Goal: Task Accomplishment & Management: Manage account settings

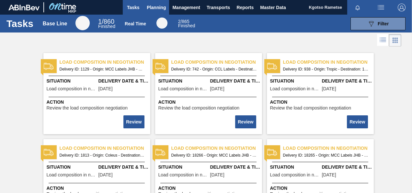
click at [158, 7] on span "Planning" at bounding box center [156, 8] width 19 height 8
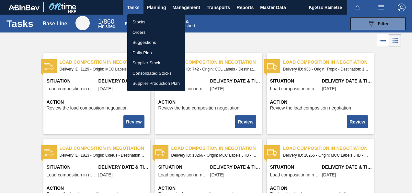
drag, startPoint x: 153, startPoint y: 18, endPoint x: 193, endPoint y: 38, distance: 43.9
click at [153, 18] on li "Stocks" at bounding box center [156, 22] width 58 height 10
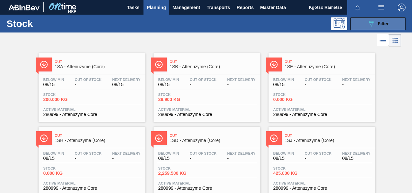
drag, startPoint x: 379, startPoint y: 26, endPoint x: 377, endPoint y: 32, distance: 6.2
click at [379, 25] on span "Filter" at bounding box center [383, 23] width 11 height 5
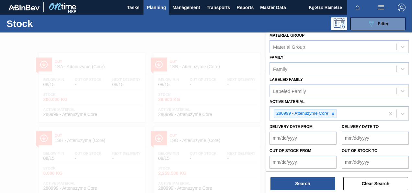
scroll to position [117, 0]
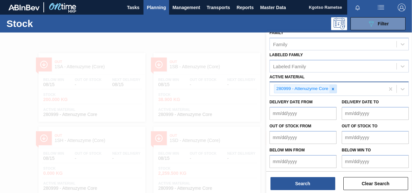
click at [332, 87] on icon at bounding box center [333, 89] width 5 height 5
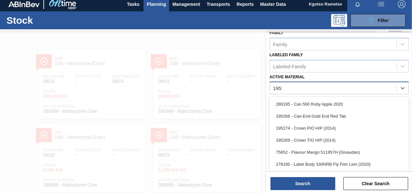
scroll to position [116, 0]
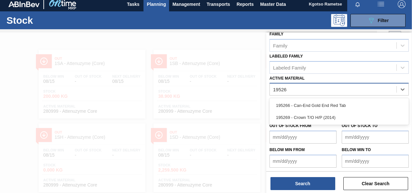
type Material "195266"
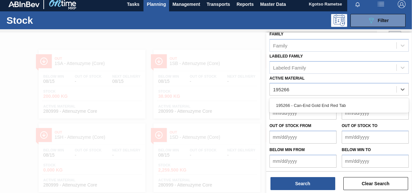
click at [298, 109] on div "195266 - Can-End Gold End Red Tab" at bounding box center [339, 105] width 139 height 12
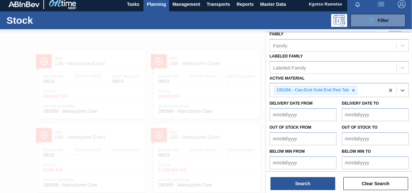
scroll to position [117, 0]
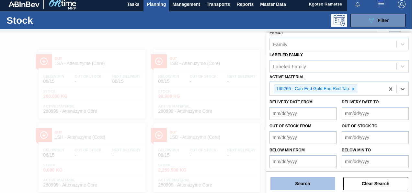
click at [292, 182] on button "Search" at bounding box center [303, 183] width 65 height 13
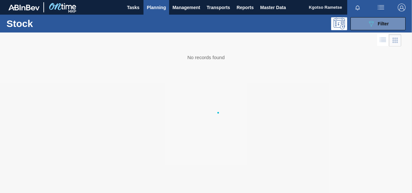
scroll to position [0, 0]
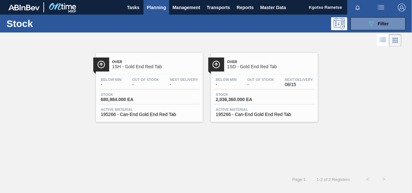
click at [243, 64] on span "1SD - Gold End Red Tab" at bounding box center [271, 66] width 88 height 5
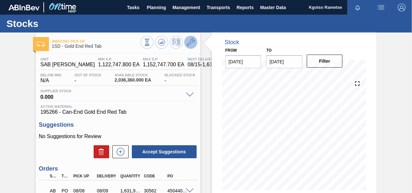
click at [193, 41] on icon at bounding box center [191, 42] width 8 height 8
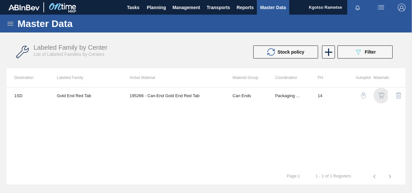
click at [382, 94] on img "button" at bounding box center [381, 95] width 6 height 6
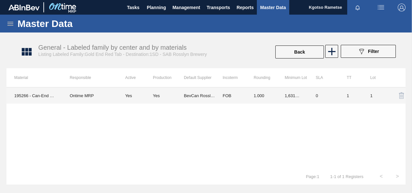
click at [240, 100] on td "FOB" at bounding box center [230, 95] width 31 height 16
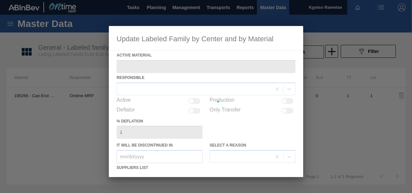
type Material "195266 - Can-End Gold End Red Tab"
checkbox input "true"
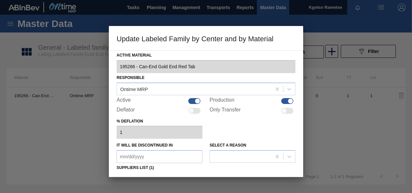
scroll to position [99, 0]
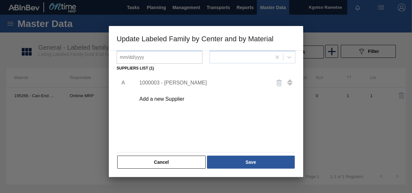
click at [186, 83] on div "1000003 - [PERSON_NAME]" at bounding box center [202, 83] width 127 height 6
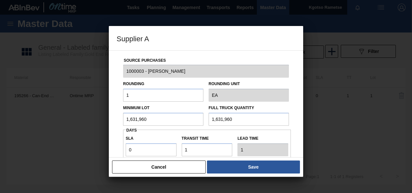
drag, startPoint x: 157, startPoint y: 123, endPoint x: 68, endPoint y: 120, distance: 89.2
click at [77, 122] on div "Supplier A Source Purchases 1000003 - BevCan Rosslyn Rounding 1 Rounding Unit E…" at bounding box center [206, 96] width 412 height 193
drag, startPoint x: 167, startPoint y: 118, endPoint x: 0, endPoint y: 124, distance: 167.5
click at [18, 124] on div "Supplier A Source Purchases 1000003 - BevCan Rosslyn Rounding 1 Rounding Unit E…" at bounding box center [206, 96] width 412 height 193
type input "2,284,744"
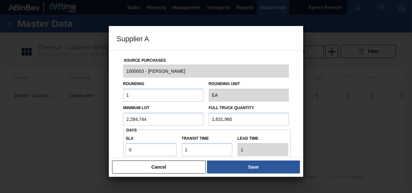
drag, startPoint x: 201, startPoint y: 117, endPoint x: 146, endPoint y: 117, distance: 54.8
click at [174, 117] on div "Minimum Lot 2,284,744 Full Truck Quantity 1,631,960" at bounding box center [206, 114] width 171 height 24
paste input "2,284,744"
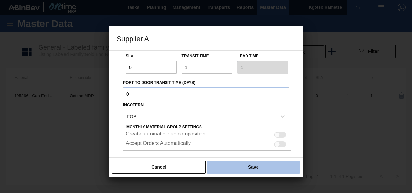
scroll to position [97, 0]
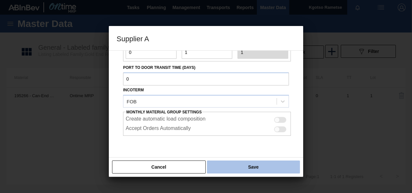
type input "2,284,744"
click at [238, 172] on button "Save" at bounding box center [253, 166] width 93 height 13
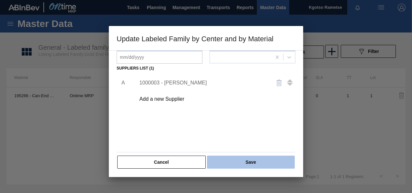
click at [237, 162] on button "Save" at bounding box center [251, 161] width 88 height 13
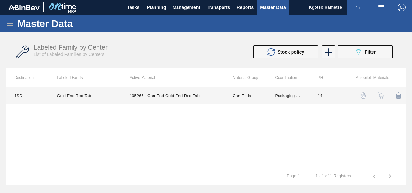
click at [117, 98] on td "Gold End Red Tab" at bounding box center [85, 95] width 73 height 16
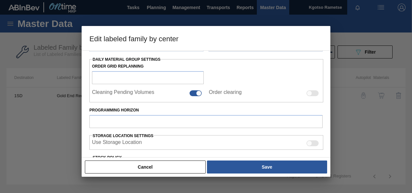
type input "Can Ends"
type input "CAN ENDS"
type input "Gold End Red Tab"
type input "1SD - SAB [PERSON_NAME]"
type input "14"
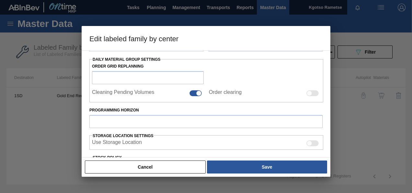
type input "1,122,747.8"
type input "1,152,747.7"
type input "100"
type input "1,152,747.700"
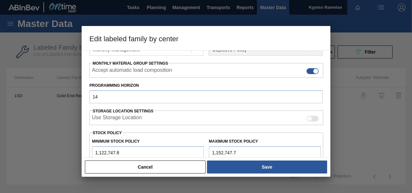
scroll to position [180, 0]
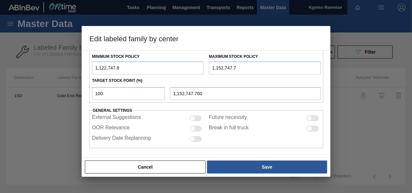
drag, startPoint x: 97, startPoint y: 66, endPoint x: 91, endPoint y: 66, distance: 5.5
click at [92, 66] on input "1,122,747.8" at bounding box center [148, 67] width 112 height 13
type input "3,122,747.8"
drag, startPoint x: 214, startPoint y: 66, endPoint x: 205, endPoint y: 64, distance: 9.2
click at [207, 65] on div "Maximum Stock Policy 1,152,747.7" at bounding box center [265, 63] width 117 height 22
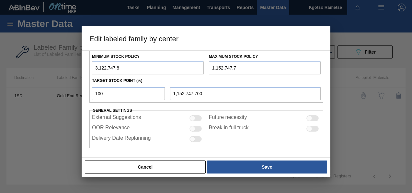
type input "4,152,747.7"
type input "4,152,747.700"
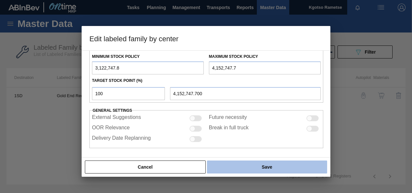
type input "4,152,747.7"
click at [266, 165] on button "Save" at bounding box center [267, 166] width 120 height 13
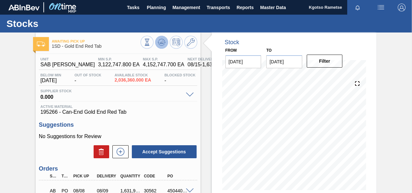
click at [166, 40] on button at bounding box center [161, 42] width 13 height 13
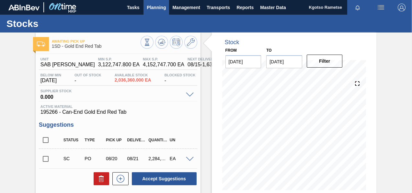
click at [154, 5] on span "Planning" at bounding box center [156, 8] width 19 height 8
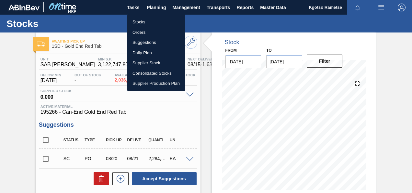
click at [149, 18] on li "Stocks" at bounding box center [156, 22] width 58 height 10
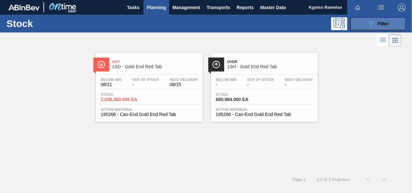
drag, startPoint x: 374, startPoint y: 22, endPoint x: 366, endPoint y: 25, distance: 8.9
click at [374, 21] on icon "089F7B8B-B2A5-4AFE-B5C0-19BA573D28AC" at bounding box center [372, 24] width 8 height 8
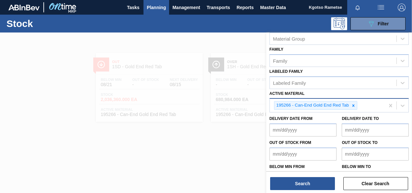
scroll to position [117, 0]
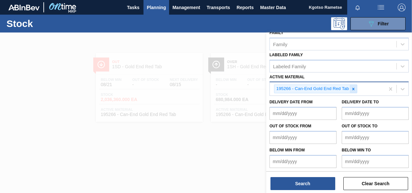
click at [352, 87] on icon at bounding box center [354, 89] width 5 height 5
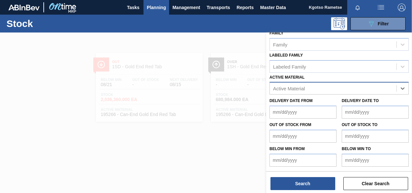
scroll to position [116, 0]
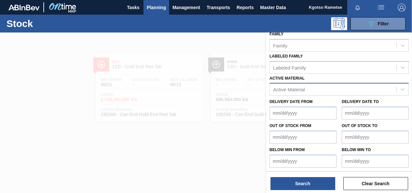
click at [297, 90] on div "Active Material" at bounding box center [333, 89] width 127 height 9
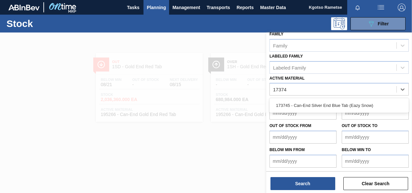
type Material "173745"
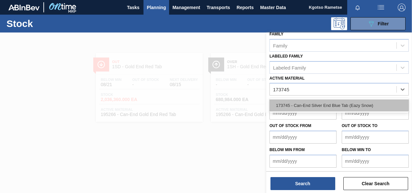
click at [297, 106] on div "173745 - Can-End Silver End Blue Tab (Eazy Snow)" at bounding box center [339, 105] width 139 height 12
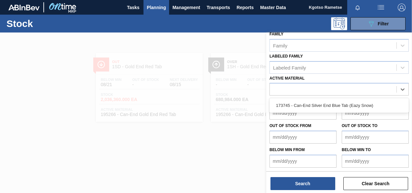
scroll to position [117, 0]
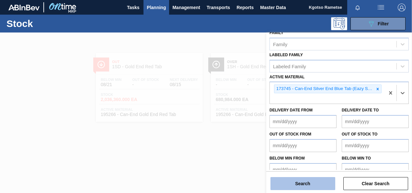
click at [305, 185] on button "Search" at bounding box center [303, 183] width 65 height 13
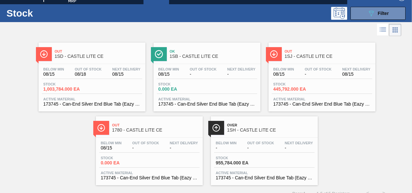
scroll to position [19, 0]
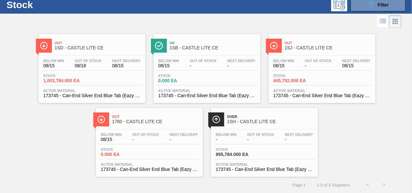
click at [70, 46] on span "1SD - CASTLE LITE CE" at bounding box center [99, 47] width 88 height 5
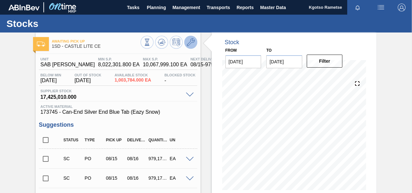
click at [187, 45] on icon at bounding box center [191, 42] width 8 height 8
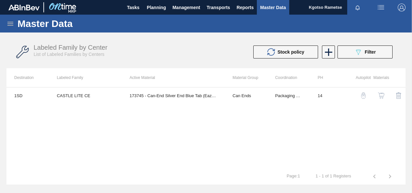
click at [380, 92] on img "button" at bounding box center [381, 95] width 6 height 6
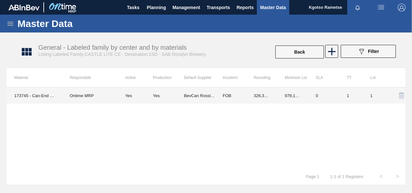
click at [217, 93] on td "FOB" at bounding box center [230, 95] width 31 height 16
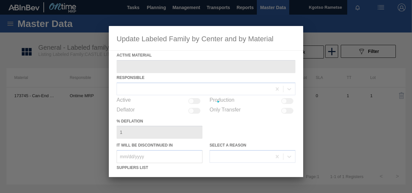
type Material "173745 - Can-End Silver End Blue Tab (Eazy Snow)"
checkbox input "true"
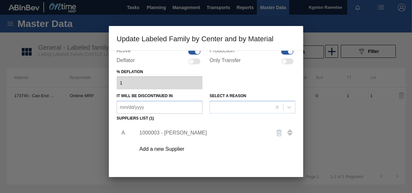
scroll to position [97, 0]
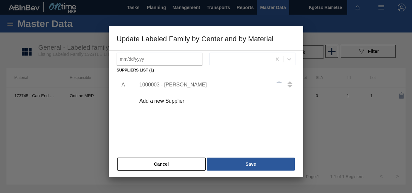
click at [165, 84] on div "1000003 - [PERSON_NAME]" at bounding box center [202, 85] width 127 height 6
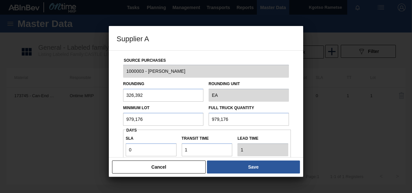
drag, startPoint x: 148, startPoint y: 118, endPoint x: 108, endPoint y: 117, distance: 40.6
click at [108, 117] on div "Supplier A Source Purchases 1000003 - BevCan Rosslyn Rounding 326,392 Rounding …" at bounding box center [206, 96] width 412 height 193
type input "2,611,136"
drag, startPoint x: 159, startPoint y: 115, endPoint x: -1, endPoint y: 155, distance: 164.8
click at [0, 0] on html "Tasks Planning Management Transports Reports Master Data Kgotso [PERSON_NAME] a…" at bounding box center [206, 0] width 412 height 0
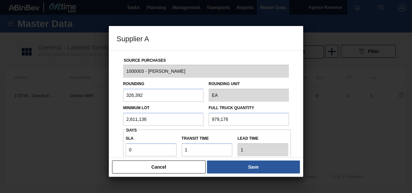
scroll to position [2, 0]
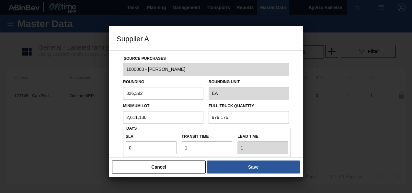
drag, startPoint x: 251, startPoint y: 113, endPoint x: 37, endPoint y: 103, distance: 214.9
click at [37, 103] on div "Supplier A Source Purchases 1000003 - BevCan Rosslyn Rounding 326,392 Rounding …" at bounding box center [206, 96] width 412 height 193
paste input "2,611,13"
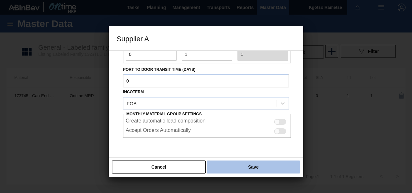
type input "2,611,136"
click at [245, 165] on button "Save" at bounding box center [253, 166] width 93 height 13
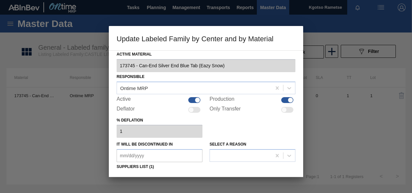
scroll to position [0, 0]
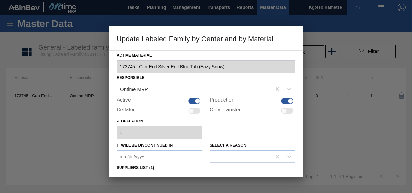
click at [304, 124] on div at bounding box center [206, 96] width 412 height 193
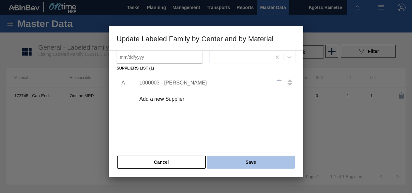
click at [244, 160] on button "Save" at bounding box center [251, 161] width 88 height 13
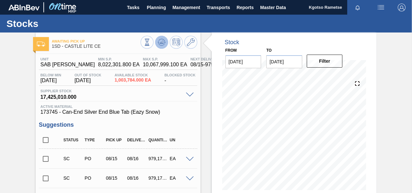
click at [151, 42] on icon at bounding box center [147, 42] width 7 height 7
click at [158, 5] on span "Planning" at bounding box center [156, 8] width 19 height 8
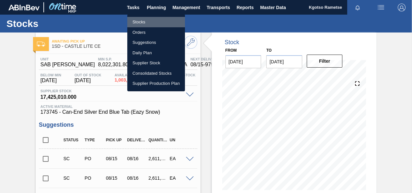
click at [142, 24] on li "Stocks" at bounding box center [156, 22] width 58 height 10
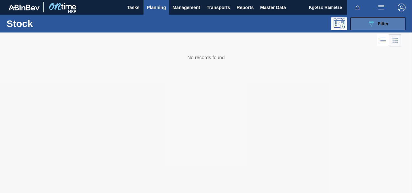
drag, startPoint x: 363, startPoint y: 23, endPoint x: 360, endPoint y: 25, distance: 4.0
click at [363, 23] on button "089F7B8B-B2A5-4AFE-B5C0-19BA573D28AC Filter" at bounding box center [378, 23] width 55 height 13
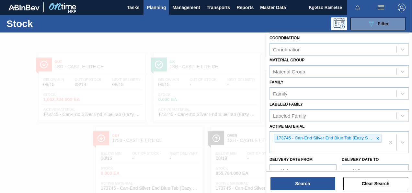
scroll to position [125, 0]
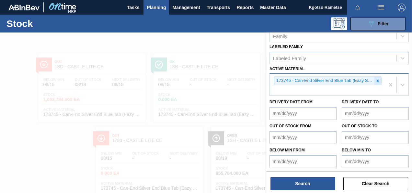
click at [376, 78] on icon at bounding box center [378, 80] width 5 height 5
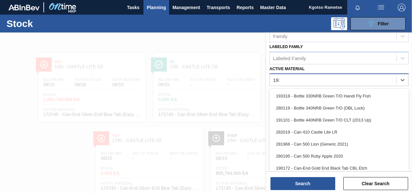
scroll to position [116, 0]
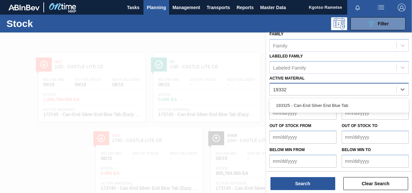
type Material "193325"
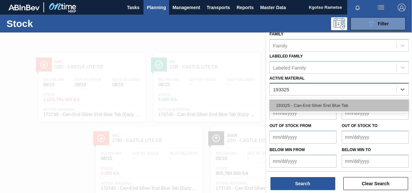
click at [338, 101] on div "193325 - Can-End Silver End Blue Tab" at bounding box center [339, 105] width 139 height 12
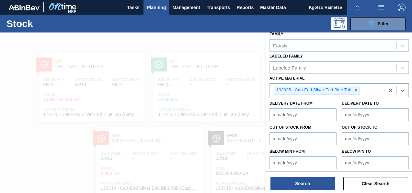
scroll to position [117, 0]
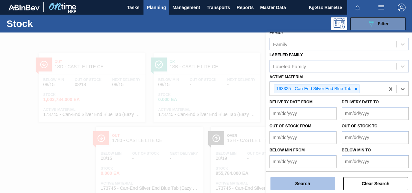
click at [317, 183] on button "Search" at bounding box center [303, 183] width 65 height 13
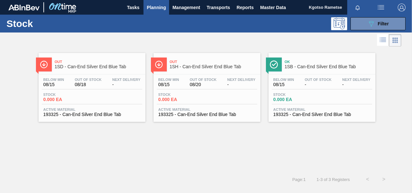
click at [106, 62] on span "Out" at bounding box center [99, 62] width 88 height 4
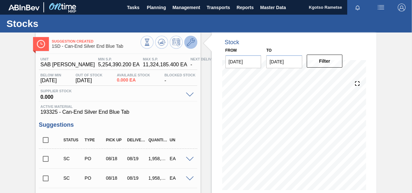
click at [191, 43] on icon at bounding box center [191, 42] width 8 height 8
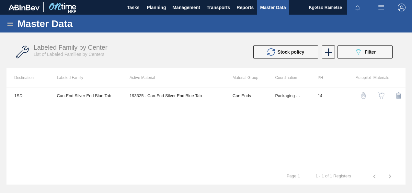
click at [383, 93] on img "button" at bounding box center [381, 95] width 6 height 6
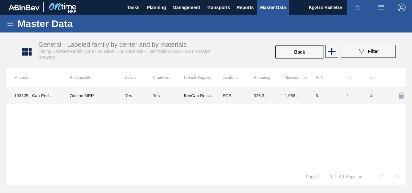
click at [200, 93] on td "BevCan Rosslyn" at bounding box center [199, 95] width 31 height 16
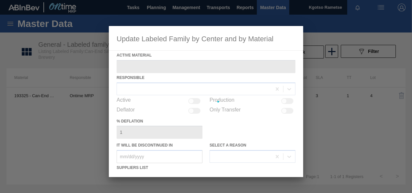
type Material "193325 - Can-End Silver End Blue Tab"
checkbox input "true"
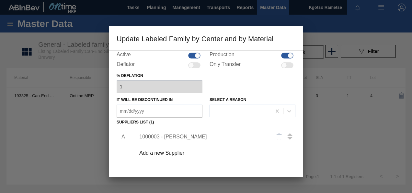
scroll to position [65, 0]
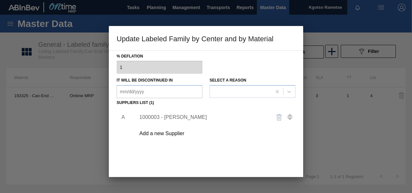
click at [185, 117] on div "1000003 - [PERSON_NAME]" at bounding box center [202, 117] width 127 height 6
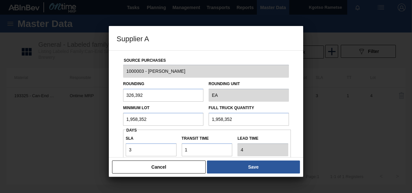
drag, startPoint x: 174, startPoint y: 121, endPoint x: 120, endPoint y: 122, distance: 53.5
click at [120, 122] on div "Source Purchases 1000003 - BevCan Rosslyn Rounding 326,392 Rounding Unit EA Min…" at bounding box center [206, 158] width 179 height 215
drag, startPoint x: 148, startPoint y: 121, endPoint x: 111, endPoint y: 121, distance: 36.6
click at [118, 120] on div "Source Purchases 1000003 - BevCan Rosslyn Rounding 326,392 Rounding Unit EA Min…" at bounding box center [206, 158] width 179 height 215
type input "2,611,136"
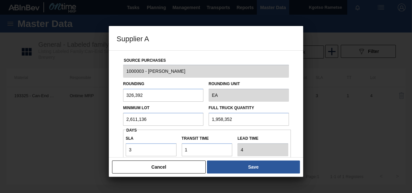
drag, startPoint x: 237, startPoint y: 120, endPoint x: 145, endPoint y: 118, distance: 92.1
click at [161, 118] on div "Minimum Lot 2,611,136 Full Truck Quantity 1,958,352" at bounding box center [206, 114] width 171 height 24
paste input "2,611,136"
type input "2,611,136"
drag, startPoint x: 131, startPoint y: 145, endPoint x: 120, endPoint y: 144, distance: 10.7
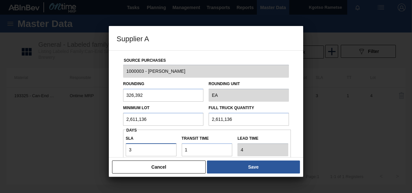
click at [127, 144] on input "3" at bounding box center [151, 149] width 51 height 13
type input "2"
type input "3"
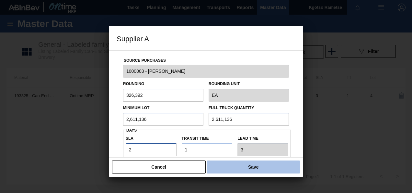
type input "2"
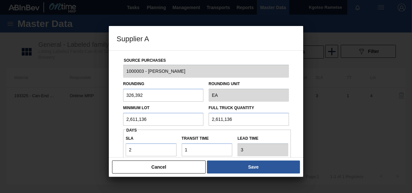
click at [252, 167] on button "Save" at bounding box center [253, 166] width 93 height 13
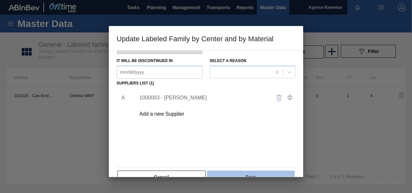
scroll to position [99, 0]
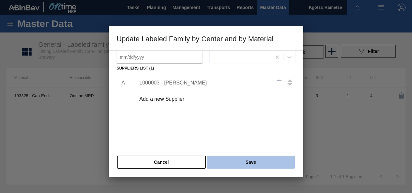
click at [252, 160] on button "Save" at bounding box center [251, 161] width 88 height 13
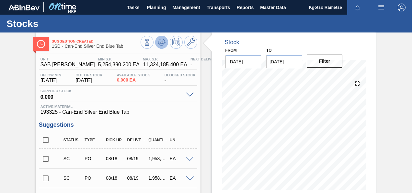
click at [160, 43] on icon at bounding box center [162, 42] width 4 height 3
click at [154, 7] on span "Planning" at bounding box center [156, 8] width 19 height 8
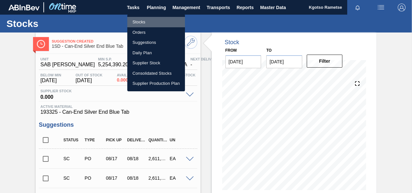
click at [139, 23] on li "Stocks" at bounding box center [156, 22] width 58 height 10
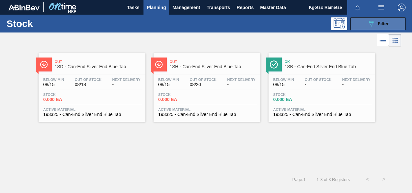
click at [375, 23] on icon "089F7B8B-B2A5-4AFE-B5C0-19BA573D28AC" at bounding box center [372, 24] width 8 height 8
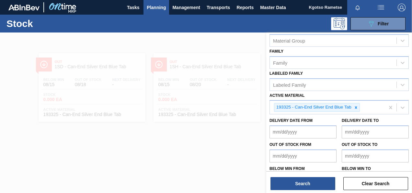
scroll to position [117, 0]
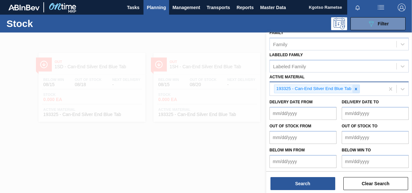
click at [356, 85] on div at bounding box center [356, 89] width 7 height 8
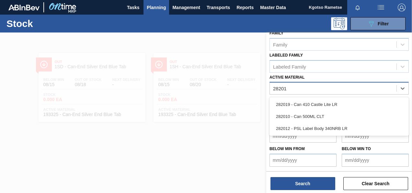
scroll to position [116, 0]
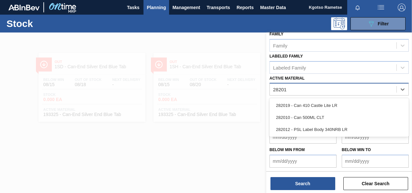
type Material "282019"
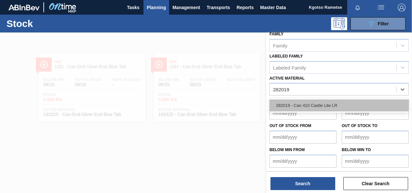
click at [313, 100] on div "282019 - Can 410 Castle Lite LR" at bounding box center [339, 105] width 139 height 12
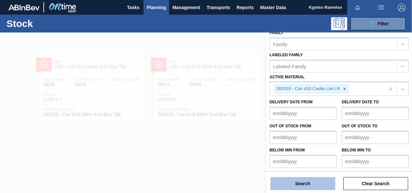
click at [300, 188] on button "Search" at bounding box center [303, 183] width 65 height 13
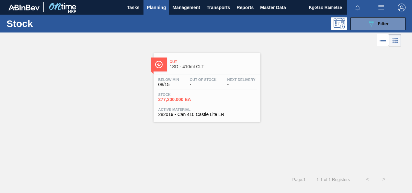
click at [179, 67] on span "1SD - 410ml CLT" at bounding box center [214, 66] width 88 height 5
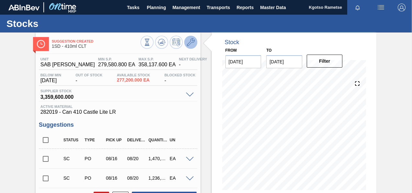
click at [191, 40] on icon at bounding box center [191, 42] width 8 height 8
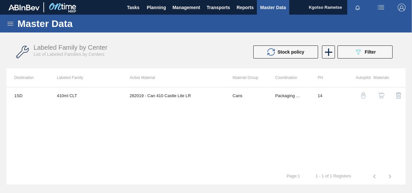
click at [381, 97] on img "button" at bounding box center [381, 95] width 6 height 6
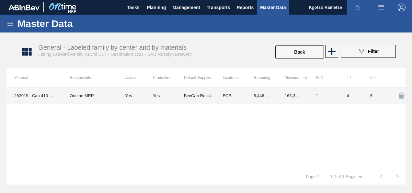
click at [197, 88] on td "BevCan Rosslyn" at bounding box center [199, 95] width 31 height 16
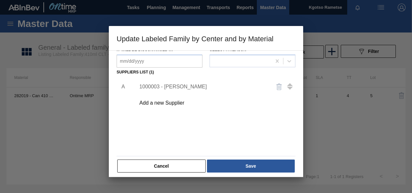
scroll to position [97, 0]
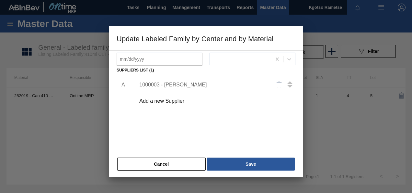
click at [176, 85] on div "1000003 - [PERSON_NAME]" at bounding box center [202, 85] width 127 height 6
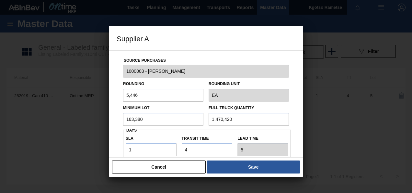
drag, startPoint x: 172, startPoint y: 117, endPoint x: 58, endPoint y: 126, distance: 113.9
click at [86, 125] on div "Supplier A Source Purchases 1000003 - BevCan Rosslyn Rounding 5,446 Rounding Un…" at bounding box center [206, 96] width 412 height 193
drag, startPoint x: 189, startPoint y: 149, endPoint x: 152, endPoint y: 149, distance: 36.6
click at [153, 149] on div "SLA 1 Transit time Lead time 5" at bounding box center [207, 144] width 168 height 24
type input "1"
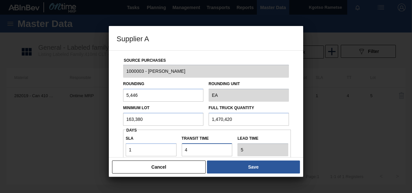
type input "2"
type input "1"
drag, startPoint x: 147, startPoint y: 148, endPoint x: 112, endPoint y: 150, distance: 35.4
click at [121, 149] on div "Source Purchases 1000003 - BevCan Rosslyn Rounding 5,446 Rounding Unit EA Minim…" at bounding box center [206, 158] width 179 height 215
type input "2"
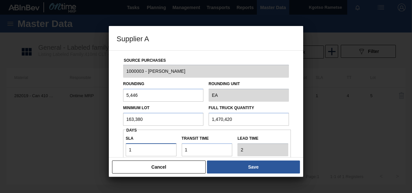
type input "3"
type input "2"
click at [122, 119] on div "Minimum Lot 163,380" at bounding box center [164, 114] width 86 height 22
click at [117, 119] on div "Source Purchases 1000003 - BevCan Rosslyn Rounding 5,446 Rounding Unit EA Minim…" at bounding box center [206, 158] width 179 height 215
drag, startPoint x: 148, startPoint y: 115, endPoint x: 93, endPoint y: 115, distance: 54.8
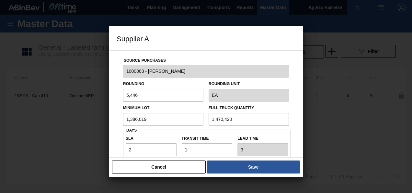
click at [91, 115] on div "Supplier A Source Purchases 1000003 - BevCan Rosslyn Rounding 5,446 Rounding Un…" at bounding box center [206, 96] width 412 height 193
type input "1,386,019"
drag, startPoint x: 241, startPoint y: 117, endPoint x: 160, endPoint y: 118, distance: 81.4
click at [190, 118] on div "Minimum Lot 1,386,019 Full Truck Quantity 1,470,420" at bounding box center [206, 114] width 171 height 24
paste input "386,019"
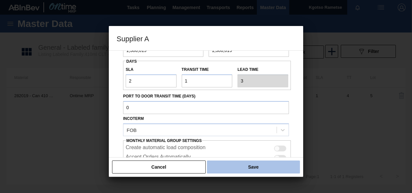
scroll to position [115, 0]
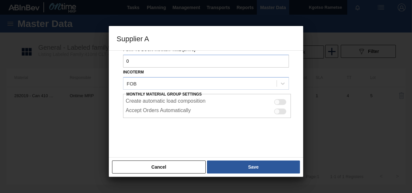
type input "1,386,019"
click at [231, 174] on div "Cancel Save" at bounding box center [206, 166] width 195 height 19
click at [237, 165] on button "Save" at bounding box center [253, 166] width 93 height 13
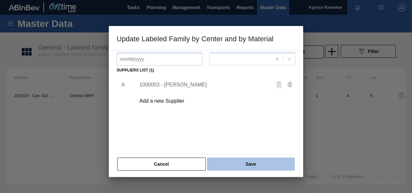
click at [236, 162] on button "Save" at bounding box center [251, 163] width 88 height 13
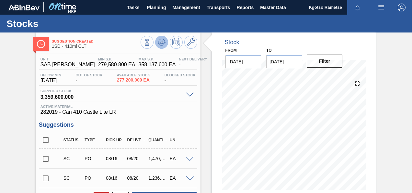
click at [165, 40] on button at bounding box center [161, 42] width 13 height 13
click at [151, 6] on span "Planning" at bounding box center [156, 8] width 19 height 8
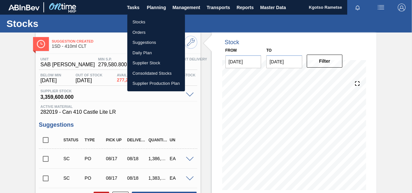
click at [148, 19] on li "Stocks" at bounding box center [156, 22] width 58 height 10
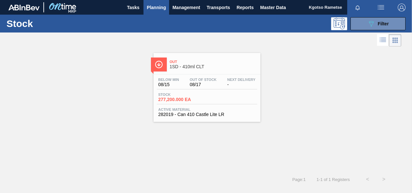
click at [150, 102] on link "Out 1SD - 410ml CLT Below Min 08/15 Out Of Stock 08/17 Next Delivery - Stock 27…" at bounding box center [206, 85] width 115 height 74
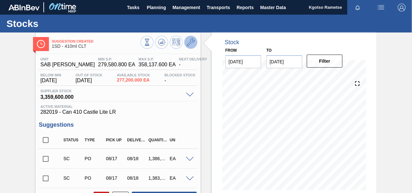
click at [189, 42] on icon at bounding box center [191, 42] width 8 height 8
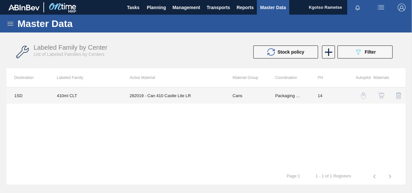
click at [169, 100] on td "282019 - Can 410 Castle Lite LR" at bounding box center [173, 95] width 103 height 16
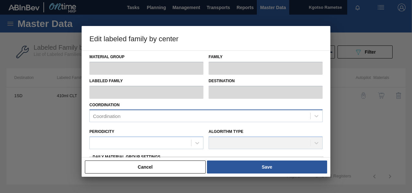
type input "Cans"
type input "410ml"
type input "410ml CLT"
type input "1SD - SAB [PERSON_NAME]"
type input "14"
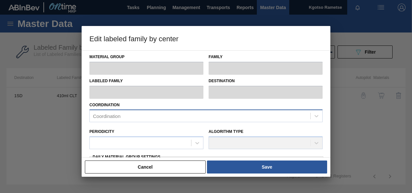
type input "279,580.8"
type input "358,137.6"
type input "100"
type input "358,137.600"
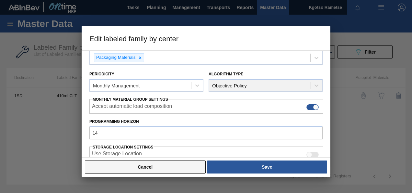
scroll to position [65, 0]
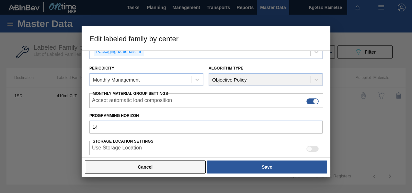
click at [179, 163] on button "Cancel" at bounding box center [145, 166] width 121 height 13
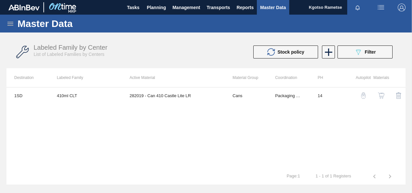
click at [382, 96] on img "button" at bounding box center [381, 95] width 6 height 6
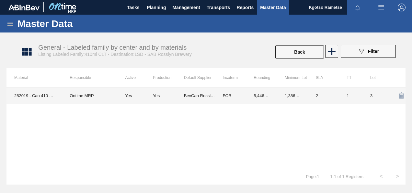
click at [243, 97] on td "FOB" at bounding box center [230, 95] width 31 height 16
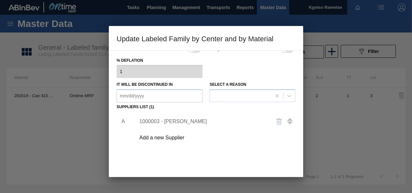
scroll to position [65, 0]
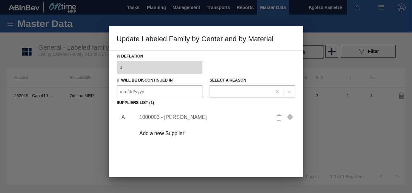
click at [171, 117] on div "1000003 - [PERSON_NAME]" at bounding box center [202, 117] width 127 height 6
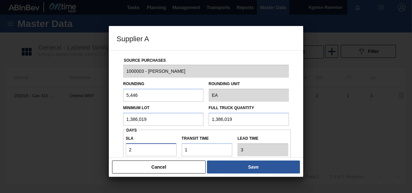
drag, startPoint x: 136, startPoint y: 145, endPoint x: 103, endPoint y: 151, distance: 33.8
click at [107, 150] on div "Supplier A Source Purchases 1000003 - BevCan Rosslyn Rounding 5,446 Rounding Un…" at bounding box center [206, 96] width 412 height 193
type input "1"
type input "2"
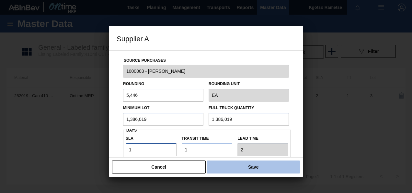
type input "1"
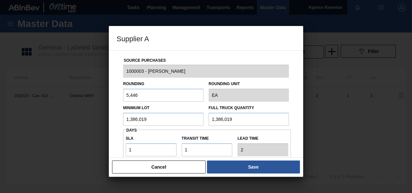
click at [253, 164] on button "Save" at bounding box center [253, 166] width 93 height 13
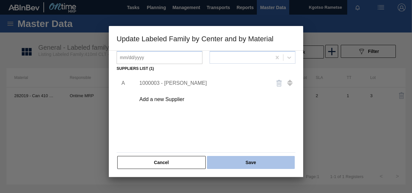
scroll to position [99, 0]
click at [249, 161] on button "Save" at bounding box center [251, 161] width 88 height 13
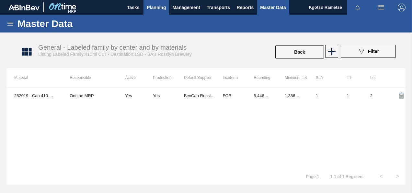
click at [154, 8] on span "Planning" at bounding box center [156, 8] width 19 height 8
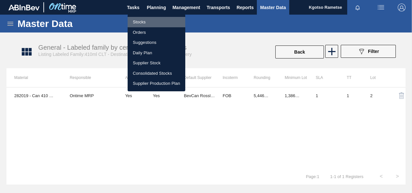
click at [148, 18] on li "Stocks" at bounding box center [157, 22] width 58 height 10
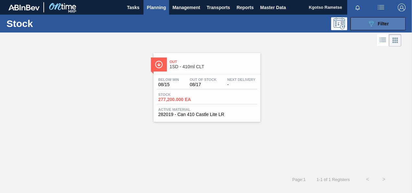
click at [372, 20] on icon "089F7B8B-B2A5-4AFE-B5C0-19BA573D28AC" at bounding box center [372, 24] width 8 height 8
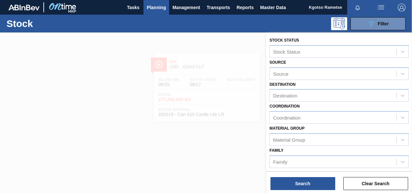
scroll to position [117, 0]
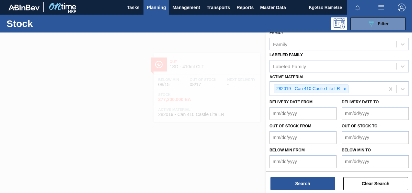
click at [343, 88] on icon at bounding box center [345, 89] width 5 height 5
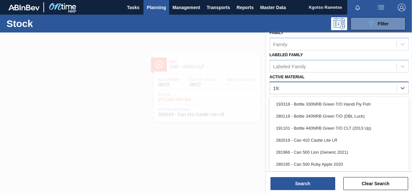
scroll to position [116, 0]
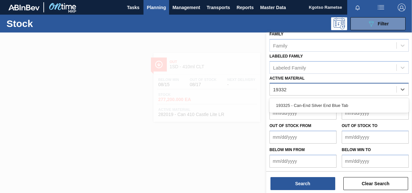
type Material "193325"
click at [328, 111] on div "193325 - Can-End Silver End Blue Tab" at bounding box center [339, 105] width 139 height 15
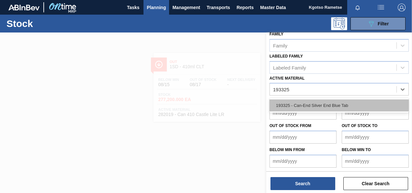
click at [327, 107] on div "193325 - Can-End Silver End Blue Tab" at bounding box center [339, 105] width 139 height 12
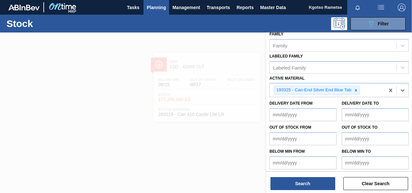
scroll to position [117, 0]
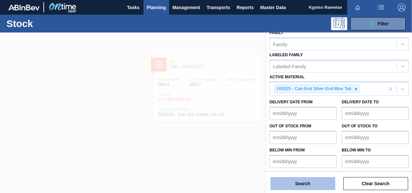
click at [309, 181] on button "Search" at bounding box center [303, 183] width 65 height 13
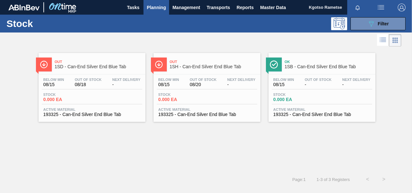
click at [60, 66] on span "1SD - Can-End Silver End Blue Tab" at bounding box center [99, 66] width 88 height 5
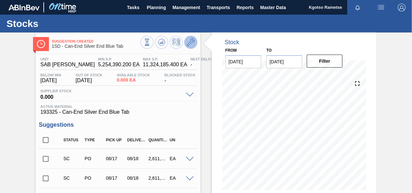
click at [191, 45] on icon at bounding box center [191, 42] width 8 height 8
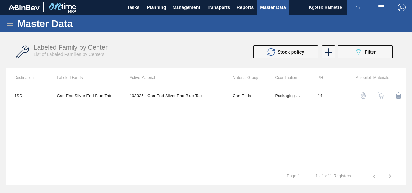
click at [379, 98] on img "button" at bounding box center [381, 95] width 6 height 6
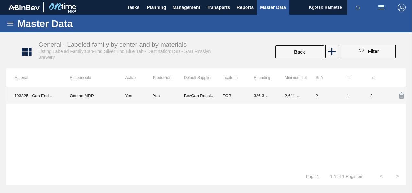
click at [259, 98] on td "326,392.000" at bounding box center [261, 95] width 31 height 16
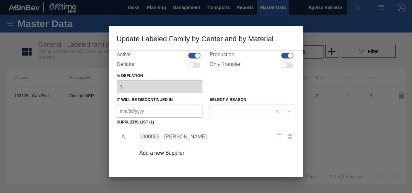
scroll to position [97, 0]
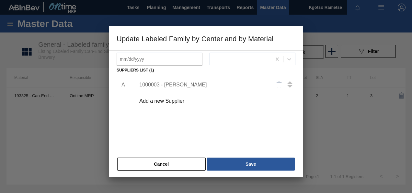
click at [161, 85] on div "1000003 - [PERSON_NAME]" at bounding box center [202, 85] width 127 height 6
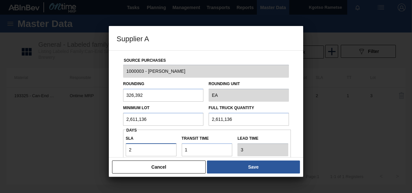
drag, startPoint x: 134, startPoint y: 144, endPoint x: 95, endPoint y: 149, distance: 39.5
click at [99, 147] on div "Supplier A Source Purchases 1000003 - BevCan Rosslyn Rounding 326,392 Rounding …" at bounding box center [206, 96] width 412 height 193
type input "1"
type input "2"
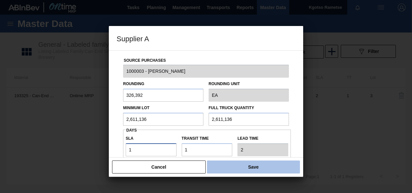
type input "1"
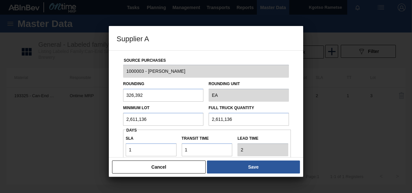
click at [260, 170] on button "Save" at bounding box center [253, 166] width 93 height 13
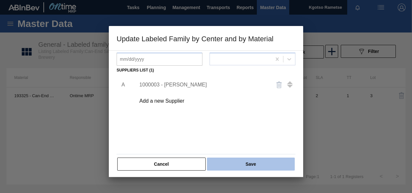
click at [261, 162] on button "Save" at bounding box center [251, 163] width 88 height 13
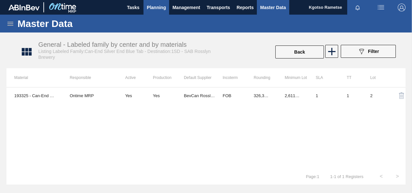
click at [158, 10] on span "Planning" at bounding box center [156, 8] width 19 height 8
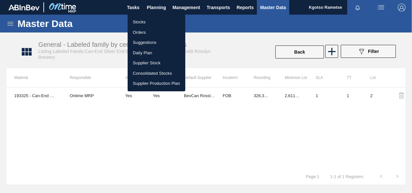
click at [150, 20] on li "Stocks" at bounding box center [157, 22] width 58 height 10
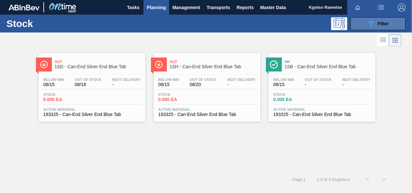
click at [382, 20] on div "089F7B8B-B2A5-4AFE-B5C0-19BA573D28AC Filter" at bounding box center [378, 24] width 21 height 8
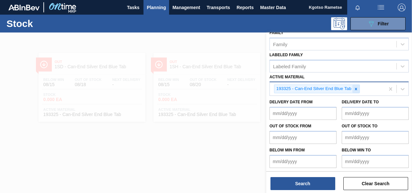
click at [354, 89] on icon at bounding box center [356, 89] width 5 height 5
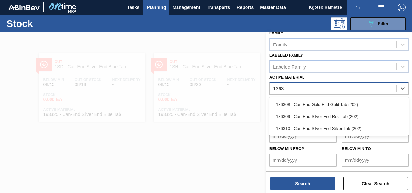
scroll to position [116, 0]
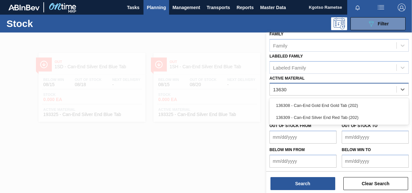
type Material "136308"
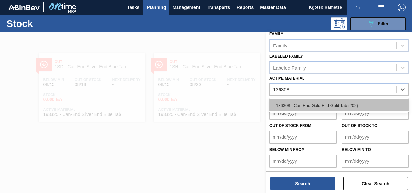
click at [300, 105] on div "136308 - Can-End Gold End Gold Tab (202)" at bounding box center [339, 105] width 139 height 12
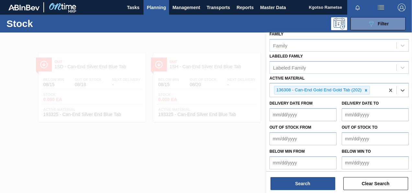
scroll to position [117, 0]
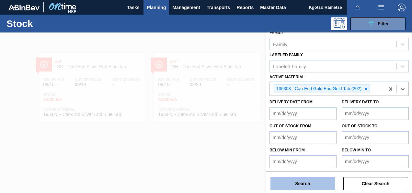
click at [304, 180] on button "Search" at bounding box center [303, 183] width 65 height 13
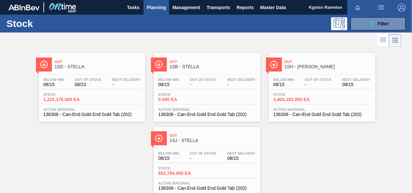
click at [100, 53] on div "Out 1SD - [PERSON_NAME]" at bounding box center [92, 62] width 107 height 18
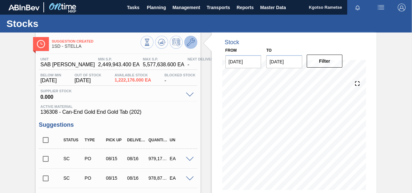
click at [194, 43] on icon at bounding box center [191, 42] width 8 height 8
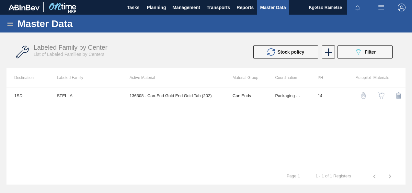
click at [382, 95] on img "button" at bounding box center [381, 95] width 6 height 6
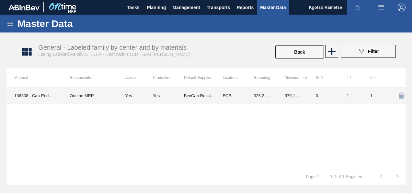
click at [260, 98] on td "326,292.000" at bounding box center [261, 95] width 31 height 16
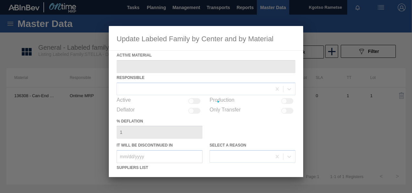
type Material "136308 - Can-End Gold End Gold Tab (202)"
checkbox input "true"
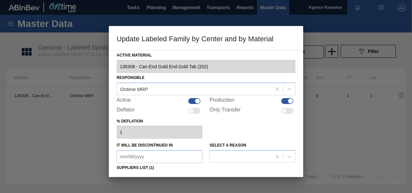
scroll to position [99, 0]
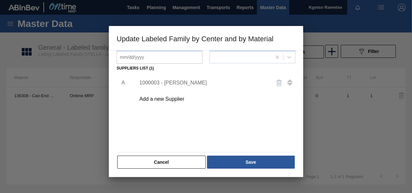
click at [169, 83] on div "1000003 - [PERSON_NAME]" at bounding box center [202, 83] width 127 height 6
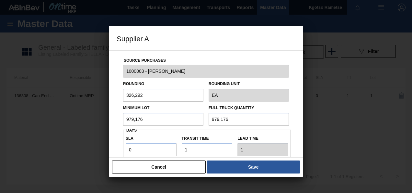
drag, startPoint x: 158, startPoint y: 118, endPoint x: 49, endPoint y: 101, distance: 110.9
click at [69, 106] on div "Supplier A Source Purchases 1000003 - BevCan Rosslyn Rounding 326,292 Rounding …" at bounding box center [206, 96] width 412 height 193
drag, startPoint x: 157, startPoint y: 114, endPoint x: 31, endPoint y: 100, distance: 126.6
click at [37, 100] on div "Supplier A Source Purchases 1000003 - BevCan Rosslyn Rounding 326,292 Rounding …" at bounding box center [206, 96] width 412 height 193
type input "1,305,568"
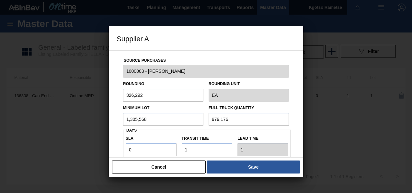
drag, startPoint x: 239, startPoint y: 119, endPoint x: 98, endPoint y: 114, distance: 140.5
click at [159, 119] on div "Minimum Lot 1,305,568 Full Truck Quantity 979,176" at bounding box center [206, 114] width 171 height 24
paste input "1,305,568"
type input "1,305,568"
drag, startPoint x: 163, startPoint y: 90, endPoint x: 14, endPoint y: 102, distance: 150.0
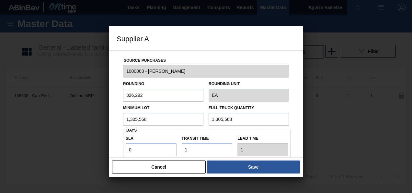
click at [21, 102] on div "Supplier A Source Purchases 1000003 - BevCan Rosslyn Rounding 326,292 Rounding …" at bounding box center [206, 96] width 412 height 193
type input "1"
click at [113, 136] on div "Source Purchases 1000003 - BevCan Rosslyn Rounding 1 Rounding Unit EA Minimum L…" at bounding box center [206, 103] width 195 height 107
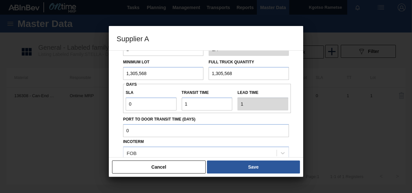
scroll to position [115, 0]
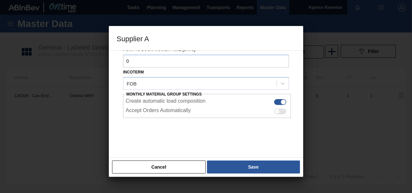
click at [226, 164] on button "Save" at bounding box center [253, 166] width 93 height 13
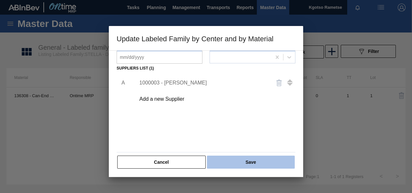
click at [230, 161] on button "Save" at bounding box center [251, 161] width 88 height 13
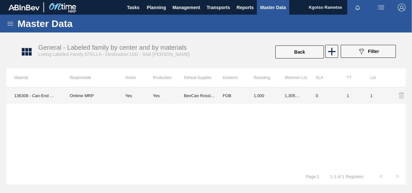
click at [231, 96] on td "FOB" at bounding box center [230, 95] width 31 height 16
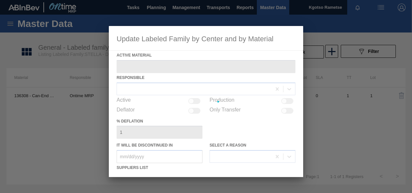
type Material "136308 - Can-End Gold End Gold Tab (202)"
checkbox input "true"
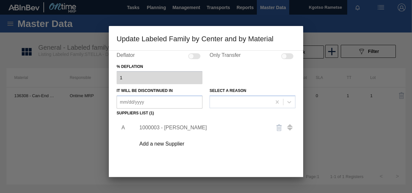
scroll to position [65, 0]
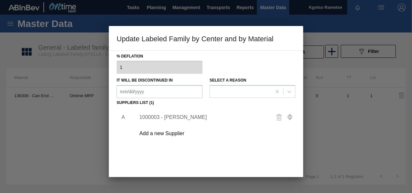
click at [172, 117] on div "1000003 - [PERSON_NAME]" at bounding box center [202, 117] width 127 height 6
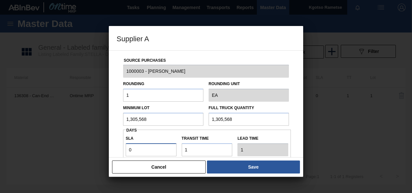
drag, startPoint x: 143, startPoint y: 149, endPoint x: 103, endPoint y: 140, distance: 40.8
click at [109, 145] on div "Source Purchases 1000003 - BevCan Rosslyn Rounding 1 Rounding Unit EA Minimum L…" at bounding box center [206, 103] width 195 height 107
type input "2"
type input "3"
type input "2"
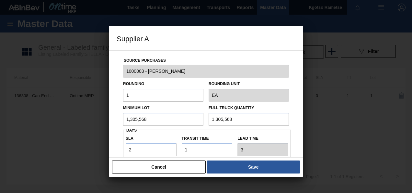
click at [115, 132] on div "Source Purchases 1000003 - BevCan Rosslyn Rounding 1 Rounding Unit EA Minimum L…" at bounding box center [206, 103] width 195 height 107
click at [235, 165] on button "Save" at bounding box center [253, 166] width 93 height 13
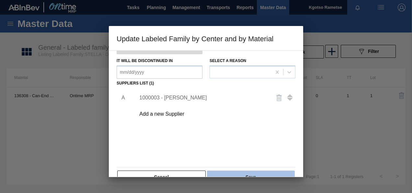
scroll to position [99, 0]
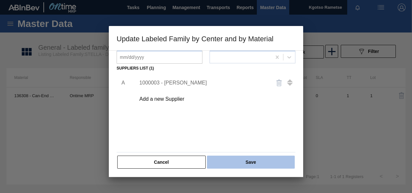
click at [248, 156] on button "Save" at bounding box center [251, 161] width 88 height 13
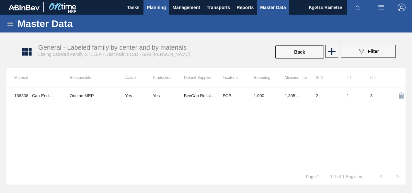
click at [151, 10] on span "Planning" at bounding box center [156, 8] width 19 height 8
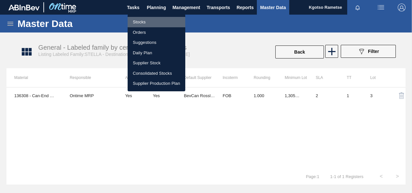
drag, startPoint x: 147, startPoint y: 22, endPoint x: 143, endPoint y: 24, distance: 3.6
click at [147, 22] on li "Stocks" at bounding box center [157, 22] width 58 height 10
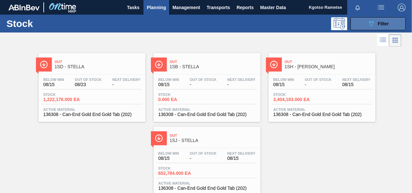
click at [370, 29] on button "089F7B8B-B2A5-4AFE-B5C0-19BA573D28AC Filter" at bounding box center [378, 23] width 55 height 13
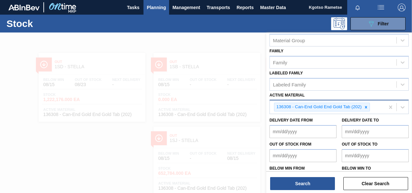
scroll to position [117, 0]
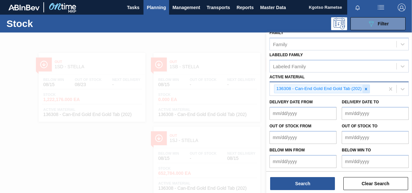
click at [365, 90] on div at bounding box center [366, 89] width 7 height 8
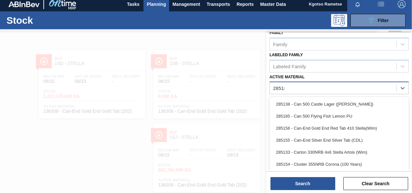
scroll to position [116, 0]
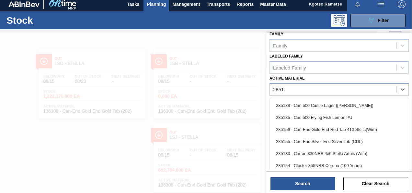
type Material "285185"
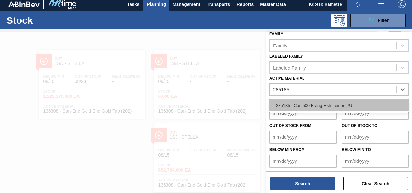
click at [318, 102] on div "285185 - Can 500 Flying Fish Lemon PU" at bounding box center [339, 105] width 139 height 12
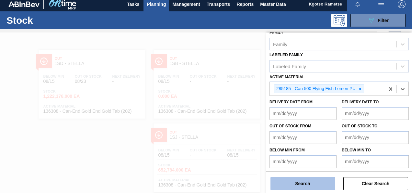
click at [314, 184] on button "Search" at bounding box center [303, 183] width 65 height 13
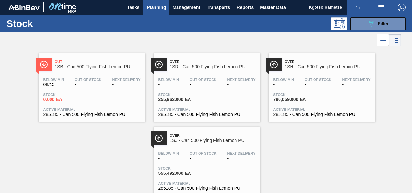
click at [201, 75] on div "Below Min - Out Of Stock - Next Delivery - Stock 255,962.000 EA Active Material…" at bounding box center [207, 96] width 107 height 44
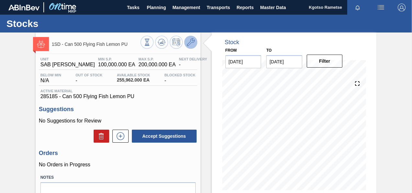
click at [193, 45] on icon at bounding box center [191, 42] width 8 height 8
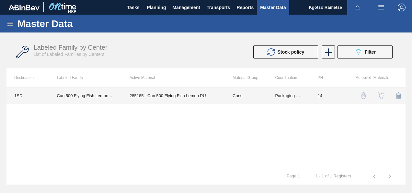
click at [200, 100] on td "285185 - Can 500 Flying Fish Lemon PU" at bounding box center [173, 95] width 103 height 16
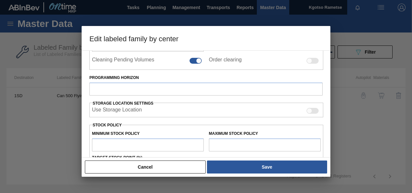
type input "Cans"
type input "Can 500 Flying Fish"
type input "Can 500 Flying Fish Lemon PU"
type input "1SD - SAB [PERSON_NAME]"
type input "14"
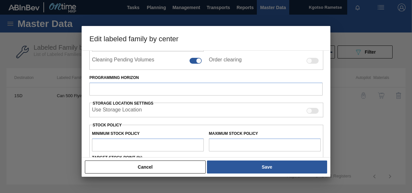
type input "100,000"
type input "200,000"
type input "100"
type input "200,000.000"
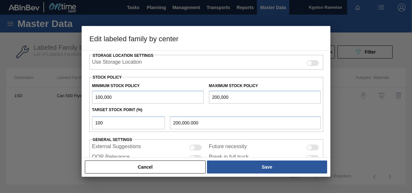
scroll to position [167, 0]
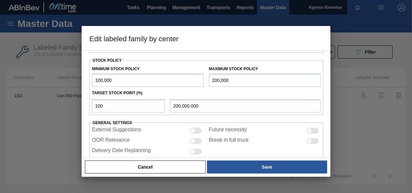
click at [93, 78] on input "100,000" at bounding box center [148, 80] width 112 height 13
type input "1,100,000"
click at [215, 79] on input "200,000" at bounding box center [265, 80] width 112 height 13
type input "2,100,000"
type input "2,100,000.000"
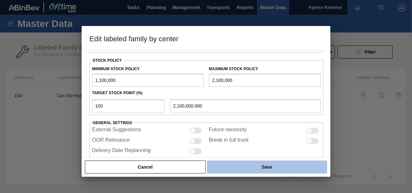
type input "2,100,000"
click at [225, 164] on button "Save" at bounding box center [267, 166] width 120 height 13
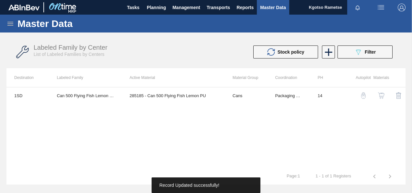
click at [377, 95] on button "button" at bounding box center [382, 96] width 16 height 16
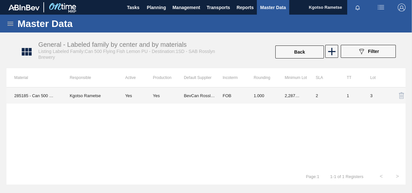
click at [317, 95] on td "2" at bounding box center [323, 95] width 31 height 16
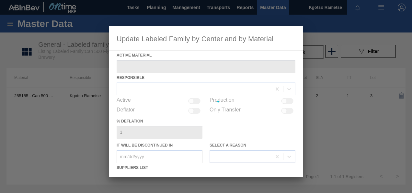
type Material "285185 - Can 500 Flying Fish Lemon PU"
checkbox input "true"
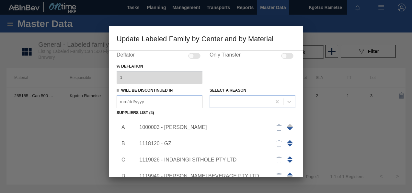
scroll to position [99, 0]
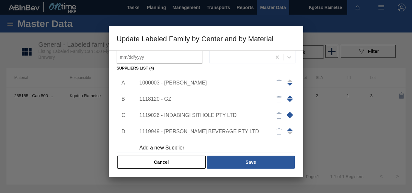
click at [176, 84] on div "1000003 - [PERSON_NAME]" at bounding box center [202, 83] width 127 height 6
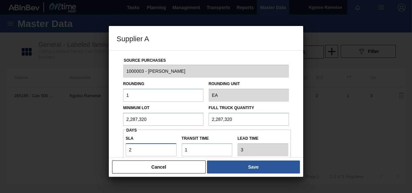
drag, startPoint x: 158, startPoint y: 148, endPoint x: 104, endPoint y: 149, distance: 53.8
click at [104, 149] on div "Supplier A Source Purchases 1000003 - BevCan Rosslyn Rounding 1 Rounding Unit E…" at bounding box center [206, 96] width 412 height 193
type input "3"
type input "4"
type input "3"
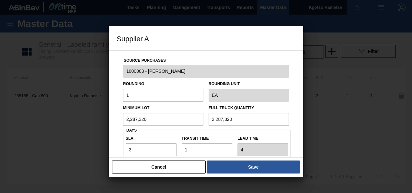
drag, startPoint x: 161, startPoint y: 120, endPoint x: 121, endPoint y: 123, distance: 40.6
click at [121, 123] on div "Minimum Lot 2,287,320" at bounding box center [164, 114] width 86 height 22
drag, startPoint x: 151, startPoint y: 117, endPoint x: 107, endPoint y: 121, distance: 44.3
click at [107, 121] on div "Supplier A Source Purchases 1000003 - BevCan Rosslyn Rounding 1 Rounding Unit E…" at bounding box center [206, 96] width 412 height 193
type input "2,178,000"
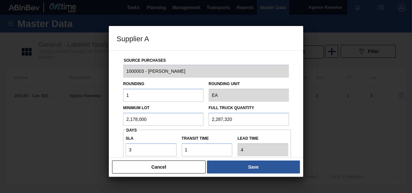
drag, startPoint x: 215, startPoint y: 118, endPoint x: 136, endPoint y: 120, distance: 79.8
click at [174, 120] on div "Minimum Lot 2,178,000 Full Truck Quantity 2,287,320" at bounding box center [206, 114] width 171 height 24
paste input "178,00"
type input "2,178,000"
click at [252, 164] on button "Save" at bounding box center [253, 166] width 93 height 13
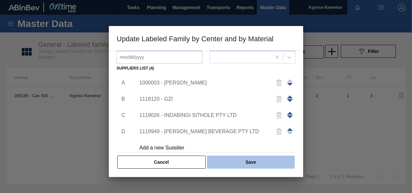
click at [252, 163] on button "Save" at bounding box center [251, 161] width 88 height 13
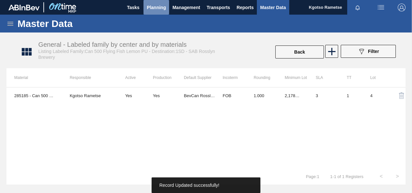
click at [151, 6] on span "Planning" at bounding box center [156, 8] width 19 height 8
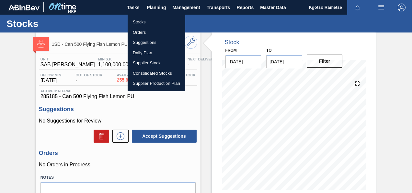
click at [134, 114] on div at bounding box center [206, 96] width 412 height 193
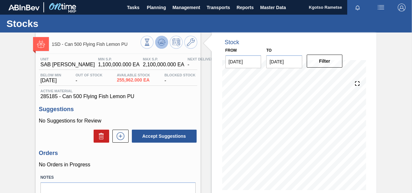
click at [151, 39] on icon at bounding box center [147, 42] width 7 height 7
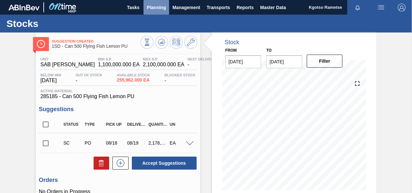
click at [155, 2] on button "Planning" at bounding box center [157, 7] width 26 height 15
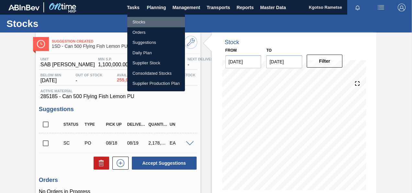
click at [154, 18] on li "Stocks" at bounding box center [156, 22] width 58 height 10
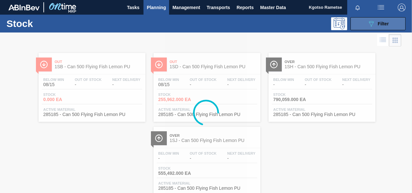
click at [362, 20] on button "089F7B8B-B2A5-4AFE-B5C0-19BA573D28AC Filter" at bounding box center [378, 23] width 55 height 13
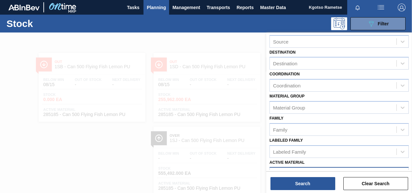
scroll to position [117, 0]
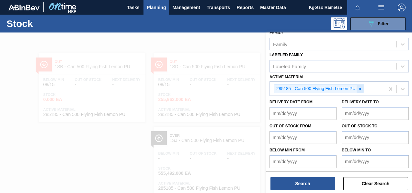
click at [361, 87] on icon at bounding box center [360, 89] width 5 height 5
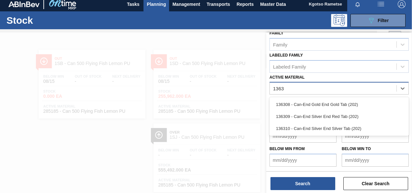
scroll to position [116, 0]
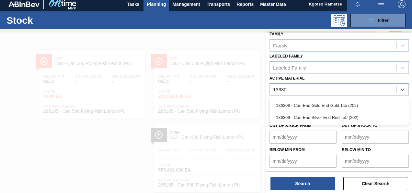
type Material "136308"
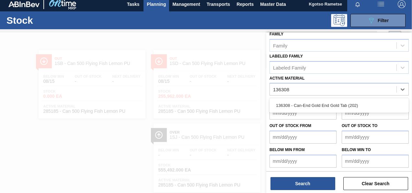
click at [293, 101] on div "136308 - Can-End Gold End Gold Tab (202)" at bounding box center [339, 105] width 139 height 12
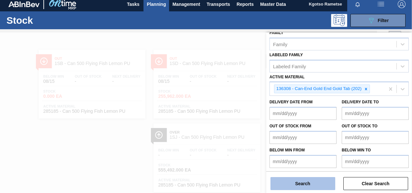
click at [289, 183] on button "Search" at bounding box center [303, 183] width 65 height 13
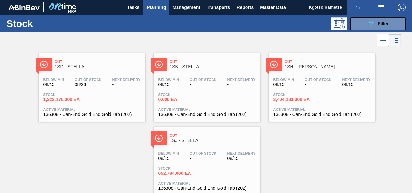
click at [101, 64] on span "1SD - STELLA" at bounding box center [99, 66] width 88 height 5
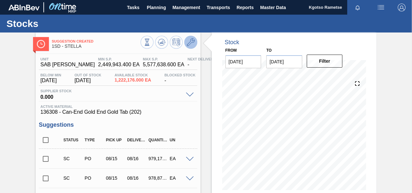
click at [190, 45] on icon at bounding box center [191, 42] width 8 height 8
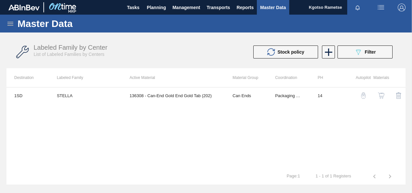
click at [379, 91] on button "button" at bounding box center [382, 96] width 16 height 16
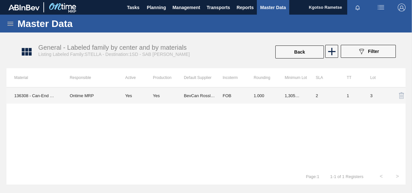
click at [297, 95] on td "1,305,568.000" at bounding box center [292, 95] width 31 height 16
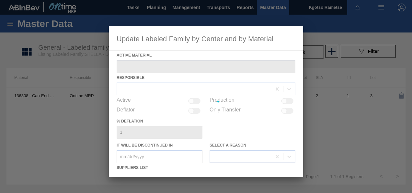
type Material "136308 - Can-End Gold End Gold Tab (202)"
checkbox input "true"
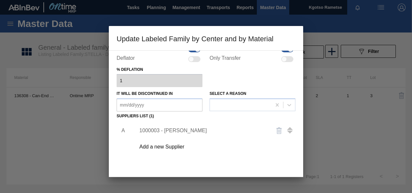
scroll to position [65, 0]
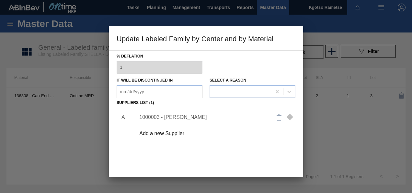
click at [184, 113] on div "1000003 - [PERSON_NAME]" at bounding box center [214, 117] width 164 height 16
click at [182, 116] on div "1000003 - [PERSON_NAME]" at bounding box center [202, 117] width 127 height 6
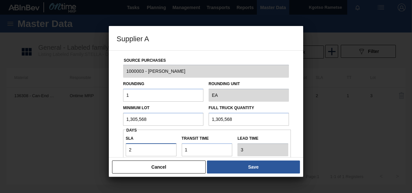
drag, startPoint x: 121, startPoint y: 148, endPoint x: 110, endPoint y: 149, distance: 10.8
click at [111, 149] on div "Source Purchases 1000003 - BevCan Rosslyn Rounding 1 Rounding Unit EA Minimum L…" at bounding box center [206, 103] width 195 height 107
type input "3"
type input "4"
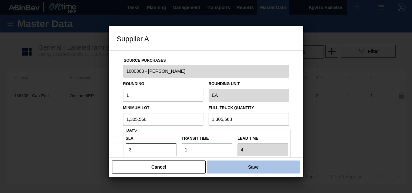
type input "3"
click at [258, 167] on button "Save" at bounding box center [253, 166] width 93 height 13
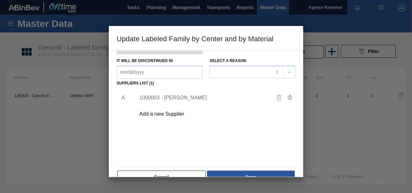
scroll to position [99, 0]
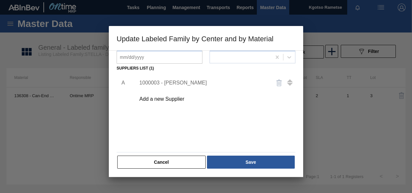
click at [254, 160] on button "Save" at bounding box center [251, 161] width 88 height 13
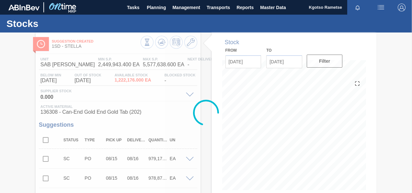
click at [163, 44] on div at bounding box center [206, 112] width 412 height 160
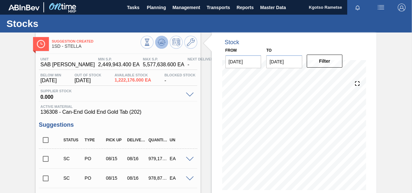
click at [151, 45] on icon at bounding box center [147, 42] width 7 height 7
click at [158, 3] on button "Planning" at bounding box center [157, 7] width 26 height 15
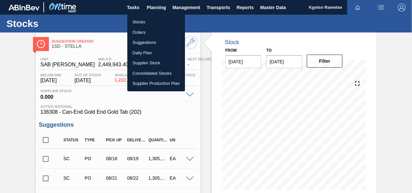
click at [145, 22] on li "Stocks" at bounding box center [156, 22] width 58 height 10
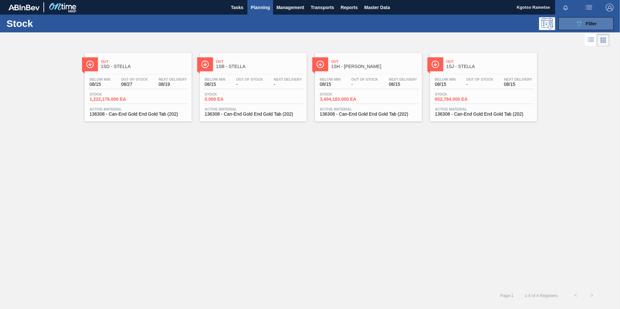
click at [412, 25] on icon "089F7B8B-B2A5-4AFE-B5C0-19BA573D28AC" at bounding box center [579, 24] width 8 height 8
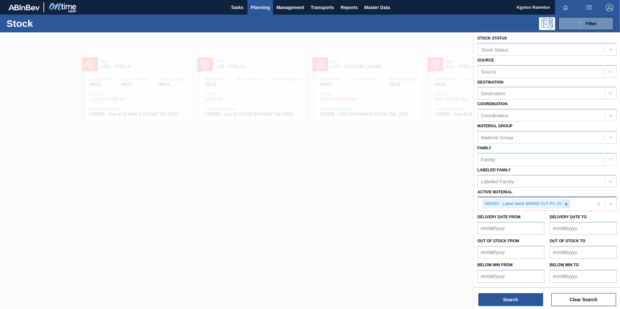
click at [412, 192] on div at bounding box center [566, 204] width 7 height 8
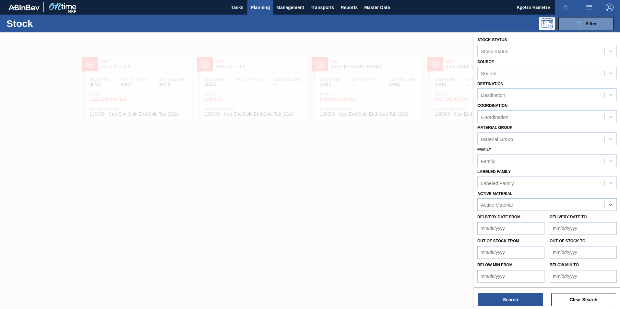
click at [239, 165] on div at bounding box center [310, 186] width 620 height 309
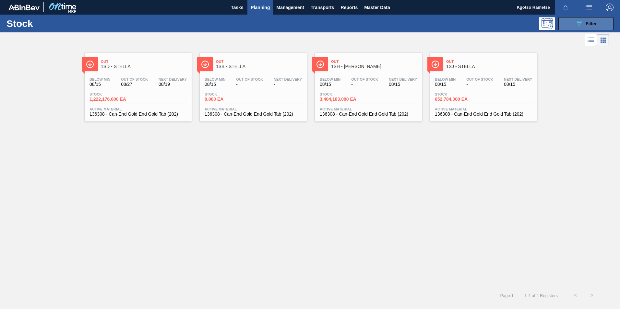
click at [412, 24] on icon "089F7B8B-B2A5-4AFE-B5C0-19BA573D28AC" at bounding box center [579, 24] width 8 height 8
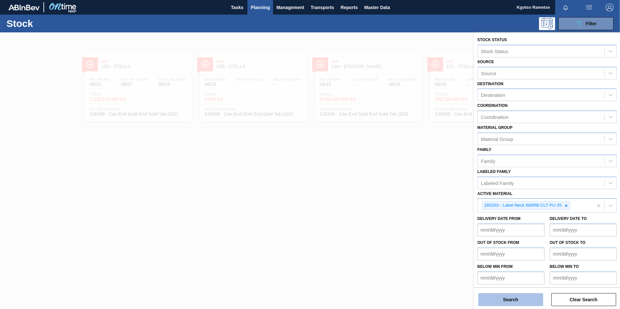
click at [412, 192] on button "Search" at bounding box center [510, 299] width 65 height 13
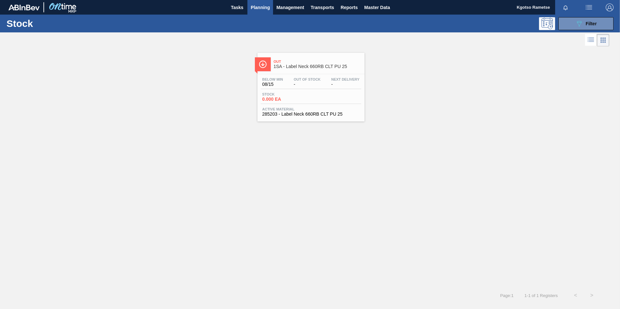
click at [293, 66] on span "1SA - Label Neck 660RB CLT PU 25" at bounding box center [318, 66] width 88 height 5
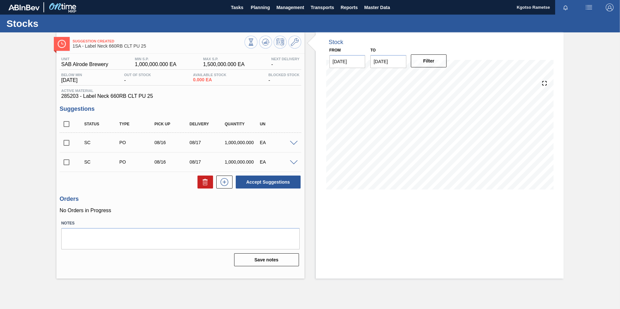
click at [302, 44] on div "Suggestion Created 1SA - Label Neck 660RB CLT PU 25" at bounding box center [180, 43] width 248 height 15
click at [300, 43] on button at bounding box center [294, 42] width 13 height 13
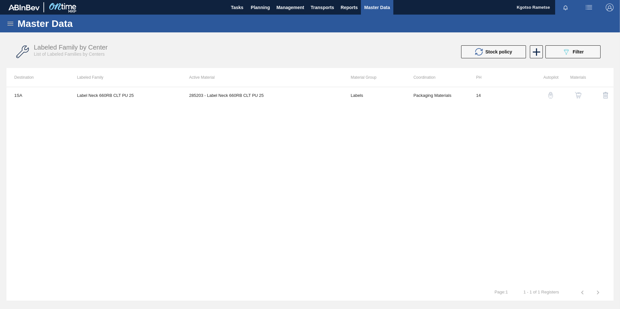
click at [412, 98] on div "button" at bounding box center [578, 95] width 8 height 6
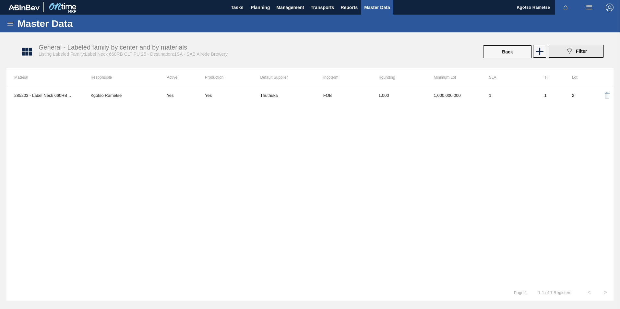
click at [412, 56] on button "089F7B8B-B2A5-4AFE-B5C0-19BA573D28AC Filter" at bounding box center [576, 51] width 55 height 13
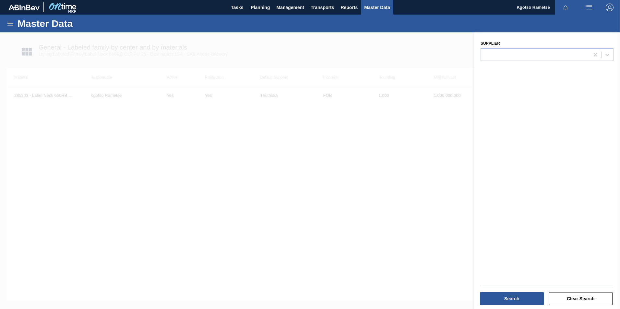
click at [388, 138] on div at bounding box center [310, 186] width 620 height 309
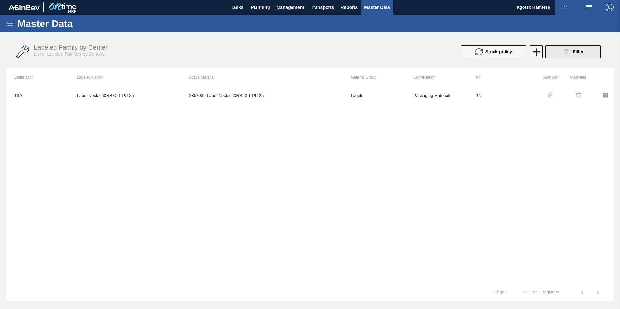
click at [412, 49] on button "089F7B8B-B2A5-4AFE-B5C0-19BA573D28AC Filter" at bounding box center [572, 51] width 55 height 13
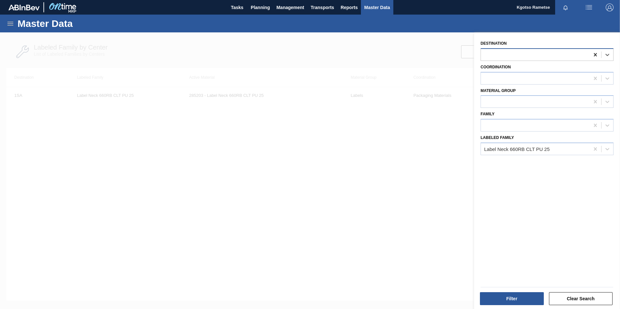
click at [412, 55] on icon at bounding box center [595, 55] width 6 height 6
click at [412, 192] on div "Filter" at bounding box center [512, 299] width 69 height 14
click at [412, 192] on button "Filter" at bounding box center [512, 299] width 64 height 13
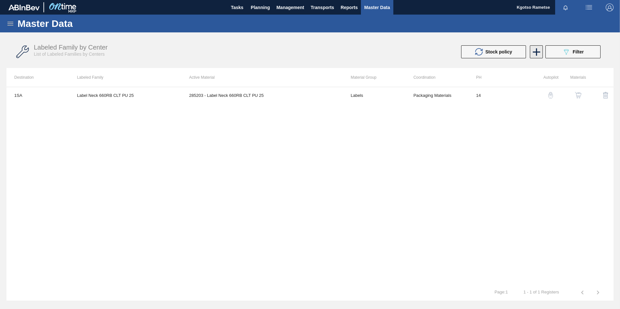
click at [412, 49] on icon at bounding box center [536, 52] width 13 height 13
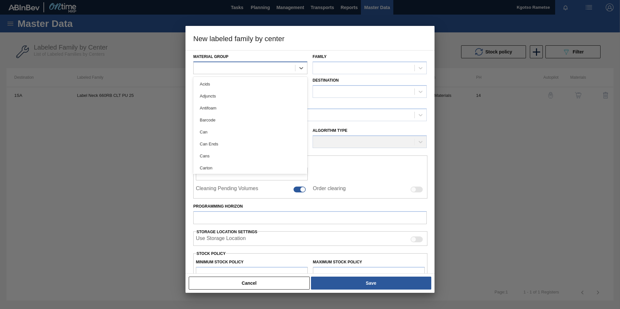
click at [212, 67] on div at bounding box center [245, 67] width 102 height 9
type Group "label"
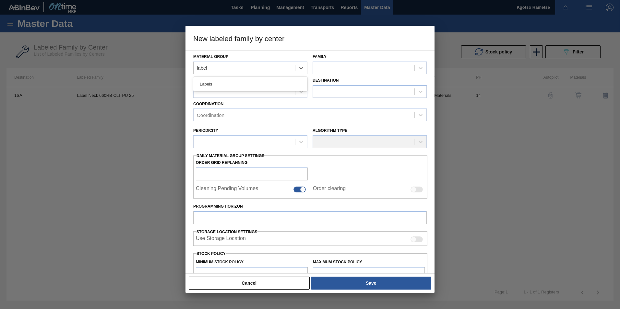
click at [215, 88] on div "Labels" at bounding box center [250, 84] width 114 height 12
click at [351, 70] on div at bounding box center [364, 67] width 102 height 9
type input "660"
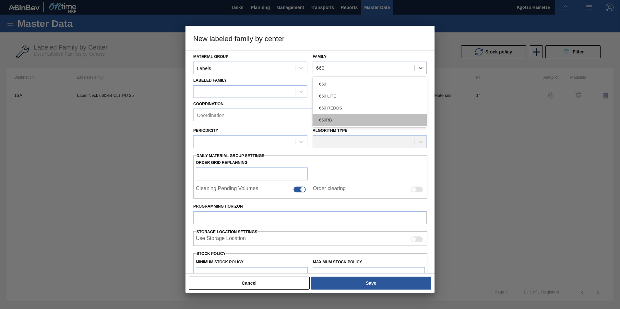
click at [351, 116] on div "660RB" at bounding box center [370, 120] width 114 height 12
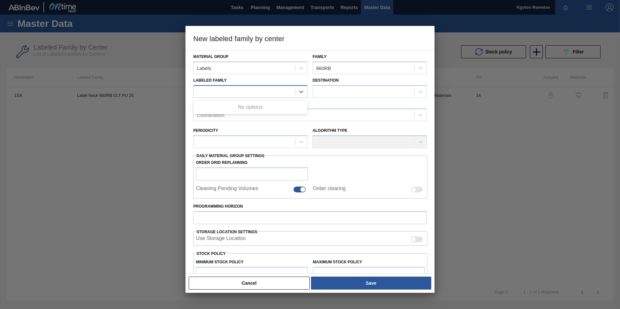
click at [269, 85] on div at bounding box center [250, 91] width 114 height 13
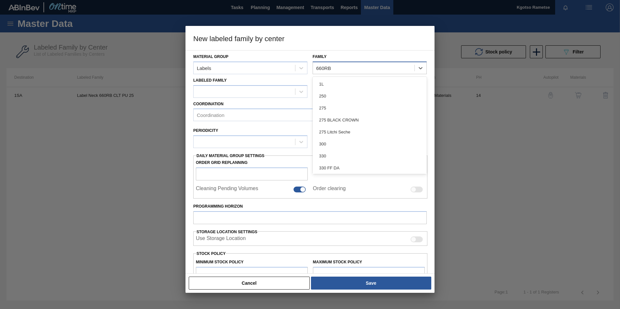
click at [336, 66] on div "660RB" at bounding box center [364, 67] width 102 height 9
click at [246, 93] on div at bounding box center [245, 91] width 102 height 9
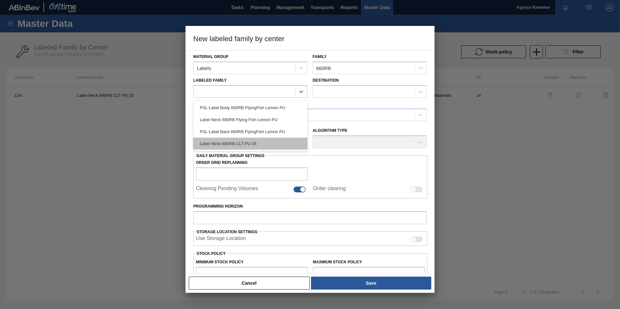
click at [245, 142] on div "Label Neck 660RB CLT PU 25" at bounding box center [250, 144] width 114 height 12
checkbox input "false"
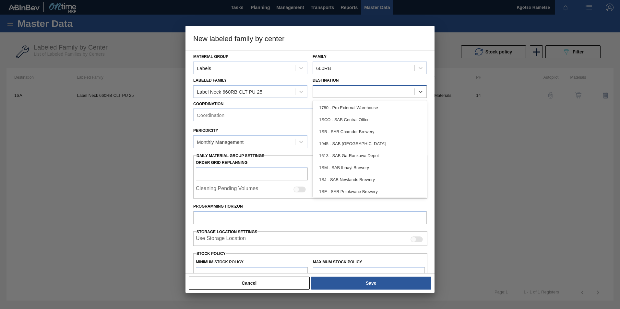
click at [346, 96] on div at bounding box center [364, 91] width 102 height 9
type input "1sb"
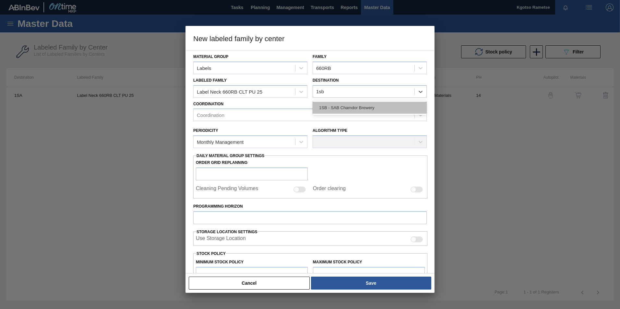
click at [335, 106] on div "1SB - SAB Chamdor Brewery" at bounding box center [370, 108] width 114 height 12
click at [298, 116] on div "Coordination" at bounding box center [304, 115] width 221 height 9
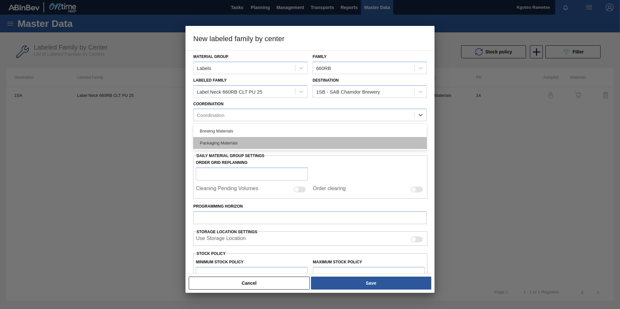
click at [267, 143] on div "Packaging Materials" at bounding box center [309, 143] width 233 height 12
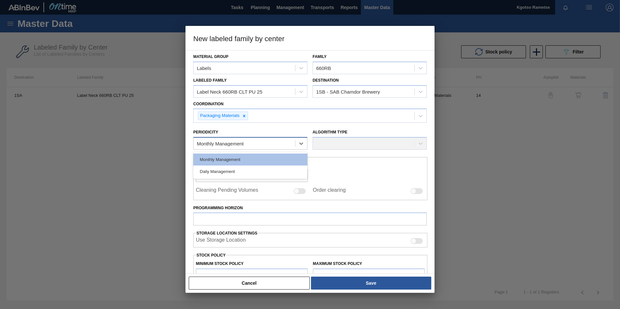
click at [253, 141] on div "Monthly Management" at bounding box center [245, 143] width 102 height 9
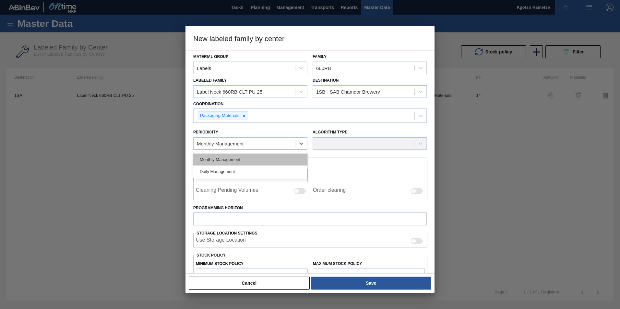
click at [244, 156] on div "Monthly Management" at bounding box center [250, 160] width 114 height 12
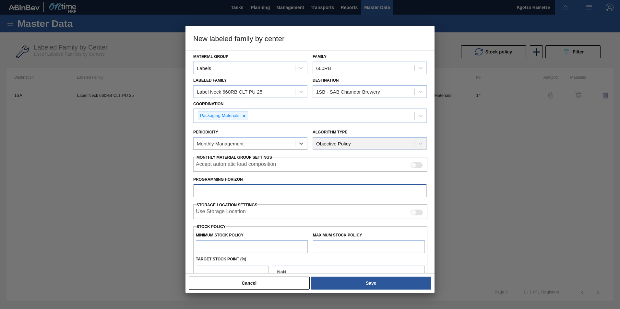
click at [225, 189] on input "Programming Horizon" at bounding box center [309, 191] width 233 height 13
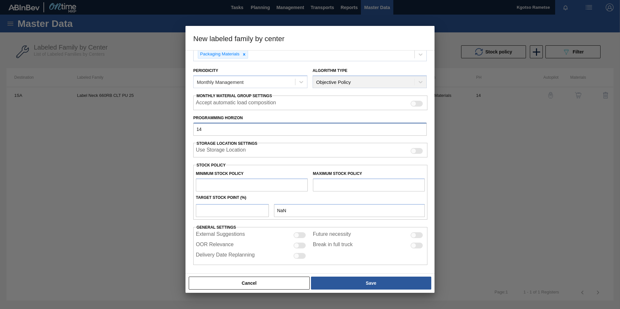
scroll to position [64, 0]
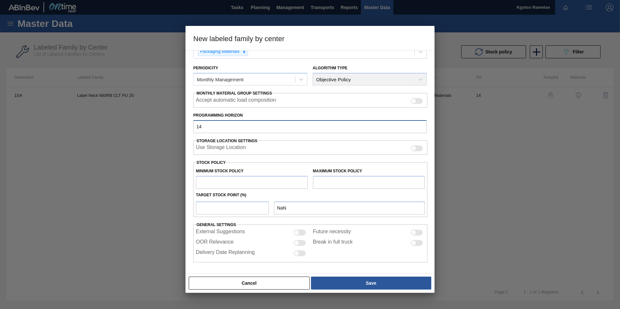
type input "14"
click at [221, 183] on input "text" at bounding box center [252, 182] width 112 height 13
type input "1"
type input "1.000"
type input "10"
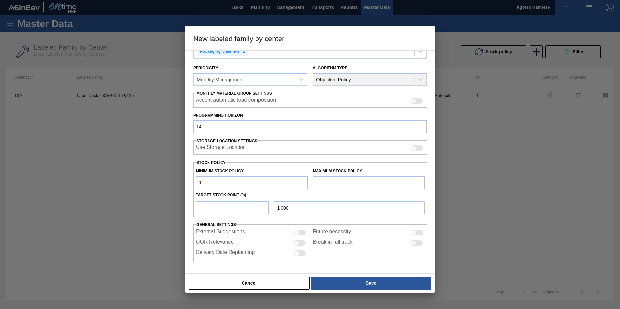
type input "10.000"
type input "100"
type input "100.000"
type input "1,000"
type input "1,000.000"
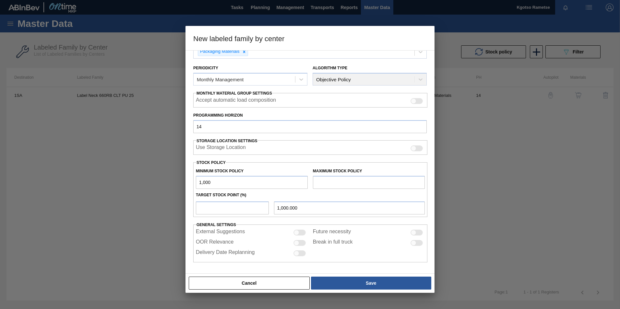
type input "10,000"
type input "10,000.000"
type input "100,000"
type input "100,000.000"
type input "1,000,000"
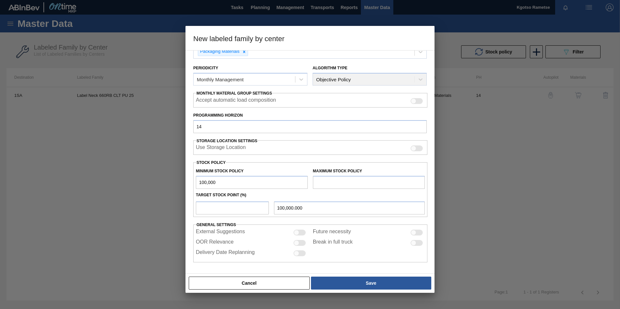
type input "1,000,000.000"
type input "1,000,000"
click at [316, 184] on input "text" at bounding box center [369, 182] width 112 height 13
type input "1,500,000"
click at [226, 192] on input "number" at bounding box center [232, 208] width 73 height 13
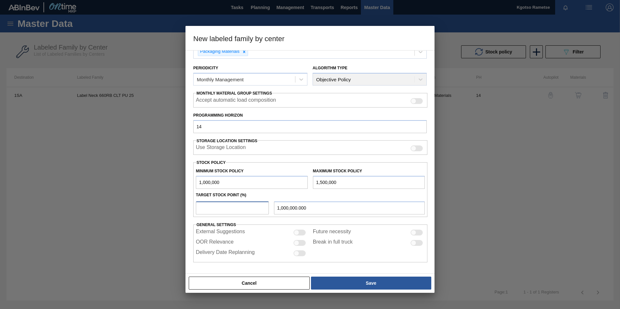
type input "1"
type input "1,005,000.000"
type input "10"
type input "1,050,000.000"
type input "100"
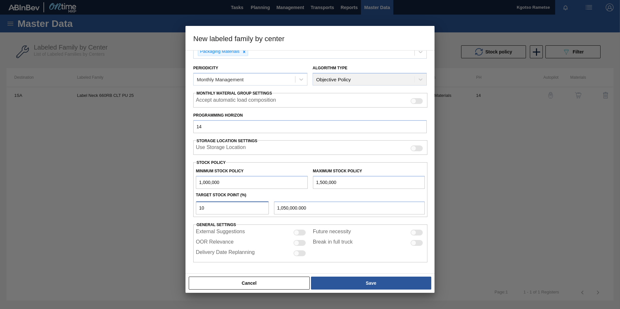
type input "1,500,000.000"
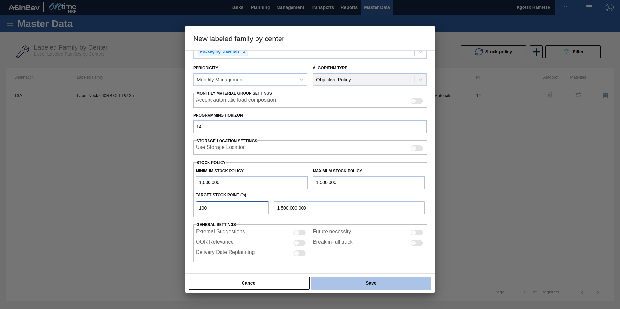
type input "100"
click at [382, 192] on button "Save" at bounding box center [371, 283] width 120 height 13
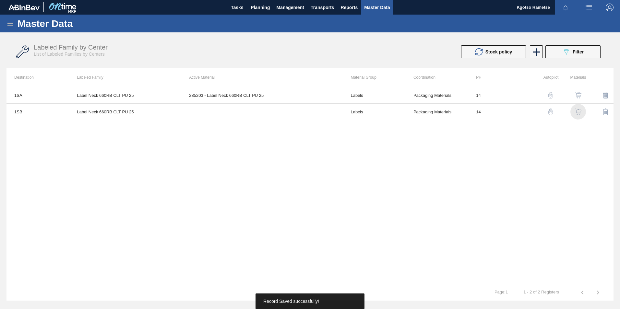
click at [412, 111] on img "button" at bounding box center [578, 112] width 6 height 6
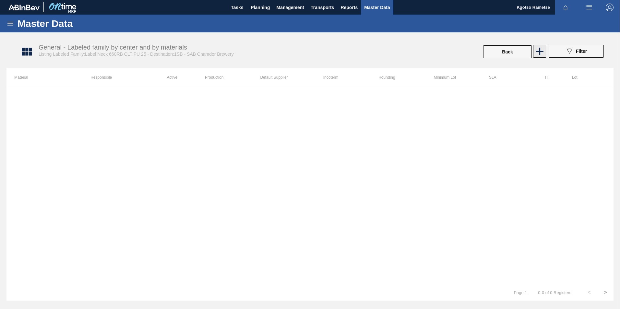
click at [412, 53] on icon at bounding box center [539, 51] width 13 height 13
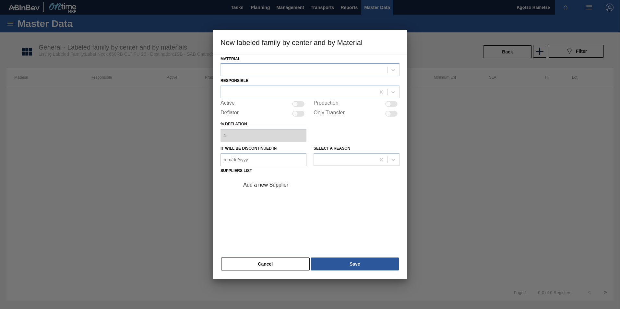
click at [358, 71] on div at bounding box center [304, 70] width 166 height 9
click at [214, 67] on div "Material Use Up and Down to choose options, press Enter to select the currently…" at bounding box center [310, 167] width 195 height 226
click at [236, 69] on div at bounding box center [304, 70] width 166 height 9
click at [212, 102] on div at bounding box center [310, 154] width 620 height 309
click at [241, 70] on div at bounding box center [304, 70] width 166 height 9
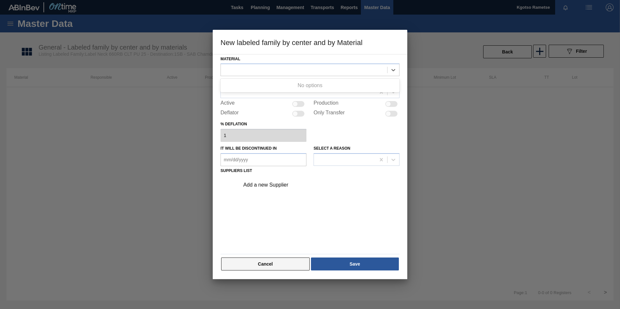
click at [270, 192] on button "Cancel" at bounding box center [265, 264] width 89 height 13
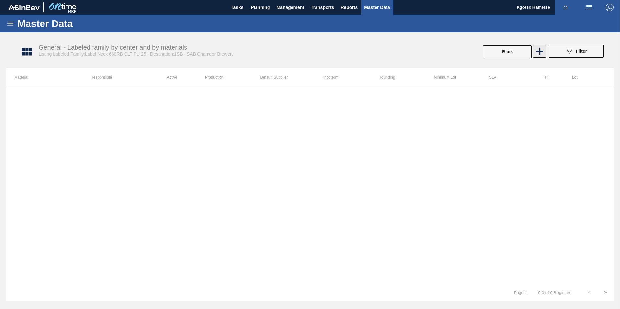
click at [412, 50] on icon at bounding box center [539, 51] width 13 height 13
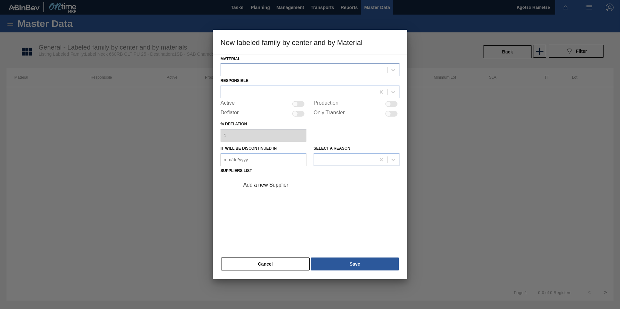
click at [245, 73] on div at bounding box center [304, 70] width 166 height 9
click at [268, 192] on div "Cancel Save" at bounding box center [310, 264] width 179 height 14
click at [268, 192] on button "Cancel" at bounding box center [265, 264] width 89 height 13
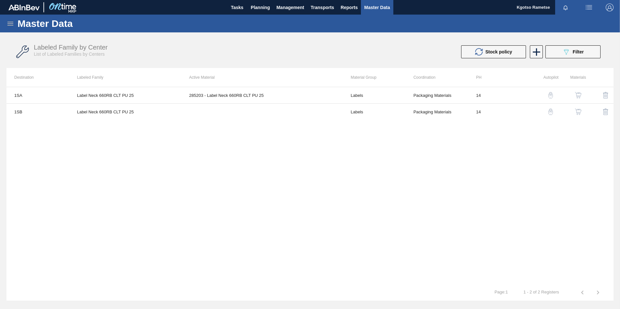
click at [412, 109] on img "button" at bounding box center [578, 112] width 6 height 6
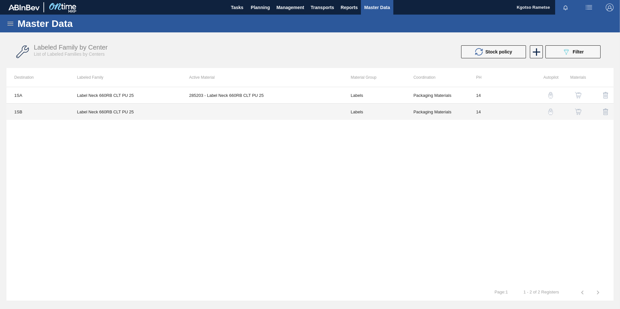
click at [98, 109] on td "Label Neck 660RB CLT PU 25" at bounding box center [125, 112] width 112 height 17
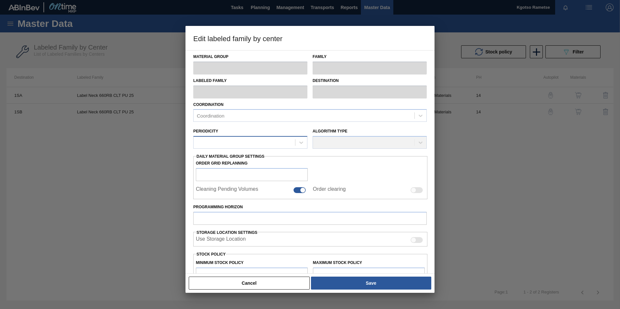
type input "Labels"
type input "660RB"
type input "Label Neck 660RB CLT PU 25"
type input "1SB - SAB Chamdor Brewery"
type input "14"
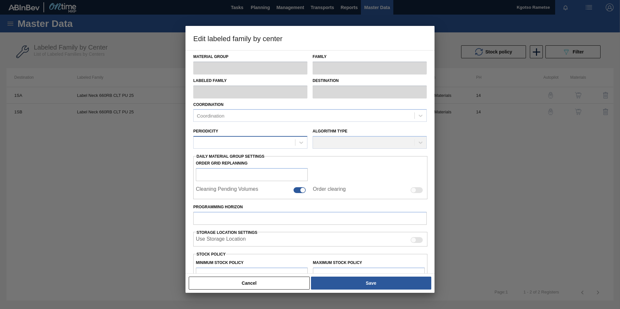
type input "1,000,000"
type input "1,500,000"
type input "100"
type input "1,500,000.000"
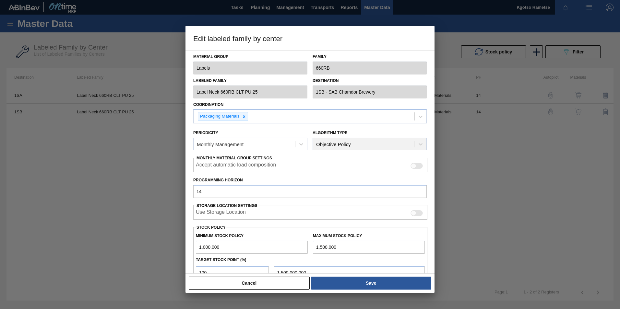
drag, startPoint x: 549, startPoint y: 196, endPoint x: 539, endPoint y: 155, distance: 42.6
click at [412, 187] on div at bounding box center [310, 154] width 620 height 309
click at [267, 192] on button "Cancel" at bounding box center [249, 283] width 121 height 13
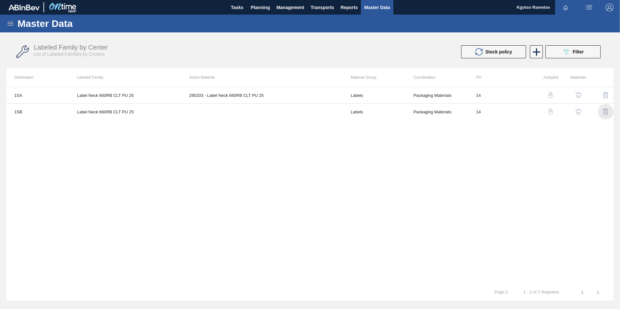
click at [412, 111] on img "button" at bounding box center [606, 112] width 8 height 8
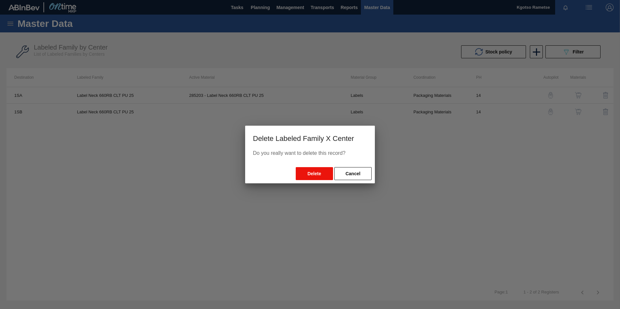
click at [313, 176] on button "Delete" at bounding box center [314, 173] width 37 height 13
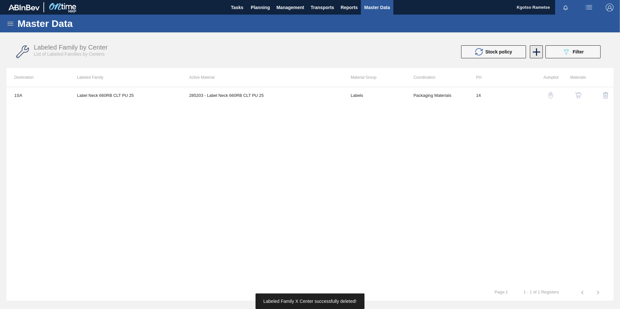
click at [412, 52] on icon at bounding box center [536, 51] width 7 height 7
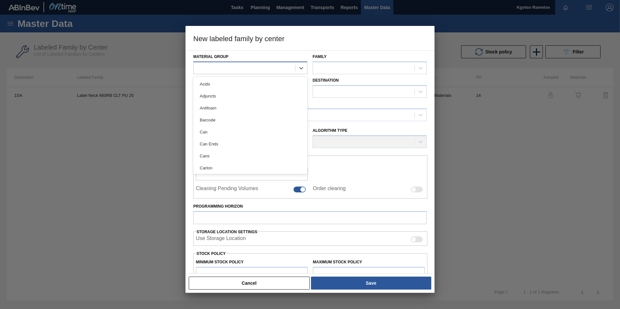
click at [285, 70] on div at bounding box center [245, 67] width 102 height 9
type Group "label"
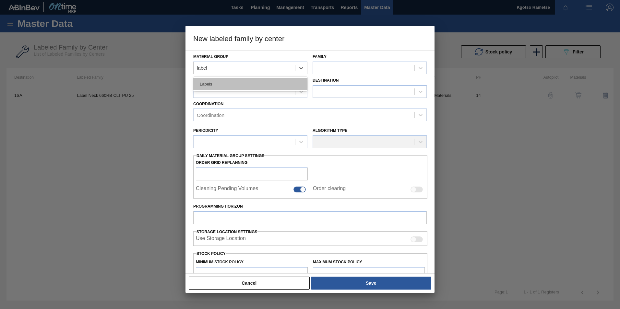
click at [246, 85] on div "Labels" at bounding box center [250, 84] width 114 height 12
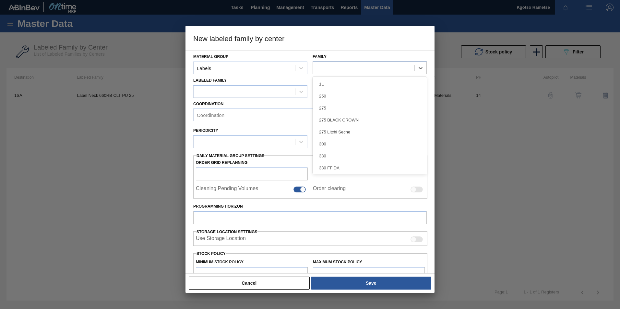
click at [354, 67] on div at bounding box center [364, 67] width 102 height 9
type input "660"
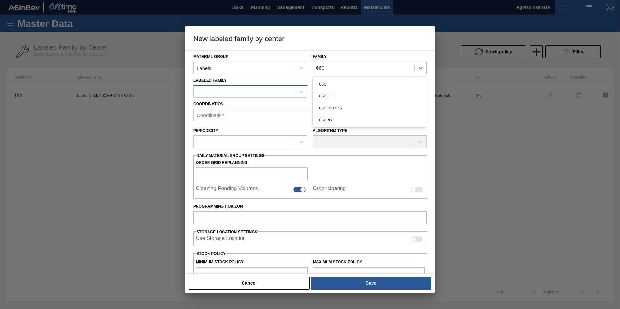
drag, startPoint x: 350, startPoint y: 123, endPoint x: 257, endPoint y: 87, distance: 99.4
click at [349, 123] on div "660RB" at bounding box center [370, 120] width 114 height 12
click at [226, 82] on label "Labeled Family" at bounding box center [209, 80] width 33 height 5
click at [197, 89] on Family "Labeled Family" at bounding box center [197, 92] width 1 height 6
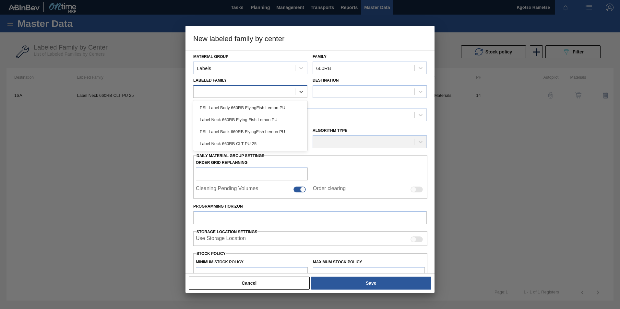
click at [225, 88] on div at bounding box center [245, 91] width 102 height 9
drag, startPoint x: 227, startPoint y: 143, endPoint x: 237, endPoint y: 139, distance: 11.6
click at [228, 143] on div "Label Neck 660RB CLT PU 25" at bounding box center [250, 144] width 114 height 12
checkbox input "false"
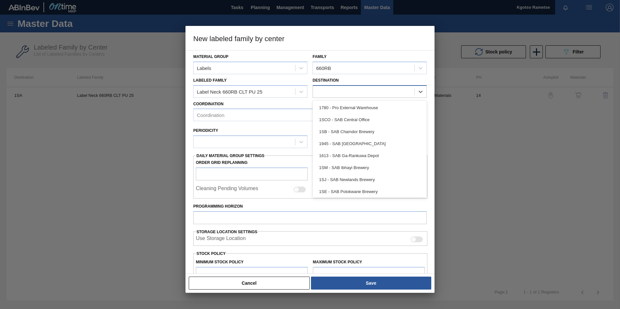
click at [354, 87] on div at bounding box center [364, 91] width 102 height 9
type input "1sd"
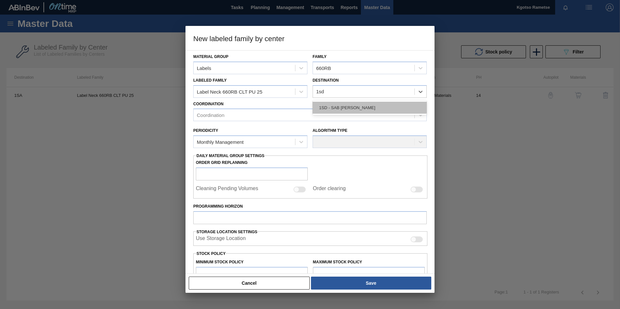
click at [355, 104] on div "1SD - SAB [PERSON_NAME]" at bounding box center [370, 108] width 114 height 12
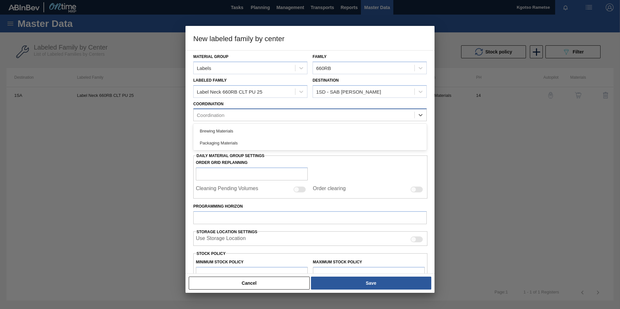
drag, startPoint x: 278, startPoint y: 113, endPoint x: 273, endPoint y: 116, distance: 5.8
click at [277, 113] on div "Coordination" at bounding box center [304, 115] width 221 height 9
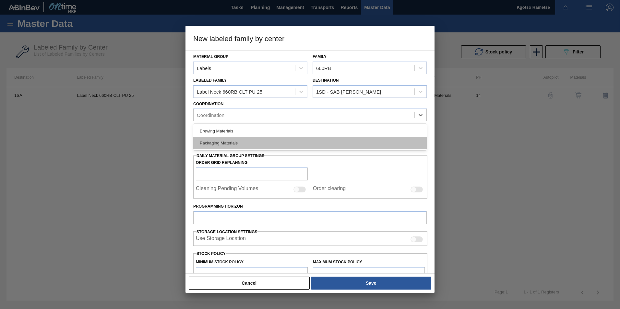
click at [256, 140] on div "Packaging Materials" at bounding box center [309, 143] width 233 height 12
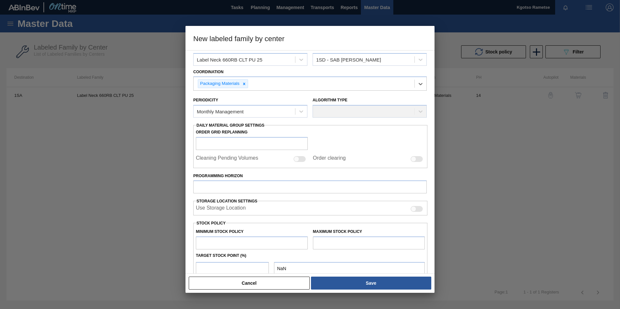
scroll to position [65, 0]
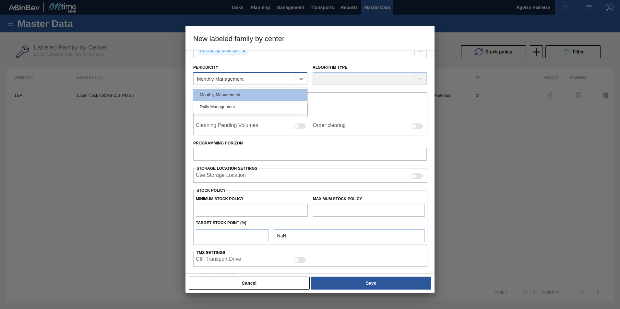
click at [242, 80] on div "Monthly Management" at bounding box center [220, 79] width 47 height 6
click at [241, 95] on div "Monthly Management" at bounding box center [250, 95] width 114 height 12
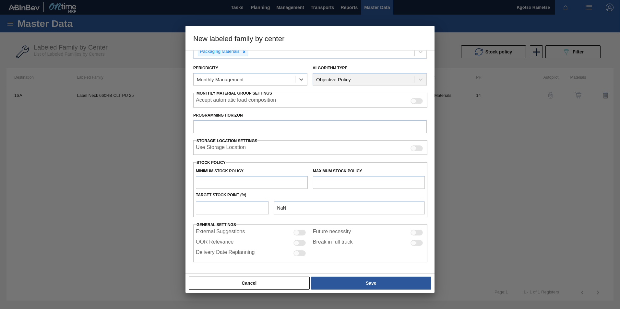
click at [230, 119] on label "Programming Horizon" at bounding box center [309, 115] width 233 height 9
click at [230, 120] on input "Programming Horizon" at bounding box center [309, 126] width 233 height 13
type input "14"
click at [243, 185] on input "text" at bounding box center [252, 182] width 112 height 13
type input "1"
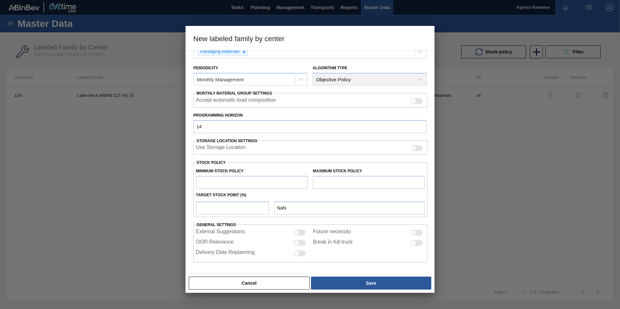
type input "1.000"
type input "10"
type input "10.000"
type input "100"
type input "100.000"
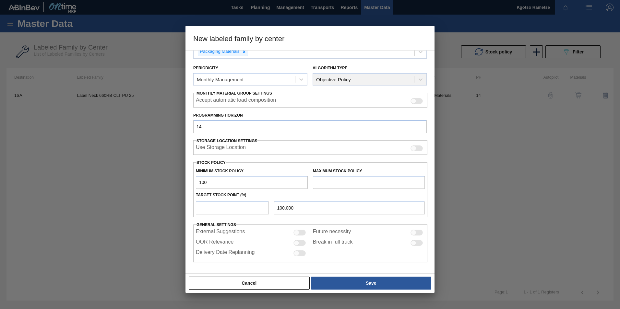
type input "1,000"
type input "1,000.000"
type input "10,000"
type input "10,000.000"
type input "100,000"
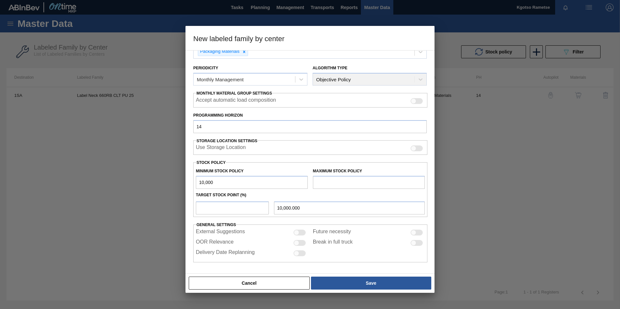
type input "100,000.000"
type input "1,000,000"
type input "1,000,000.000"
click at [80, 181] on div "New labeled family by center Material Group Labels Family 660RB Labeled Family …" at bounding box center [310, 154] width 620 height 309
type input "1,000,000"
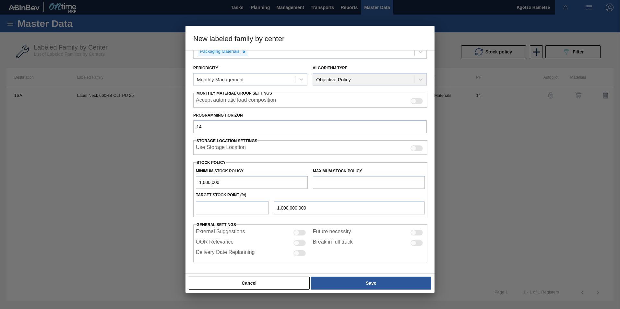
click at [353, 183] on input "text" at bounding box center [369, 182] width 112 height 13
type input "1,500,000"
click at [202, 192] on input "number" at bounding box center [232, 208] width 73 height 13
type input "1"
type input "1,005,000.000"
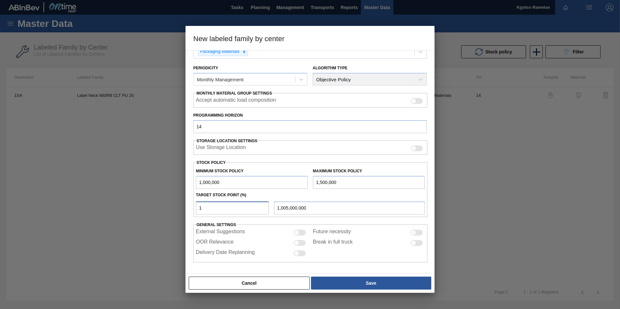
type input "10"
type input "1,050,000.000"
type input "100"
type input "1,500,000.000"
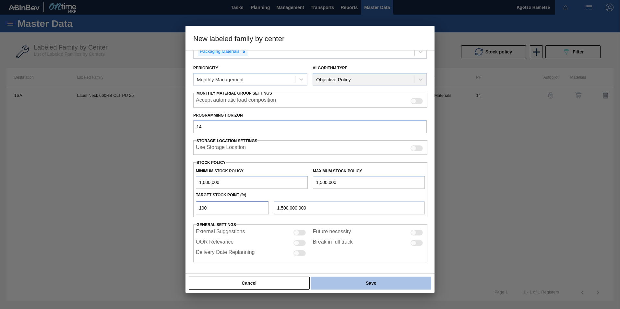
type input "100"
click at [359, 192] on button "Save" at bounding box center [371, 283] width 120 height 13
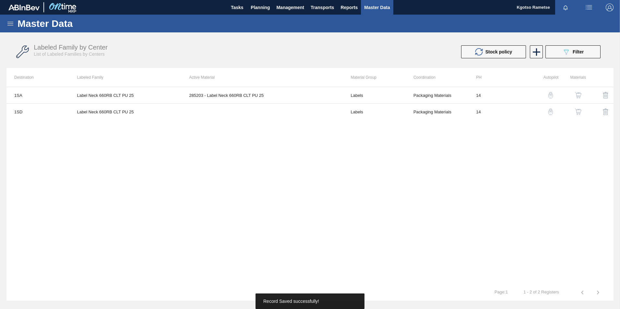
click at [412, 111] on img "button" at bounding box center [578, 112] width 6 height 6
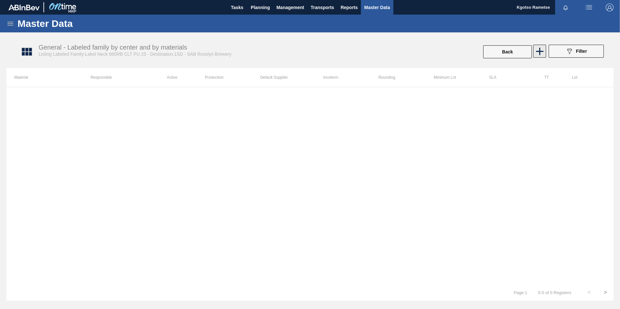
click at [412, 51] on icon at bounding box center [539, 51] width 7 height 7
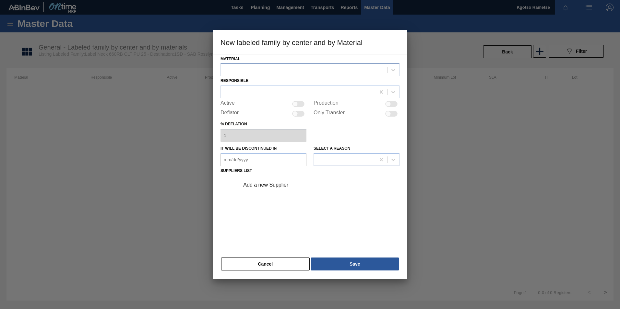
click at [298, 65] on div at bounding box center [310, 70] width 179 height 13
click at [288, 78] on div "Responsible" at bounding box center [310, 87] width 179 height 22
click at [280, 66] on div at bounding box center [304, 70] width 166 height 9
click at [270, 87] on div "285203 - Label Neck 660RB CLT PU 25" at bounding box center [310, 86] width 179 height 12
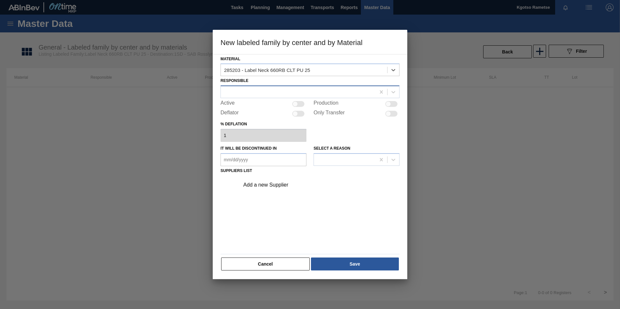
click at [267, 86] on div at bounding box center [310, 92] width 179 height 13
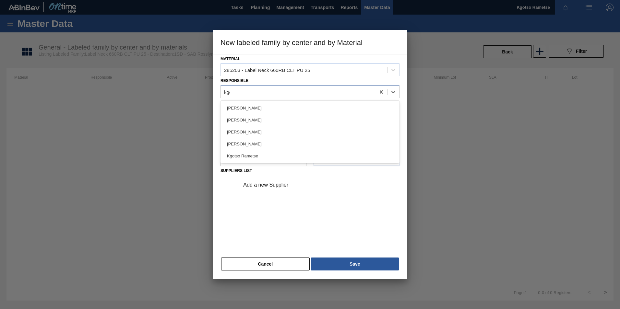
type input "kgot"
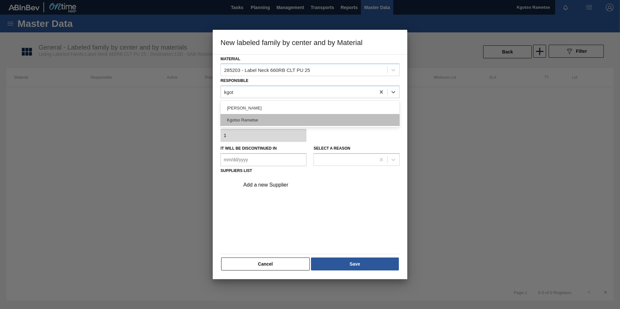
click at [253, 118] on div "Kgotso Rametse" at bounding box center [310, 120] width 179 height 12
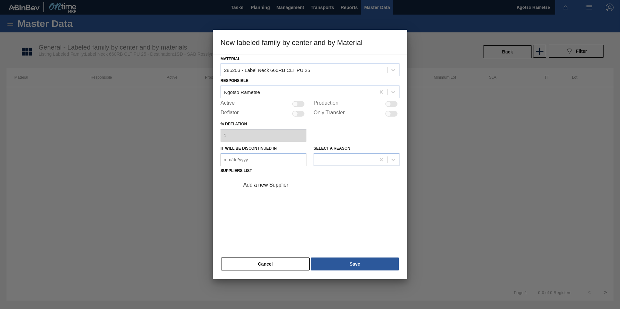
click at [300, 102] on div at bounding box center [298, 104] width 12 height 6
checkbox input "true"
click at [275, 185] on div "Add a new Supplier" at bounding box center [306, 185] width 127 height 6
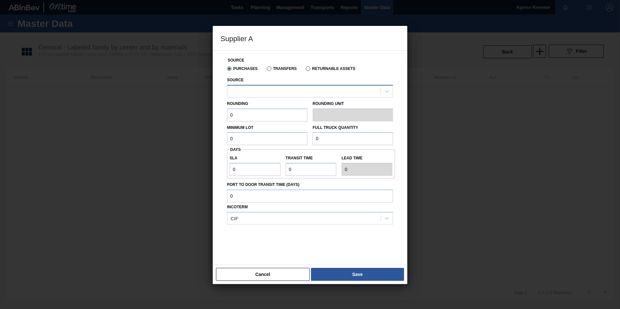
click at [254, 90] on div at bounding box center [303, 91] width 153 height 9
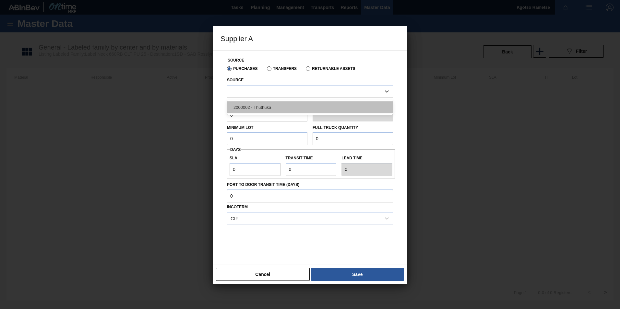
click at [252, 106] on div "2000002 - Thuthuka" at bounding box center [310, 108] width 166 height 12
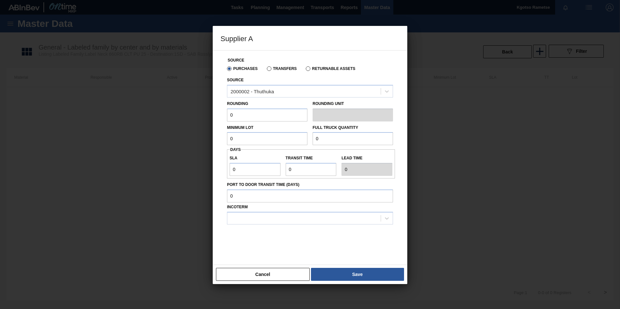
drag, startPoint x: 245, startPoint y: 114, endPoint x: 154, endPoint y: 115, distance: 90.5
click at [154, 115] on div "Supplier A Source Purchases Transfers Returnable Assets Source 2000002 - Thuthu…" at bounding box center [310, 154] width 620 height 309
type input "1"
drag, startPoint x: 238, startPoint y: 140, endPoint x: 190, endPoint y: 139, distance: 48.0
click at [193, 139] on div "Supplier A Source Purchases Transfers Returnable Assets Source 2000002 - Thuthu…" at bounding box center [310, 154] width 620 height 309
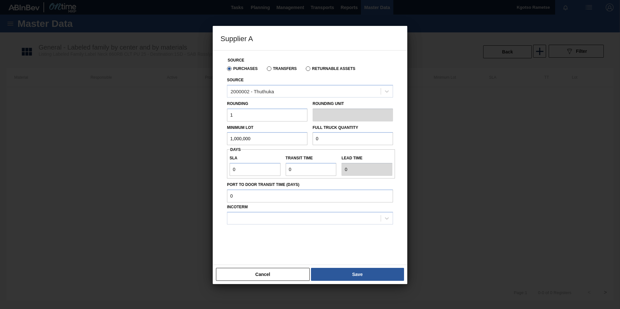
type input "1,000,000"
click at [285, 131] on div "Minimum Lot 1,000,000 Full Truck Quantity 0" at bounding box center [309, 134] width 171 height 24
drag, startPoint x: 285, startPoint y: 131, endPoint x: 286, endPoint y: 138, distance: 6.6
click at [286, 138] on div "Minimum Lot 1,000,000 Full Truck Quantity 0" at bounding box center [309, 134] width 171 height 24
type input "1,500,000"
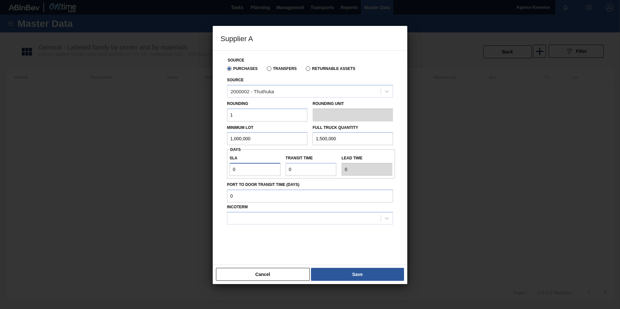
drag, startPoint x: 244, startPoint y: 171, endPoint x: 163, endPoint y: 169, distance: 80.8
click at [210, 171] on div "Supplier A Source Purchases Transfers Returnable Assets Source 2000002 - Thuthu…" at bounding box center [310, 154] width 620 height 309
type input "1"
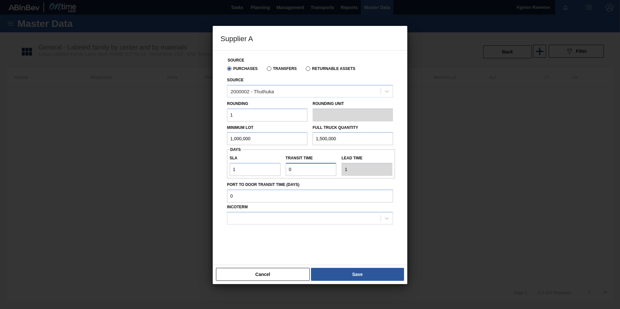
type input "1"
type input "2"
drag, startPoint x: 282, startPoint y: 165, endPoint x: 271, endPoint y: 167, distance: 10.8
click at [271, 166] on div "SLA 1 Transit time Lead time 2" at bounding box center [311, 164] width 168 height 24
type input "1"
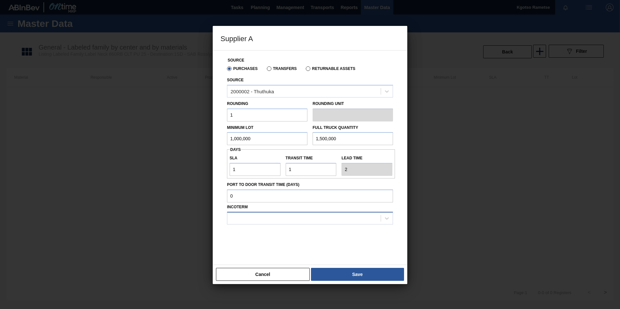
click at [279, 192] on div at bounding box center [303, 218] width 153 height 9
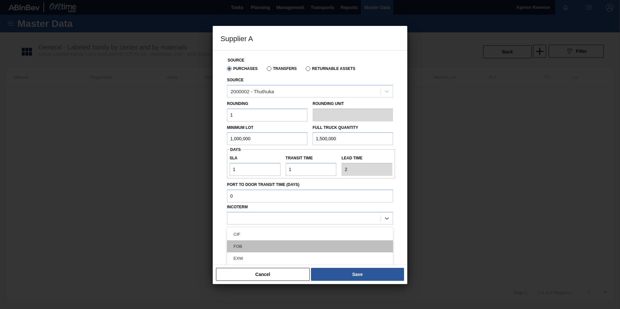
click at [277, 192] on div "FOB" at bounding box center [310, 247] width 166 height 12
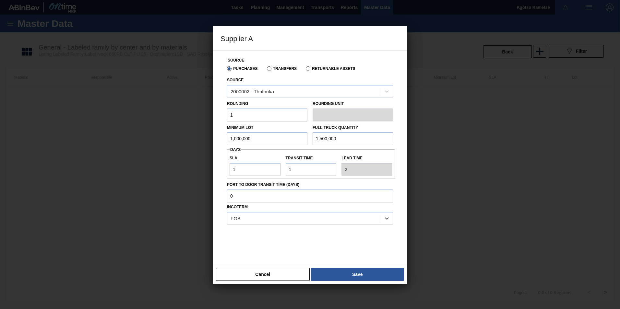
click at [353, 192] on div "Cancel Save" at bounding box center [310, 274] width 195 height 19
click at [353, 192] on button "Save" at bounding box center [357, 274] width 93 height 13
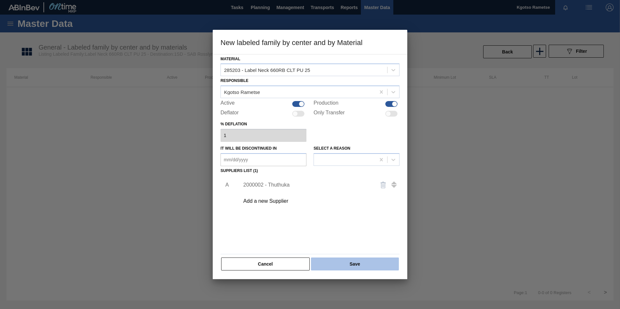
click at [350, 192] on button "Save" at bounding box center [355, 264] width 88 height 13
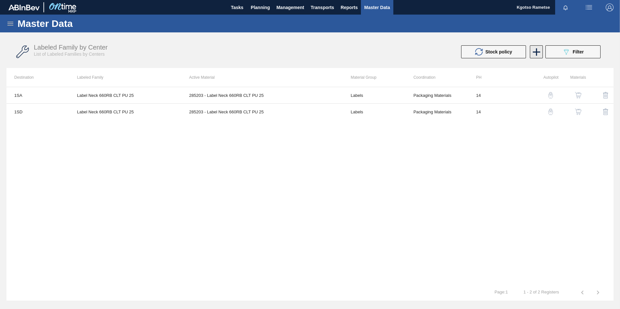
click at [412, 52] on icon at bounding box center [536, 51] width 7 height 7
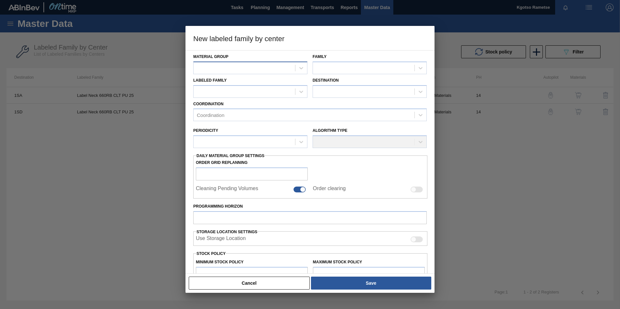
click at [243, 68] on div at bounding box center [245, 67] width 102 height 9
type Group "labels"
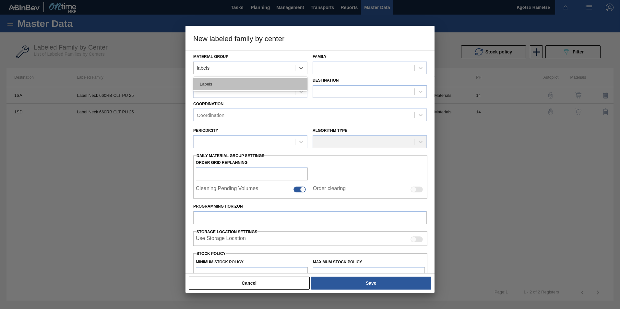
click at [240, 81] on div "Labels" at bounding box center [250, 84] width 114 height 12
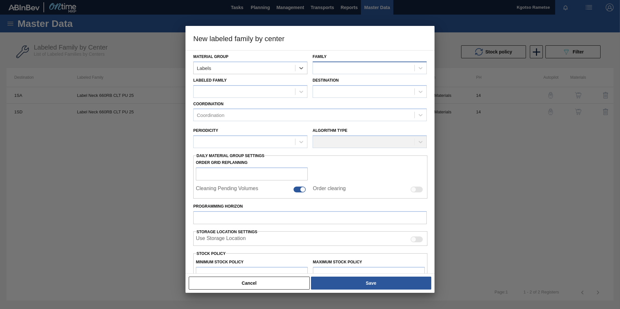
click at [353, 71] on div at bounding box center [364, 67] width 102 height 9
type input "660"
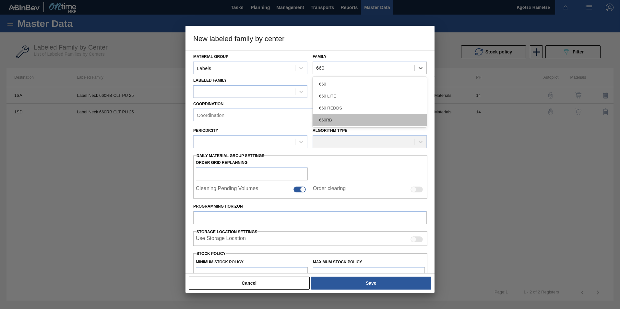
click at [334, 117] on div "660RB" at bounding box center [370, 120] width 114 height 12
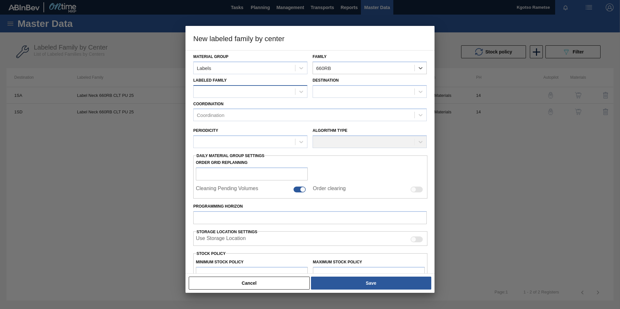
click at [272, 98] on div at bounding box center [250, 91] width 114 height 13
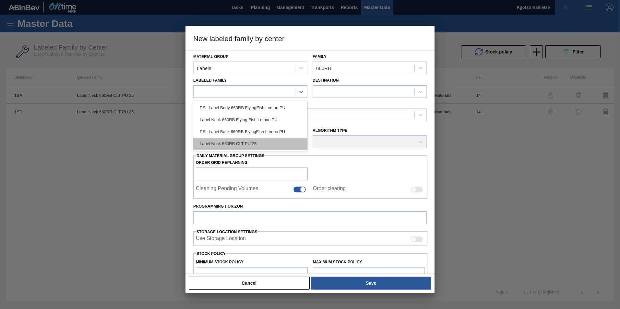
click at [268, 144] on div "Label Neck 660RB CLT PU 25" at bounding box center [250, 144] width 114 height 12
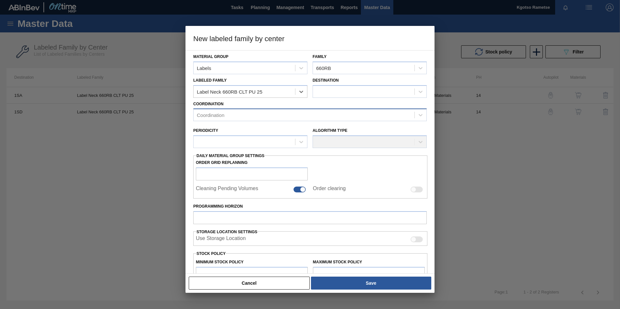
checkbox input "false"
click at [328, 92] on div at bounding box center [364, 91] width 102 height 9
click at [338, 106] on div "1SE - SAB Polokwane Brewery" at bounding box center [370, 108] width 114 height 12
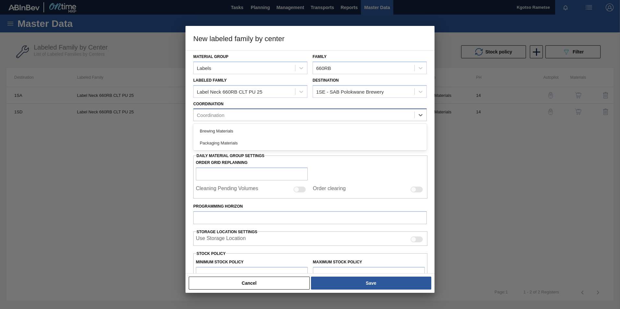
click at [216, 116] on div "Coordination" at bounding box center [211, 116] width 28 height 6
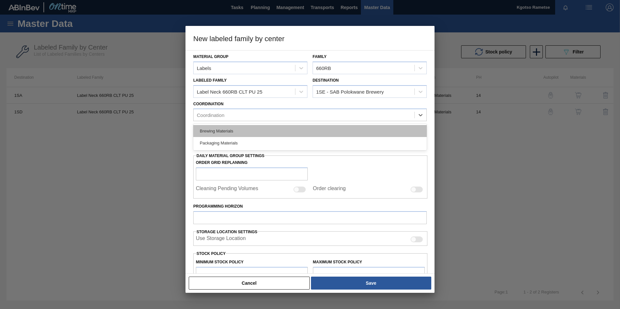
click at [212, 134] on div "Brewing Materials" at bounding box center [309, 131] width 233 height 12
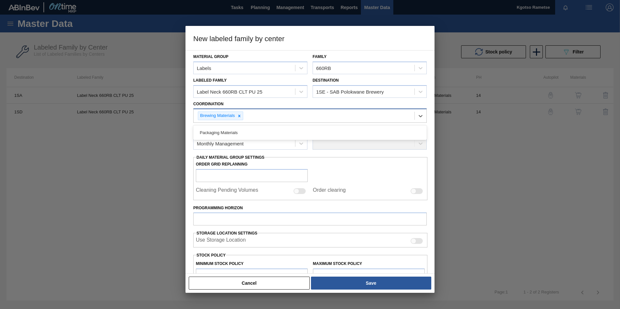
click at [214, 117] on div "Brewing Materials" at bounding box center [217, 116] width 38 height 8
click at [240, 115] on icon at bounding box center [239, 116] width 5 height 5
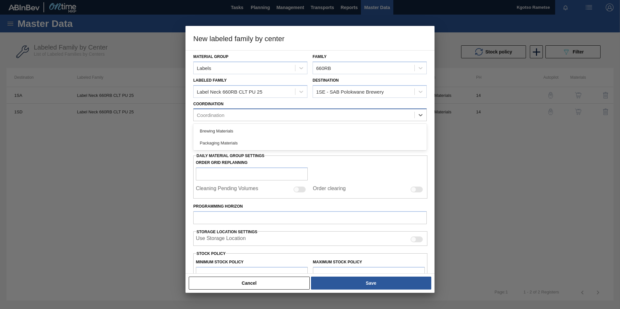
click at [235, 116] on div "Coordination" at bounding box center [304, 115] width 221 height 9
click at [230, 114] on div "Coordination" at bounding box center [304, 115] width 221 height 9
click at [227, 141] on div "Packaging Materials" at bounding box center [309, 143] width 233 height 12
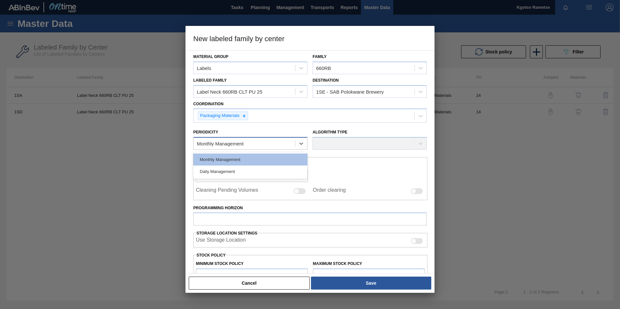
click at [224, 143] on div "Monthly Management" at bounding box center [220, 144] width 47 height 6
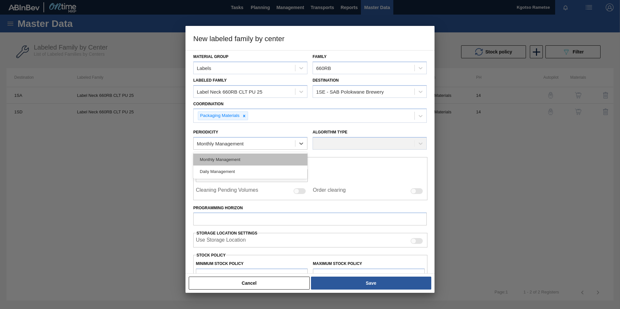
click at [221, 155] on div "Monthly Management" at bounding box center [250, 160] width 114 height 12
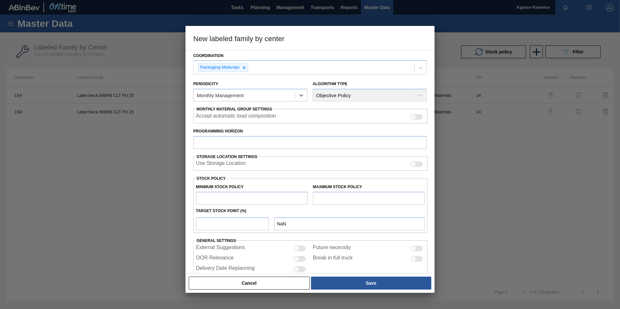
scroll to position [64, 0]
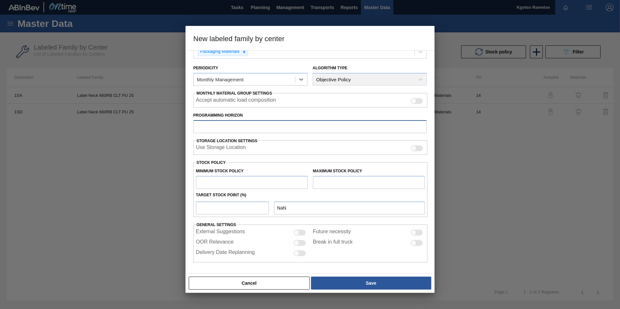
click at [207, 127] on input "Programming Horizon" at bounding box center [309, 126] width 233 height 13
click at [210, 183] on input "text" at bounding box center [252, 182] width 112 height 13
click at [328, 182] on input "text" at bounding box center [369, 182] width 112 height 13
click at [237, 192] on input "number" at bounding box center [232, 208] width 73 height 13
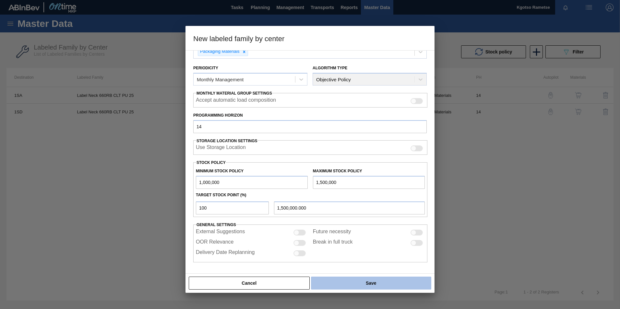
click at [377, 192] on button "Save" at bounding box center [371, 283] width 120 height 13
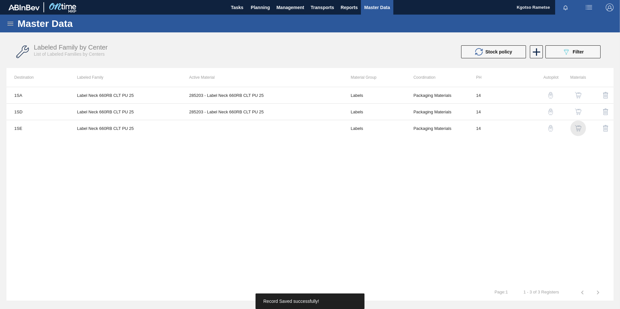
click at [412, 126] on img "button" at bounding box center [578, 128] width 6 height 6
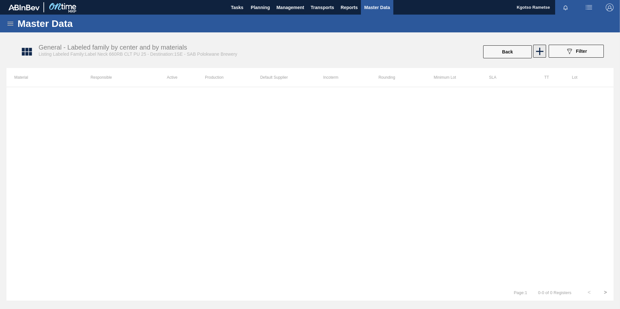
click at [412, 50] on icon at bounding box center [539, 51] width 13 height 13
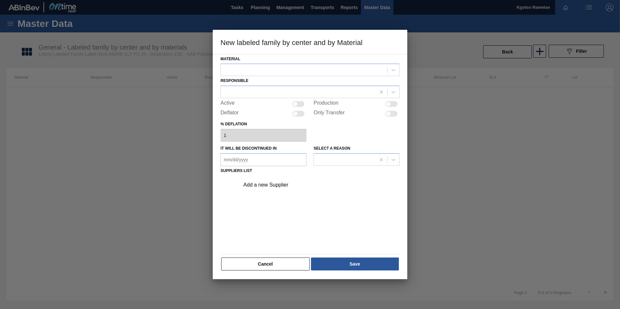
click at [344, 62] on div "Material" at bounding box center [310, 65] width 179 height 22
click at [339, 70] on div at bounding box center [304, 70] width 166 height 9
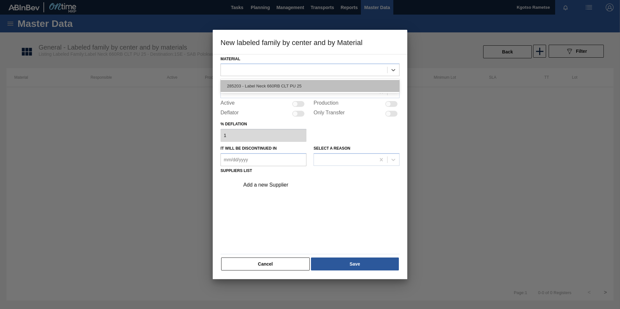
click at [321, 86] on div "285203 - Label Neck 660RB CLT PU 25" at bounding box center [310, 86] width 179 height 12
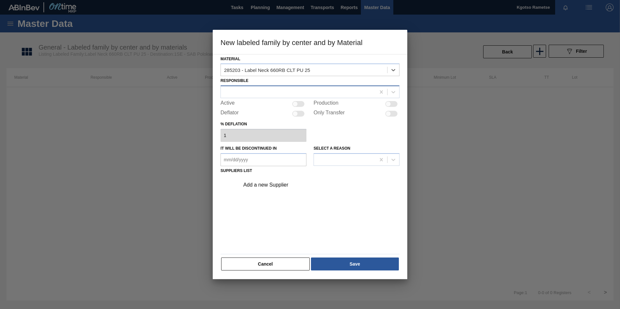
click at [307, 90] on div at bounding box center [298, 92] width 155 height 9
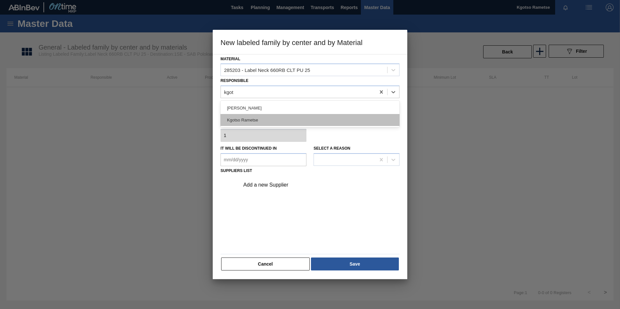
click at [332, 121] on div "Kgotso Rametse" at bounding box center [310, 120] width 179 height 12
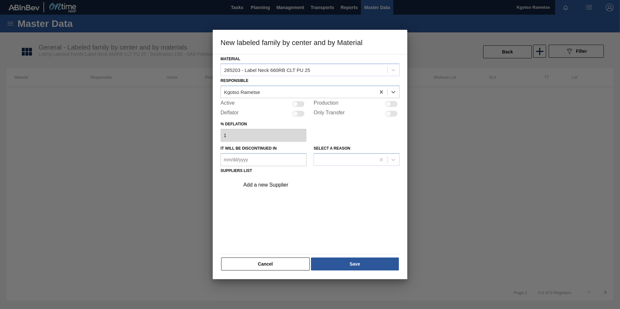
click at [300, 104] on div at bounding box center [298, 104] width 12 height 6
click at [278, 186] on div "Add a new Supplier" at bounding box center [306, 185] width 127 height 6
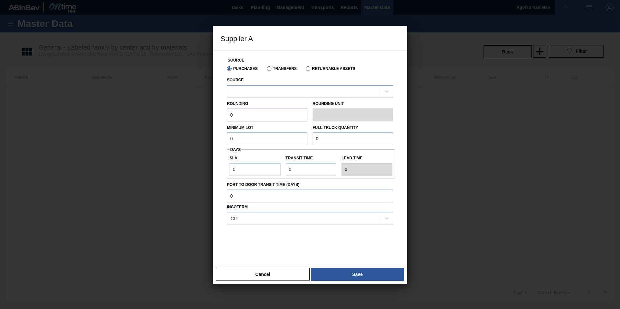
click at [285, 85] on div at bounding box center [310, 91] width 166 height 13
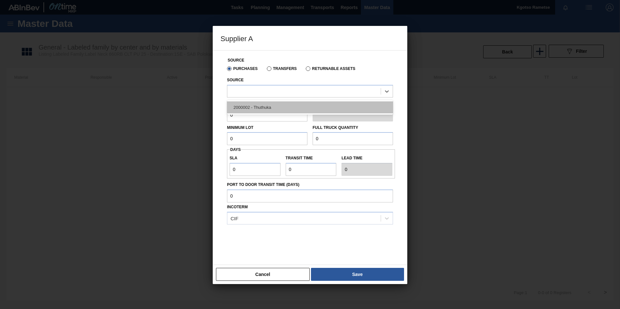
click at [268, 105] on div "2000002 - Thuthuka" at bounding box center [310, 108] width 166 height 12
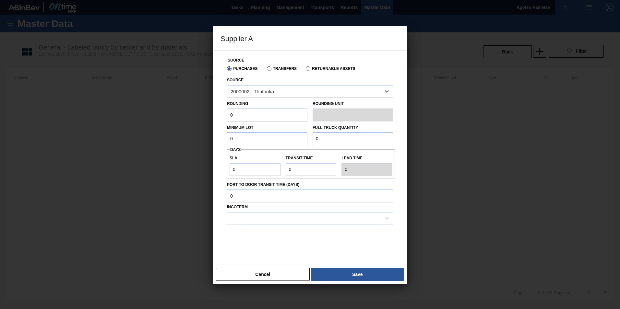
drag, startPoint x: 200, startPoint y: 112, endPoint x: 153, endPoint y: 113, distance: 47.4
click at [189, 112] on div "Supplier A Source Purchases Transfers Returnable Assets Source option 2000002 -…" at bounding box center [310, 154] width 620 height 309
drag, startPoint x: 237, startPoint y: 135, endPoint x: 214, endPoint y: 137, distance: 22.5
click at [216, 137] on div "Source Purchases Transfers Returnable Assets Source 2000002 - Thuthuka Rounding…" at bounding box center [310, 157] width 195 height 215
click at [195, 136] on div "Supplier A Source Purchases Transfers Returnable Assets Source 2000002 - Thuthu…" at bounding box center [310, 154] width 620 height 309
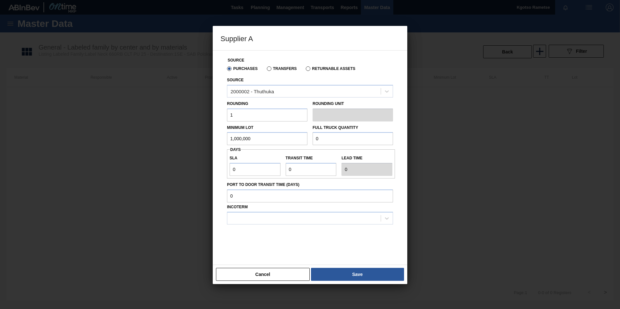
drag, startPoint x: 287, startPoint y: 139, endPoint x: 263, endPoint y: 135, distance: 23.9
click at [277, 138] on div "Minimum Lot 1,000,000 Full Truck Quantity 0" at bounding box center [309, 134] width 171 height 24
paste input "1,000,00"
drag, startPoint x: 197, startPoint y: 176, endPoint x: 156, endPoint y: 176, distance: 40.2
click at [155, 177] on div "Supplier A Source Purchases Transfers Returnable Assets Source 2000002 - Thuthu…" at bounding box center [310, 154] width 620 height 309
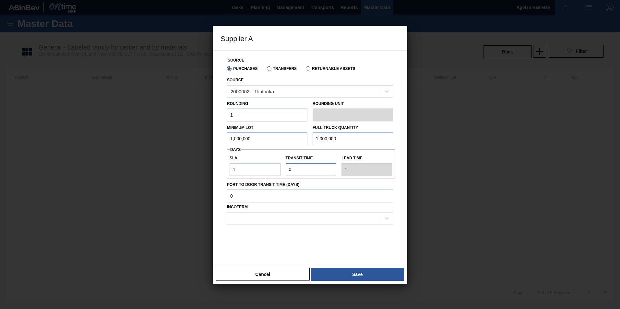
drag, startPoint x: 305, startPoint y: 166, endPoint x: 257, endPoint y: 165, distance: 47.0
click at [281, 166] on div "SLA 1 Transit time Lead time 1" at bounding box center [311, 164] width 168 height 24
click at [306, 192] on div "Source Purchases Transfers Returnable Assets Source 2000002 - Thuthuka Rounding…" at bounding box center [310, 154] width 179 height 207
click at [305, 192] on div at bounding box center [303, 218] width 153 height 9
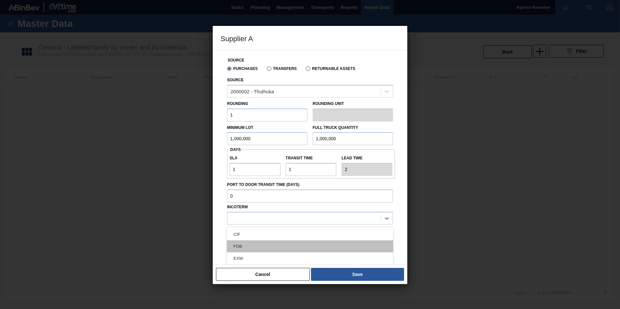
click at [301, 192] on div "FOB" at bounding box center [310, 247] width 166 height 12
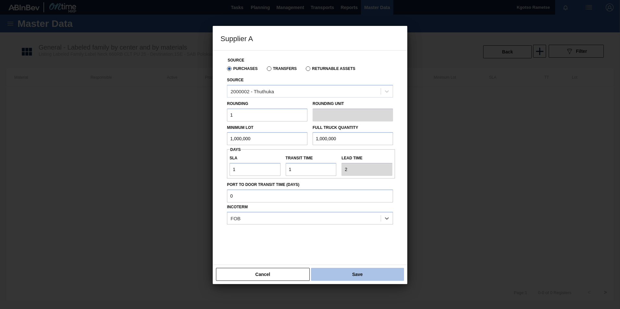
click at [342, 192] on button "Save" at bounding box center [357, 274] width 93 height 13
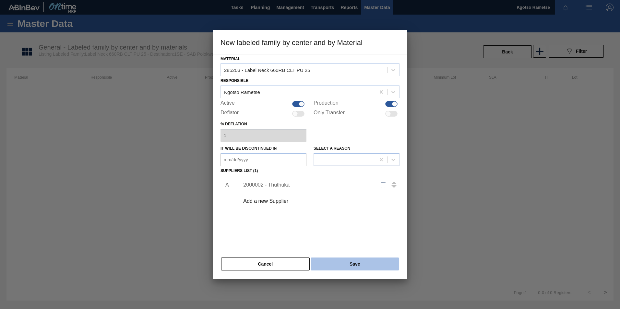
click at [338, 192] on button "Save" at bounding box center [355, 264] width 88 height 13
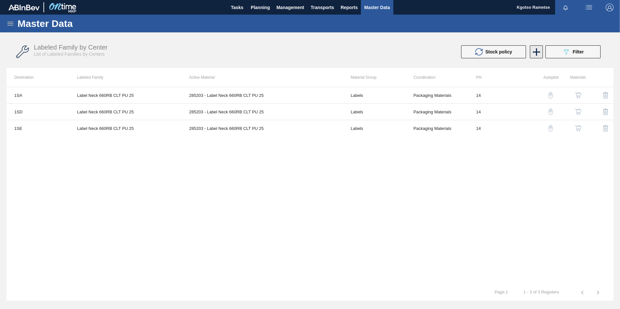
click at [412, 55] on icon at bounding box center [536, 52] width 13 height 13
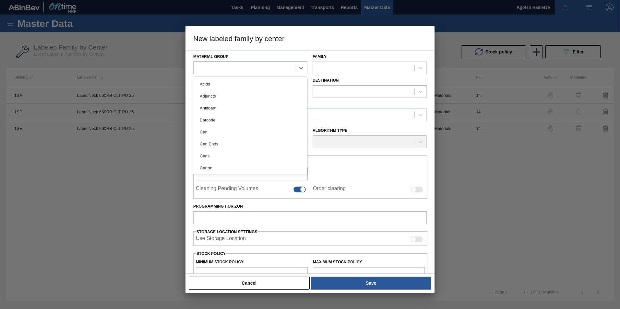
click at [233, 68] on div at bounding box center [245, 67] width 102 height 9
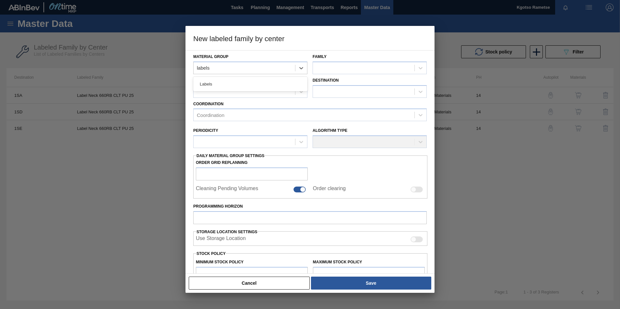
click at [227, 85] on div "Labels" at bounding box center [250, 84] width 114 height 12
click at [356, 66] on div at bounding box center [364, 67] width 102 height 9
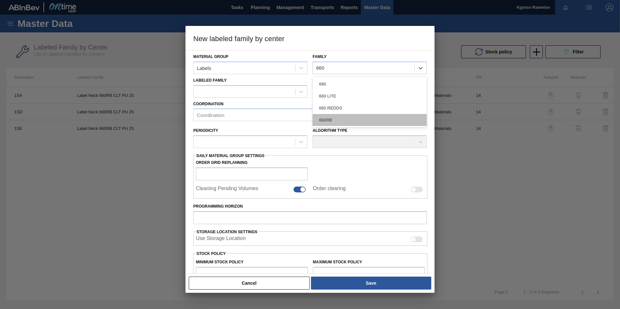
click at [337, 124] on div "660RB" at bounding box center [370, 120] width 114 height 12
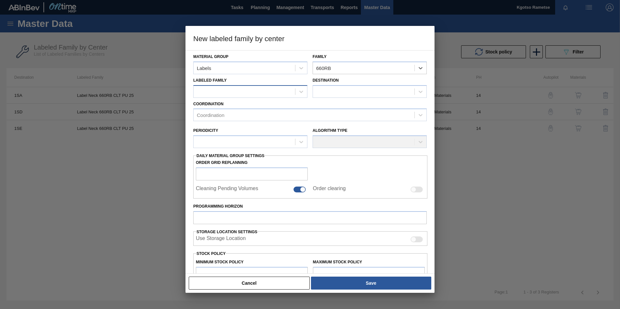
click at [280, 93] on div at bounding box center [245, 91] width 102 height 9
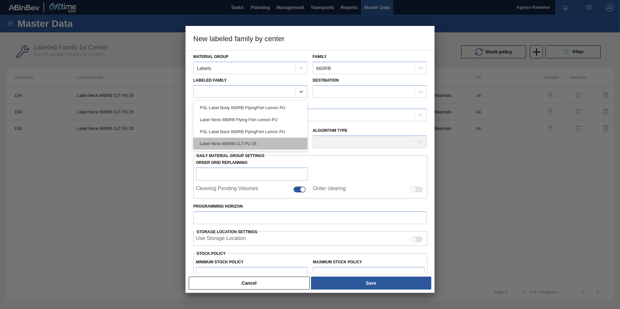
drag, startPoint x: 257, startPoint y: 139, endPoint x: 268, endPoint y: 136, distance: 10.6
click at [258, 139] on div "Label Neck 660RB CLT PU 25" at bounding box center [250, 144] width 114 height 12
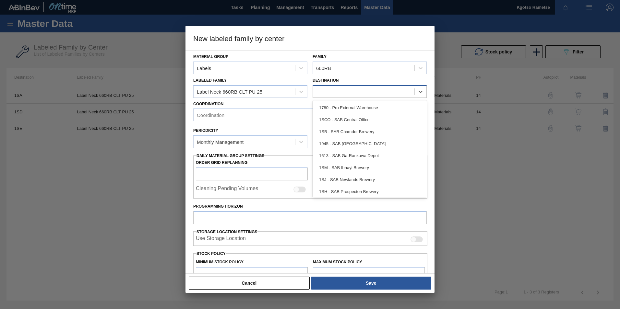
click at [342, 89] on div at bounding box center [364, 91] width 102 height 9
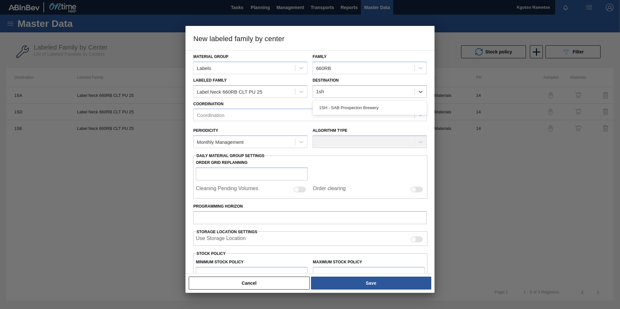
drag, startPoint x: 347, startPoint y: 108, endPoint x: 343, endPoint y: 108, distance: 3.9
click at [346, 108] on div "1SH - SAB Prospecton Brewery" at bounding box center [370, 108] width 114 height 12
click at [262, 111] on div "Coordination" at bounding box center [304, 115] width 221 height 9
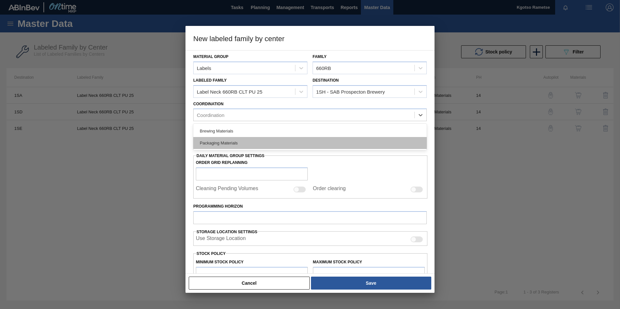
click at [241, 142] on div "Packaging Materials" at bounding box center [309, 143] width 233 height 12
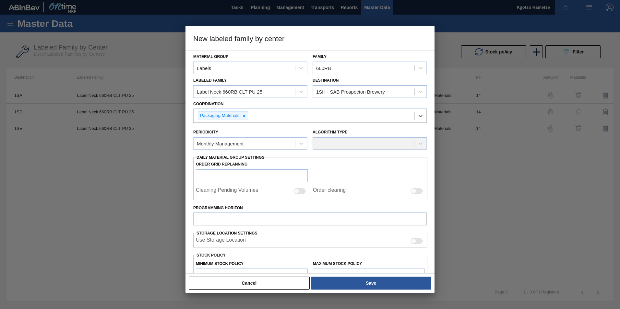
click at [231, 136] on div "Periodicity Monthly Management" at bounding box center [250, 139] width 114 height 22
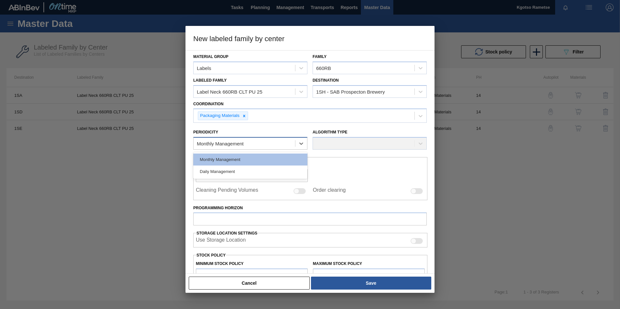
click at [228, 145] on div "Monthly Management" at bounding box center [220, 144] width 47 height 6
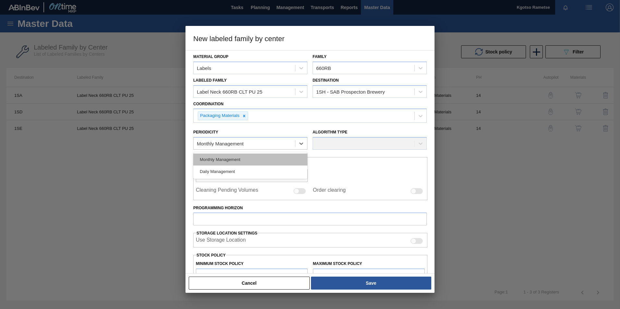
click at [228, 158] on div "Monthly Management" at bounding box center [250, 160] width 114 height 12
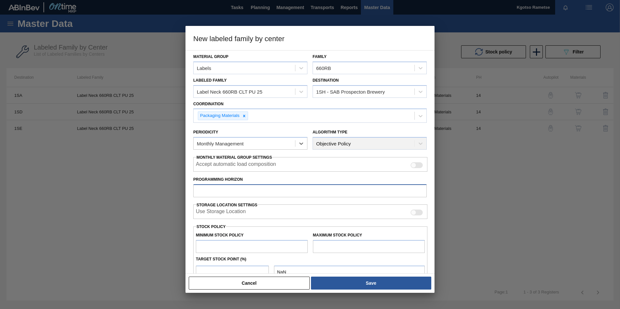
click at [218, 188] on input "Programming Horizon" at bounding box center [309, 191] width 233 height 13
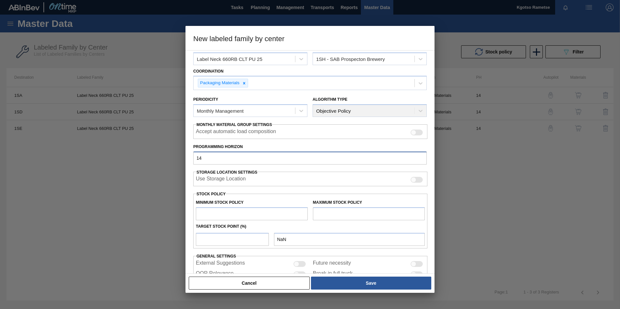
scroll to position [64, 0]
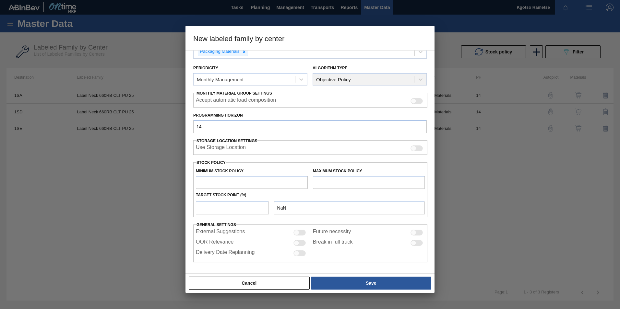
drag, startPoint x: 232, startPoint y: 185, endPoint x: 231, endPoint y: 182, distance: 3.7
click at [232, 185] on input "text" at bounding box center [252, 182] width 112 height 13
drag, startPoint x: 161, startPoint y: 188, endPoint x: 141, endPoint y: 187, distance: 20.4
click at [153, 188] on div "New labeled family by center Material Group Labels Family 660RB Labeled Family …" at bounding box center [310, 154] width 620 height 309
click at [314, 184] on input "text" at bounding box center [369, 182] width 112 height 13
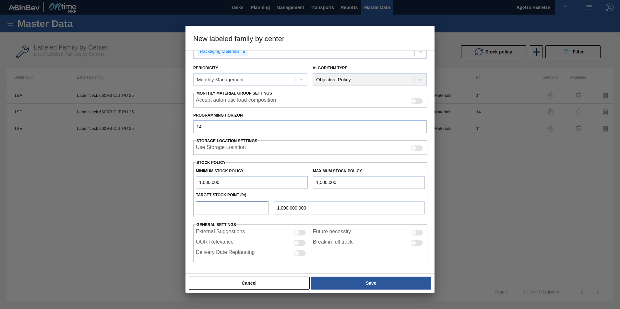
click at [206, 192] on input "number" at bounding box center [232, 208] width 73 height 13
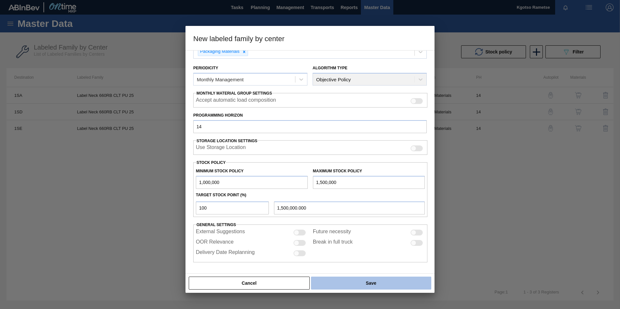
click at [346, 192] on button "Save" at bounding box center [371, 283] width 120 height 13
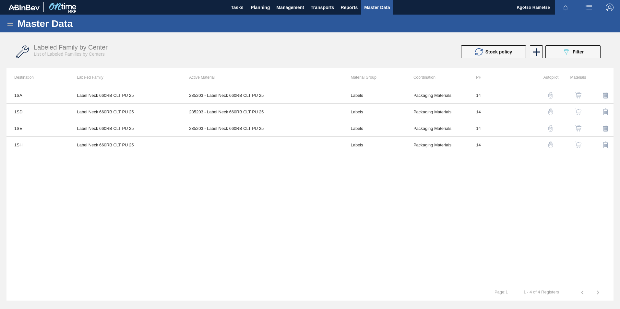
click at [412, 144] on img "button" at bounding box center [578, 145] width 6 height 6
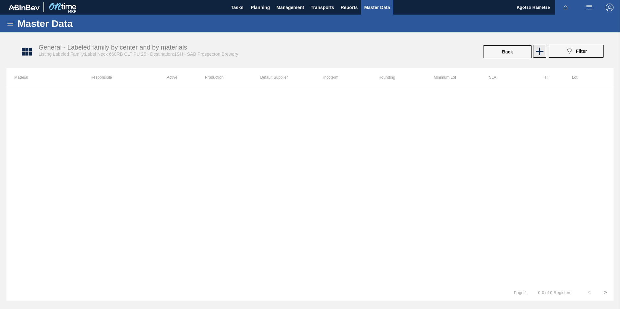
click at [412, 55] on icon at bounding box center [539, 51] width 13 height 13
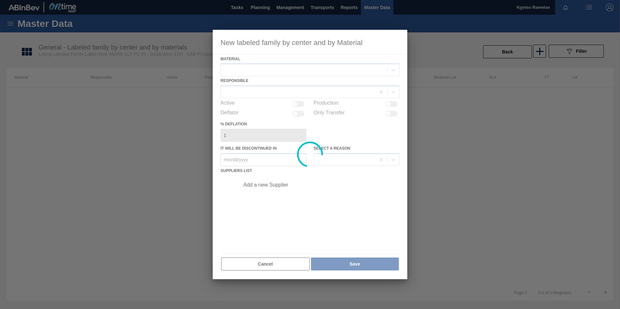
click at [289, 66] on div at bounding box center [310, 155] width 195 height 250
click at [281, 68] on div at bounding box center [310, 155] width 195 height 250
click at [279, 66] on div at bounding box center [310, 155] width 195 height 250
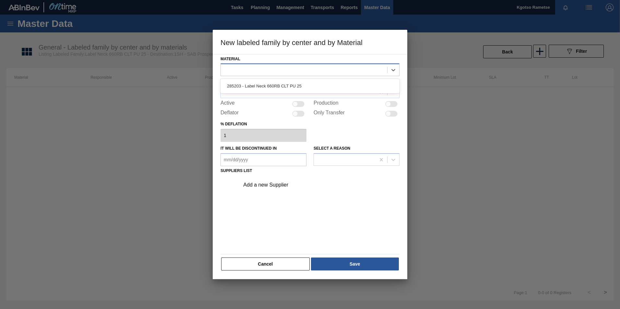
click at [267, 71] on div at bounding box center [304, 70] width 166 height 9
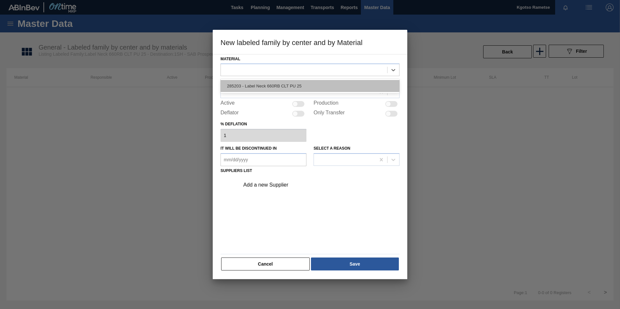
click at [305, 83] on div "285203 - Label Neck 660RB CLT PU 25" at bounding box center [310, 86] width 179 height 12
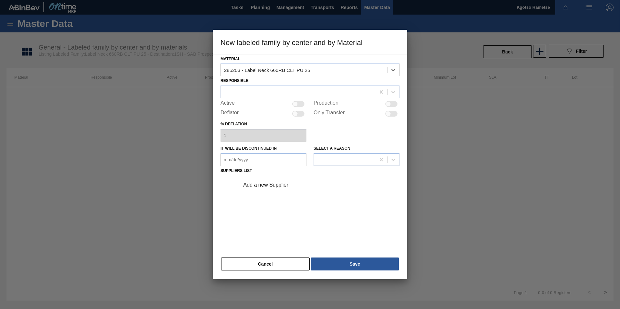
click at [295, 85] on div "Responsible" at bounding box center [310, 87] width 179 height 22
drag, startPoint x: 282, startPoint y: 90, endPoint x: 276, endPoint y: 89, distance: 6.2
click at [281, 89] on div at bounding box center [298, 92] width 155 height 9
click at [304, 117] on div "Kgotso Rametse" at bounding box center [310, 120] width 179 height 12
click at [298, 104] on div at bounding box center [298, 104] width 12 height 6
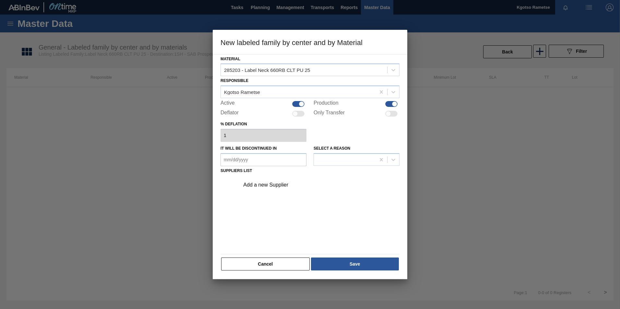
click at [267, 187] on div "Add a new Supplier" at bounding box center [306, 185] width 127 height 6
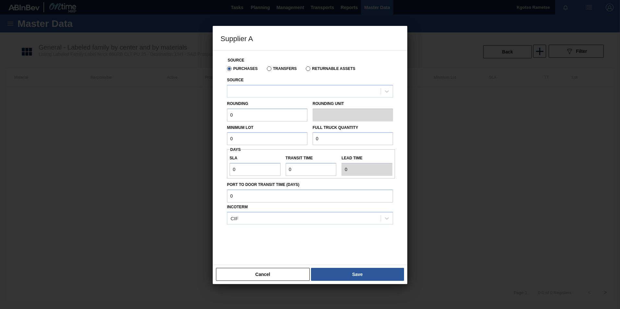
click at [262, 109] on div "Rounding 0" at bounding box center [267, 110] width 80 height 22
click at [261, 84] on div "Source" at bounding box center [310, 87] width 166 height 22
click at [256, 91] on div at bounding box center [303, 91] width 153 height 9
click at [222, 108] on div "Source Purchases Transfers Returnable Assets Source Use Up and Down to choose o…" at bounding box center [310, 154] width 179 height 207
click at [239, 93] on div at bounding box center [303, 91] width 153 height 9
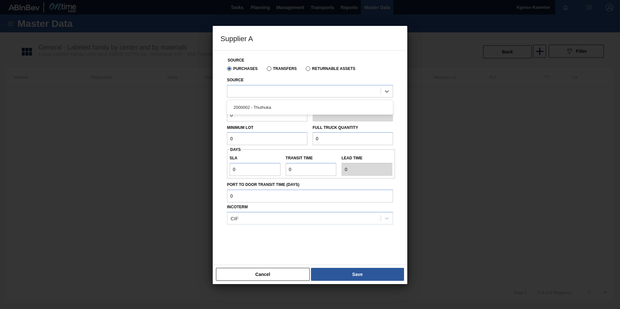
drag, startPoint x: 241, startPoint y: 104, endPoint x: 238, endPoint y: 111, distance: 7.3
click at [240, 104] on div "2000002 - Thuthuka" at bounding box center [310, 108] width 166 height 12
drag, startPoint x: 235, startPoint y: 118, endPoint x: 188, endPoint y: 123, distance: 47.6
click at [185, 122] on div "Supplier A Source Purchases Transfers Returnable Assets Source 2000002 - Thuthu…" at bounding box center [310, 154] width 620 height 309
click at [212, 144] on div "Supplier A Source Purchases Transfers Returnable Assets Source 2000002 - Thuthu…" at bounding box center [310, 154] width 620 height 309
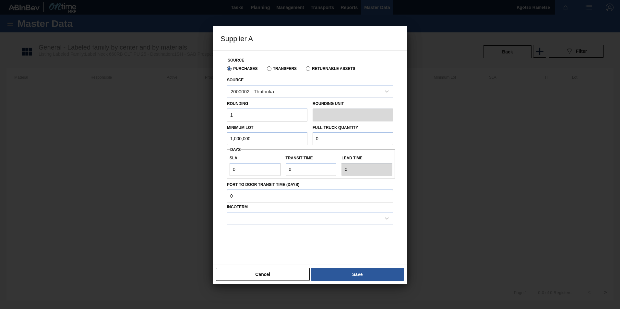
drag, startPoint x: 254, startPoint y: 128, endPoint x: 256, endPoint y: 134, distance: 6.2
click at [254, 128] on div "Minimum Lot 1,000,000" at bounding box center [267, 134] width 80 height 22
drag, startPoint x: 253, startPoint y: 137, endPoint x: 169, endPoint y: 136, distance: 83.7
click at [173, 137] on div "Supplier A Source Purchases Transfers Returnable Assets Source 2000002 - Thuthu…" at bounding box center [310, 154] width 620 height 309
drag, startPoint x: 329, startPoint y: 141, endPoint x: 277, endPoint y: 134, distance: 52.3
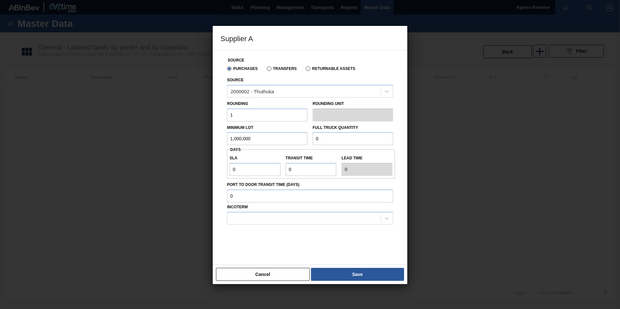
click at [279, 134] on div "Minimum Lot 1,000,000 Full Truck Quantity 0" at bounding box center [309, 134] width 171 height 24
paste input "1,000,00"
drag, startPoint x: 236, startPoint y: 167, endPoint x: 214, endPoint y: 167, distance: 22.4
click at [215, 167] on div "Source Purchases Transfers Returnable Assets Source 2000002 - Thuthuka Rounding…" at bounding box center [310, 157] width 195 height 215
drag, startPoint x: 304, startPoint y: 162, endPoint x: 267, endPoint y: 169, distance: 37.6
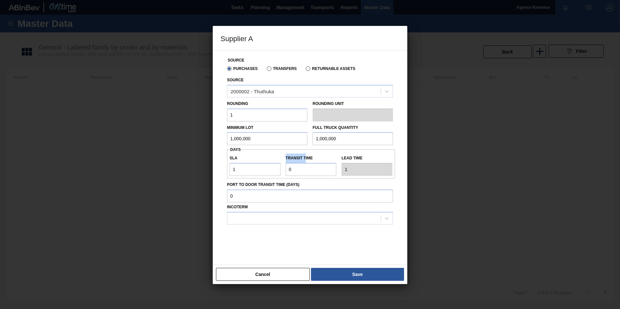
click at [269, 169] on div "SLA 1 Transit time Lead time 1" at bounding box center [311, 164] width 168 height 24
drag, startPoint x: 297, startPoint y: 173, endPoint x: 268, endPoint y: 179, distance: 30.2
click at [276, 175] on div "SLA 1 Transit time Lead time 1" at bounding box center [311, 164] width 168 height 24
click at [266, 192] on div at bounding box center [303, 218] width 153 height 9
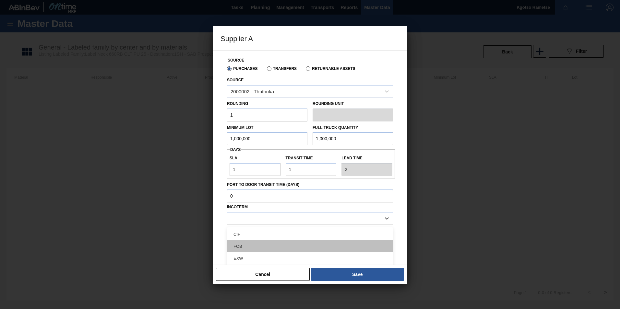
click at [259, 192] on div "FOB" at bounding box center [310, 247] width 166 height 12
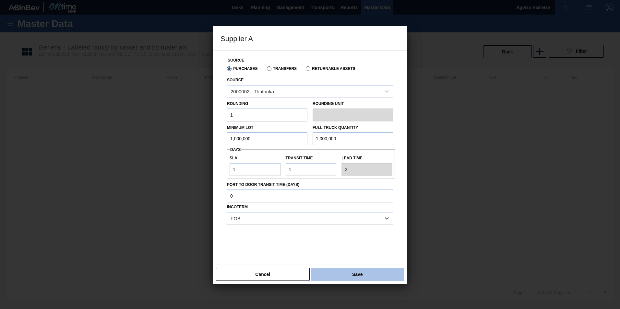
click at [338, 192] on button "Save" at bounding box center [357, 274] width 93 height 13
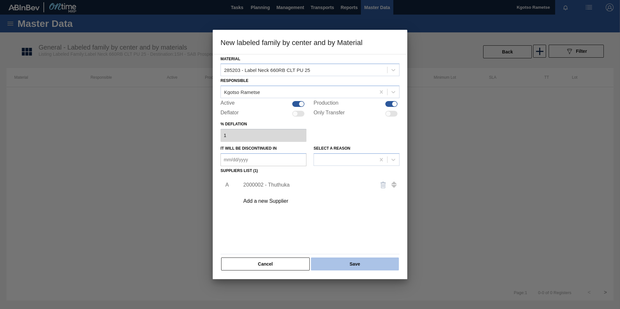
click at [342, 192] on button "Save" at bounding box center [355, 264] width 88 height 13
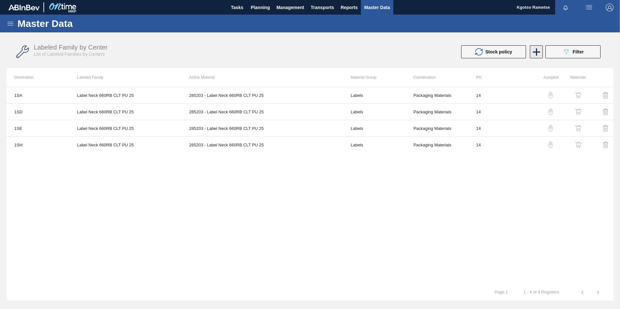
click at [412, 50] on div "Stock policy 089F7B8B-B2A5-4AFE-B5C0-19BA573D28AC Filter" at bounding box center [460, 51] width 287 height 13
click at [412, 52] on icon at bounding box center [536, 51] width 7 height 7
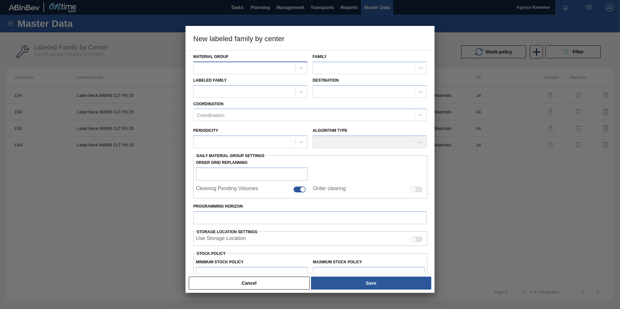
click at [288, 66] on div at bounding box center [245, 67] width 102 height 9
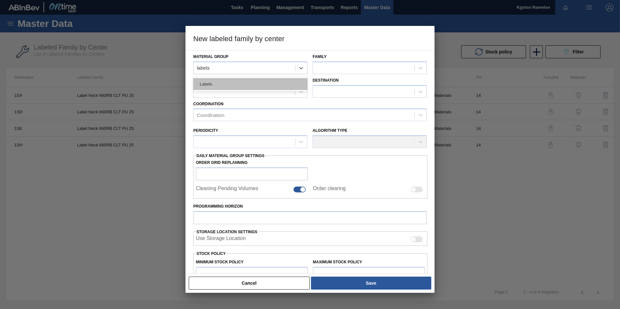
click at [234, 85] on div "Labels" at bounding box center [250, 84] width 114 height 12
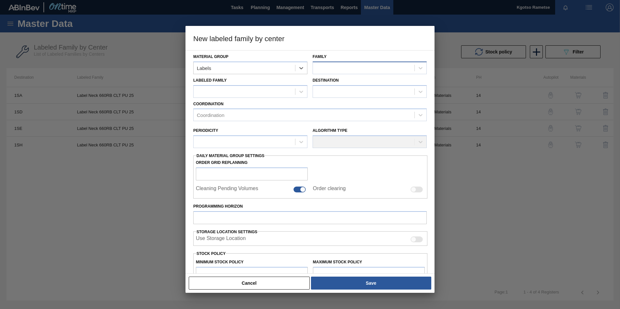
click at [377, 69] on div at bounding box center [364, 67] width 102 height 9
drag, startPoint x: 359, startPoint y: 124, endPoint x: 307, endPoint y: 89, distance: 61.9
click at [358, 124] on div "660RB" at bounding box center [370, 120] width 114 height 12
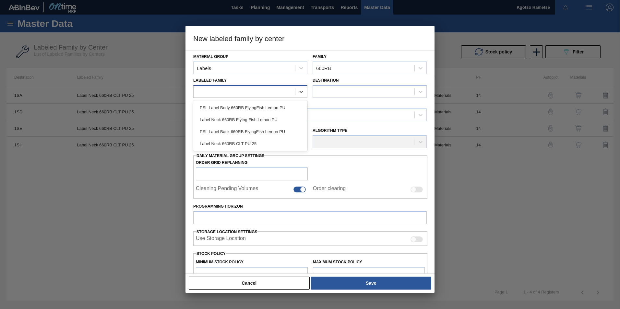
click at [251, 91] on div at bounding box center [245, 91] width 102 height 9
click at [254, 139] on div "Label Neck 660RB CLT PU 25" at bounding box center [250, 144] width 114 height 12
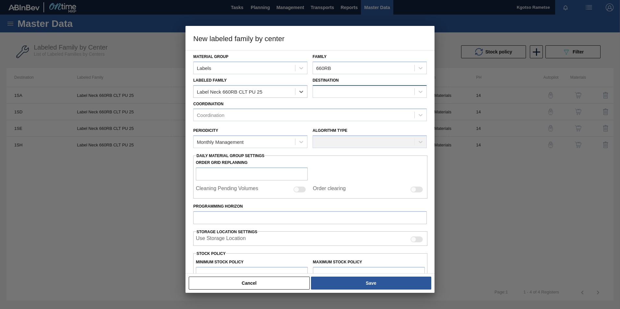
click at [349, 90] on div at bounding box center [364, 91] width 102 height 9
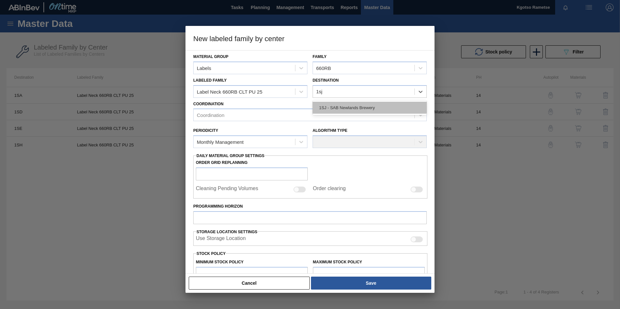
click at [341, 108] on div "1SJ - SAB Newlands Brewery" at bounding box center [370, 108] width 114 height 12
click at [270, 111] on div "Coordination" at bounding box center [304, 115] width 221 height 9
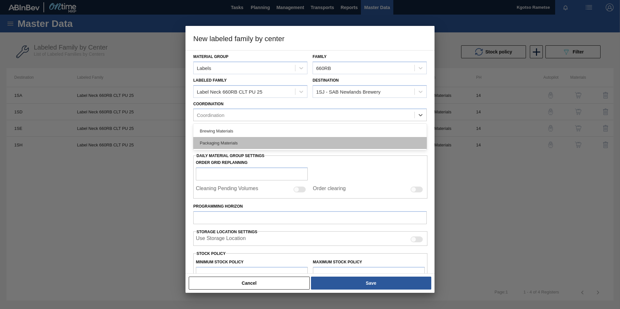
click at [245, 138] on div "Packaging Materials" at bounding box center [309, 143] width 233 height 12
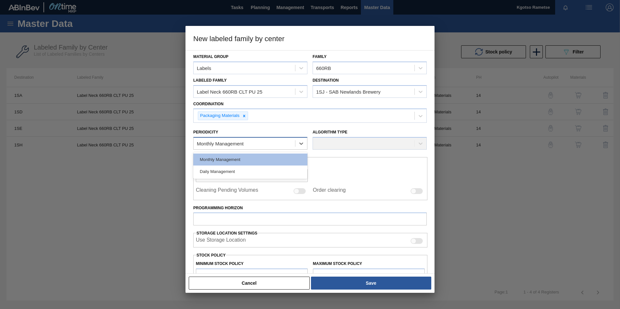
click at [241, 140] on div "Monthly Management" at bounding box center [245, 143] width 102 height 9
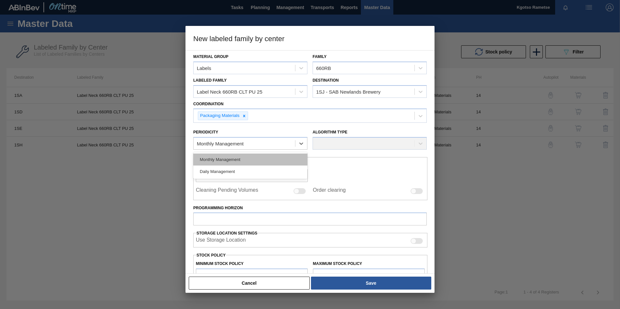
click at [236, 157] on div "Monthly Management" at bounding box center [250, 160] width 114 height 12
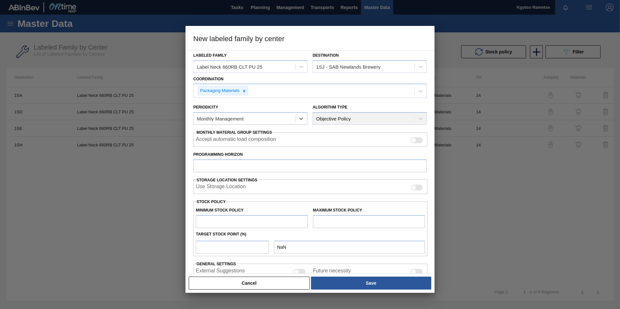
scroll to position [64, 0]
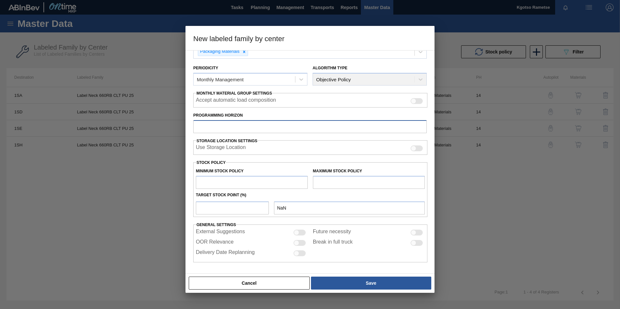
click at [233, 125] on input "Programming Horizon" at bounding box center [309, 126] width 233 height 13
click at [244, 180] on input "text" at bounding box center [252, 182] width 112 height 13
click at [331, 179] on input "text" at bounding box center [369, 182] width 112 height 13
click at [213, 192] on input "number" at bounding box center [232, 208] width 73 height 13
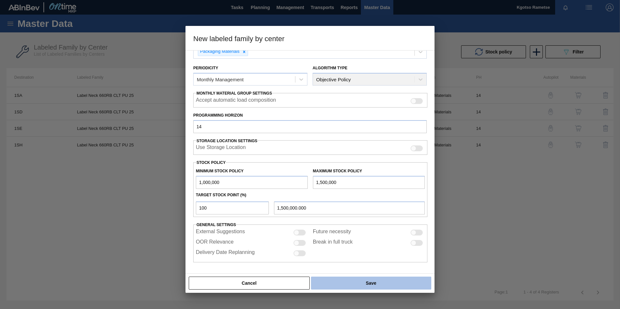
click at [355, 192] on button "Save" at bounding box center [371, 283] width 120 height 13
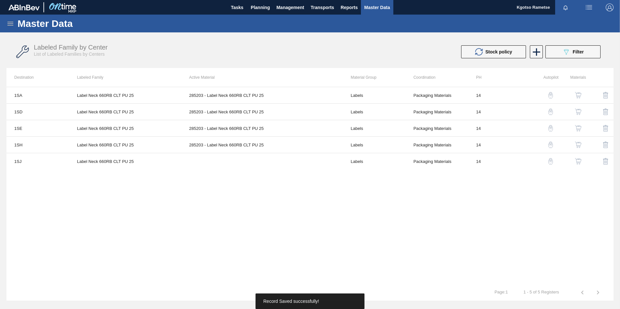
click at [412, 163] on img "button" at bounding box center [578, 161] width 6 height 6
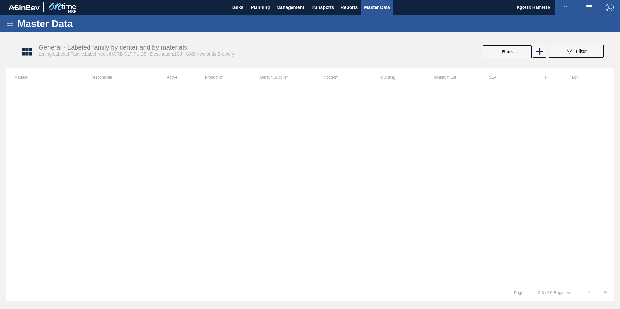
click at [412, 44] on div "General - Labeled family by center and by materials Listing Labeled Family:Labe…" at bounding box center [313, 52] width 607 height 24
click at [412, 47] on icon at bounding box center [539, 51] width 13 height 13
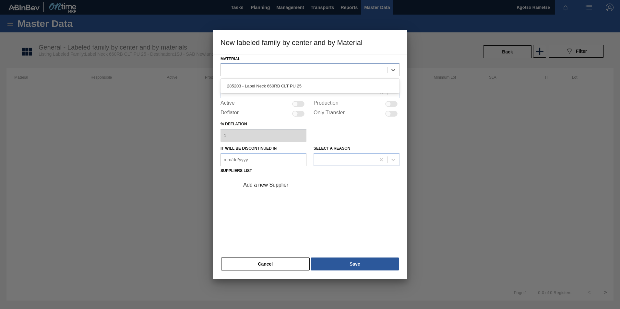
click at [313, 67] on div at bounding box center [304, 70] width 166 height 9
click at [293, 93] on div "285203 - Label Neck 660RB CLT PU 25" at bounding box center [310, 86] width 179 height 15
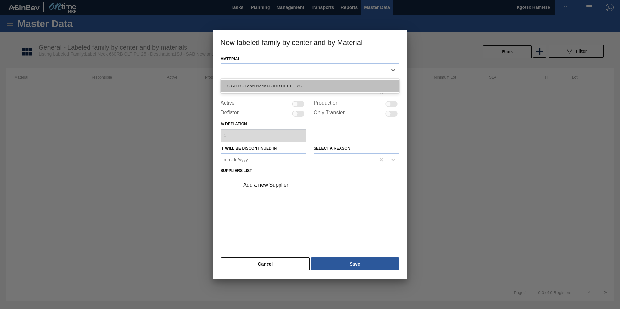
click at [290, 88] on div "285203 - Label Neck 660RB CLT PU 25" at bounding box center [310, 86] width 179 height 12
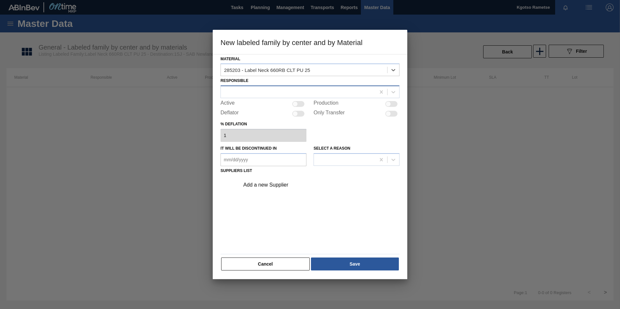
click at [258, 97] on div at bounding box center [298, 92] width 155 height 9
click at [234, 118] on div "Kgotso Rametse" at bounding box center [310, 120] width 179 height 12
click at [299, 104] on div at bounding box center [298, 104] width 12 height 6
click at [287, 184] on div "Add a new Supplier" at bounding box center [306, 185] width 127 height 6
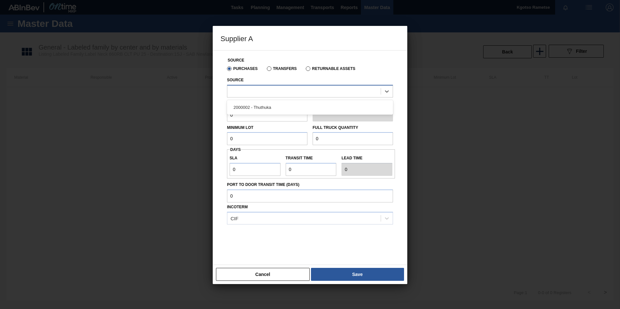
click at [255, 90] on div at bounding box center [303, 91] width 153 height 9
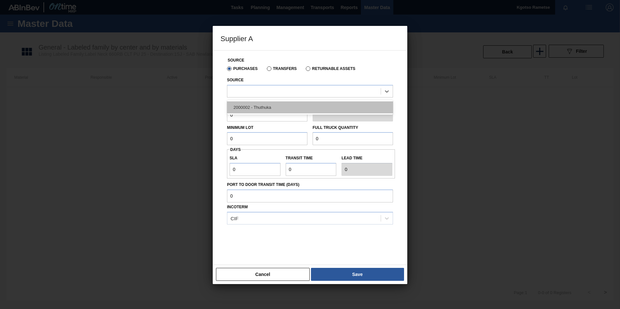
click at [249, 102] on div "2000002 - Thuthuka" at bounding box center [310, 108] width 166 height 12
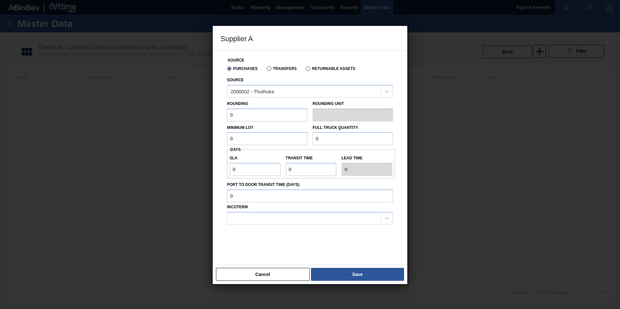
drag, startPoint x: 235, startPoint y: 112, endPoint x: 221, endPoint y: 114, distance: 14.8
click at [221, 114] on div "Source Purchases Transfers Returnable Assets Source 2000002 - Thuthuka Rounding…" at bounding box center [310, 154] width 179 height 207
drag, startPoint x: 235, startPoint y: 139, endPoint x: 199, endPoint y: 137, distance: 35.7
click at [205, 138] on div "Supplier A Source Purchases Transfers Returnable Assets Source 2000002 - Thuthu…" at bounding box center [310, 154] width 620 height 309
drag, startPoint x: 256, startPoint y: 135, endPoint x: 166, endPoint y: 135, distance: 89.8
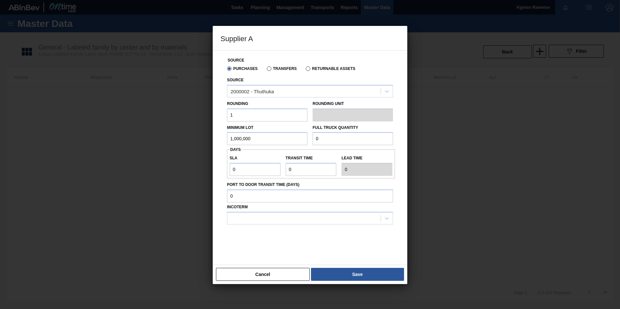
click at [181, 135] on div "Supplier A Source Purchases Transfers Returnable Assets Source 2000002 - Thuthu…" at bounding box center [310, 154] width 620 height 309
click at [269, 132] on div "Minimum Lot 1,000,000 Full Truck Quantity 0" at bounding box center [309, 134] width 171 height 24
paste input "1,000,00"
click at [213, 169] on div "Source Purchases Transfers Returnable Assets Source 2000002 - Thuthuka Rounding…" at bounding box center [310, 157] width 195 height 215
drag, startPoint x: 297, startPoint y: 167, endPoint x: 240, endPoint y: 177, distance: 57.6
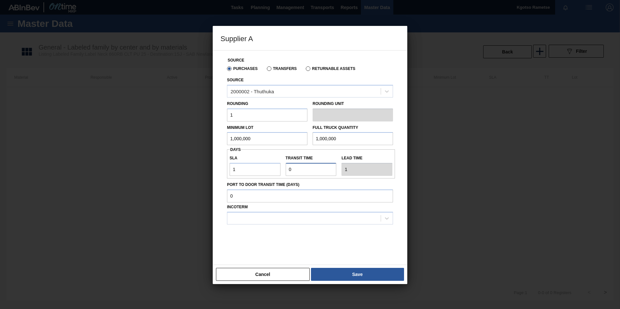
click at [274, 172] on div "SLA 1 Transit time Lead time 1" at bounding box center [311, 164] width 168 height 24
click at [268, 192] on div at bounding box center [310, 218] width 166 height 13
click at [260, 192] on div "CIF" at bounding box center [310, 235] width 166 height 12
click at [258, 192] on div "CIF" at bounding box center [303, 218] width 153 height 9
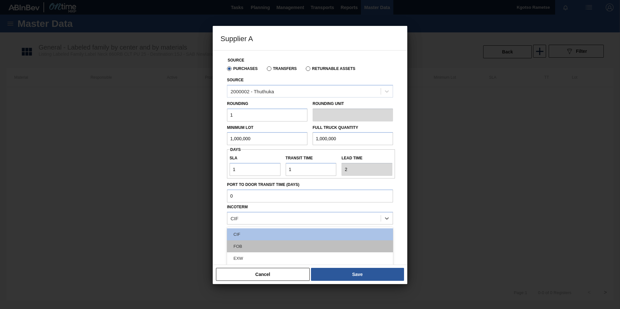
click at [253, 192] on div "CIF FOB EXW FCA FAS CPT CIP CFR DAP DPU DDP" at bounding box center [310, 275] width 166 height 97
click at [254, 192] on div "FOB" at bounding box center [310, 247] width 166 height 12
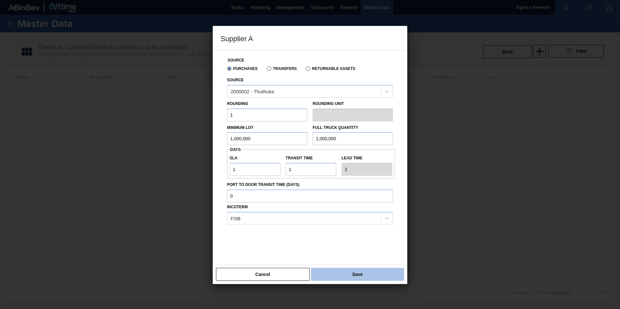
click at [362, 192] on button "Save" at bounding box center [357, 274] width 93 height 13
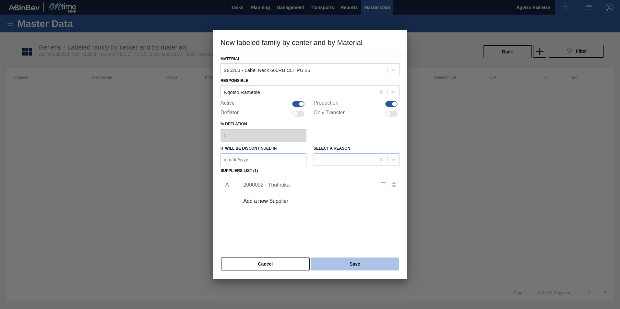
click at [358, 192] on button "Save" at bounding box center [355, 264] width 88 height 13
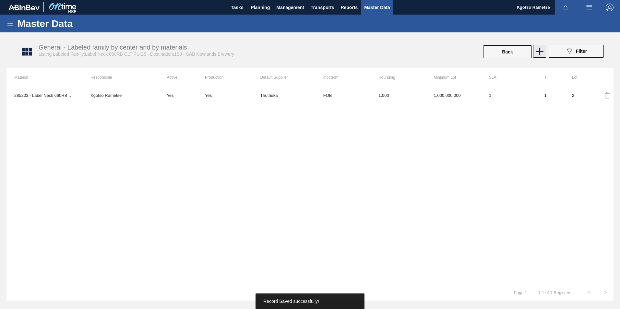
click at [412, 53] on icon at bounding box center [539, 51] width 13 height 13
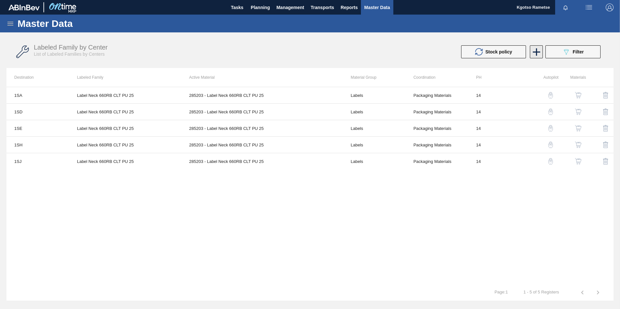
click at [412, 46] on icon at bounding box center [536, 52] width 13 height 13
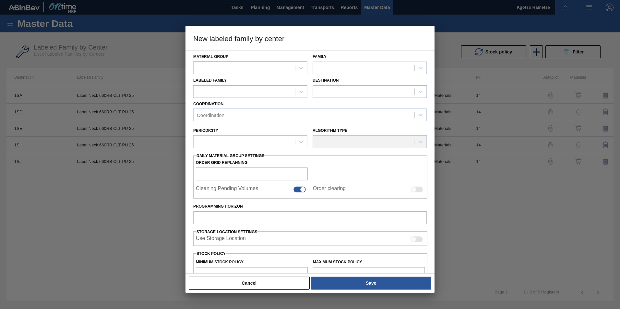
click at [284, 65] on div at bounding box center [245, 67] width 102 height 9
click at [199, 86] on div "Labels" at bounding box center [250, 84] width 114 height 12
click at [342, 66] on div at bounding box center [364, 67] width 102 height 9
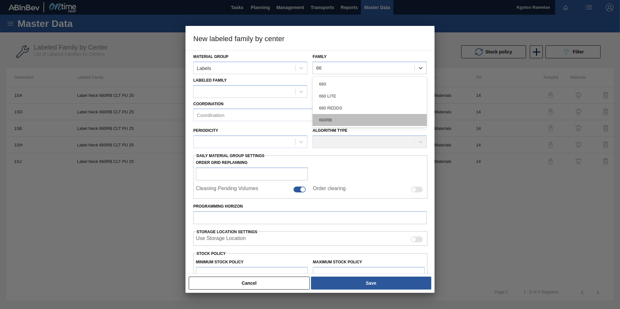
click at [329, 123] on div "660RB" at bounding box center [370, 120] width 114 height 12
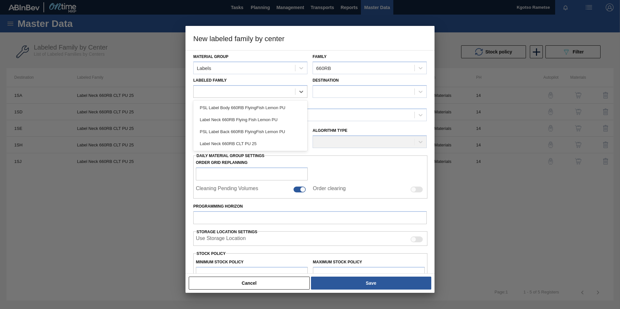
drag, startPoint x: 282, startPoint y: 90, endPoint x: 277, endPoint y: 100, distance: 11.8
click at [282, 90] on div at bounding box center [245, 91] width 102 height 9
click at [251, 140] on div "Label Neck 660RB CLT PU 25" at bounding box center [250, 144] width 114 height 12
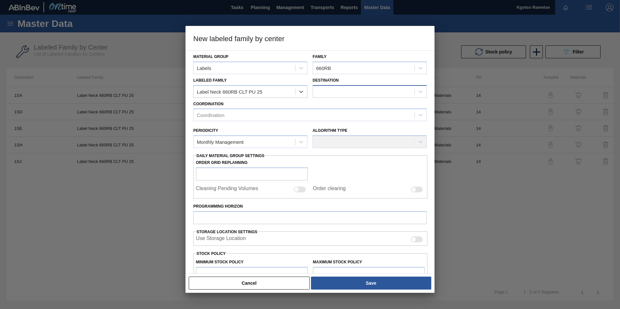
click at [370, 91] on div at bounding box center [364, 91] width 102 height 9
drag, startPoint x: 341, startPoint y: 110, endPoint x: 311, endPoint y: 110, distance: 30.2
click at [341, 110] on div "1SM - SAB Ibhayi Brewery" at bounding box center [370, 108] width 114 height 12
click at [277, 114] on div "Coordination" at bounding box center [304, 115] width 221 height 9
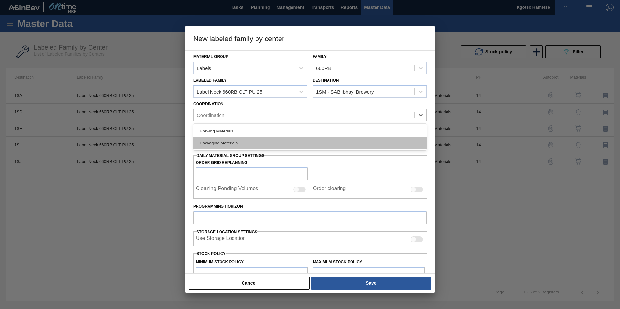
click at [251, 143] on div "Packaging Materials" at bounding box center [309, 143] width 233 height 12
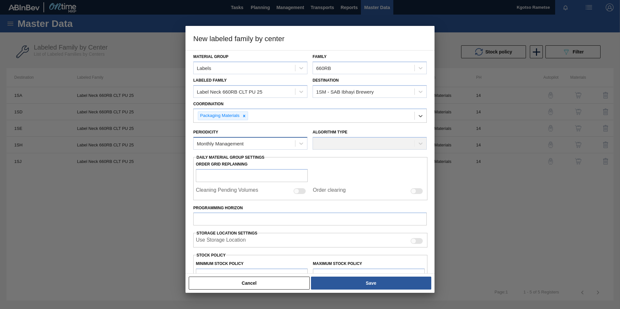
click at [238, 145] on div "Monthly Management" at bounding box center [220, 144] width 47 height 6
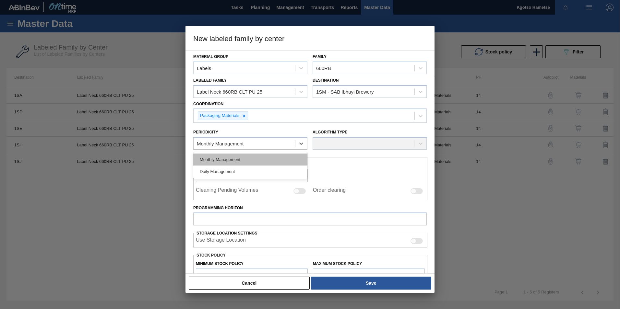
click at [235, 161] on div "Monthly Management" at bounding box center [250, 160] width 114 height 12
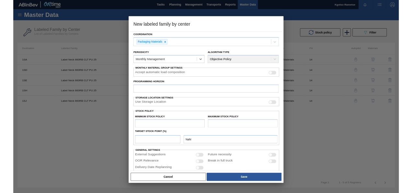
scroll to position [64, 0]
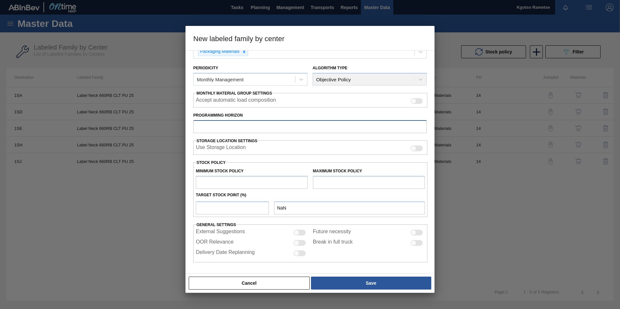
click at [218, 131] on input "Programming Horizon" at bounding box center [309, 126] width 233 height 13
click at [231, 181] on input "text" at bounding box center [252, 182] width 112 height 13
click at [321, 182] on input "text" at bounding box center [369, 182] width 112 height 13
click at [219, 192] on input "number" at bounding box center [232, 208] width 73 height 13
click at [350, 192] on div "Material Group Labels Family 660RB Labeled Family Label Neck 660RB CLT PU 25 De…" at bounding box center [309, 162] width 249 height 224
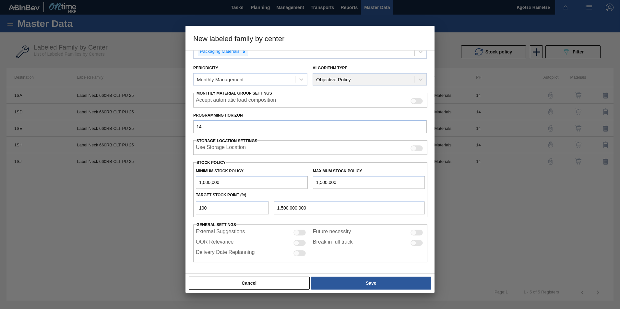
click at [350, 192] on div "Cancel Save" at bounding box center [310, 283] width 244 height 14
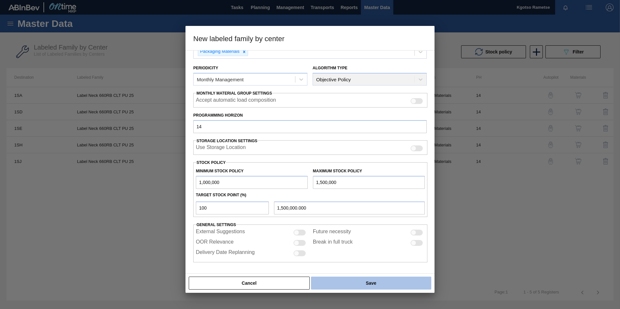
click at [353, 192] on button "Save" at bounding box center [371, 283] width 120 height 13
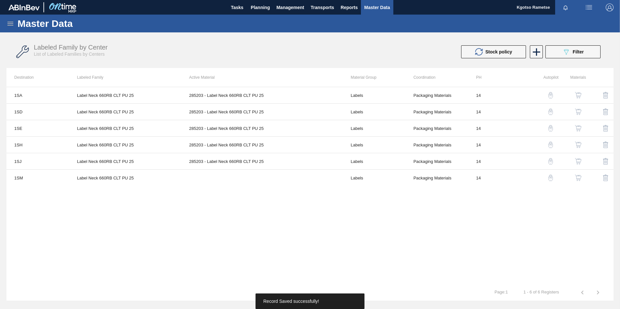
click at [412, 181] on img "button" at bounding box center [578, 178] width 6 height 6
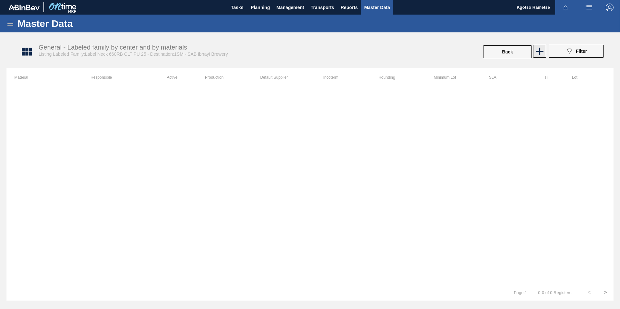
click at [412, 54] on icon at bounding box center [539, 51] width 13 height 13
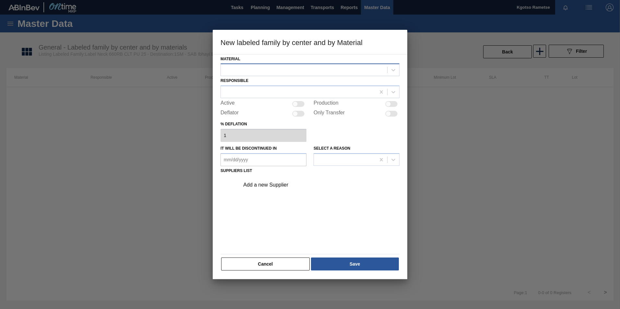
click at [242, 71] on div at bounding box center [304, 70] width 166 height 9
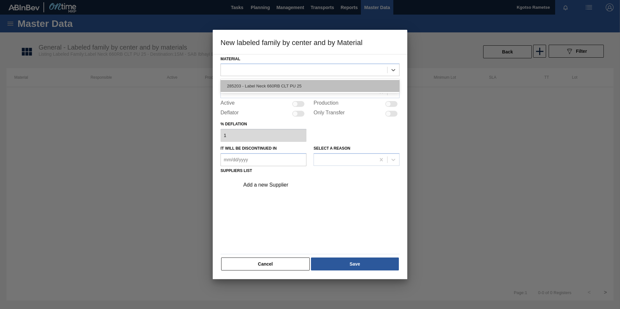
click at [238, 87] on div "285203 - Label Neck 660RB CLT PU 25" at bounding box center [310, 86] width 179 height 12
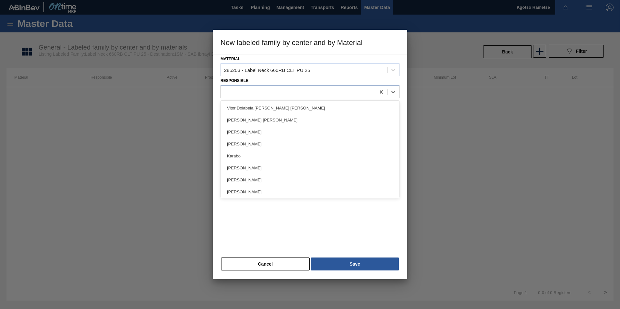
click at [237, 90] on div at bounding box center [298, 92] width 155 height 9
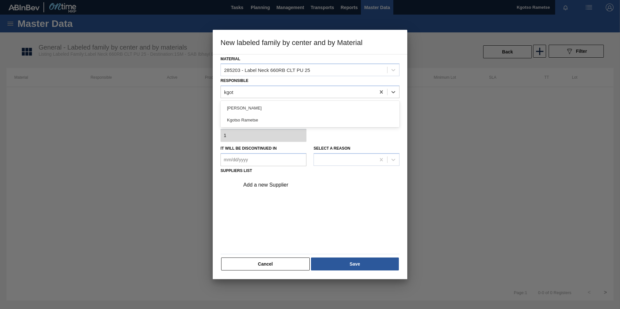
click at [250, 116] on div "Kgotso Rametse" at bounding box center [310, 120] width 179 height 12
click at [296, 105] on div at bounding box center [296, 105] width 6 height 6
click at [285, 187] on div "Add a new Supplier" at bounding box center [306, 185] width 127 height 6
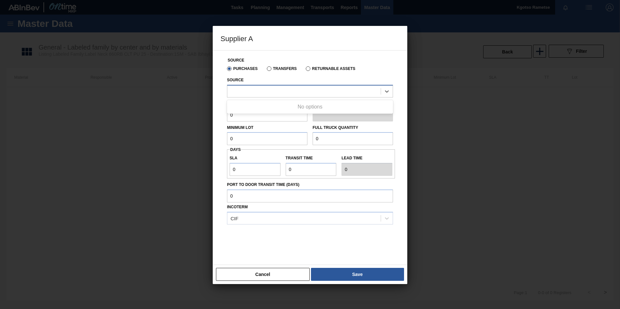
click at [267, 88] on div at bounding box center [303, 91] width 153 height 9
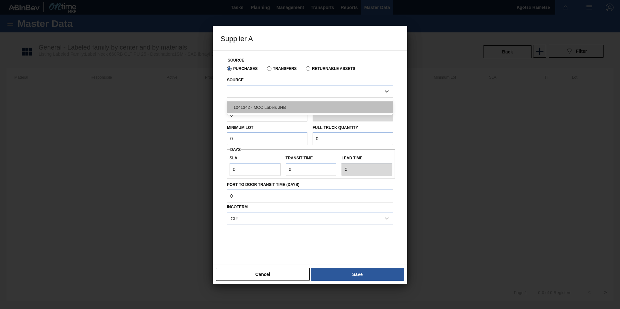
click at [262, 106] on div "1041342 - MCC Labels JHB" at bounding box center [310, 108] width 166 height 12
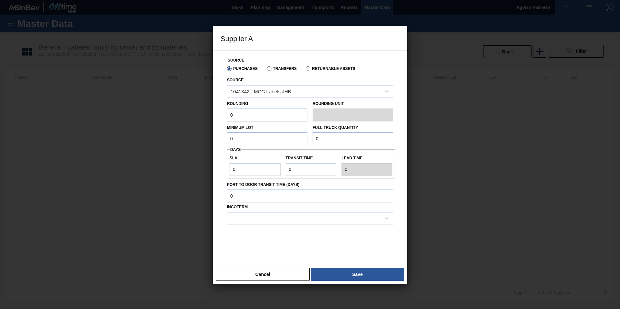
drag, startPoint x: 256, startPoint y: 113, endPoint x: 199, endPoint y: 113, distance: 56.4
click at [212, 113] on div "Supplier A Source Purchases Transfers Returnable Assets Source 1041342 - MCC La…" at bounding box center [310, 154] width 620 height 309
drag, startPoint x: 232, startPoint y: 139, endPoint x: 220, endPoint y: 140, distance: 12.0
click at [222, 141] on div "Source Purchases Transfers Returnable Assets Source 1041342 - MCC Labels JHB Ro…" at bounding box center [310, 154] width 179 height 207
drag, startPoint x: 279, startPoint y: 141, endPoint x: 148, endPoint y: 141, distance: 131.0
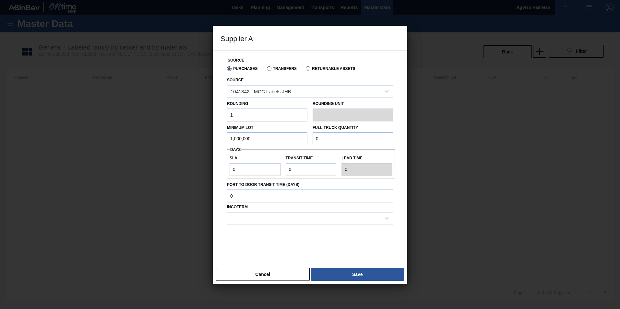
click at [166, 143] on div "Supplier A Source Purchases Transfers Returnable Assets Source 1041342 - MCC La…" at bounding box center [310, 154] width 620 height 309
drag, startPoint x: 330, startPoint y: 138, endPoint x: 217, endPoint y: 132, distance: 113.6
click at [225, 134] on div "Minimum Lot 1,000,000 Full Truck Quantity 0" at bounding box center [309, 134] width 171 height 24
paste input "1,000,00"
drag, startPoint x: 256, startPoint y: 169, endPoint x: 211, endPoint y: 169, distance: 44.8
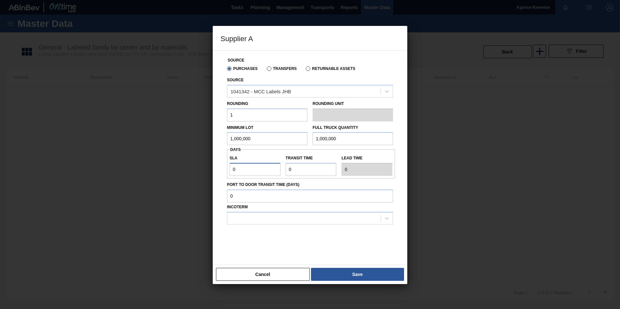
click at [209, 169] on div "Supplier A Source Purchases Transfers Returnable Assets Source 1041342 - MCC La…" at bounding box center [310, 154] width 620 height 309
drag, startPoint x: 242, startPoint y: 171, endPoint x: 227, endPoint y: 170, distance: 14.9
click at [231, 171] on div "SLA 1 Transit time Lead time 1" at bounding box center [311, 164] width 168 height 24
click at [247, 192] on div at bounding box center [310, 218] width 166 height 13
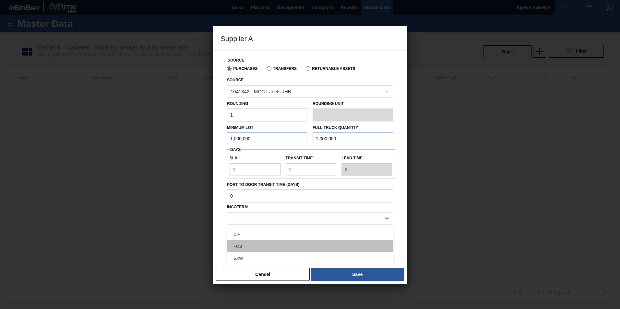
click at [248, 192] on div "FOB" at bounding box center [310, 247] width 166 height 12
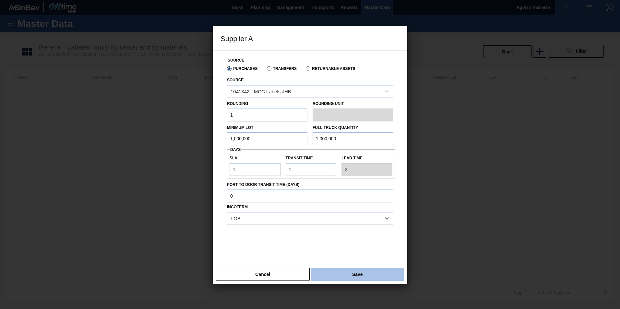
drag, startPoint x: 342, startPoint y: 281, endPoint x: 342, endPoint y: 278, distance: 3.3
click at [342, 192] on div "Cancel Save" at bounding box center [310, 274] width 195 height 19
click at [342, 192] on button "Save" at bounding box center [357, 274] width 93 height 13
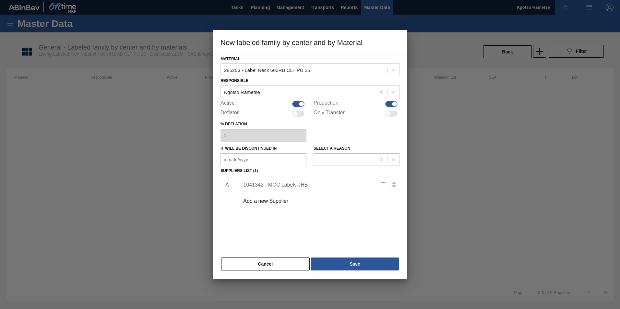
click at [338, 192] on div "Material 285203 - Label Neck 660RB CLT PU 25 Responsible Kgotso Rametse Active …" at bounding box center [310, 162] width 179 height 217
click at [340, 192] on button "Save" at bounding box center [355, 264] width 88 height 13
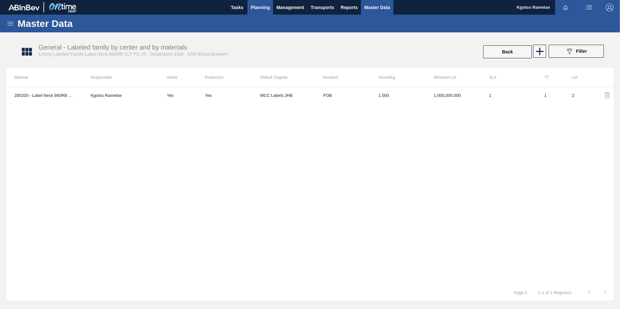
click at [259, 8] on span "Planning" at bounding box center [260, 8] width 19 height 8
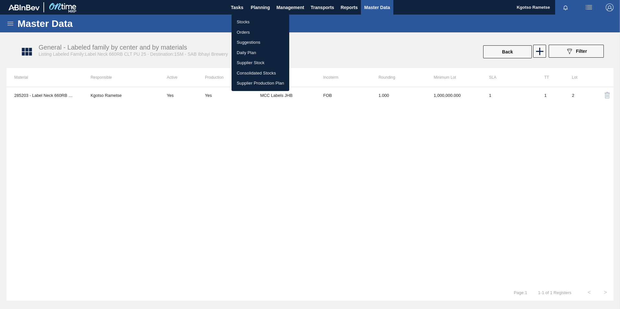
click at [9, 22] on div at bounding box center [310, 154] width 620 height 309
click at [9, 22] on div "Stocks Orders Suggestions Daily Plan Supplier Stock Consolidated Stocks Supplie…" at bounding box center [310, 154] width 620 height 309
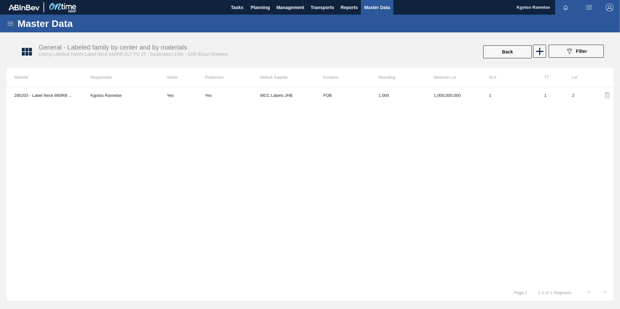
click at [9, 22] on icon at bounding box center [10, 24] width 6 height 4
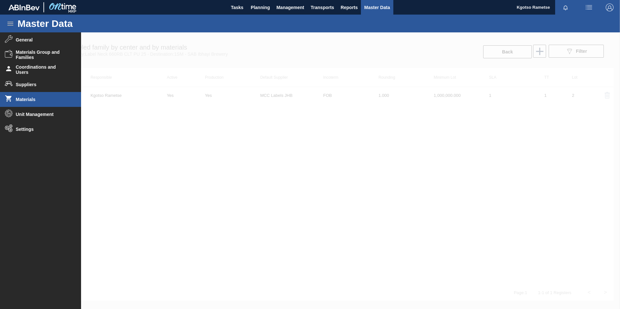
click at [31, 95] on li "Materials" at bounding box center [40, 99] width 81 height 15
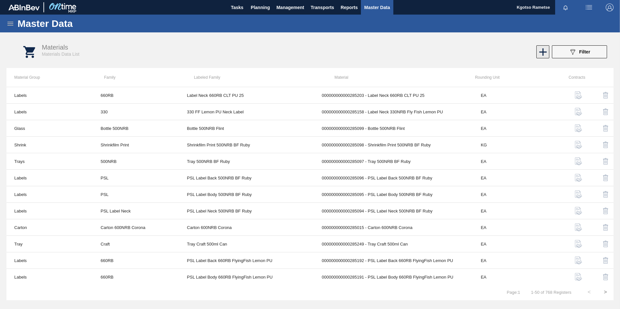
click at [412, 50] on icon at bounding box center [542, 51] width 7 height 7
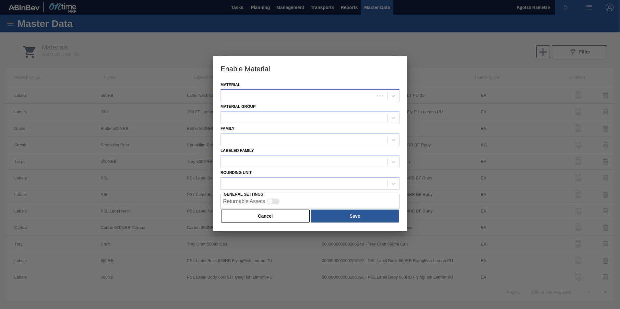
click at [320, 93] on div at bounding box center [297, 95] width 153 height 9
click at [175, 83] on div at bounding box center [310, 154] width 620 height 309
drag, startPoint x: 262, startPoint y: 214, endPoint x: 258, endPoint y: 212, distance: 4.4
click at [261, 192] on button "Cancel" at bounding box center [265, 216] width 89 height 13
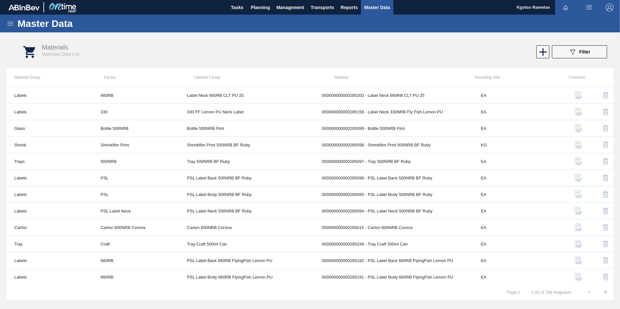
click at [10, 24] on icon at bounding box center [10, 24] width 8 height 8
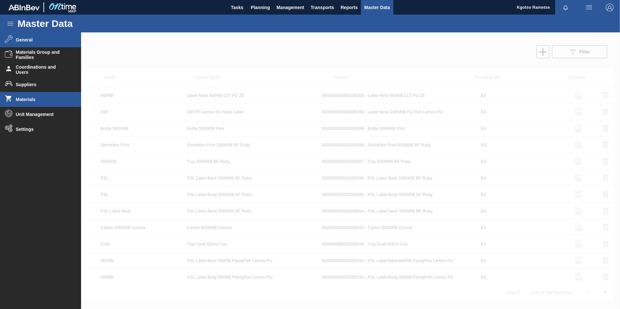
click at [26, 41] on span "General" at bounding box center [43, 39] width 54 height 5
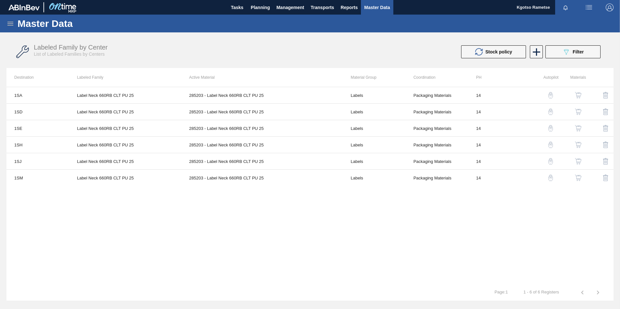
drag, startPoint x: 26, startPoint y: 41, endPoint x: 13, endPoint y: 25, distance: 20.5
click at [13, 25] on icon at bounding box center [10, 24] width 6 height 4
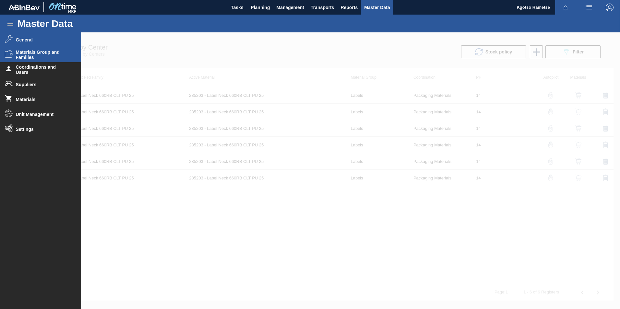
click at [18, 54] on span "Materials Group and Families" at bounding box center [43, 55] width 54 height 10
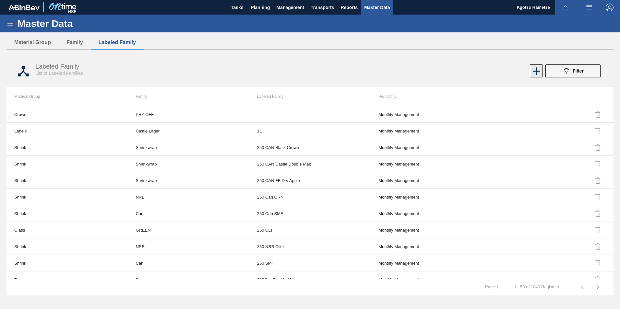
click at [412, 67] on icon at bounding box center [536, 71] width 13 height 13
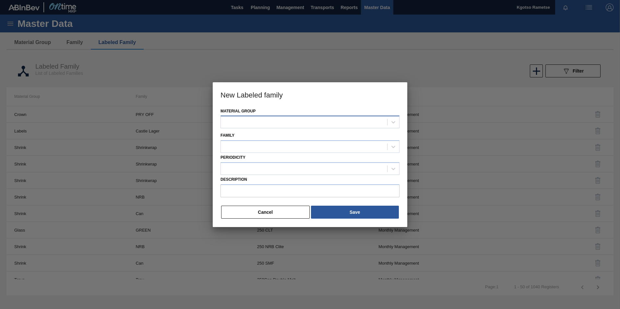
click at [256, 119] on div at bounding box center [304, 122] width 166 height 9
click at [273, 136] on div "Labels" at bounding box center [310, 138] width 179 height 12
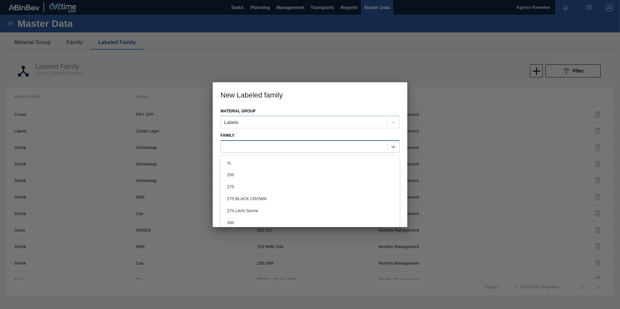
click at [268, 144] on div at bounding box center [304, 146] width 166 height 9
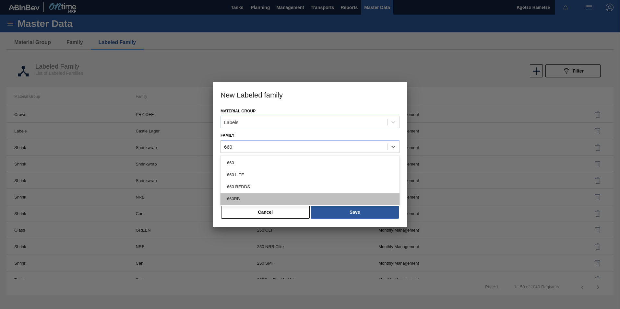
click at [239, 192] on div "660RB" at bounding box center [310, 199] width 179 height 12
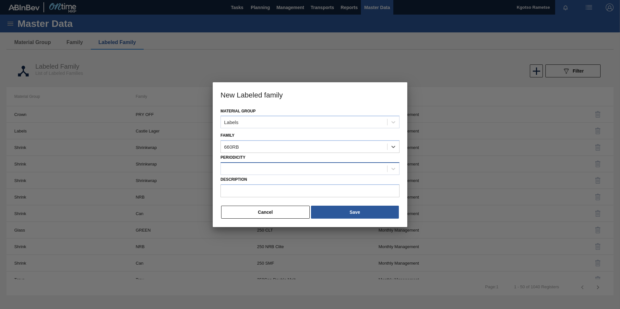
click at [249, 173] on div at bounding box center [304, 168] width 166 height 9
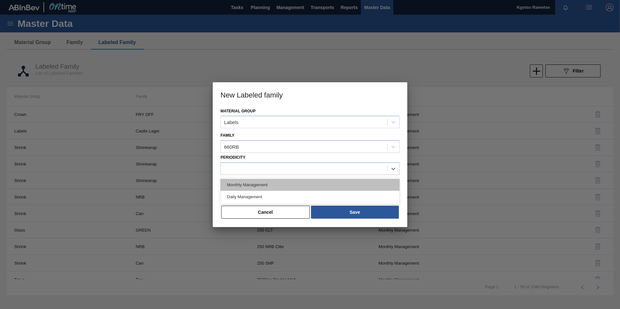
click at [254, 188] on div "Monthly Management" at bounding box center [310, 185] width 179 height 12
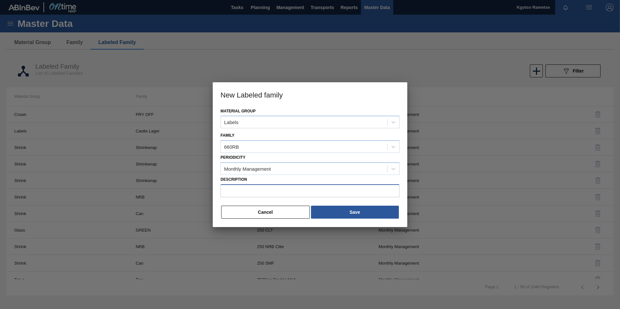
click at [250, 192] on input "Description" at bounding box center [310, 191] width 179 height 13
paste input "PSL Label Body 660RB CLT PU 25"
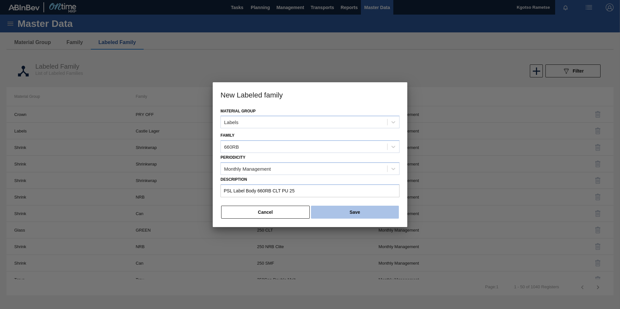
click at [329, 192] on button "Save" at bounding box center [355, 212] width 88 height 13
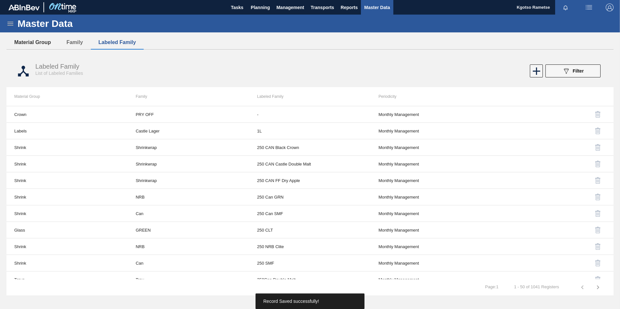
click at [39, 44] on button "Material Group" at bounding box center [32, 43] width 52 height 14
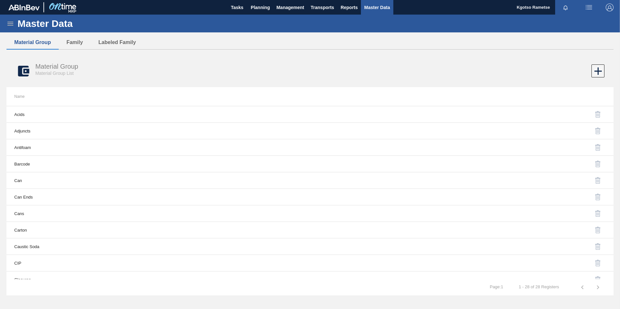
click at [11, 22] on icon at bounding box center [10, 24] width 8 height 8
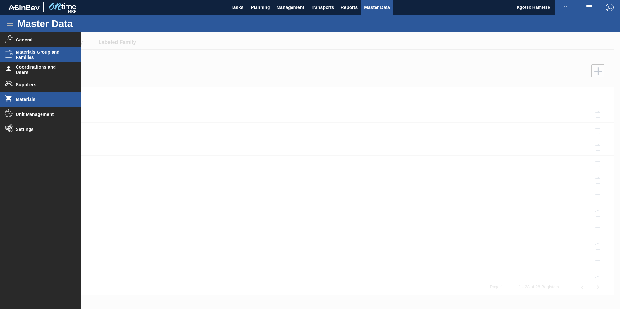
click at [31, 100] on span "Materials" at bounding box center [43, 99] width 54 height 5
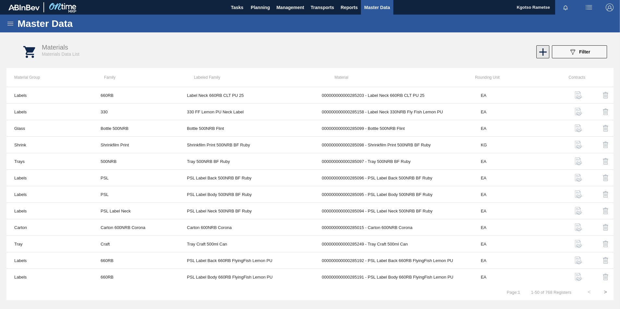
click at [412, 52] on icon at bounding box center [543, 52] width 13 height 13
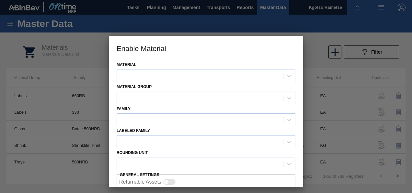
click at [141, 67] on div "Material" at bounding box center [206, 71] width 179 height 22
click at [132, 78] on div at bounding box center [200, 75] width 166 height 9
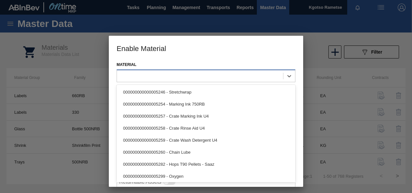
paste input "285204"
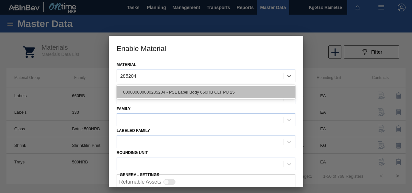
click at [130, 95] on div "000000000000285204 - PSL Label Body 660RB CLT PU 25" at bounding box center [206, 92] width 179 height 12
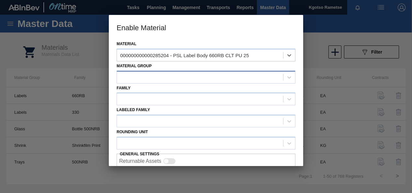
click at [132, 73] on div at bounding box center [200, 76] width 166 height 9
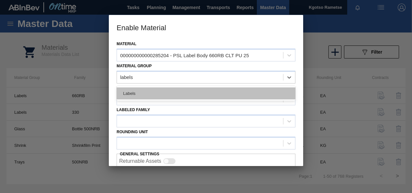
click at [130, 90] on div "Labels" at bounding box center [206, 93] width 179 height 12
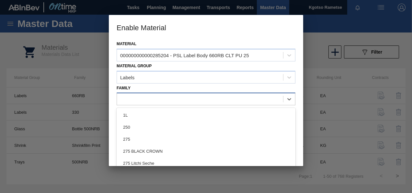
click at [131, 98] on div at bounding box center [200, 98] width 166 height 9
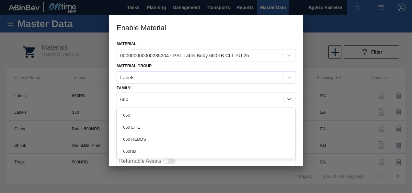
click at [150, 149] on div "660RB" at bounding box center [206, 151] width 179 height 12
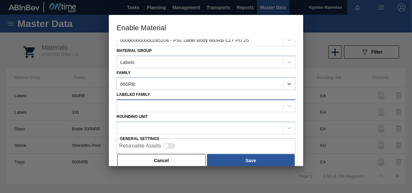
scroll to position [24, 0]
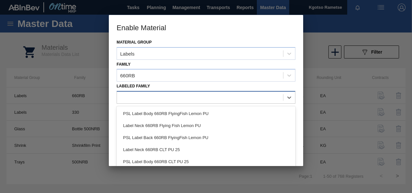
click at [125, 98] on div at bounding box center [200, 97] width 166 height 9
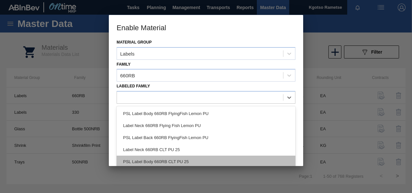
click at [183, 158] on div "PSL Label Body 660RB CLT PU 25" at bounding box center [206, 161] width 179 height 12
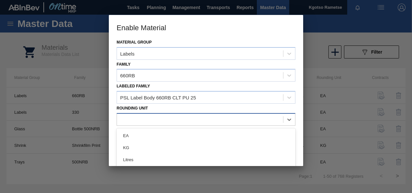
click at [164, 121] on div at bounding box center [200, 118] width 166 height 9
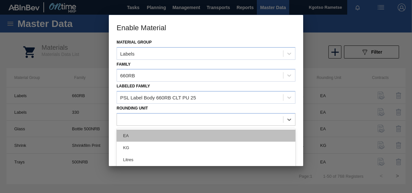
click at [143, 133] on div "EA" at bounding box center [206, 135] width 179 height 12
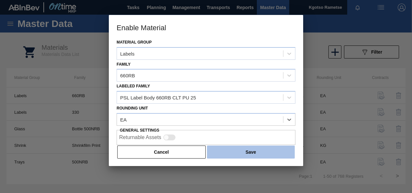
click at [228, 154] on button "Save" at bounding box center [251, 151] width 88 height 13
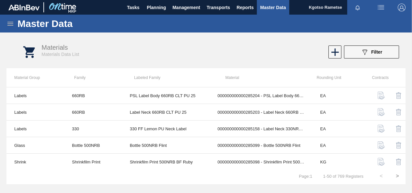
click at [8, 23] on icon at bounding box center [10, 24] width 8 height 8
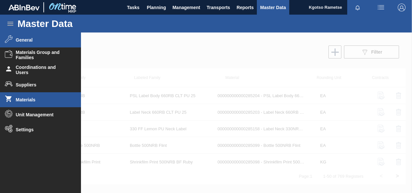
click at [19, 39] on span "General" at bounding box center [43, 39] width 54 height 5
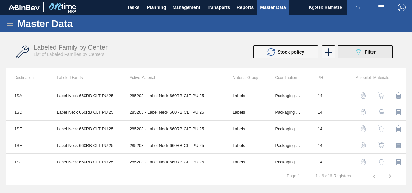
click at [364, 50] on div "089F7B8B-B2A5-4AFE-B5C0-19BA573D28AC Filter" at bounding box center [365, 52] width 21 height 8
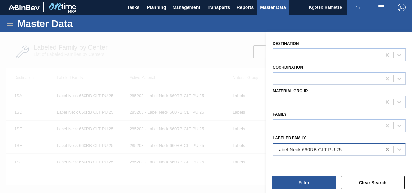
click at [388, 150] on icon at bounding box center [388, 149] width 6 height 6
paste Family "285204"
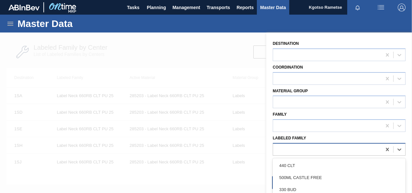
click at [293, 149] on div at bounding box center [327, 148] width 109 height 9
paste Family "PSL Label Body 660RB CLT PU 25"
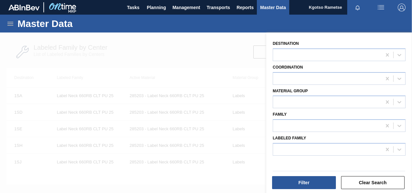
click at [95, 46] on div at bounding box center [206, 128] width 412 height 193
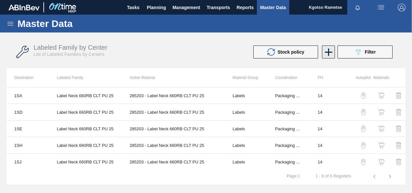
click at [325, 53] on icon at bounding box center [329, 52] width 13 height 13
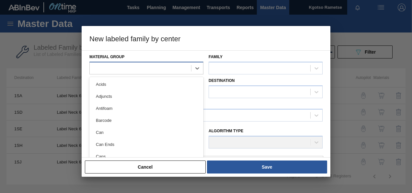
click at [175, 67] on div at bounding box center [141, 67] width 102 height 9
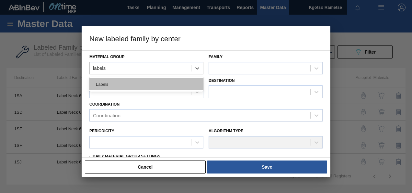
click at [105, 82] on div "Labels" at bounding box center [147, 84] width 114 height 12
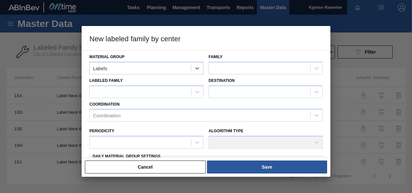
click at [236, 61] on div "Family" at bounding box center [266, 63] width 114 height 22
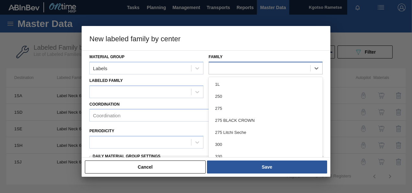
click at [234, 66] on div at bounding box center [260, 67] width 102 height 9
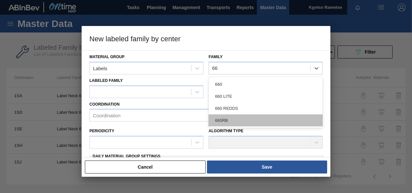
click at [238, 115] on div "660RB" at bounding box center [266, 120] width 114 height 12
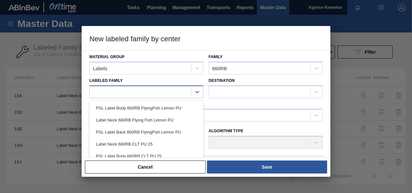
click at [145, 93] on div at bounding box center [141, 91] width 102 height 9
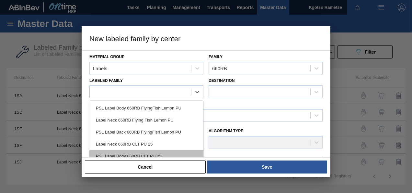
click at [155, 153] on div "PSL Label Body 660RB CLT PU 25" at bounding box center [147, 156] width 114 height 12
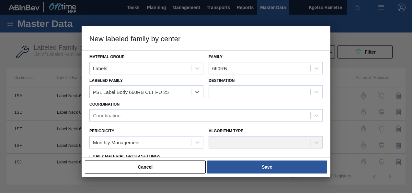
click at [236, 83] on div "Destination" at bounding box center [266, 87] width 114 height 22
click at [233, 89] on div at bounding box center [260, 91] width 102 height 9
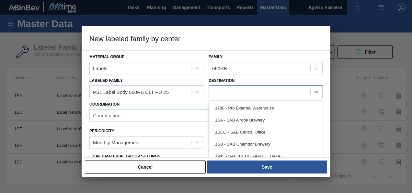
click at [224, 91] on div at bounding box center [260, 91] width 102 height 9
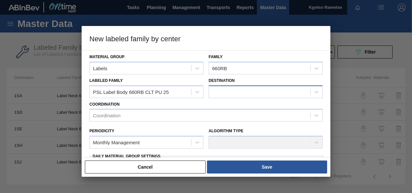
click at [222, 91] on div at bounding box center [260, 91] width 102 height 9
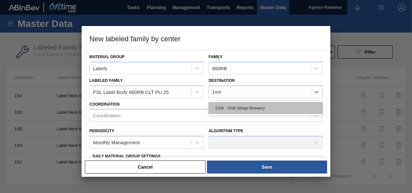
click at [236, 107] on div "1SM - SAB Ibhayi Brewery" at bounding box center [266, 108] width 114 height 12
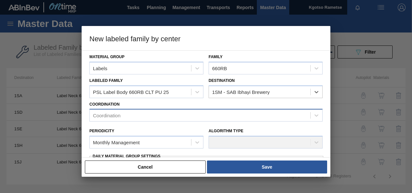
click at [187, 120] on div "Coordination" at bounding box center [206, 115] width 233 height 13
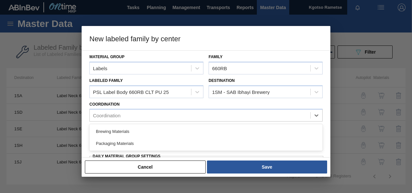
drag, startPoint x: 145, startPoint y: 142, endPoint x: 145, endPoint y: 136, distance: 5.9
click at [144, 142] on div "Packaging Materials" at bounding box center [206, 143] width 233 height 12
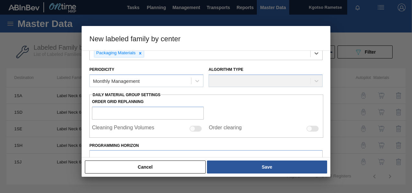
scroll to position [65, 0]
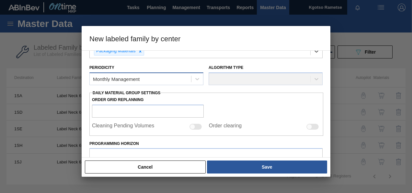
click at [142, 81] on div "Monthly Management" at bounding box center [141, 78] width 102 height 9
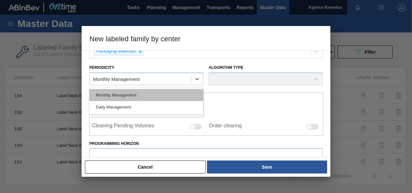
click at [130, 95] on div "Monthly Management" at bounding box center [147, 95] width 114 height 12
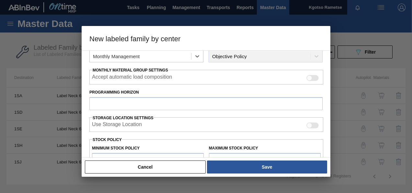
scroll to position [97, 0]
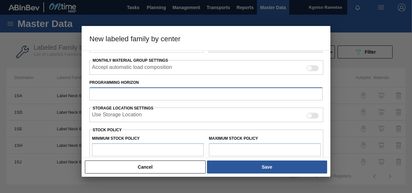
click at [128, 96] on input "Programming Horizon" at bounding box center [206, 93] width 233 height 13
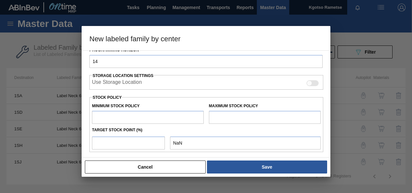
click at [126, 117] on input "text" at bounding box center [148, 117] width 112 height 13
click at [222, 119] on input "text" at bounding box center [265, 117] width 112 height 13
click at [105, 141] on input "number" at bounding box center [128, 142] width 73 height 13
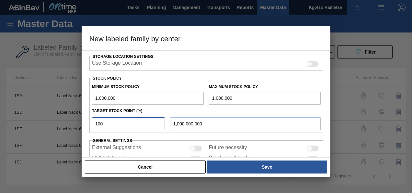
scroll to position [179, 0]
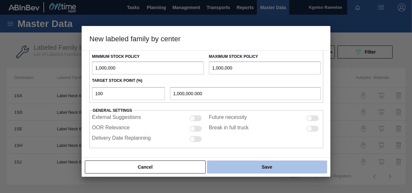
click at [241, 167] on button "Save" at bounding box center [267, 166] width 120 height 13
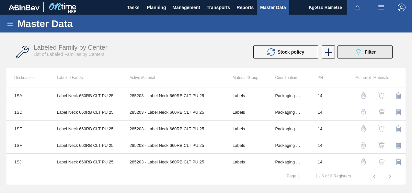
click at [363, 54] on div "089F7B8B-B2A5-4AFE-B5C0-19BA573D28AC Filter" at bounding box center [365, 52] width 21 height 8
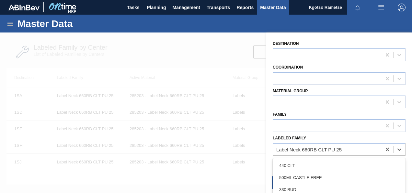
drag, startPoint x: 349, startPoint y: 150, endPoint x: 271, endPoint y: 154, distance: 77.9
click at [271, 154] on div "Labeled Family option 440 CLT focused, 1 of 101. 101 results available. Use Up …" at bounding box center [339, 144] width 138 height 22
click at [335, 151] on div "Label Neck 660RB CLT PU 25" at bounding box center [327, 148] width 109 height 9
paste Family "PSL Label Body 660RB CLT PU 25"
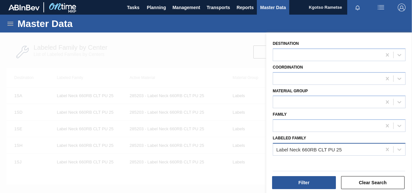
click at [198, 66] on div at bounding box center [206, 128] width 412 height 193
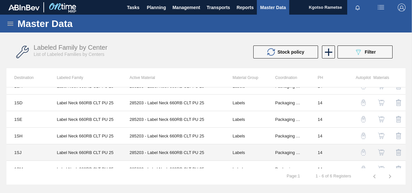
scroll to position [18, 0]
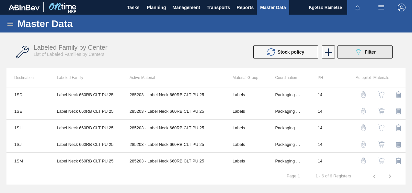
click at [355, 52] on icon "089F7B8B-B2A5-4AFE-B5C0-19BA573D28AC" at bounding box center [359, 52] width 8 height 8
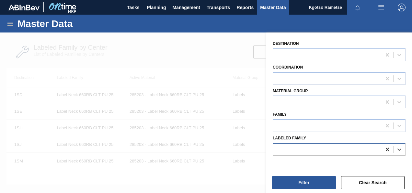
click at [385, 149] on icon at bounding box center [388, 149] width 6 height 6
paste Family "PSL Label Body 660RB CLT PU 25"
click at [285, 136] on label "Labeled Family" at bounding box center [289, 138] width 33 height 5
click at [285, 146] on Family "Labeled Family" at bounding box center [315, 149] width 77 height 6
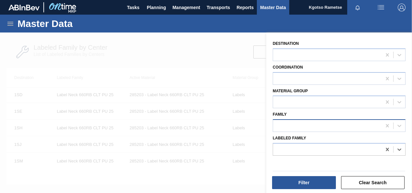
click at [285, 123] on div at bounding box center [327, 125] width 109 height 9
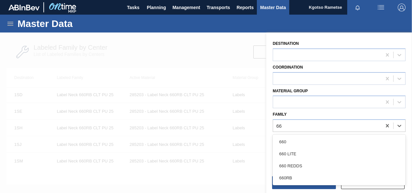
click at [300, 174] on div "660RB" at bounding box center [339, 178] width 133 height 12
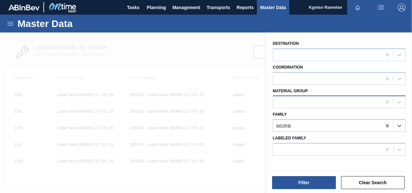
click at [290, 104] on div at bounding box center [327, 101] width 109 height 9
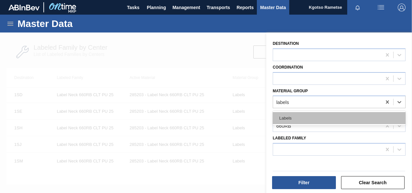
click at [288, 119] on div "Labels" at bounding box center [339, 118] width 133 height 12
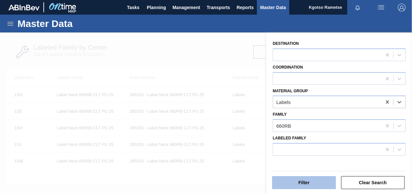
click at [302, 184] on button "Filter" at bounding box center [304, 182] width 64 height 13
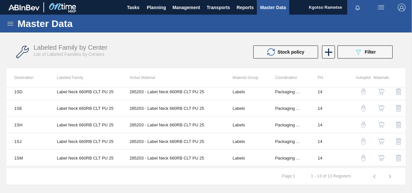
scroll to position [132, 0]
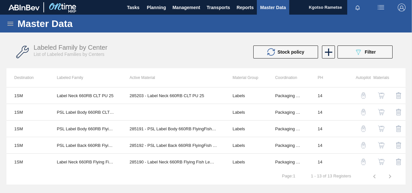
click at [382, 109] on img "button" at bounding box center [381, 112] width 6 height 6
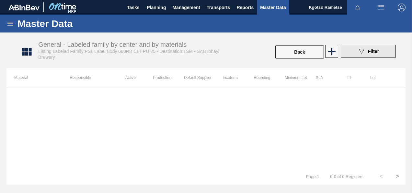
click at [360, 47] on button "089F7B8B-B2A5-4AFE-B5C0-19BA573D28AC Filter" at bounding box center [368, 51] width 55 height 13
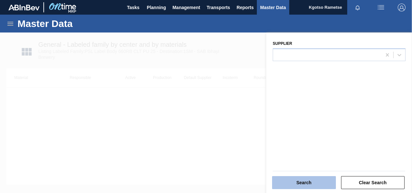
click at [281, 183] on button "Search" at bounding box center [304, 182] width 64 height 13
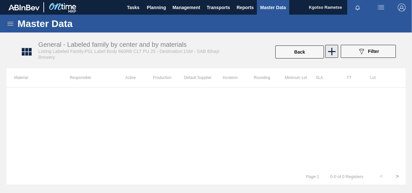
click at [330, 51] on icon at bounding box center [332, 51] width 7 height 7
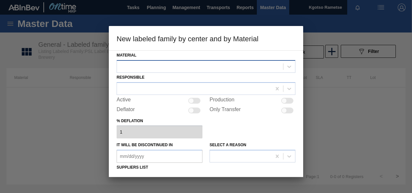
click at [215, 69] on div at bounding box center [200, 66] width 166 height 9
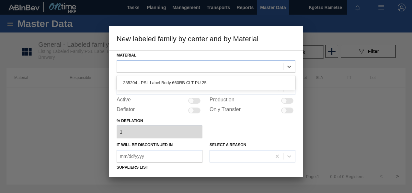
drag, startPoint x: 205, startPoint y: 79, endPoint x: 202, endPoint y: 80, distance: 3.5
click at [204, 79] on div "285204 - PSL Label Body 660RB CLT PU 25" at bounding box center [206, 83] width 179 height 12
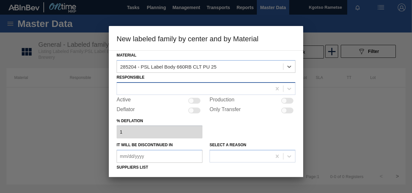
click at [164, 91] on div at bounding box center [194, 88] width 155 height 9
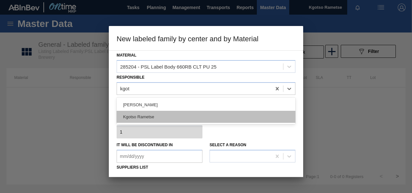
click at [134, 113] on div "Kgotso Rametse" at bounding box center [206, 117] width 179 height 12
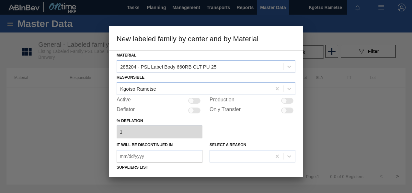
click at [194, 98] on div at bounding box center [194, 101] width 12 height 6
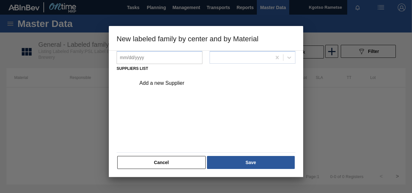
click at [167, 83] on div "Add a new Supplier" at bounding box center [202, 83] width 127 height 6
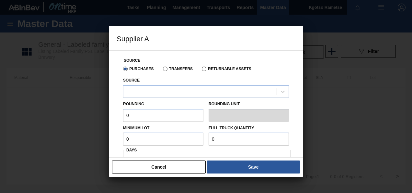
click at [149, 85] on div "Source" at bounding box center [206, 87] width 166 height 22
click at [146, 92] on div at bounding box center [200, 91] width 153 height 9
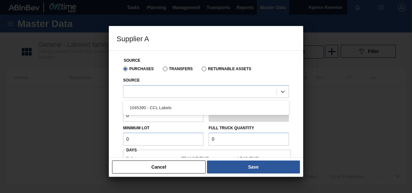
click at [137, 112] on div "1045390 - CCL Labels" at bounding box center [206, 108] width 166 height 12
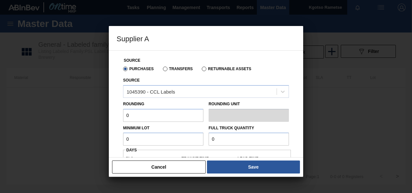
drag, startPoint x: 136, startPoint y: 111, endPoint x: 102, endPoint y: 115, distance: 33.4
click at [102, 115] on div "Supplier A Source Purchases Transfers Returnable Assets Source 1045390 - CCL La…" at bounding box center [206, 96] width 412 height 193
drag, startPoint x: 138, startPoint y: 139, endPoint x: 91, endPoint y: 139, distance: 46.7
click at [91, 139] on div "Supplier A Source Purchases Transfers Returnable Assets Source 1045390 - CCL La…" at bounding box center [206, 96] width 412 height 193
drag, startPoint x: 229, startPoint y: 135, endPoint x: 90, endPoint y: 142, distance: 138.6
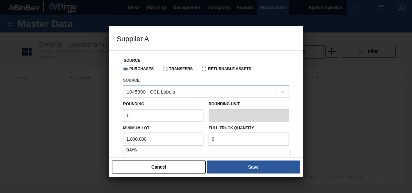
click at [190, 136] on div "Minimum Lot 1,000,000 Full Truck Quantity 0" at bounding box center [206, 134] width 171 height 24
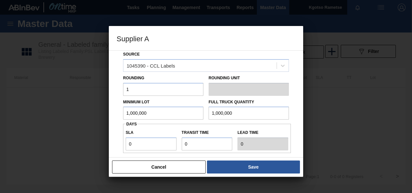
scroll to position [107, 0]
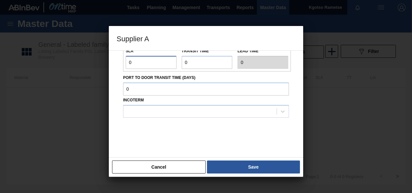
drag, startPoint x: 134, startPoint y: 61, endPoint x: 128, endPoint y: 62, distance: 5.2
click at [129, 62] on input "0" at bounding box center [151, 62] width 51 height 13
drag, startPoint x: 191, startPoint y: 62, endPoint x: 166, endPoint y: 64, distance: 25.4
click at [169, 64] on div "SLA 1 Transit time Lead time 2" at bounding box center [207, 57] width 168 height 24
click at [162, 93] on input "Port to Door Transit Time (days)" at bounding box center [206, 88] width 166 height 13
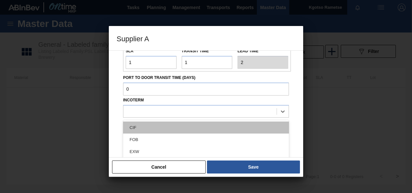
drag, startPoint x: 153, startPoint y: 110, endPoint x: 153, endPoint y: 121, distance: 11.7
click at [153, 110] on div at bounding box center [200, 110] width 153 height 9
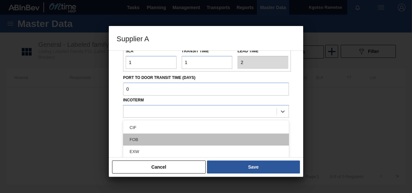
click at [158, 140] on div "FOB" at bounding box center [206, 139] width 166 height 12
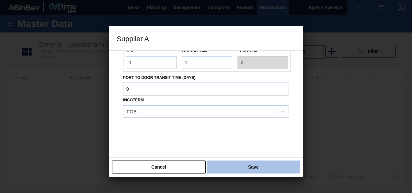
click at [233, 165] on button "Save" at bounding box center [253, 166] width 93 height 13
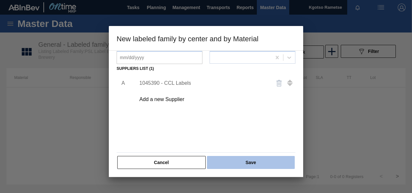
click at [230, 156] on button "Save" at bounding box center [251, 162] width 88 height 13
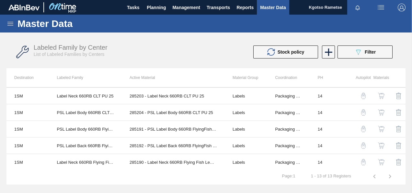
scroll to position [132, 0]
click at [359, 56] on button "089F7B8B-B2A5-4AFE-B5C0-19BA573D28AC Filter" at bounding box center [365, 51] width 55 height 13
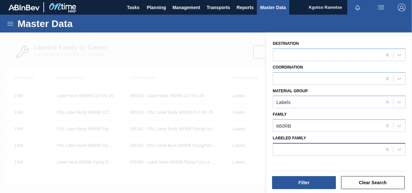
click at [312, 151] on div at bounding box center [327, 148] width 109 height 9
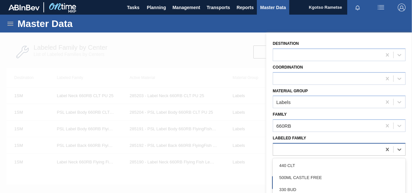
paste Family "PSL Label Body 660RB CLT PU 25"
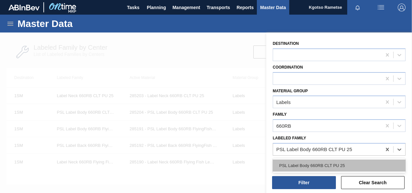
click at [311, 162] on div "PSL Label Body 660RB CLT PU 25" at bounding box center [339, 165] width 133 height 12
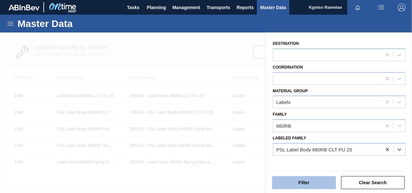
click at [302, 180] on button "Filter" at bounding box center [304, 182] width 64 height 13
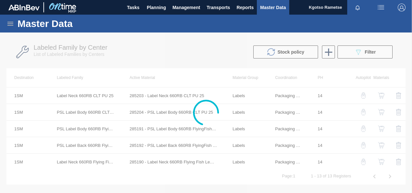
scroll to position [0, 0]
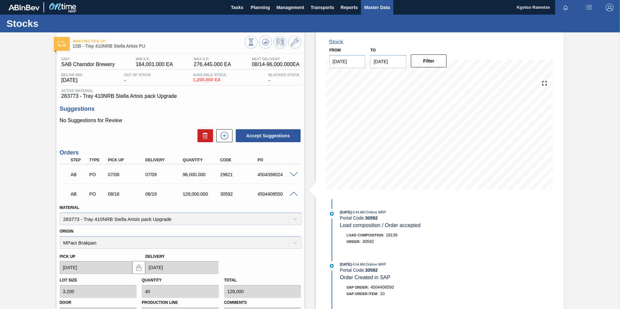
click at [377, 6] on span "Master Data" at bounding box center [377, 8] width 26 height 8
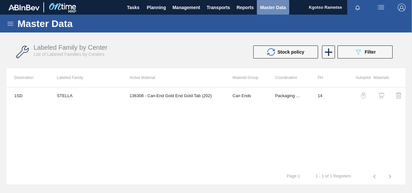
click at [269, 6] on span "Master Data" at bounding box center [273, 8] width 26 height 8
click at [8, 25] on icon at bounding box center [10, 24] width 8 height 8
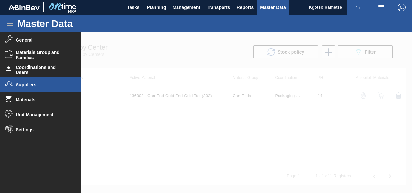
click at [36, 91] on li "Suppliers" at bounding box center [40, 84] width 81 height 15
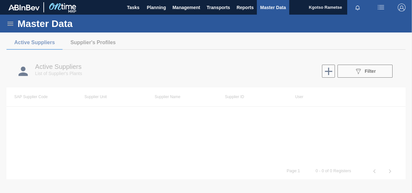
click at [9, 23] on icon at bounding box center [10, 24] width 6 height 4
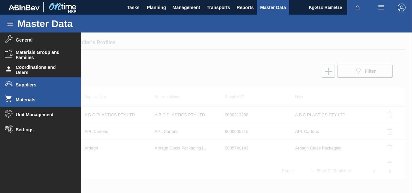
click at [31, 98] on span "Materials" at bounding box center [43, 99] width 54 height 5
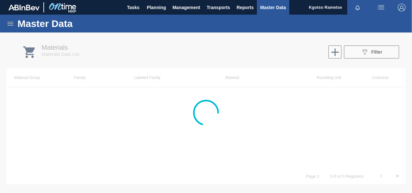
click at [373, 53] on div at bounding box center [206, 112] width 412 height 160
click at [372, 54] on div at bounding box center [206, 112] width 412 height 160
click at [372, 53] on div at bounding box center [206, 112] width 412 height 160
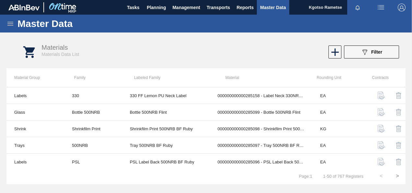
click at [372, 53] on span "Filter" at bounding box center [377, 51] width 11 height 5
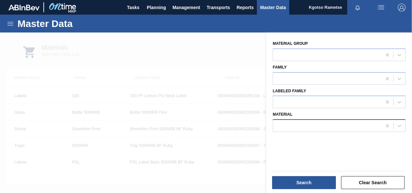
click at [311, 126] on div at bounding box center [327, 125] width 109 height 9
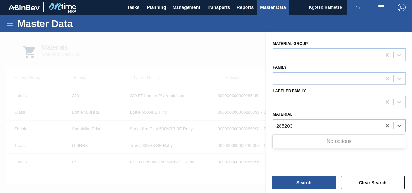
type input "285203"
click at [16, 21] on div "Master Data" at bounding box center [206, 24] width 412 height 18
click at [10, 25] on icon at bounding box center [10, 24] width 6 height 4
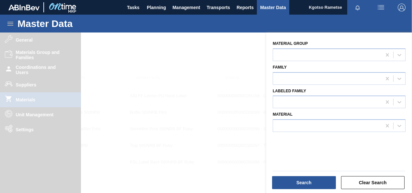
click at [33, 131] on div at bounding box center [206, 128] width 412 height 193
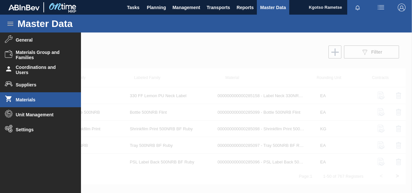
click at [31, 130] on span "Settings" at bounding box center [43, 129] width 54 height 5
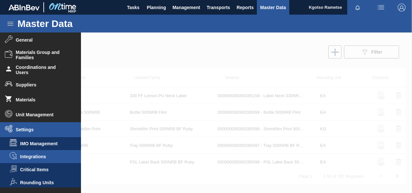
click at [45, 158] on span "Integrations" at bounding box center [45, 156] width 50 height 5
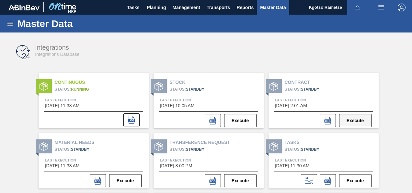
click at [354, 123] on button "Execute" at bounding box center [356, 120] width 32 height 13
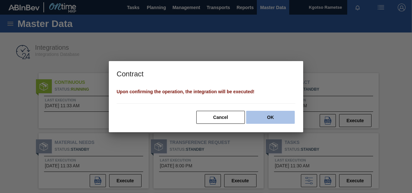
click at [280, 120] on button "OK" at bounding box center [270, 117] width 49 height 13
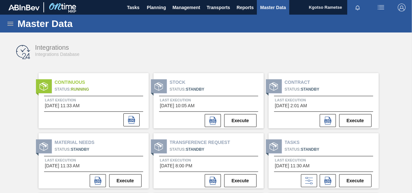
drag, startPoint x: 131, startPoint y: 44, endPoint x: 132, endPoint y: 63, distance: 18.8
click at [130, 44] on div "Integrations Integrations Database" at bounding box center [126, 50] width 183 height 13
click at [8, 23] on icon at bounding box center [10, 24] width 8 height 8
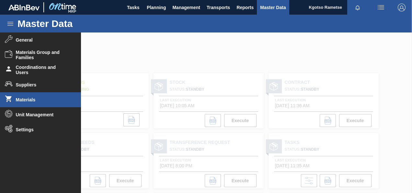
click at [36, 97] on span "Materials" at bounding box center [43, 99] width 54 height 5
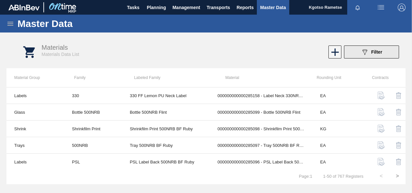
click at [368, 54] on icon "089F7B8B-B2A5-4AFE-B5C0-19BA573D28AC" at bounding box center [365, 52] width 8 height 8
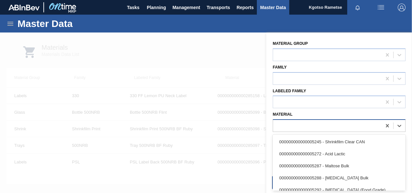
click at [293, 126] on div at bounding box center [327, 125] width 109 height 9
paste input "285203"
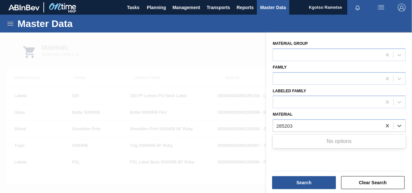
type input "285203"
click at [194, 70] on div at bounding box center [206, 128] width 412 height 193
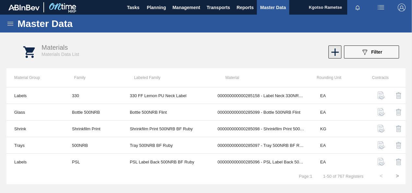
click at [329, 48] on icon at bounding box center [335, 52] width 13 height 13
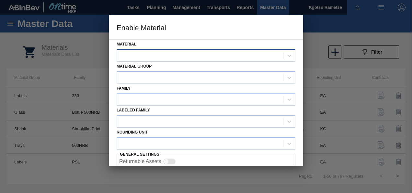
click at [145, 58] on div at bounding box center [200, 55] width 166 height 9
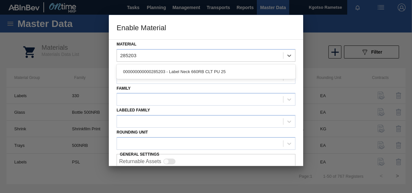
type input "285203"
click at [82, 40] on div at bounding box center [206, 96] width 412 height 193
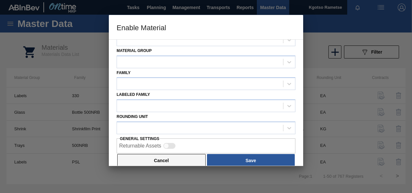
scroll to position [24, 0]
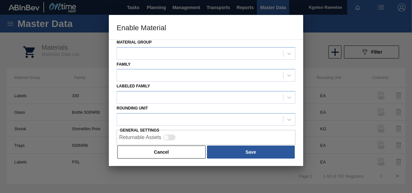
click at [166, 157] on button "Cancel" at bounding box center [161, 151] width 89 height 13
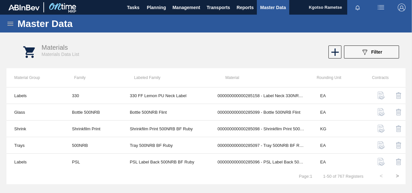
click at [14, 21] on icon at bounding box center [10, 24] width 8 height 8
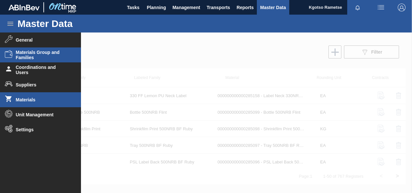
click at [33, 51] on span "Materials Group and Families" at bounding box center [43, 55] width 54 height 10
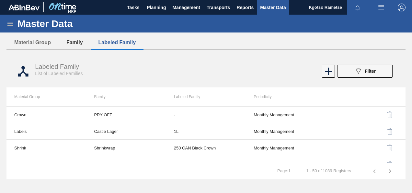
click at [65, 45] on button "Family" at bounding box center [75, 43] width 32 height 14
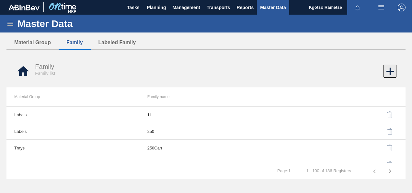
click at [388, 68] on icon at bounding box center [390, 71] width 13 height 13
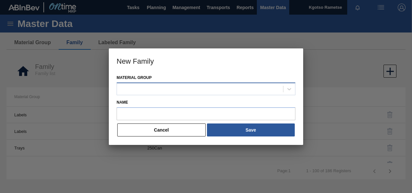
click at [173, 92] on div at bounding box center [200, 88] width 166 height 9
type Group "labels"
click at [135, 104] on div "Labels" at bounding box center [206, 105] width 179 height 12
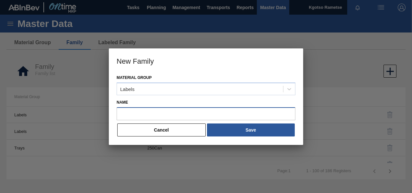
click at [141, 110] on input "Name" at bounding box center [206, 113] width 179 height 13
type input "z"
paste input "660RB"
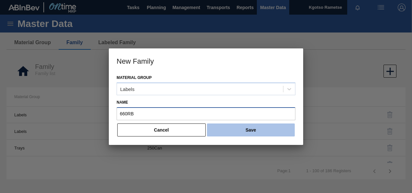
type input "660RB"
click at [227, 129] on button "Save" at bounding box center [251, 129] width 88 height 13
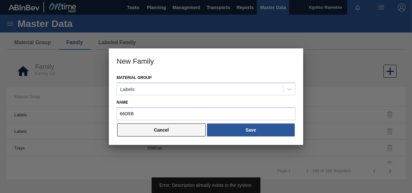
click at [166, 130] on button "Cancel" at bounding box center [161, 129] width 89 height 13
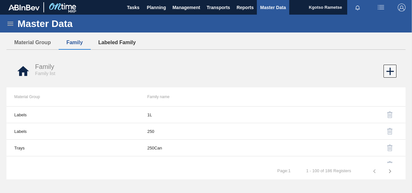
click at [119, 41] on button "Labeled Family" at bounding box center [117, 43] width 53 height 14
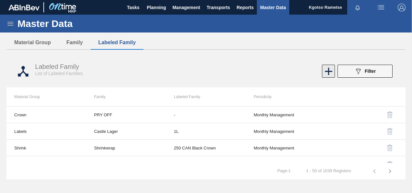
click at [326, 69] on icon at bounding box center [329, 71] width 13 height 13
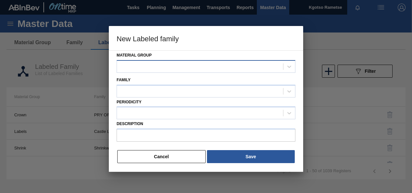
click at [147, 66] on div at bounding box center [200, 66] width 166 height 9
type Group "labe"
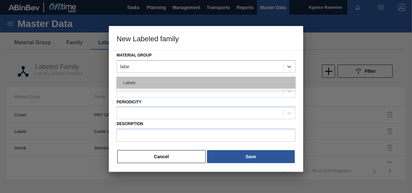
click at [136, 79] on div "Labels" at bounding box center [206, 83] width 179 height 12
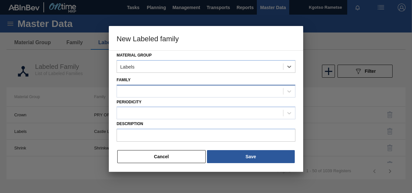
click at [135, 91] on div at bounding box center [200, 90] width 166 height 9
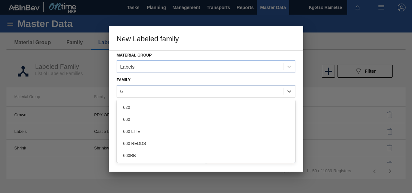
type input "66"
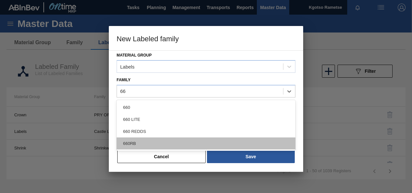
click at [144, 142] on div "660RB" at bounding box center [206, 143] width 179 height 12
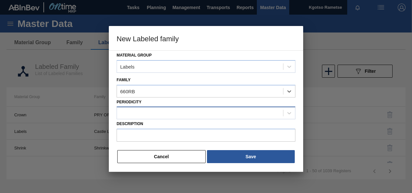
click at [136, 110] on div at bounding box center [200, 112] width 166 height 9
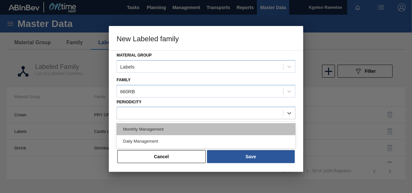
click at [139, 128] on div "Monthly Management" at bounding box center [206, 129] width 179 height 12
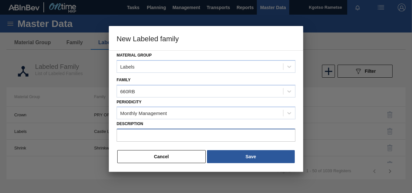
click at [120, 134] on input "Description" at bounding box center [206, 134] width 179 height 13
paste input "Label Neck 660RB CLT PU 25"
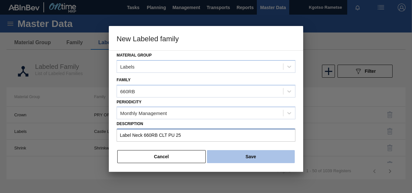
type input "Label Neck 660RB CLT PU 25"
click at [245, 155] on button "Save" at bounding box center [251, 156] width 88 height 13
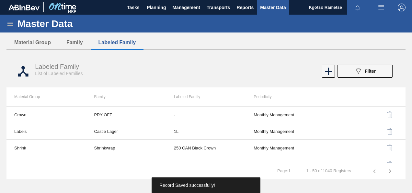
click at [11, 21] on icon at bounding box center [10, 24] width 8 height 8
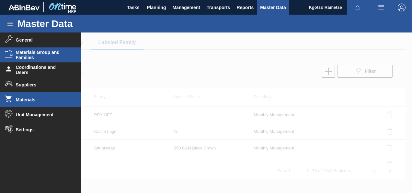
click at [31, 102] on span "Materials" at bounding box center [43, 99] width 54 height 5
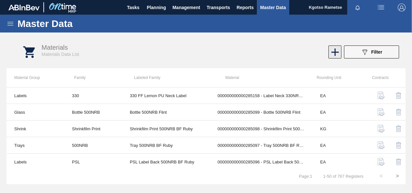
click at [338, 54] on icon at bounding box center [335, 52] width 13 height 13
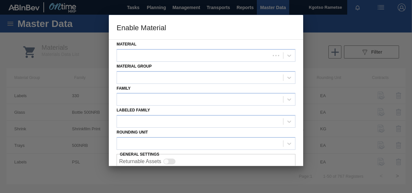
click at [136, 47] on div "Material" at bounding box center [206, 51] width 179 height 22
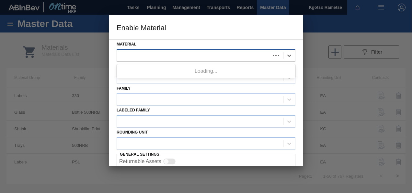
click at [133, 54] on div at bounding box center [193, 55] width 153 height 9
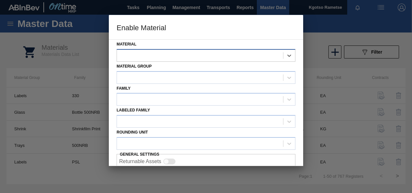
click at [178, 49] on div at bounding box center [206, 55] width 179 height 13
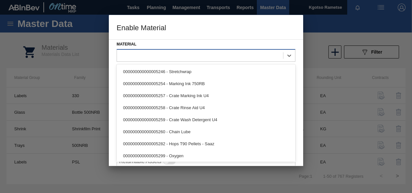
paste input "285203"
type input "285203"
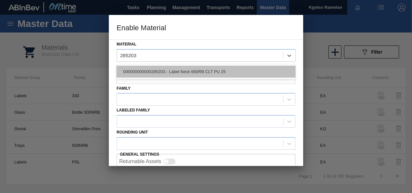
click at [172, 72] on div "000000000000285203 - Label Neck 660RB CLT PU 25" at bounding box center [206, 72] width 179 height 12
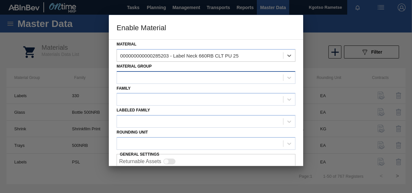
click at [163, 78] on div at bounding box center [200, 77] width 166 height 9
type Group "label"
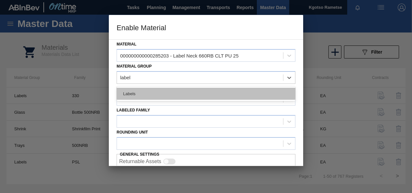
click at [166, 92] on div "Labels" at bounding box center [206, 94] width 179 height 12
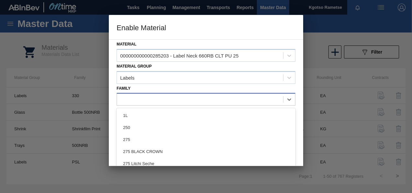
click at [161, 95] on div at bounding box center [200, 99] width 166 height 9
type input "66"
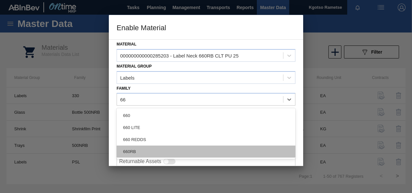
click at [131, 150] on div "660RB" at bounding box center [206, 151] width 179 height 12
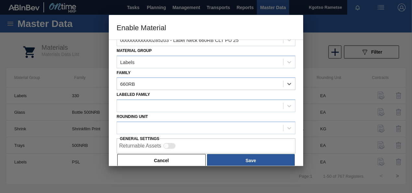
scroll to position [24, 0]
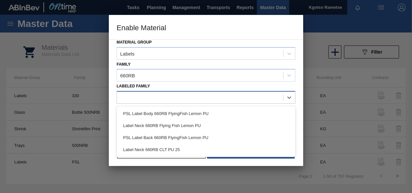
click at [138, 91] on div at bounding box center [206, 97] width 179 height 13
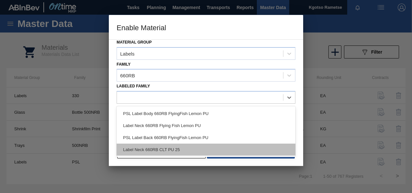
click at [155, 144] on div "Label Neck 660RB CLT PU 25" at bounding box center [206, 149] width 179 height 12
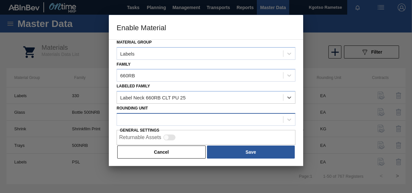
click at [146, 121] on div at bounding box center [200, 118] width 166 height 9
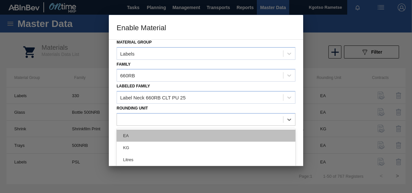
click at [144, 134] on div "EA" at bounding box center [206, 135] width 179 height 12
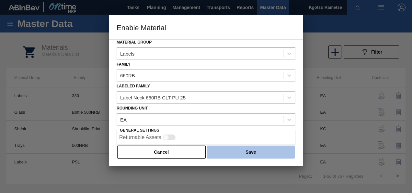
click at [231, 145] on button "Save" at bounding box center [251, 151] width 88 height 13
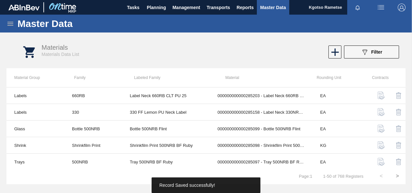
click at [13, 25] on icon at bounding box center [10, 24] width 6 height 4
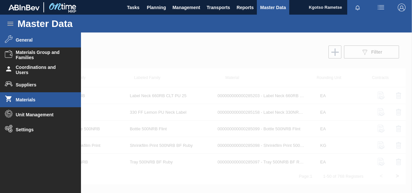
click at [15, 40] on li "General" at bounding box center [40, 39] width 81 height 15
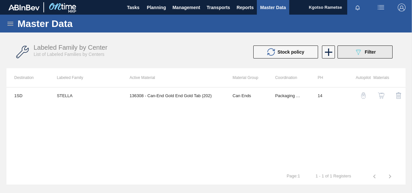
click at [379, 53] on button "089F7B8B-B2A5-4AFE-B5C0-19BA573D28AC Filter" at bounding box center [365, 51] width 55 height 13
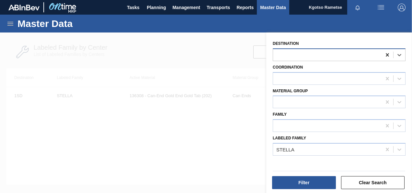
click at [386, 55] on icon at bounding box center [387, 54] width 3 height 3
drag, startPoint x: 102, startPoint y: 148, endPoint x: 104, endPoint y: 143, distance: 4.8
click at [104, 148] on div at bounding box center [206, 128] width 412 height 193
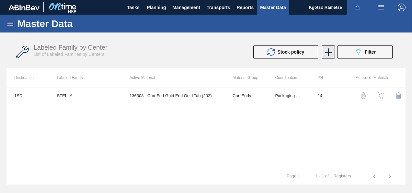
click at [329, 51] on icon at bounding box center [329, 52] width 13 height 13
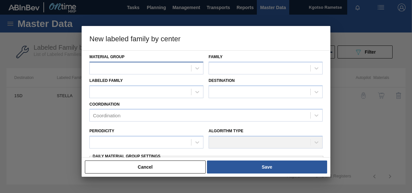
click at [135, 69] on div at bounding box center [141, 67] width 102 height 9
type Group "labe"
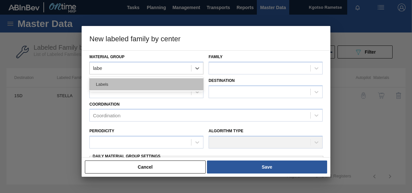
click at [141, 83] on div "Labels" at bounding box center [147, 84] width 114 height 12
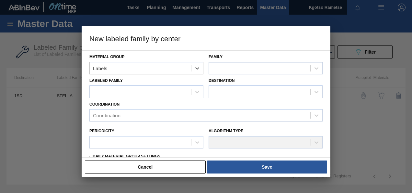
click at [227, 66] on div at bounding box center [260, 67] width 102 height 9
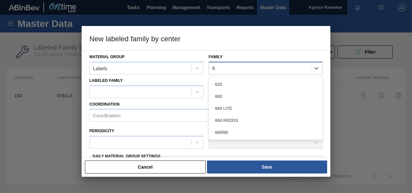
type input "66"
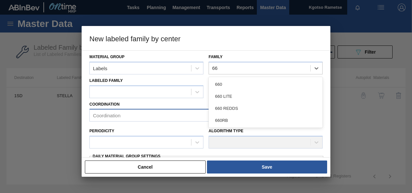
drag, startPoint x: 232, startPoint y: 118, endPoint x: 214, endPoint y: 119, distance: 17.6
click at [230, 118] on div "660RB" at bounding box center [266, 120] width 114 height 12
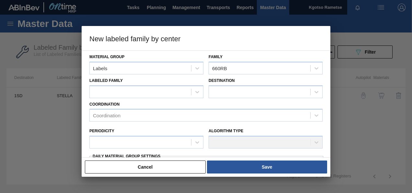
click at [150, 100] on div "Coordination Coordination" at bounding box center [206, 111] width 233 height 22
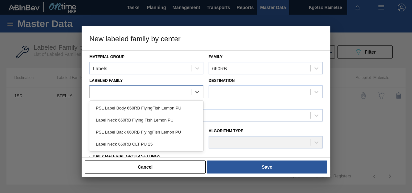
click at [150, 94] on div at bounding box center [141, 91] width 102 height 9
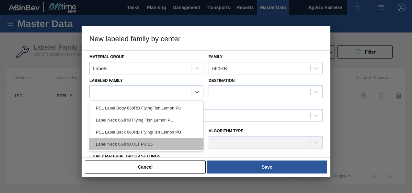
click at [156, 144] on div "Label Neck 660RB CLT PU 25" at bounding box center [147, 144] width 114 height 12
checkbox input "false"
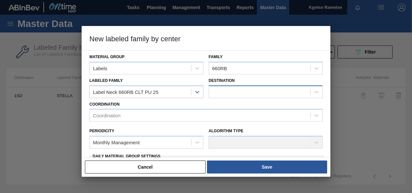
click at [233, 88] on div at bounding box center [260, 91] width 102 height 9
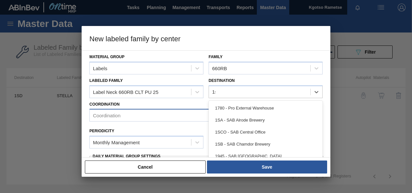
type input "1sa"
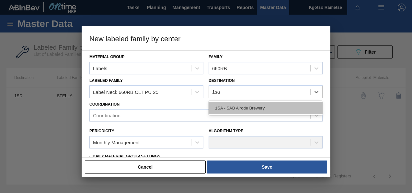
click at [216, 105] on div "1SA - SAB Alrode Brewery" at bounding box center [266, 108] width 114 height 12
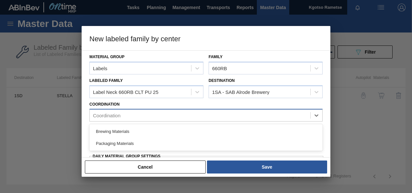
click at [162, 114] on div "Coordination" at bounding box center [200, 115] width 221 height 9
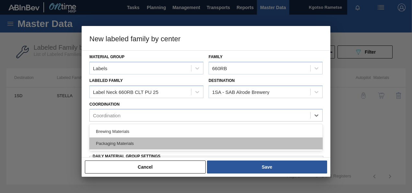
click at [112, 145] on div "Packaging Materials" at bounding box center [206, 143] width 233 height 12
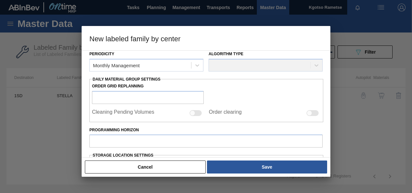
scroll to position [65, 0]
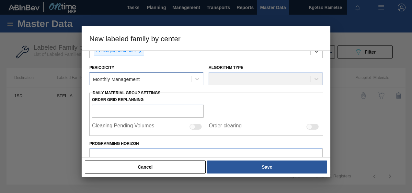
click at [130, 78] on div "Monthly Management" at bounding box center [116, 79] width 47 height 6
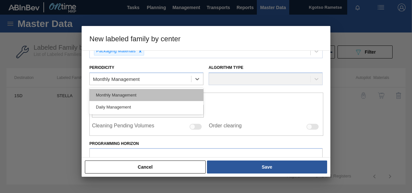
click at [118, 94] on div "Monthly Management" at bounding box center [147, 95] width 114 height 12
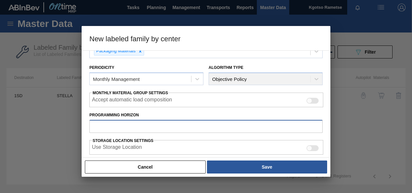
click at [104, 125] on input "Programming Horizon" at bounding box center [206, 126] width 233 height 13
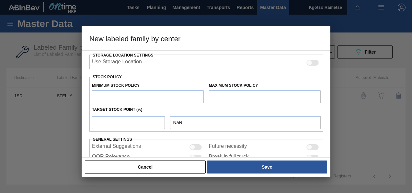
scroll to position [162, 0]
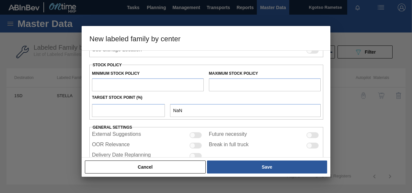
type input "14"
click at [107, 86] on input "text" at bounding box center [148, 84] width 112 height 13
type input "1"
type input "1.000"
type input "10"
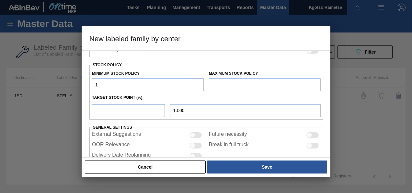
type input "10.000"
type input "100"
type input "100.000"
type input "1,000"
type input "1,000.000"
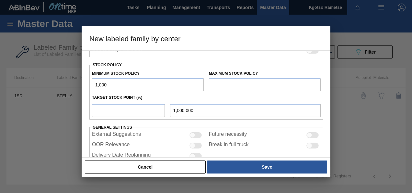
type input "10,000"
type input "10,000.000"
type input "100,000"
type input "100,000.000"
type input "1,000,000"
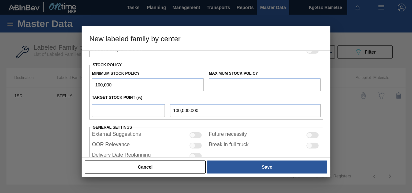
type input "1,000,000.000"
type input "10,000,000"
type input "10,000,000.000"
type input "1,000,000"
type input "1,000,000.000"
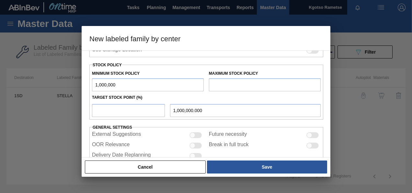
drag, startPoint x: 123, startPoint y: 77, endPoint x: 46, endPoint y: 85, distance: 77.2
click at [67, 82] on div "New labeled family by center Material Group Labels Family 660RB Labeled Family …" at bounding box center [206, 96] width 412 height 193
type input "1,000,000"
click at [226, 84] on input "text" at bounding box center [265, 84] width 112 height 13
click at [221, 82] on input "15" at bounding box center [265, 84] width 112 height 13
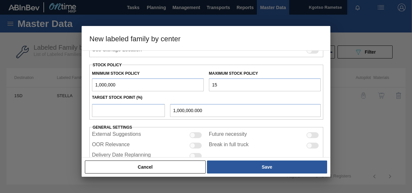
click at [241, 85] on input "15" at bounding box center [265, 84] width 112 height 13
type input "1,500,000"
click at [149, 111] on input "number" at bounding box center [128, 110] width 73 height 13
type input "1"
type input "1,005,000.000"
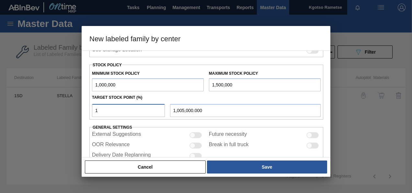
type input "10"
type input "1,050,000.000"
type input "100"
type input "1,500,000.000"
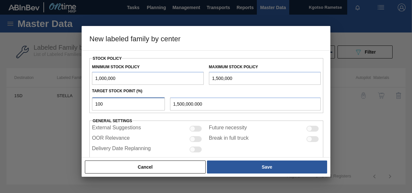
scroll to position [179, 0]
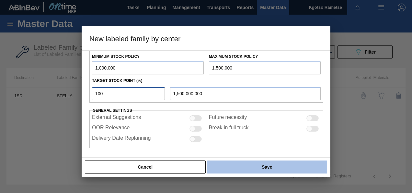
type input "100"
click at [257, 170] on button "Save" at bounding box center [267, 166] width 120 height 13
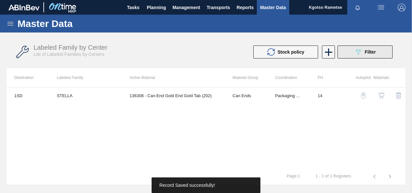
click at [345, 55] on button "089F7B8B-B2A5-4AFE-B5C0-19BA573D28AC Filter" at bounding box center [365, 51] width 55 height 13
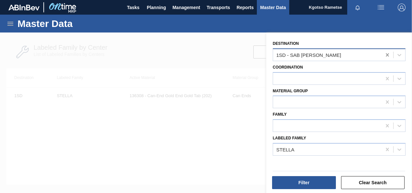
click at [387, 57] on icon at bounding box center [388, 55] width 6 height 6
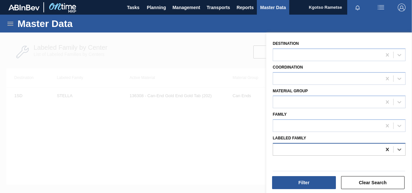
click at [388, 146] on icon at bounding box center [388, 149] width 6 height 6
click at [286, 141] on div "Labeled Family Select is focused ,type to refine list, press Down to open the m…" at bounding box center [339, 144] width 133 height 22
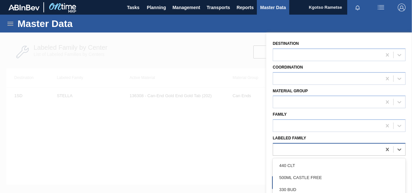
click at [286, 149] on div at bounding box center [327, 148] width 109 height 9
paste Family "Label Neck 660RB CLT PU 25"
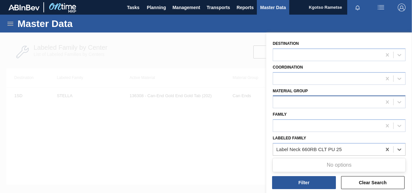
type Family "Label Neck 660RB CLT PU 25"
click at [287, 101] on div at bounding box center [327, 101] width 109 height 9
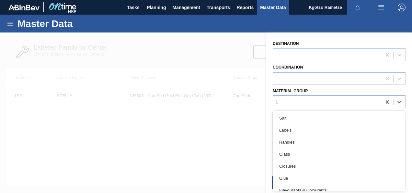
type Group "lab"
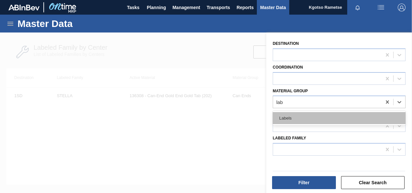
click at [280, 116] on div "Labels" at bounding box center [339, 118] width 133 height 12
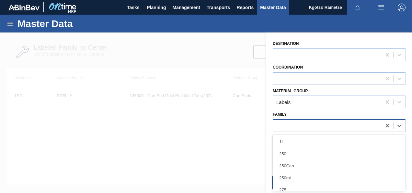
click at [288, 125] on div at bounding box center [327, 125] width 109 height 9
type input "66"
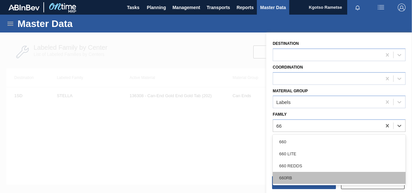
click at [293, 173] on div "660RB" at bounding box center [339, 178] width 133 height 12
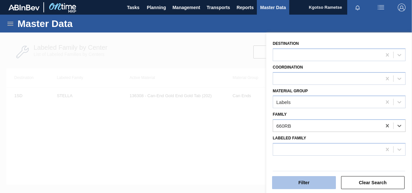
click at [293, 182] on button "Filter" at bounding box center [304, 182] width 64 height 13
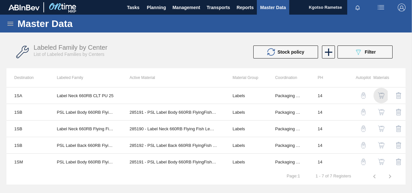
click at [383, 96] on img "button" at bounding box center [381, 95] width 6 height 6
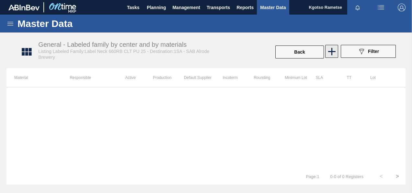
click at [330, 52] on icon at bounding box center [332, 51] width 13 height 13
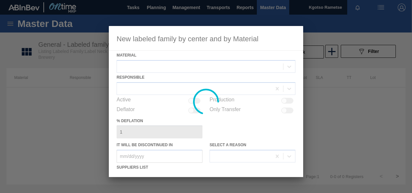
click at [222, 66] on div at bounding box center [206, 101] width 195 height 151
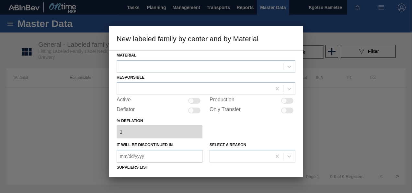
click at [168, 66] on div at bounding box center [200, 66] width 166 height 9
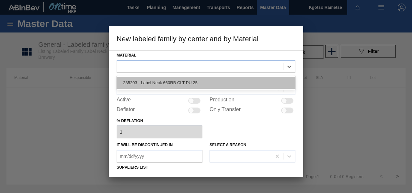
click at [158, 78] on div "285203 - Label Neck 660RB CLT PU 25" at bounding box center [206, 83] width 179 height 12
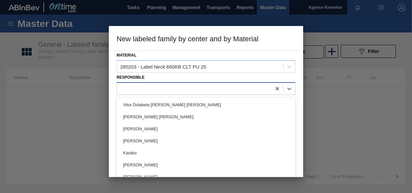
click at [131, 90] on div at bounding box center [194, 88] width 155 height 9
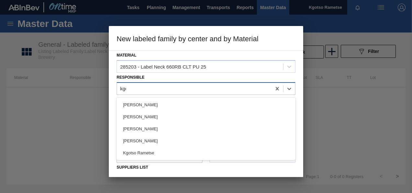
type input "kgot"
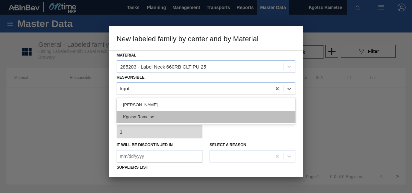
click at [154, 119] on div "Kgotso Rametse" at bounding box center [206, 117] width 179 height 12
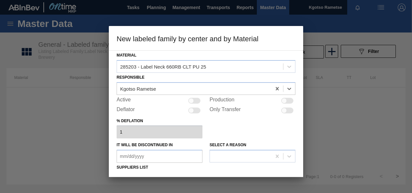
click at [191, 98] on div at bounding box center [194, 101] width 12 height 6
checkbox input "true"
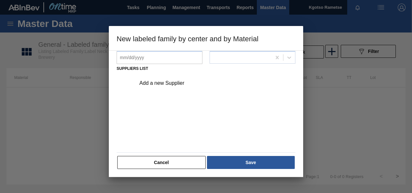
scroll to position [99, 0]
click at [175, 86] on div "Add a new Supplier" at bounding box center [214, 83] width 164 height 16
click at [171, 78] on div "Add a new Supplier" at bounding box center [214, 83] width 164 height 16
click at [169, 83] on div "Add a new Supplier" at bounding box center [202, 83] width 127 height 6
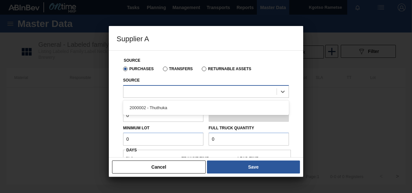
drag, startPoint x: 162, startPoint y: 87, endPoint x: 159, endPoint y: 90, distance: 3.7
click at [162, 87] on div at bounding box center [200, 91] width 153 height 9
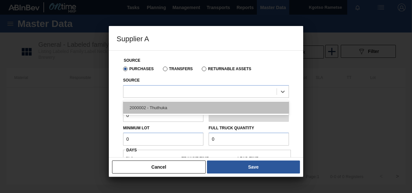
click at [151, 103] on div "2000002 - Thuthuka" at bounding box center [206, 108] width 166 height 12
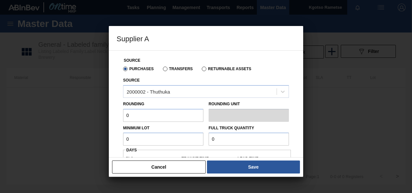
drag, startPoint x: 126, startPoint y: 114, endPoint x: 97, endPoint y: 114, distance: 29.2
click at [104, 115] on div "Supplier A Source Purchases Transfers Returnable Assets Source 2000002 - Thuthu…" at bounding box center [206, 96] width 412 height 193
drag, startPoint x: 138, startPoint y: 111, endPoint x: 86, endPoint y: 117, distance: 52.2
click at [95, 117] on div "Supplier A Source Purchases Transfers Returnable Assets Source 2000002 - Thuthu…" at bounding box center [206, 96] width 412 height 193
type input "1"
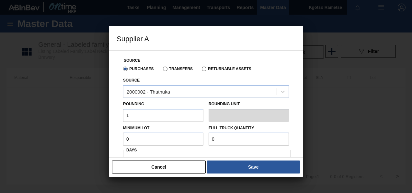
drag, startPoint x: 136, startPoint y: 139, endPoint x: 39, endPoint y: 142, distance: 96.7
click at [65, 142] on div "Supplier A Source Purchases Transfers Returnable Assets Source 2000002 - Thuthu…" at bounding box center [206, 96] width 412 height 193
drag, startPoint x: 177, startPoint y: 141, endPoint x: 99, endPoint y: 144, distance: 78.2
click at [111, 141] on div "Source Purchases Transfers Returnable Assets Source 2000002 - Thuthuka Rounding…" at bounding box center [206, 103] width 195 height 107
type input "1,000,000"
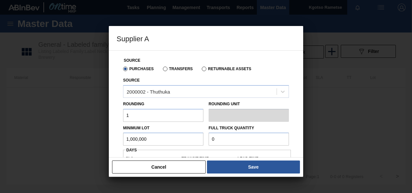
drag, startPoint x: 227, startPoint y: 143, endPoint x: 197, endPoint y: 143, distance: 30.2
click at [205, 142] on div "Minimum Lot 1,000,000 Full Truck Quantity 0" at bounding box center [206, 134] width 171 height 24
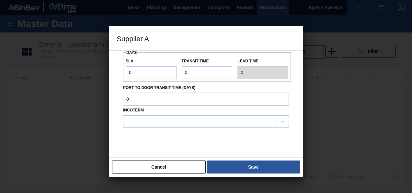
type input "1,000,000"
drag, startPoint x: 125, startPoint y: 75, endPoint x: 105, endPoint y: 75, distance: 19.5
click at [107, 75] on div "Supplier A Source Purchases Transfers Returnable Assets Source 2000002 - Thuthu…" at bounding box center [206, 96] width 412 height 193
type input "1"
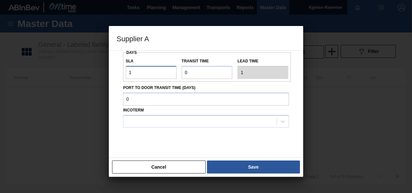
type input "1"
drag, startPoint x: 190, startPoint y: 71, endPoint x: 173, endPoint y: 76, distance: 18.3
click at [173, 76] on div "SLA 1 Transit time Lead time 1" at bounding box center [207, 67] width 168 height 24
type input "1"
type input "2"
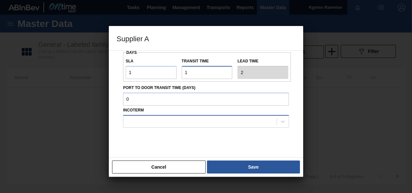
type input "1"
click at [177, 118] on div at bounding box center [200, 120] width 153 height 9
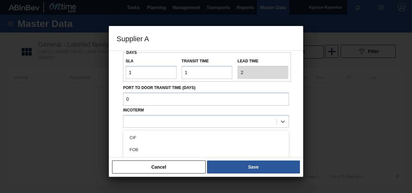
click at [169, 149] on div "FOB" at bounding box center [206, 149] width 166 height 12
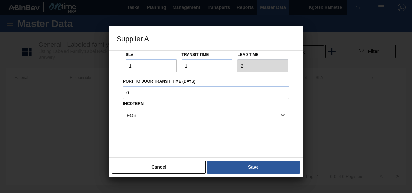
scroll to position [107, 0]
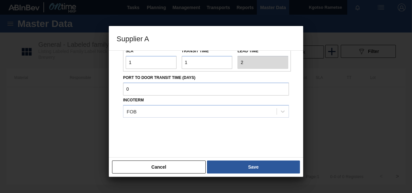
drag, startPoint x: 263, startPoint y: 171, endPoint x: 261, endPoint y: 169, distance: 3.4
click at [262, 170] on button "Save" at bounding box center [253, 166] width 93 height 13
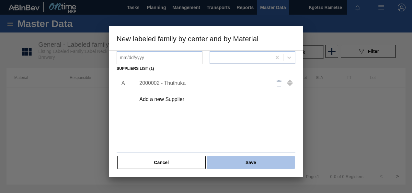
click at [260, 163] on button "Save" at bounding box center [251, 162] width 88 height 13
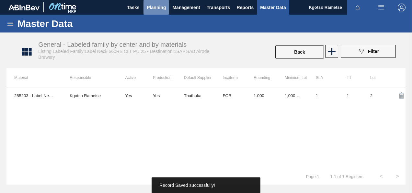
click at [163, 8] on span "Planning" at bounding box center [156, 8] width 19 height 8
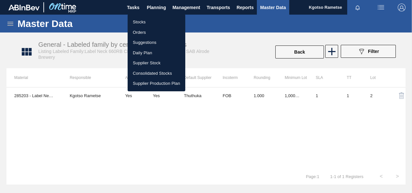
click at [148, 16] on ul "Stocks Orders Suggestions Daily Plan Supplier Stock Consolidated Stocks Supplie…" at bounding box center [157, 52] width 58 height 77
click at [150, 21] on li "Stocks" at bounding box center [157, 22] width 58 height 10
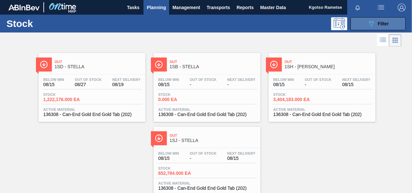
click at [365, 27] on button "089F7B8B-B2A5-4AFE-B5C0-19BA573D28AC Filter" at bounding box center [378, 23] width 55 height 13
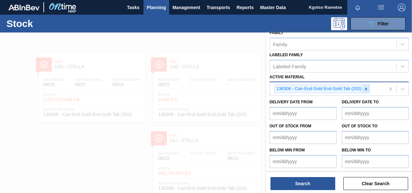
click at [369, 90] on div at bounding box center [366, 89] width 7 height 8
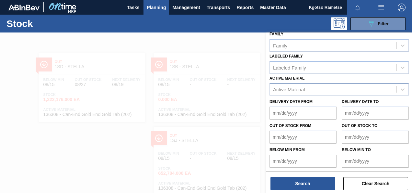
click at [289, 87] on div "Active Material" at bounding box center [289, 90] width 32 height 6
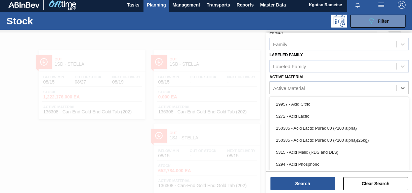
scroll to position [3, 0]
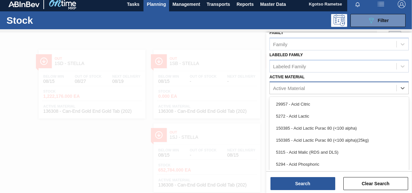
paste Material "285203"
type Material "285203"
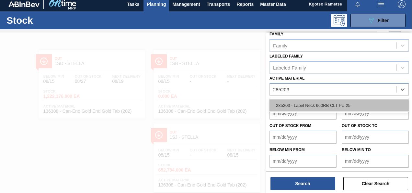
click at [293, 99] on div "285203 - Label Neck 660RB CLT PU 25" at bounding box center [339, 105] width 139 height 12
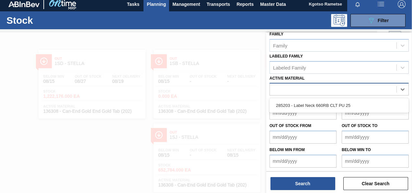
scroll to position [117, 0]
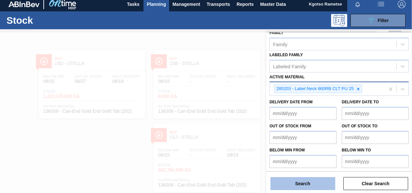
click at [294, 180] on button "Search" at bounding box center [303, 183] width 65 height 13
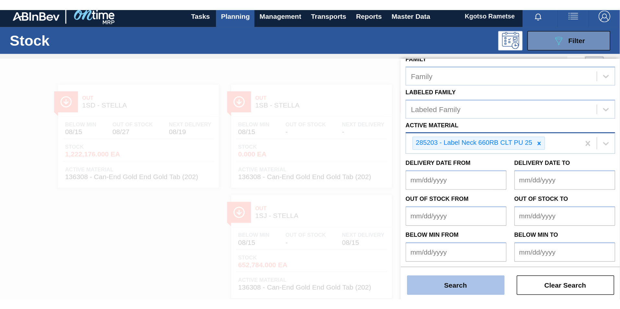
scroll to position [0, 0]
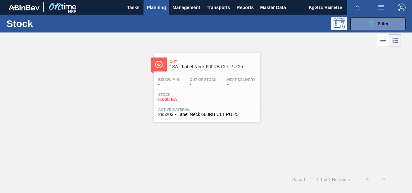
click at [211, 95] on div "Stock 0.000 EA" at bounding box center [207, 98] width 101 height 12
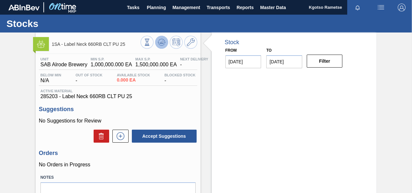
click at [156, 41] on button at bounding box center [161, 42] width 13 height 13
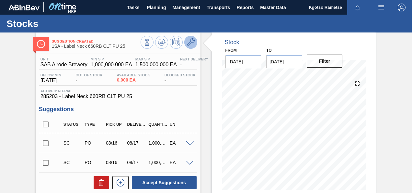
click at [193, 43] on icon at bounding box center [191, 42] width 8 height 8
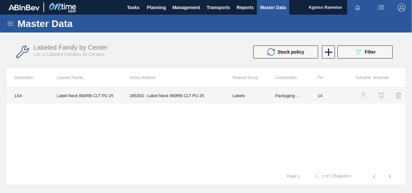
click at [196, 93] on td "285203 - Label Neck 660RB CLT PU 25" at bounding box center [173, 95] width 103 height 16
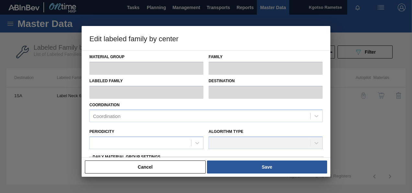
type input "Labels"
type input "660RB"
type input "Label Neck 660RB CLT PU 25"
type input "1SA - SAB Alrode Brewery"
type input "14"
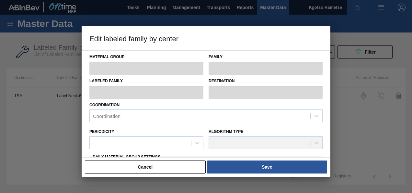
type input "1,000,000"
type input "1,500,000"
type input "100"
type input "1,500,000.000"
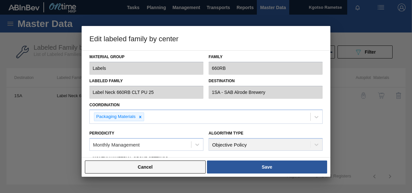
click at [178, 162] on button "Cancel" at bounding box center [145, 166] width 121 height 13
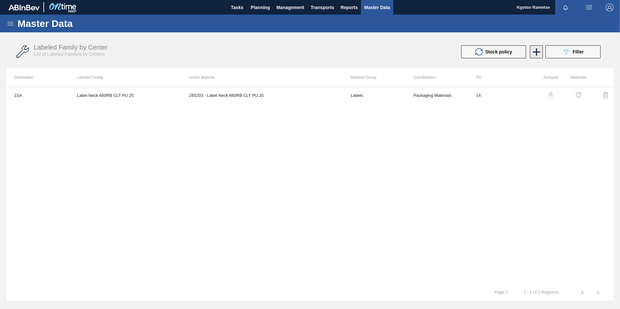
click at [412, 54] on icon at bounding box center [536, 52] width 13 height 13
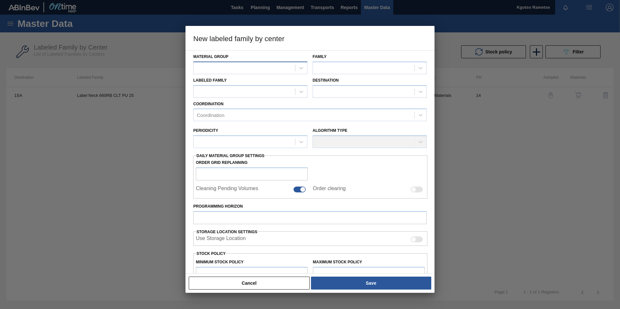
click at [255, 60] on div "Material Group" at bounding box center [250, 63] width 114 height 22
click at [252, 69] on div at bounding box center [245, 67] width 102 height 9
type Group "labels"
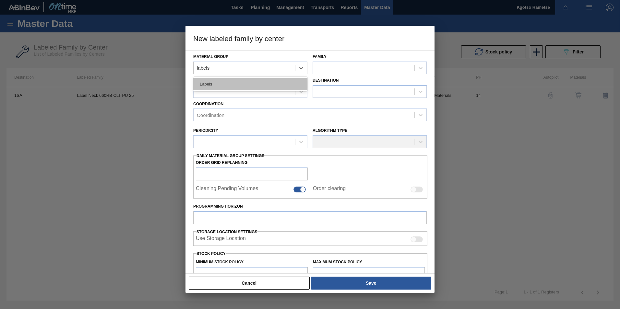
click at [245, 83] on div "Labels" at bounding box center [250, 84] width 114 height 12
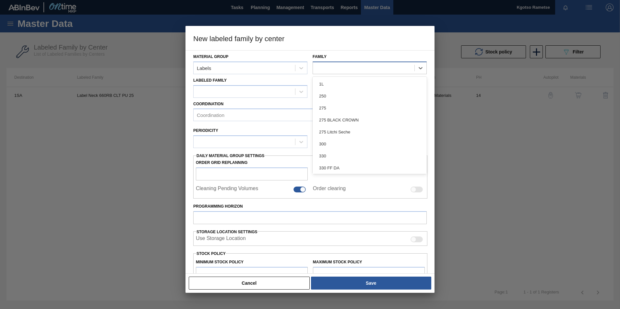
click at [336, 67] on div at bounding box center [364, 67] width 102 height 9
type input "66"
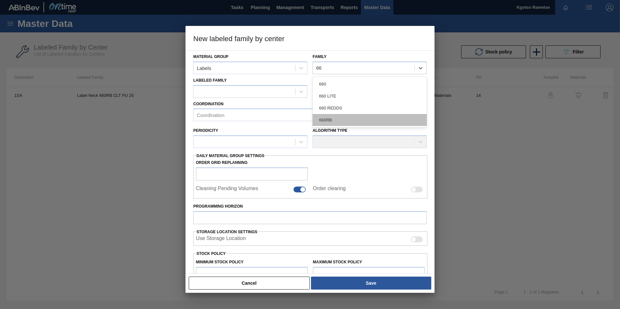
drag, startPoint x: 343, startPoint y: 116, endPoint x: 327, endPoint y: 105, distance: 19.3
click at [343, 116] on div "660RB" at bounding box center [370, 120] width 114 height 12
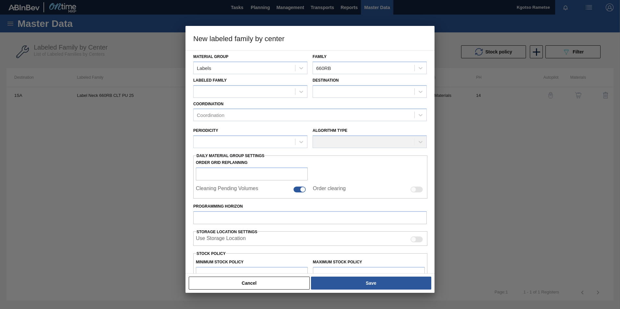
click at [265, 85] on div "Labeled Family" at bounding box center [250, 87] width 114 height 22
click at [265, 89] on div at bounding box center [245, 91] width 102 height 9
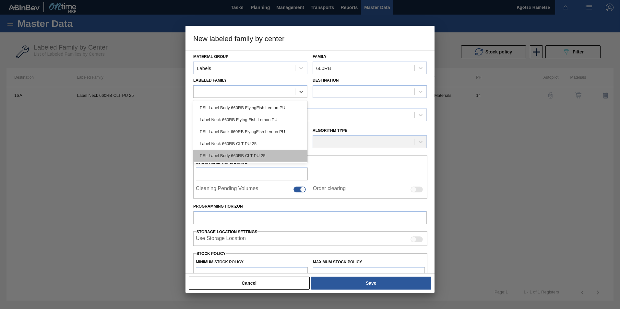
click at [264, 152] on div "PSL Label Body 660RB CLT PU 25" at bounding box center [250, 156] width 114 height 12
checkbox input "false"
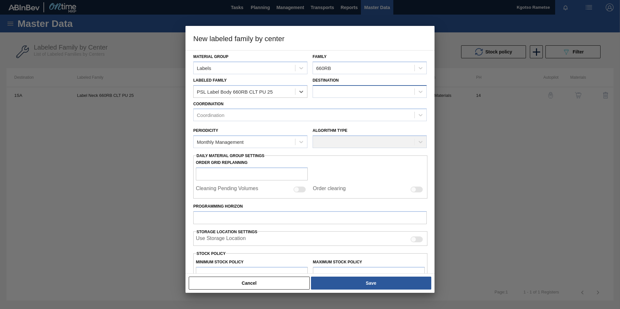
click at [329, 91] on div at bounding box center [364, 91] width 102 height 9
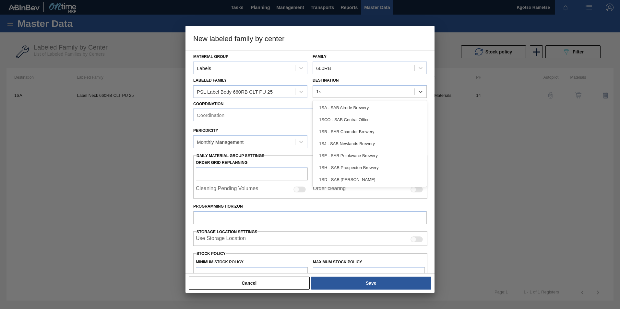
type input "1sd"
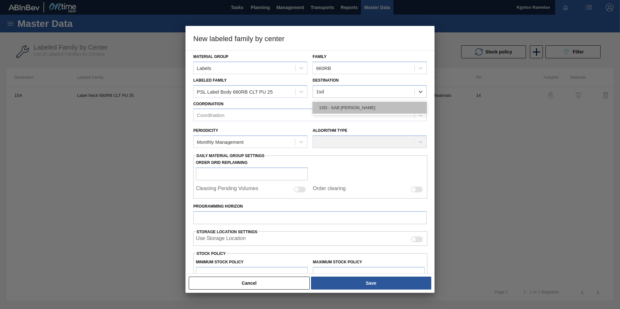
click at [334, 109] on div "1SD - SAB [PERSON_NAME]" at bounding box center [370, 108] width 114 height 12
drag, startPoint x: 309, startPoint y: 112, endPoint x: 299, endPoint y: 117, distance: 11.8
click at [309, 112] on div "Coordination" at bounding box center [304, 115] width 221 height 9
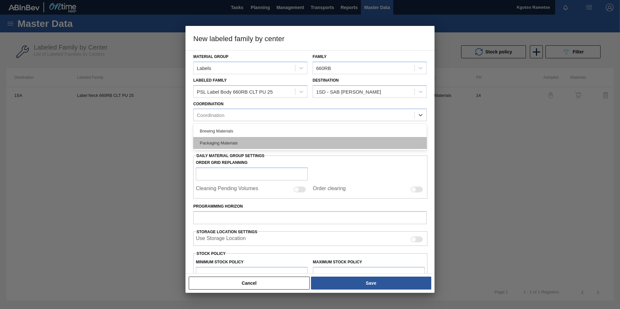
click at [247, 139] on div "Packaging Materials" at bounding box center [309, 143] width 233 height 12
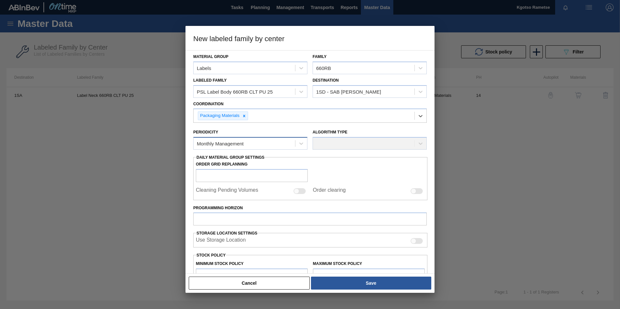
click at [239, 140] on div "Monthly Management" at bounding box center [245, 143] width 102 height 9
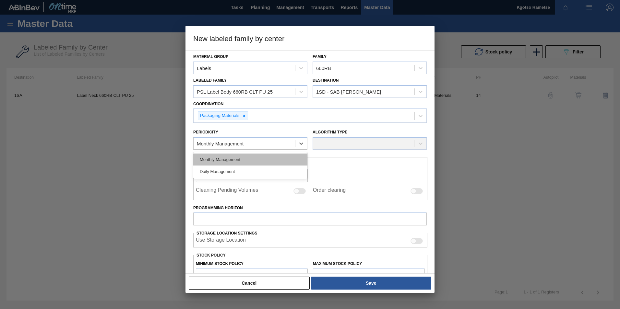
click at [220, 157] on div "Monthly Management" at bounding box center [250, 160] width 114 height 12
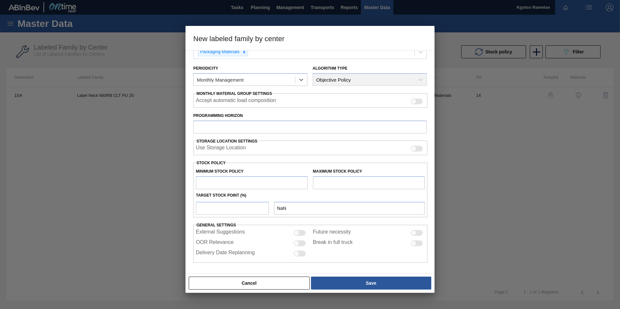
scroll to position [64, 0]
click at [225, 123] on input "Programming Horizon" at bounding box center [309, 126] width 233 height 13
type input "14"
click at [227, 179] on input "text" at bounding box center [252, 182] width 112 height 13
type input "1"
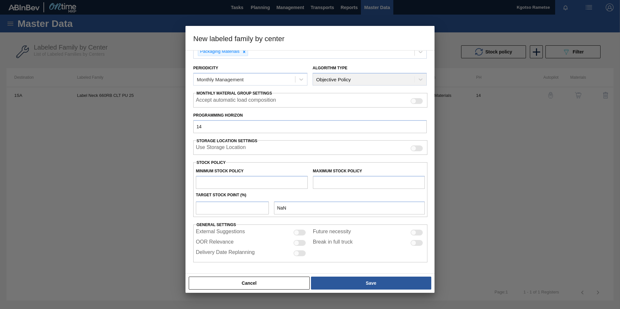
type input "1.000"
type input "10"
type input "10.000"
type input "100"
type input "100.000"
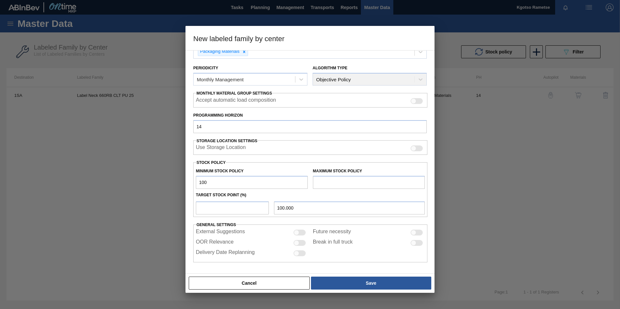
type input "1,000"
type input "1,000.000"
type input "10,000"
type input "10,000.000"
type input "100,000"
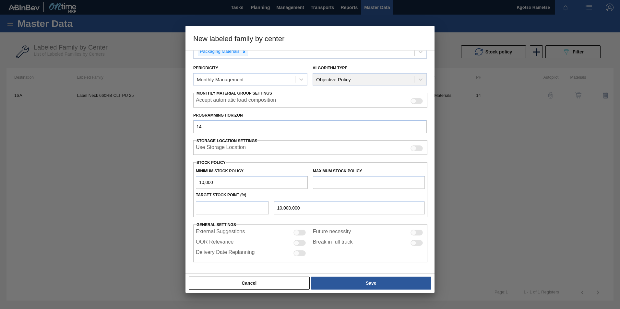
type input "100,000.000"
type input "1,000,000"
type input "1,000,000.000"
drag, startPoint x: 231, startPoint y: 178, endPoint x: 148, endPoint y: 185, distance: 83.3
click at [148, 185] on div "New labeled family by center Material Group Labels Family 660RB Labeled Family …" at bounding box center [310, 154] width 620 height 309
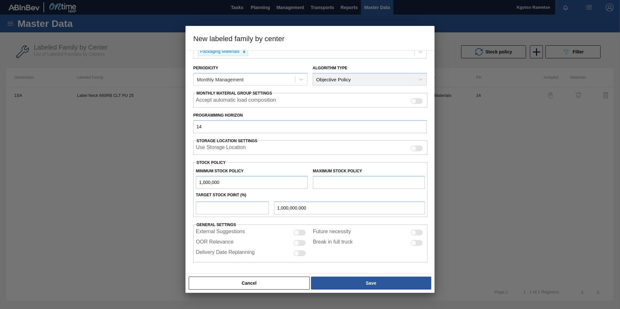
type input "1,000,000"
click at [335, 184] on input "text" at bounding box center [369, 182] width 112 height 13
paste input "1,000,000"
type input "1,000,000"
click at [201, 192] on input "number" at bounding box center [232, 208] width 73 height 13
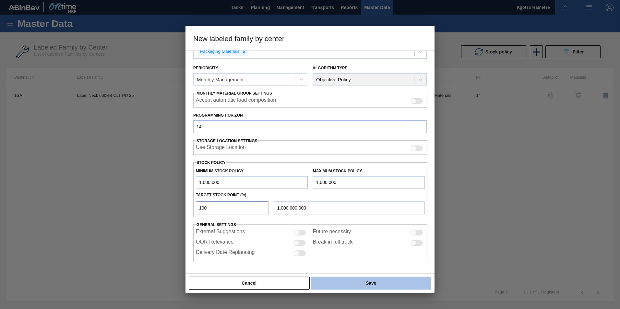
type input "100"
click at [357, 192] on button "Save" at bounding box center [371, 283] width 120 height 13
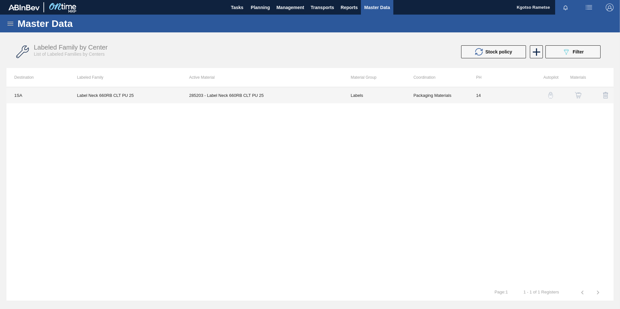
click at [242, 96] on td "285203 - Label Neck 660RB CLT PU 25" at bounding box center [261, 95] width 161 height 16
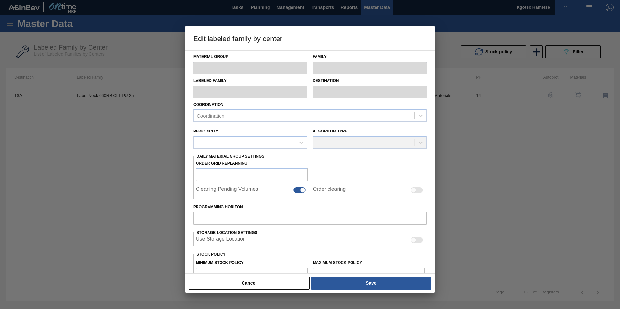
type input "Labels"
type input "660RB"
type input "Label Neck 660RB CLT PU 25"
type input "1SA - SAB Alrode Brewery"
type input "14"
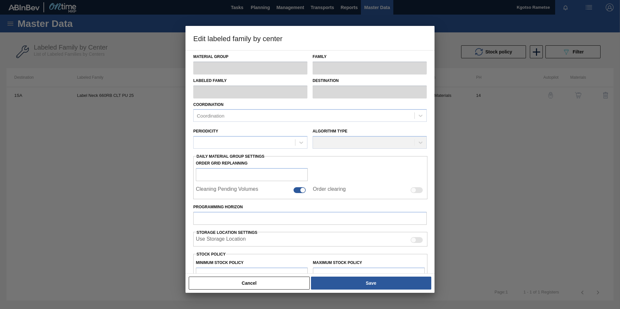
type input "1,000,000"
type input "1,500,000"
type input "100"
type input "1,500,000.000"
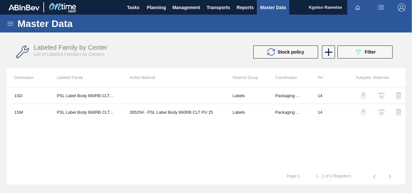
click at [382, 95] on img "button" at bounding box center [381, 95] width 6 height 6
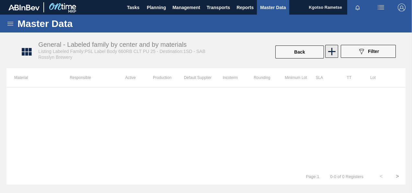
click at [331, 49] on icon at bounding box center [332, 51] width 7 height 7
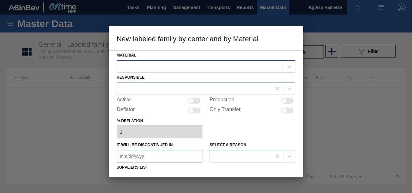
click at [153, 66] on div at bounding box center [200, 66] width 166 height 9
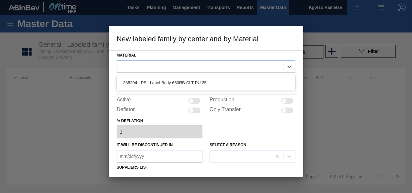
click at [140, 79] on div "285204 - PSL Label Body 660RB CLT PU 25" at bounding box center [206, 83] width 179 height 12
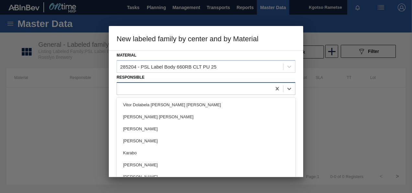
click at [134, 84] on div at bounding box center [194, 88] width 155 height 9
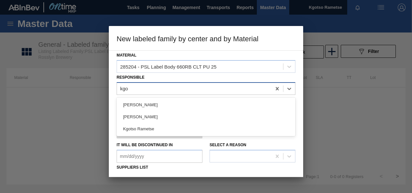
type input "kgot"
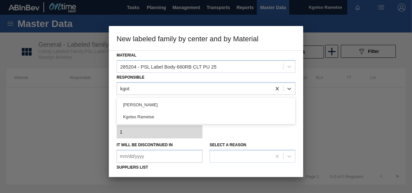
click at [152, 118] on div "Kgotso Rametse" at bounding box center [206, 117] width 179 height 12
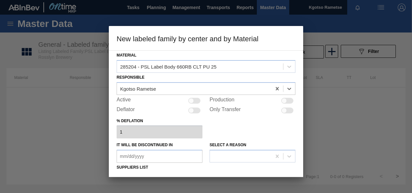
click at [196, 101] on div at bounding box center [194, 101] width 12 height 6
checkbox input "true"
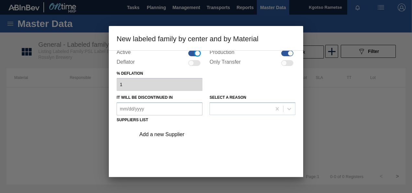
scroll to position [99, 0]
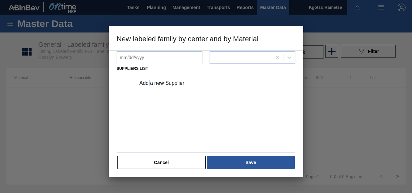
click at [149, 74] on div "Add a new Supplier" at bounding box center [206, 82] width 184 height 18
click at [151, 84] on div "Add a new Supplier" at bounding box center [202, 83] width 127 height 6
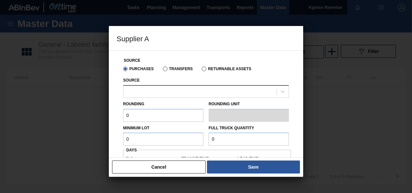
drag, startPoint x: 151, startPoint y: 84, endPoint x: 149, endPoint y: 90, distance: 5.5
click at [150, 90] on div at bounding box center [200, 91] width 153 height 9
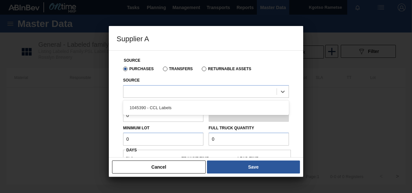
click at [143, 106] on div "1045390 - CCL Labels" at bounding box center [206, 108] width 166 height 12
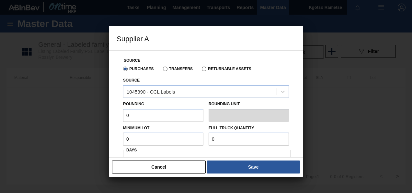
click at [107, 115] on div "Supplier A Source Purchases Transfers Returnable Assets Source 1045390 - CCL La…" at bounding box center [206, 96] width 412 height 193
type input "1"
drag, startPoint x: 128, startPoint y: 140, endPoint x: 88, endPoint y: 141, distance: 40.5
click at [101, 141] on div "Supplier A Source Purchases Transfers Returnable Assets Source 1045390 - CCL La…" at bounding box center [206, 96] width 412 height 193
drag, startPoint x: 109, startPoint y: 139, endPoint x: 3, endPoint y: 135, distance: 105.8
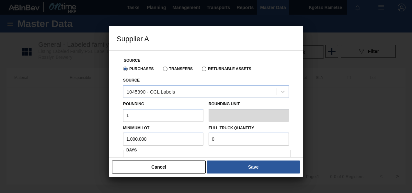
click at [0, 0] on html "Tasks Planning Management Transports Reports Master Data Kgotso Rametse Mark al…" at bounding box center [206, 0] width 412 height 0
type input "1,000,000"
drag, startPoint x: 222, startPoint y: 142, endPoint x: 185, endPoint y: 140, distance: 37.0
click at [187, 140] on div "Minimum Lot 1,000,000 Full Truck Quantity 0" at bounding box center [206, 134] width 171 height 24
paste input "1,000,00"
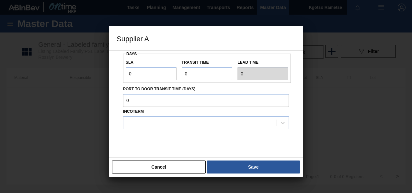
scroll to position [97, 0]
type input "1,000,000"
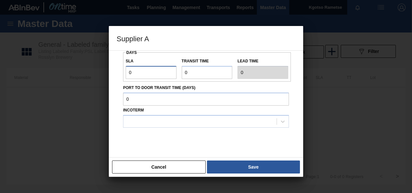
drag, startPoint x: 141, startPoint y: 69, endPoint x: 119, endPoint y: 75, distance: 22.2
click at [133, 70] on input "0" at bounding box center [151, 72] width 51 height 13
drag, startPoint x: 133, startPoint y: 77, endPoint x: 119, endPoint y: 75, distance: 14.1
click at [119, 75] on div "Source Purchases Transfers Returnable Assets Source 1045390 - CCL Labels Roundi…" at bounding box center [206, 56] width 179 height 207
type input "1"
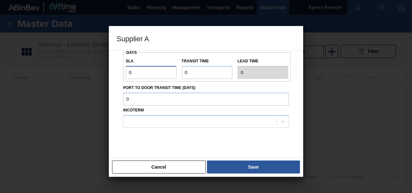
type input "1"
type input "2"
drag, startPoint x: 188, startPoint y: 70, endPoint x: 177, endPoint y: 71, distance: 10.5
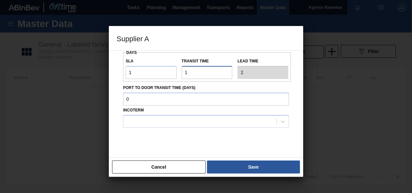
click at [177, 71] on div "SLA 1 Transit time Lead time 2" at bounding box center [207, 67] width 168 height 24
type input "1"
click at [146, 102] on input "Port to Door Transit Time (days)" at bounding box center [206, 98] width 166 height 13
drag, startPoint x: 143, startPoint y: 122, endPoint x: 143, endPoint y: 128, distance: 5.5
click at [143, 122] on div at bounding box center [200, 120] width 153 height 9
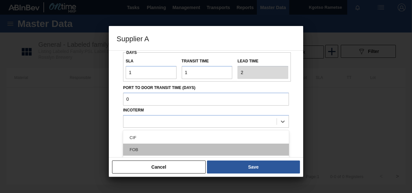
click at [146, 144] on div "FOB" at bounding box center [206, 149] width 166 height 12
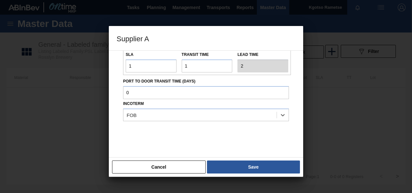
scroll to position [107, 0]
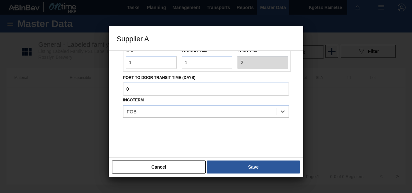
click at [266, 171] on button "Save" at bounding box center [253, 166] width 93 height 13
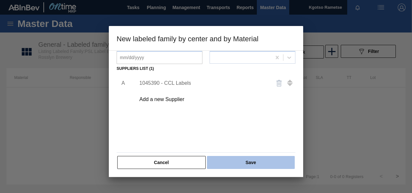
click at [260, 161] on button "Save" at bounding box center [251, 162] width 88 height 13
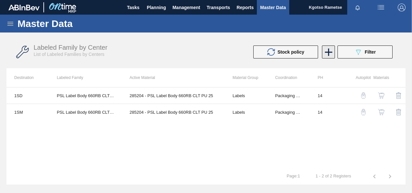
click at [326, 52] on icon at bounding box center [328, 51] width 7 height 7
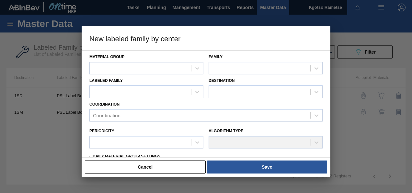
click at [115, 62] on div at bounding box center [147, 68] width 114 height 13
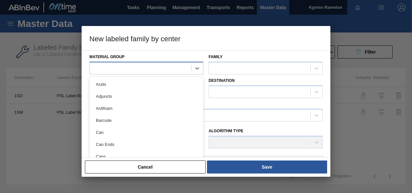
click at [134, 71] on div at bounding box center [141, 67] width 102 height 9
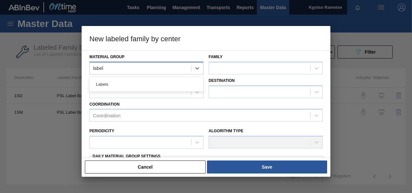
type Group "labels"
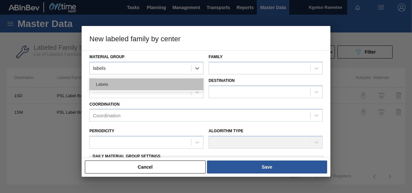
click at [120, 86] on div "Labels" at bounding box center [147, 84] width 114 height 12
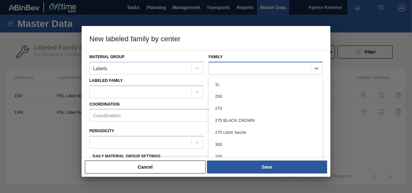
click at [215, 66] on div at bounding box center [260, 67] width 102 height 9
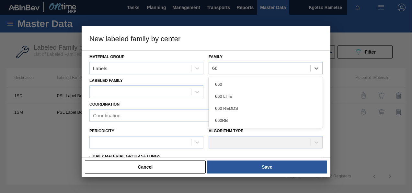
type input "660"
drag, startPoint x: 220, startPoint y: 116, endPoint x: 195, endPoint y: 111, distance: 25.6
click at [219, 116] on div "660RB" at bounding box center [266, 120] width 114 height 12
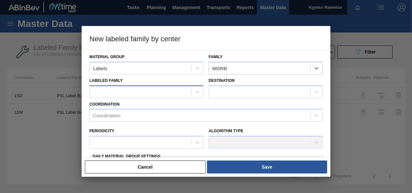
click at [147, 96] on div at bounding box center [141, 91] width 102 height 9
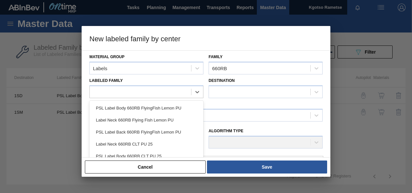
click at [147, 151] on div "PSL Label Body 660RB CLT PU 25" at bounding box center [147, 156] width 114 height 12
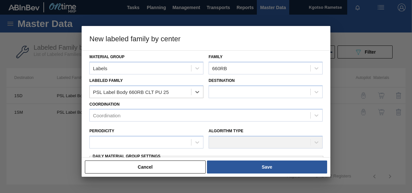
checkbox input "false"
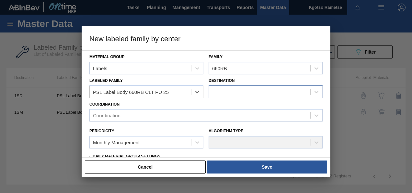
click at [223, 94] on div at bounding box center [260, 91] width 102 height 9
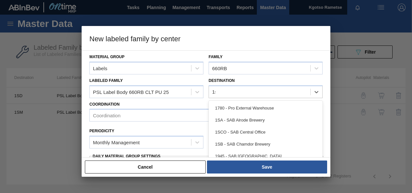
type input "1se"
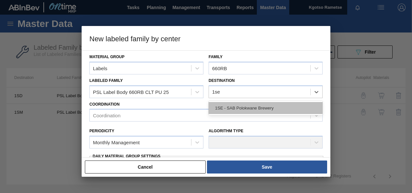
click at [229, 107] on div "1SE - SAB Polokwane Brewery" at bounding box center [266, 108] width 114 height 12
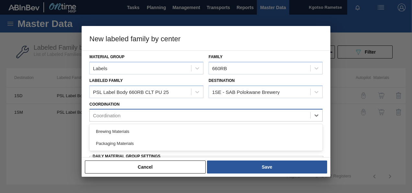
click at [125, 115] on div "Coordination" at bounding box center [200, 115] width 221 height 9
click at [119, 141] on div "Packaging Materials" at bounding box center [206, 143] width 233 height 12
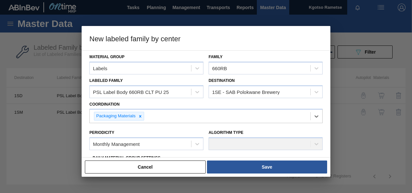
scroll to position [32, 0]
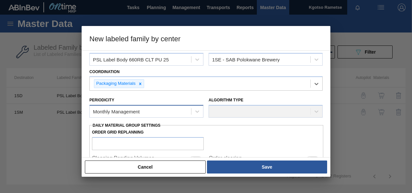
click at [120, 111] on div "Monthly Management" at bounding box center [116, 112] width 47 height 6
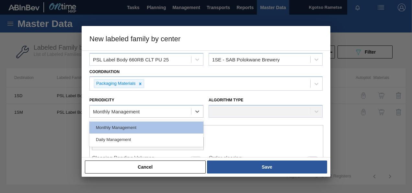
click at [119, 127] on div "Monthly Management" at bounding box center [147, 127] width 114 height 12
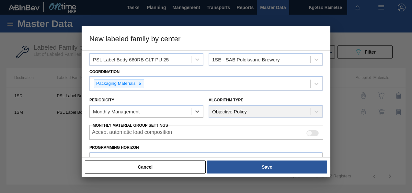
scroll to position [97, 0]
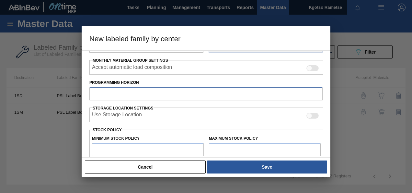
click at [120, 92] on input "Programming Horizon" at bounding box center [206, 93] width 233 height 13
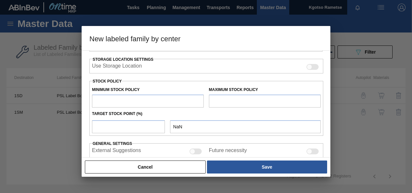
scroll to position [162, 0]
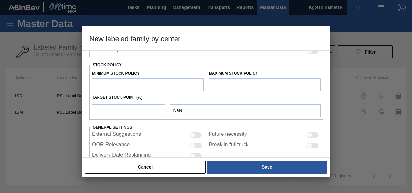
type input "14"
click at [108, 84] on input "text" at bounding box center [148, 84] width 112 height 13
type input "1"
type input "1.000"
type input "10"
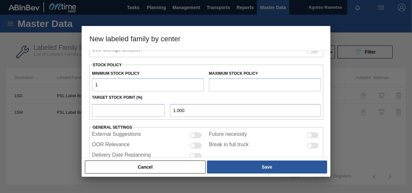
type input "10.000"
type input "100"
type input "100.000"
type input "1,000"
type input "1,000.000"
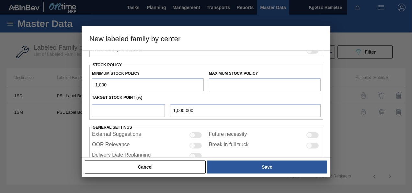
type input "10,000"
type input "10,000.000"
type input "100,000"
type input "100,000.000"
type input "1,000,000"
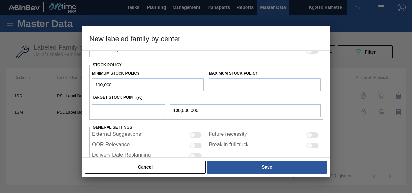
type input "1,000,000.000"
type input "1,000,000"
click at [224, 89] on input "text" at bounding box center [265, 84] width 112 height 13
type input "1,500,000"
click at [129, 113] on input "number" at bounding box center [128, 110] width 73 height 13
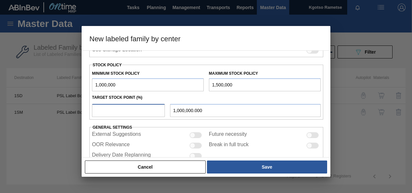
type input "1"
type input "1,005,000.000"
type input "10"
type input "1,050,000.000"
type input "100"
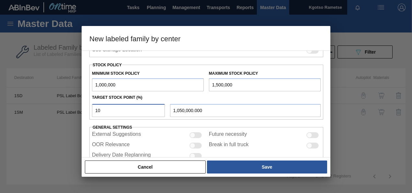
type input "1,500,000.000"
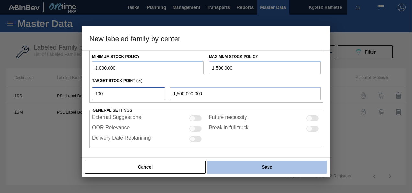
type input "100"
click at [237, 169] on button "Save" at bounding box center [267, 166] width 120 height 13
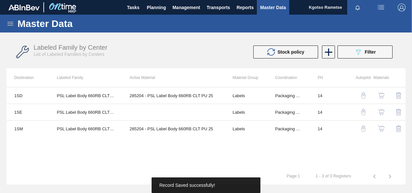
click at [380, 112] on img "button" at bounding box center [381, 112] width 6 height 6
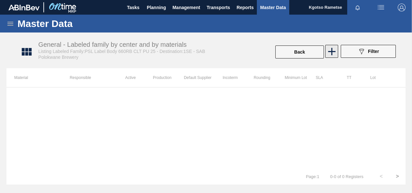
click at [332, 52] on icon at bounding box center [332, 51] width 7 height 7
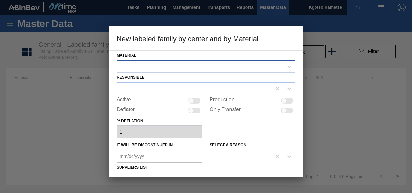
click at [201, 67] on div at bounding box center [200, 66] width 166 height 9
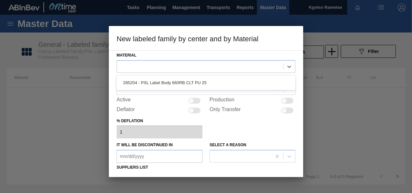
drag, startPoint x: 178, startPoint y: 84, endPoint x: 169, endPoint y: 87, distance: 9.1
click at [177, 84] on div "285204 - PSL Label Body 660RB CLT PU 25" at bounding box center [206, 83] width 179 height 12
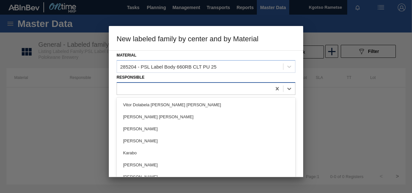
click at [158, 87] on div at bounding box center [194, 88] width 155 height 9
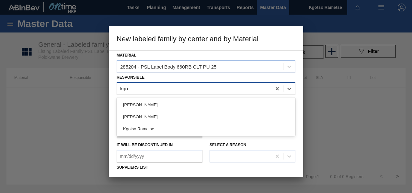
type input "kgot"
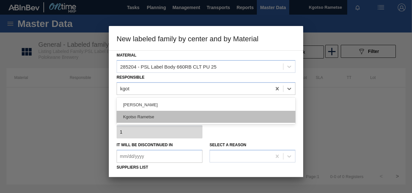
click at [138, 117] on div "Kgotso Rametse" at bounding box center [206, 117] width 179 height 12
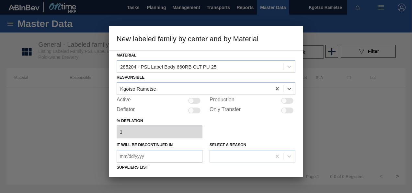
click at [196, 98] on div at bounding box center [194, 101] width 12 height 6
checkbox input "true"
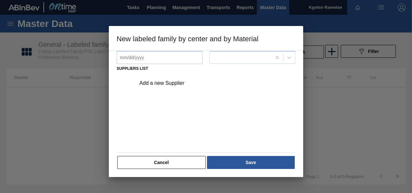
click at [164, 85] on div "Add a new Supplier" at bounding box center [202, 83] width 127 height 6
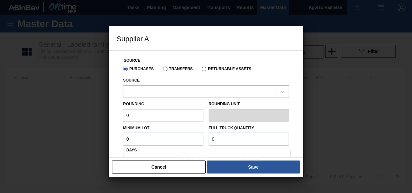
click at [145, 84] on div "Source" at bounding box center [206, 87] width 166 height 22
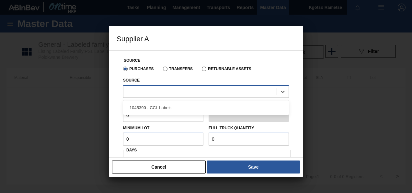
click at [140, 92] on div at bounding box center [200, 91] width 153 height 9
click at [134, 108] on div "1045390 - CCL Labels" at bounding box center [206, 108] width 166 height 12
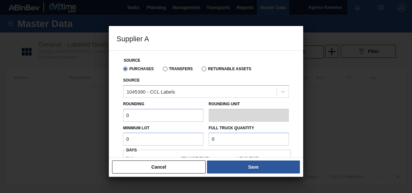
drag, startPoint x: 131, startPoint y: 112, endPoint x: 78, endPoint y: 114, distance: 52.2
click at [85, 115] on div "Supplier A Source Purchases Transfers Returnable Assets Source 1045390 - CCL La…" at bounding box center [206, 96] width 412 height 193
type input "1"
drag, startPoint x: 129, startPoint y: 137, endPoint x: 101, endPoint y: 146, distance: 29.7
click at [106, 144] on div "Supplier A Source Purchases Transfers Returnable Assets Source 1045390 - CCL La…" at bounding box center [206, 96] width 412 height 193
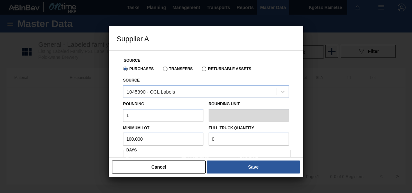
drag, startPoint x: 148, startPoint y: 144, endPoint x: 49, endPoint y: 141, distance: 98.3
click at [58, 141] on div "Supplier A Source Purchases Transfers Returnable Assets Source 1045390 - CCL La…" at bounding box center [206, 96] width 412 height 193
click at [145, 141] on input "100,000" at bounding box center [163, 138] width 80 height 13
drag, startPoint x: 152, startPoint y: 138, endPoint x: 76, endPoint y: 143, distance: 76.3
click at [86, 143] on div "Supplier A Source Purchases Transfers Returnable Assets Source 1045390 - CCL La…" at bounding box center [206, 96] width 412 height 193
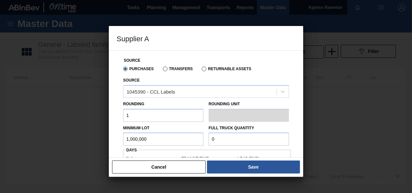
type input "1,000,000"
drag, startPoint x: 220, startPoint y: 139, endPoint x: 188, endPoint y: 146, distance: 32.8
click at [188, 146] on div "Source Purchases Transfers Returnable Assets Source 1045390 - CCL Labels Roundi…" at bounding box center [206, 154] width 179 height 207
paste input "1,000,00"
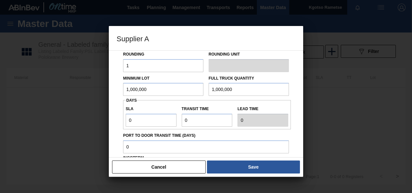
scroll to position [97, 0]
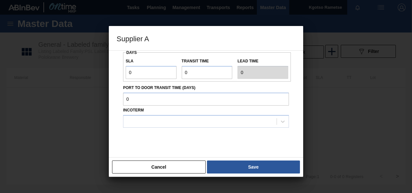
type input "1,000,000"
click at [112, 79] on div "Source Purchases Transfers Returnable Assets Source 1045390 - CCL Labels Roundi…" at bounding box center [206, 103] width 195 height 107
type input "1"
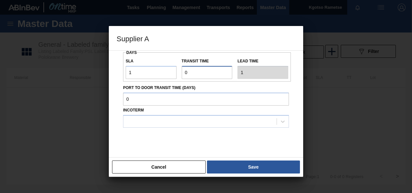
click at [176, 73] on div "SLA 1 Transit time Lead time 1" at bounding box center [207, 67] width 168 height 24
type input "1"
type input "2"
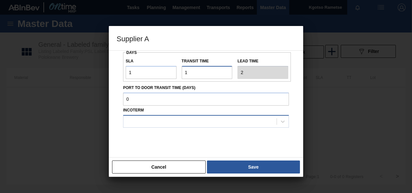
type input "1"
click at [139, 125] on div at bounding box center [200, 120] width 153 height 9
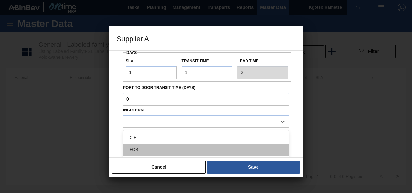
click at [145, 145] on div "FOB" at bounding box center [206, 149] width 166 height 12
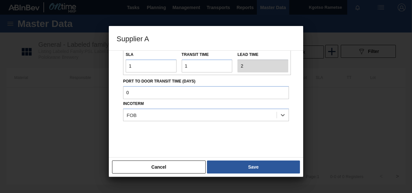
scroll to position [107, 0]
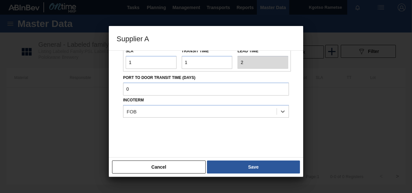
click at [243, 165] on button "Save" at bounding box center [253, 166] width 93 height 13
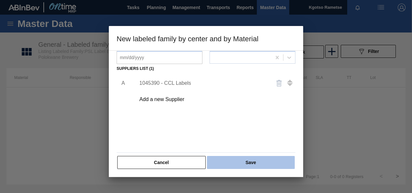
click at [240, 163] on button "Save" at bounding box center [251, 162] width 88 height 13
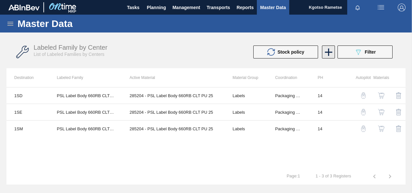
click at [327, 48] on icon at bounding box center [329, 52] width 13 height 13
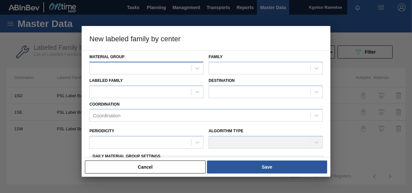
click at [162, 66] on div at bounding box center [141, 67] width 102 height 9
type Group "labels"
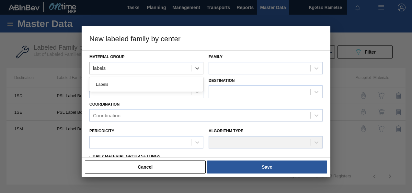
click at [157, 83] on div "Labels" at bounding box center [147, 84] width 114 height 12
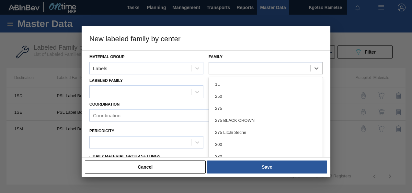
click at [261, 66] on div at bounding box center [260, 67] width 102 height 9
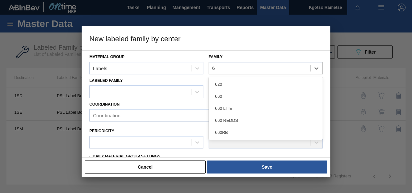
type input "66"
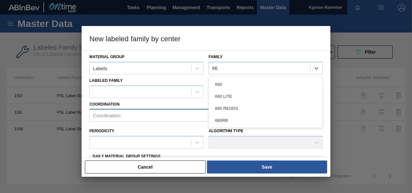
click at [217, 118] on div "660RB" at bounding box center [266, 120] width 114 height 12
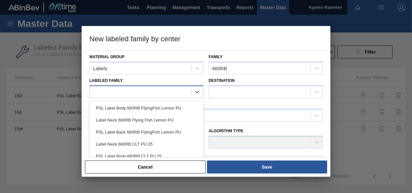
click at [105, 87] on div at bounding box center [141, 91] width 102 height 9
click at [145, 155] on div "PSL Label Body 660RB CLT PU 25" at bounding box center [147, 156] width 114 height 12
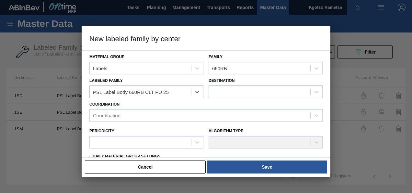
checkbox input "false"
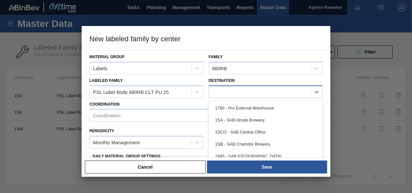
click at [234, 87] on div at bounding box center [260, 91] width 102 height 9
type input "1sh"
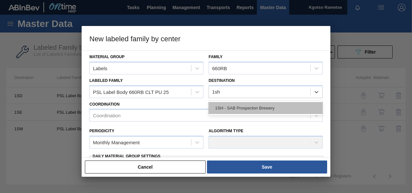
click at [228, 107] on div "1SH - SAB Prospecton Brewery" at bounding box center [266, 108] width 114 height 12
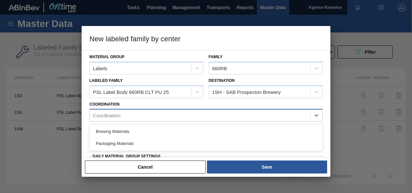
click at [190, 114] on div "Coordination" at bounding box center [200, 115] width 221 height 9
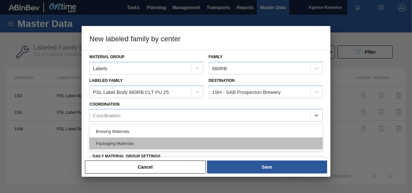
click at [128, 141] on div "Packaging Materials" at bounding box center [206, 143] width 233 height 12
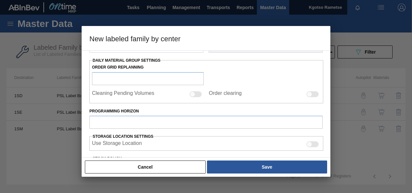
scroll to position [32, 0]
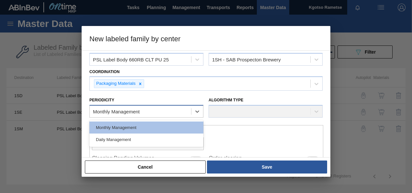
click at [124, 111] on div "Monthly Management" at bounding box center [116, 112] width 47 height 6
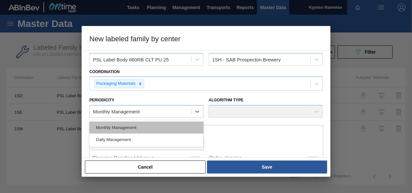
click at [118, 122] on div "Monthly Management" at bounding box center [147, 127] width 114 height 12
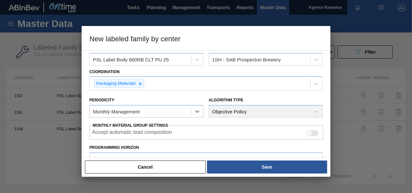
scroll to position [65, 0]
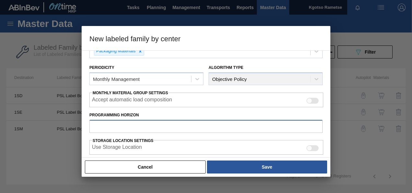
click at [116, 121] on input "Programming Horizon" at bounding box center [206, 126] width 233 height 13
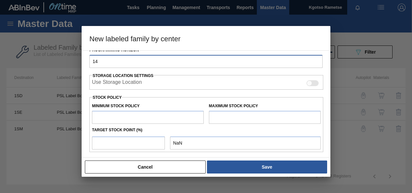
type input "14"
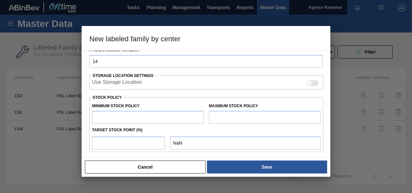
click at [116, 112] on input "text" at bounding box center [148, 117] width 112 height 13
type input "1"
type input "1.000"
type input "10"
type input "10.000"
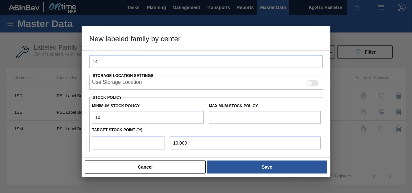
type input "100"
type input "100.000"
type input "1,000"
type input "1,000.000"
type input "10,000"
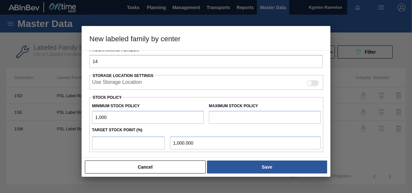
type input "10,000.000"
type input "100,000"
type input "100,000.000"
type input "1,000,000"
type input "1,000,000.000"
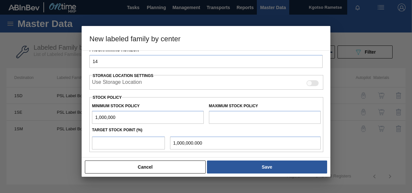
drag, startPoint x: 124, startPoint y: 112, endPoint x: 57, endPoint y: 131, distance: 69.8
click at [70, 129] on div "New labeled family by center Material Group Labels Family 660RB Labeled Family …" at bounding box center [206, 96] width 412 height 193
type input "1,000,000"
click at [210, 116] on input "text" at bounding box center [265, 117] width 112 height 13
type input "1,500,000"
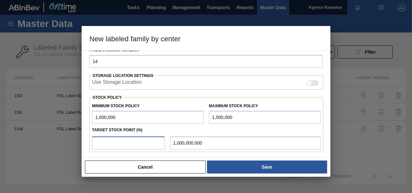
click at [129, 138] on input "number" at bounding box center [128, 142] width 73 height 13
type input "1"
type input "1,005,000.000"
type input "10"
type input "1,050,000.000"
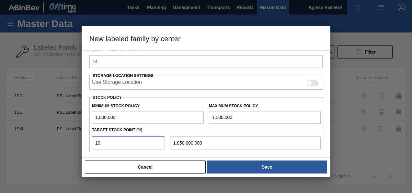
type input "100"
type input "1,500,000.000"
type input "98"
type input "1,490,000.000"
type input "97"
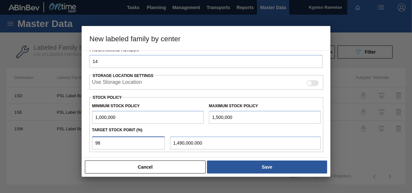
type input "1,485,000.000"
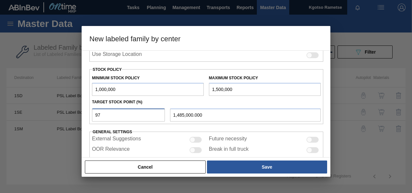
scroll to position [179, 0]
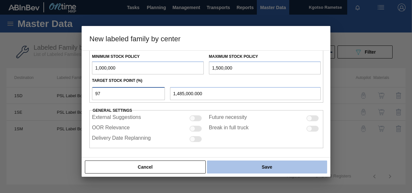
type input "97"
click at [252, 162] on button "Save" at bounding box center [267, 166] width 120 height 13
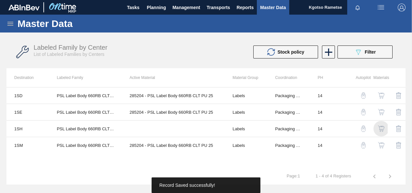
click at [383, 128] on img "button" at bounding box center [381, 128] width 6 height 6
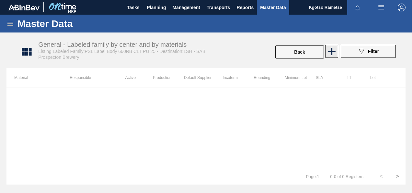
click at [334, 49] on icon at bounding box center [332, 51] width 13 height 13
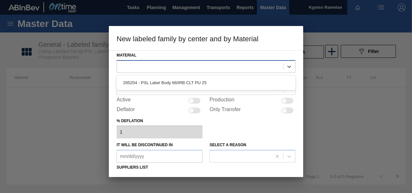
click at [187, 64] on div at bounding box center [200, 66] width 166 height 9
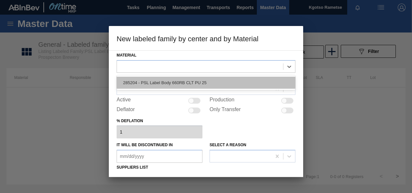
click at [177, 83] on div "285204 - PSL Label Body 660RB CLT PU 25" at bounding box center [206, 83] width 179 height 12
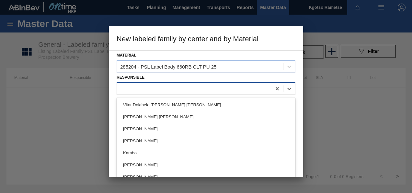
click at [165, 87] on div at bounding box center [194, 88] width 155 height 9
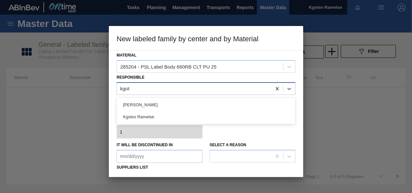
type input "kgots"
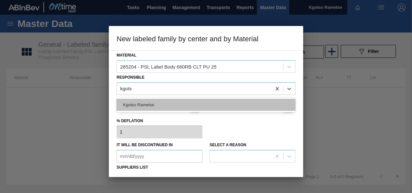
click at [157, 103] on div "Kgotso Rametse" at bounding box center [206, 105] width 179 height 12
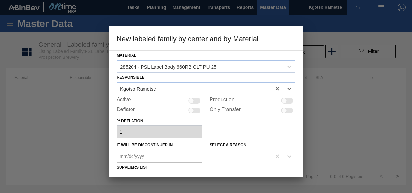
click at [196, 99] on div at bounding box center [194, 101] width 12 height 6
checkbox input "true"
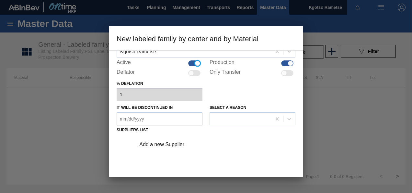
scroll to position [65, 0]
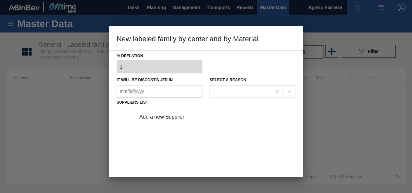
click at [155, 119] on div "Add a new Supplier" at bounding box center [202, 117] width 127 height 6
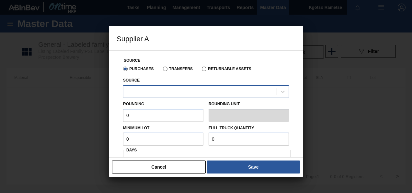
click at [152, 87] on div at bounding box center [200, 91] width 153 height 9
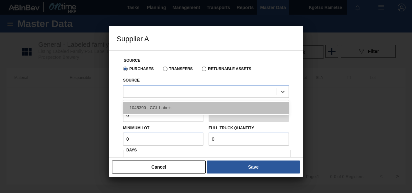
click at [151, 106] on div "1045390 - CCL Labels" at bounding box center [206, 108] width 166 height 12
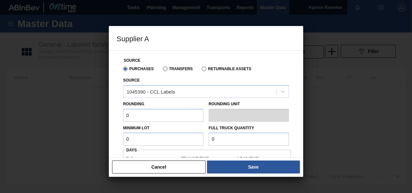
drag, startPoint x: 129, startPoint y: 117, endPoint x: 104, endPoint y: 119, distance: 25.7
click at [119, 117] on div "Source Purchases Transfers Returnable Assets Source 1045390 - CCL Labels Roundi…" at bounding box center [206, 154] width 179 height 207
type input "1"
drag, startPoint x: 129, startPoint y: 135, endPoint x: 62, endPoint y: 124, distance: 68.6
click at [69, 128] on div "Supplier A Source Purchases Transfers Returnable Assets Source 1045390 - CCL La…" at bounding box center [206, 96] width 412 height 193
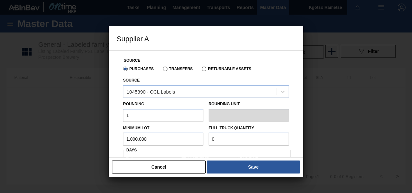
drag, startPoint x: 159, startPoint y: 140, endPoint x: 114, endPoint y: 137, distance: 45.5
click at [117, 138] on div "Source Purchases Transfers Returnable Assets Source 1045390 - CCL Labels Roundi…" at bounding box center [206, 154] width 179 height 207
type input "1,000,000"
click at [192, 142] on div "Minimum Lot 1,000,000 Full Truck Quantity 0" at bounding box center [206, 134] width 171 height 24
paste input "1,000,00"
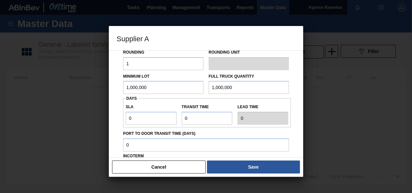
scroll to position [97, 0]
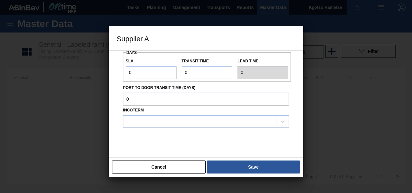
type input "1,000,000"
drag, startPoint x: 139, startPoint y: 64, endPoint x: 134, endPoint y: 71, distance: 8.8
click at [137, 65] on label "SLA" at bounding box center [151, 60] width 51 height 9
click at [137, 66] on input "0" at bounding box center [151, 72] width 51 height 13
drag, startPoint x: 134, startPoint y: 73, endPoint x: 88, endPoint y: 80, distance: 47.0
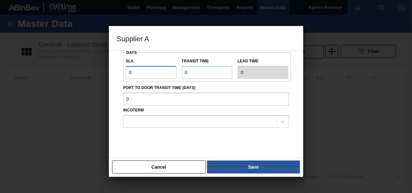
click at [97, 80] on div "Supplier A Source Purchases Transfers Returnable Assets Source 1045390 - CCL La…" at bounding box center [206, 96] width 412 height 193
type input "1"
drag, startPoint x: 193, startPoint y: 68, endPoint x: 66, endPoint y: 98, distance: 130.6
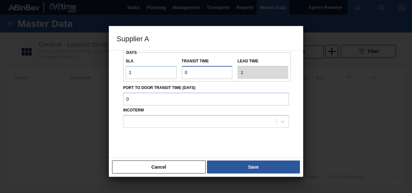
click at [121, 91] on div "Source Purchases Transfers Returnable Assets Source 1045390 - CCL Labels Roundi…" at bounding box center [206, 56] width 179 height 207
type input "1"
type input "2"
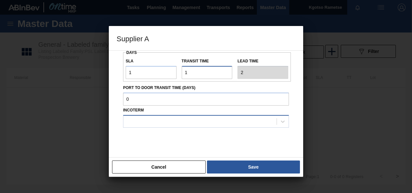
type input "1"
click at [143, 124] on div at bounding box center [200, 120] width 153 height 9
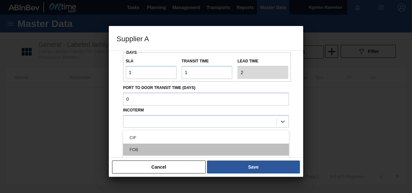
click at [146, 152] on div "FOB" at bounding box center [206, 149] width 166 height 12
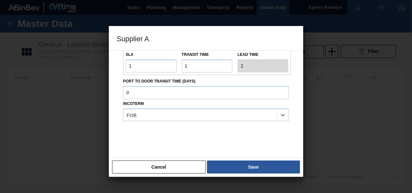
scroll to position [107, 0]
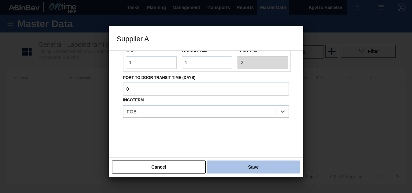
click at [230, 164] on button "Save" at bounding box center [253, 166] width 93 height 13
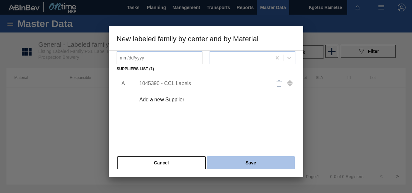
scroll to position [99, 0]
click at [247, 162] on button "Save" at bounding box center [251, 162] width 88 height 13
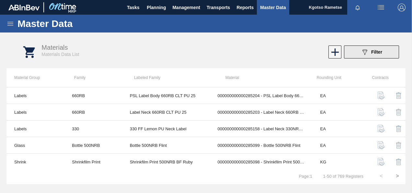
click at [367, 52] on icon "089F7B8B-B2A5-4AFE-B5C0-19BA573D28AC" at bounding box center [365, 52] width 8 height 8
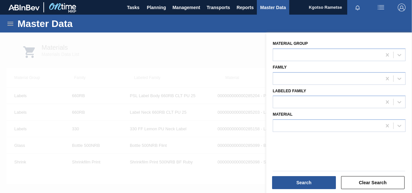
click at [130, 73] on div at bounding box center [206, 128] width 412 height 193
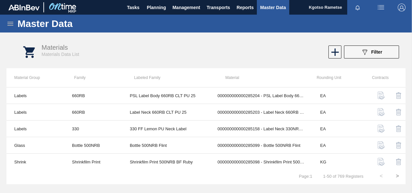
click at [364, 49] on icon "089F7B8B-B2A5-4AFE-B5C0-19BA573D28AC" at bounding box center [365, 52] width 8 height 8
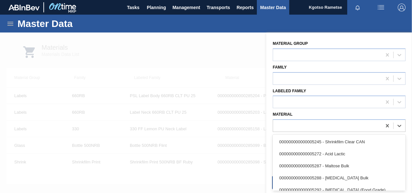
click at [319, 121] on div at bounding box center [327, 125] width 109 height 9
paste input "1,000,000"
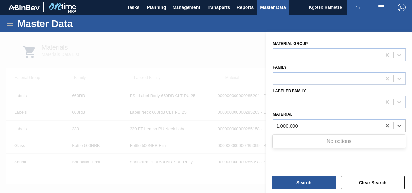
type input "1,000,000"
click at [168, 67] on div at bounding box center [206, 128] width 412 height 193
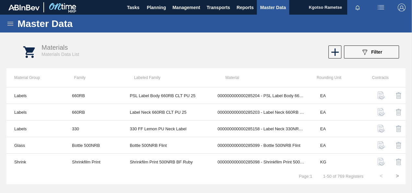
click at [8, 18] on div "Master Data" at bounding box center [206, 24] width 412 height 18
click at [15, 24] on div "Master Data" at bounding box center [206, 24] width 412 height 18
click at [12, 20] on icon at bounding box center [10, 24] width 8 height 8
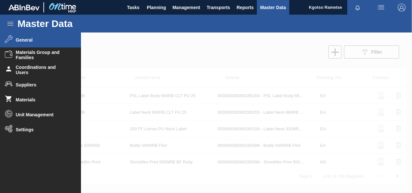
click at [15, 42] on li "General" at bounding box center [40, 39] width 81 height 15
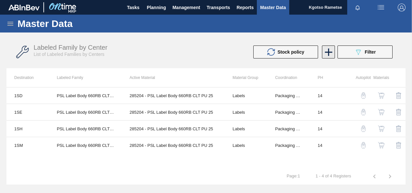
click at [324, 54] on icon at bounding box center [329, 52] width 13 height 13
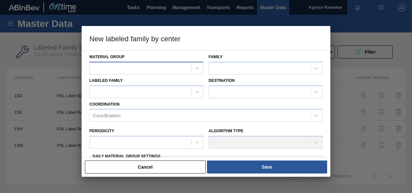
click at [134, 68] on div at bounding box center [141, 67] width 102 height 9
type Group "labe"
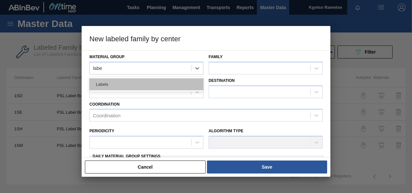
click at [161, 83] on div "Labels" at bounding box center [147, 84] width 114 height 12
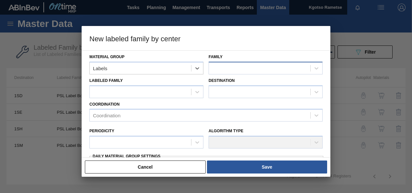
click at [239, 69] on div at bounding box center [260, 67] width 102 height 9
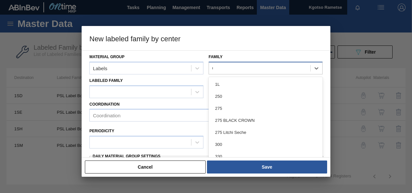
type input "66"
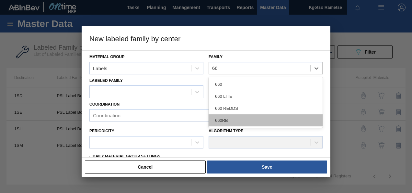
drag, startPoint x: 232, startPoint y: 119, endPoint x: 164, endPoint y: 114, distance: 67.7
click at [230, 119] on div "660RB" at bounding box center [266, 120] width 114 height 12
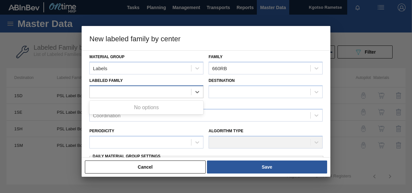
click at [138, 91] on div at bounding box center [141, 91] width 102 height 9
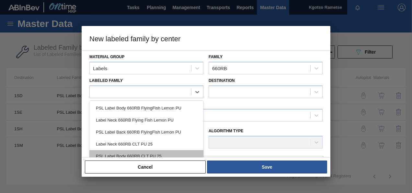
click at [155, 152] on div "PSL Label Body 660RB CLT PU 25" at bounding box center [147, 156] width 114 height 12
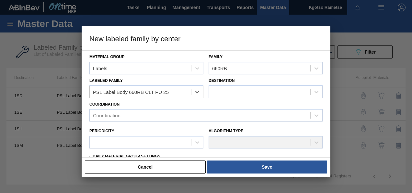
checkbox input "false"
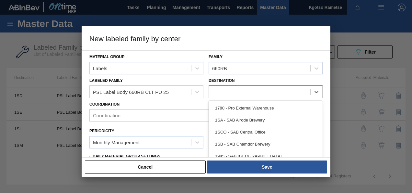
click at [237, 87] on div at bounding box center [260, 91] width 102 height 9
type input "1sa"
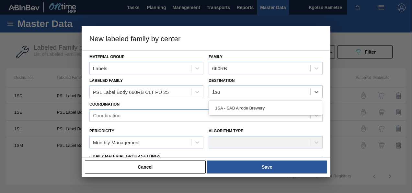
drag, startPoint x: 217, startPoint y: 109, endPoint x: 202, endPoint y: 114, distance: 16.1
click at [217, 109] on div "1SA - SAB Alrode Brewery" at bounding box center [266, 108] width 114 height 12
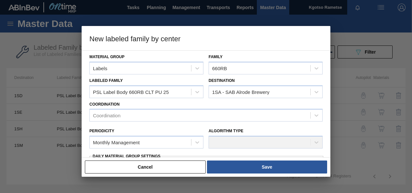
click at [145, 121] on div "Periodicity Monthly Management Algorithm Type" at bounding box center [206, 136] width 239 height 30
drag, startPoint x: 140, startPoint y: 115, endPoint x: 136, endPoint y: 117, distance: 4.4
click at [140, 115] on div "Coordination" at bounding box center [200, 115] width 221 height 9
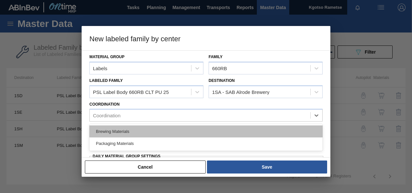
click at [116, 131] on div "Brewing Materials" at bounding box center [206, 131] width 233 height 12
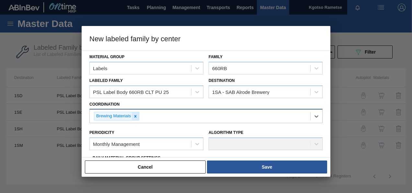
click at [134, 114] on icon at bounding box center [135, 116] width 5 height 5
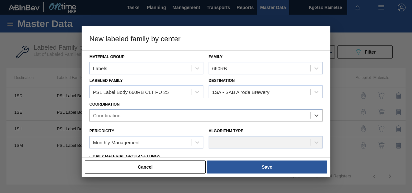
click at [128, 116] on div "Coordination" at bounding box center [200, 115] width 221 height 9
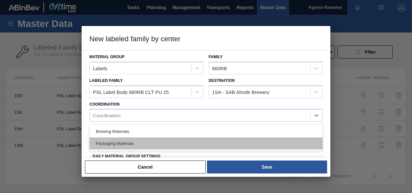
click at [112, 141] on div "Packaging Materials" at bounding box center [206, 143] width 233 height 12
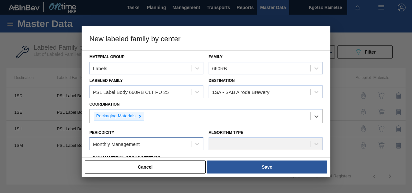
click at [111, 141] on div "Monthly Management" at bounding box center [116, 144] width 47 height 6
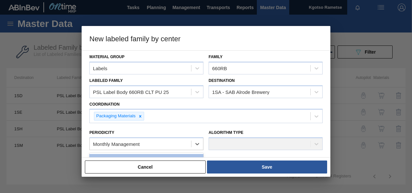
scroll to position [65, 0]
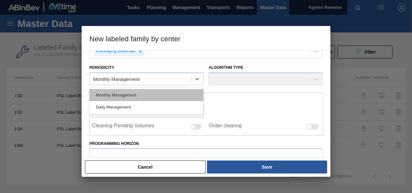
click at [120, 95] on div "Monthly Management" at bounding box center [147, 95] width 114 height 12
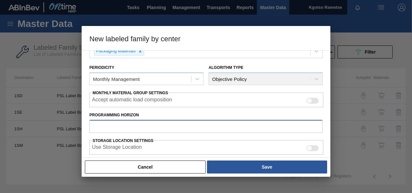
click at [111, 129] on input "Programming Horizon" at bounding box center [206, 126] width 233 height 13
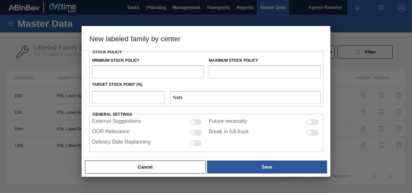
scroll to position [179, 0]
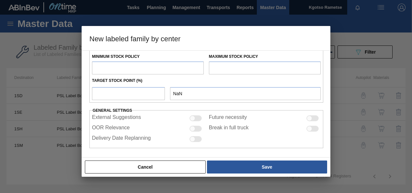
type input "100"
click at [113, 68] on input "text" at bounding box center [148, 67] width 112 height 13
type input "1"
type input "1.000"
type input "10"
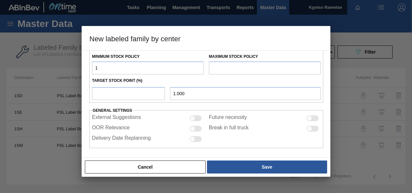
type input "10.000"
type input "100"
type input "100.000"
type input "1,000"
type input "1,000.000"
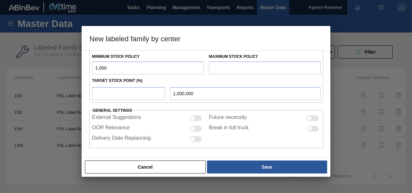
type input "10,000"
type input "10,000.000"
type input "100,000"
type input "100,000.000"
type input "1,000,000"
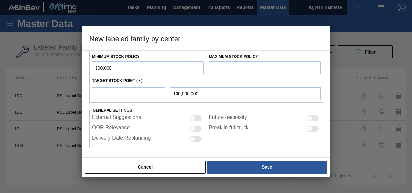
type input "1,000,000.000"
type input "1,000,000"
drag, startPoint x: 224, startPoint y: 66, endPoint x: 221, endPoint y: 67, distance: 3.3
click at [224, 66] on input "text" at bounding box center [265, 67] width 112 height 13
type input "1,500,000"
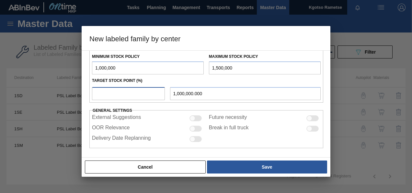
click at [135, 87] on input "number" at bounding box center [128, 93] width 73 height 13
type input "1"
type input "1,005,000.000"
type input "10"
type input "1,050,000.000"
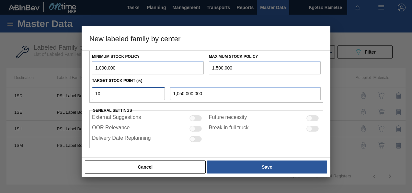
type input "100"
type input "1,500,000.000"
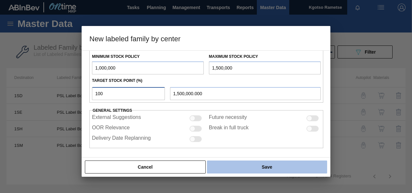
type input "100"
click at [251, 170] on button "Save" at bounding box center [267, 166] width 120 height 13
click at [253, 165] on button "Save" at bounding box center [267, 166] width 120 height 13
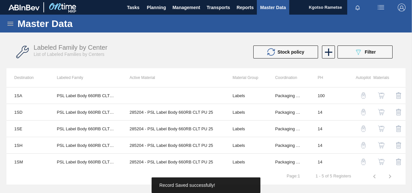
click at [384, 93] on div "button" at bounding box center [382, 95] width 8 height 6
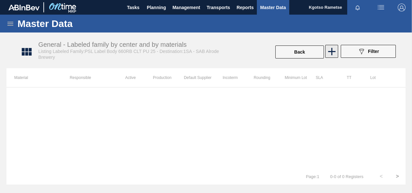
click at [329, 49] on icon at bounding box center [332, 51] width 13 height 13
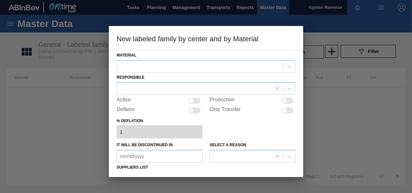
click at [171, 56] on div "Material" at bounding box center [206, 62] width 179 height 22
click at [169, 58] on div "Material" at bounding box center [206, 62] width 179 height 22
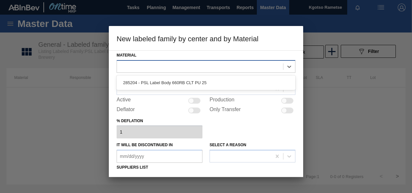
drag, startPoint x: 165, startPoint y: 64, endPoint x: 152, endPoint y: 74, distance: 16.8
click at [165, 64] on div at bounding box center [200, 66] width 166 height 9
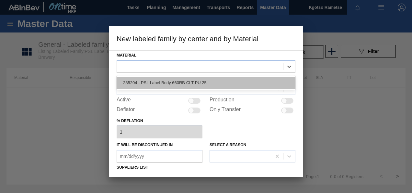
click at [149, 77] on div "285204 - PSL Label Body 660RB CLT PU 25" at bounding box center [206, 83] width 179 height 12
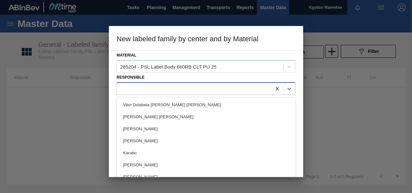
click at [143, 85] on div at bounding box center [194, 88] width 155 height 9
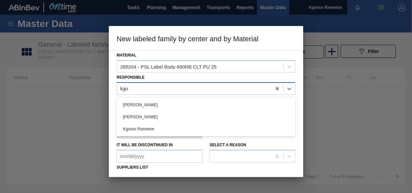
type input "kgot"
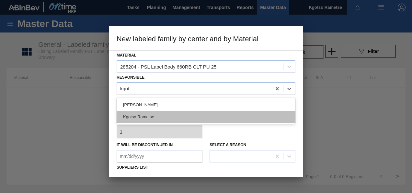
click at [155, 119] on div "Kgotso Rametse" at bounding box center [206, 117] width 179 height 12
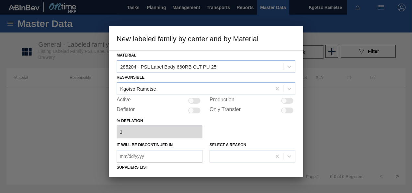
click at [192, 99] on div at bounding box center [192, 101] width 6 height 6
checkbox input "true"
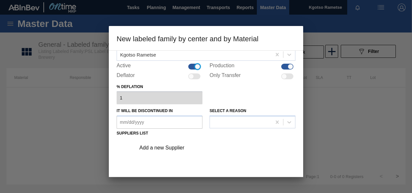
scroll to position [99, 0]
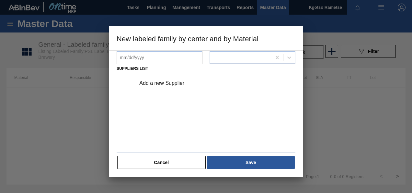
click at [160, 78] on div "Add a new Supplier" at bounding box center [214, 83] width 164 height 16
click at [160, 84] on div "Add a new Supplier" at bounding box center [202, 83] width 127 height 6
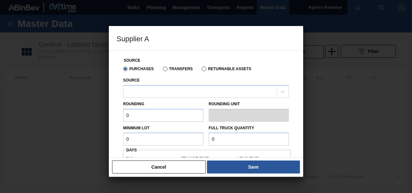
click at [160, 79] on div "Source" at bounding box center [206, 87] width 166 height 22
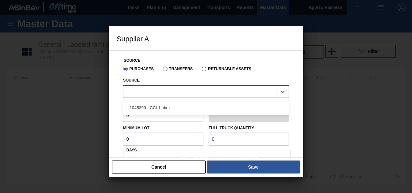
drag, startPoint x: 158, startPoint y: 88, endPoint x: 156, endPoint y: 90, distance: 3.5
click at [158, 88] on div at bounding box center [200, 91] width 153 height 9
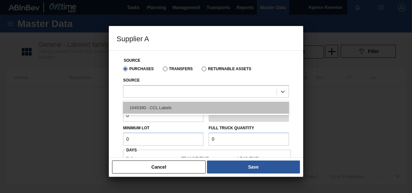
click at [149, 108] on div "1045390 - CCL Labels" at bounding box center [206, 108] width 166 height 12
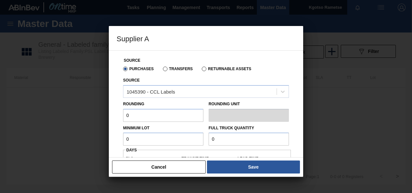
drag, startPoint x: 137, startPoint y: 114, endPoint x: 89, endPoint y: 118, distance: 48.2
click at [94, 118] on div "Supplier A Source Purchases Transfers Returnable Assets Source 1045390 - CCL La…" at bounding box center [206, 96] width 412 height 193
type input "1"
drag, startPoint x: 75, startPoint y: 137, endPoint x: 47, endPoint y: 137, distance: 27.2
click at [62, 137] on div "Supplier A Source Purchases Transfers Returnable Assets Source 1045390 - CCL La…" at bounding box center [206, 96] width 412 height 193
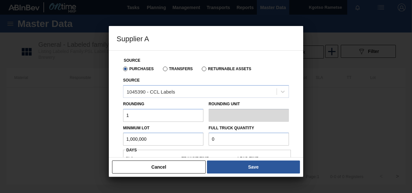
drag, startPoint x: 162, startPoint y: 138, endPoint x: 30, endPoint y: 137, distance: 132.3
click at [30, 137] on div "Supplier A Source Purchases Transfers Returnable Assets Source 1045390 - CCL La…" at bounding box center [206, 96] width 412 height 193
type input "1,000,000"
click at [202, 137] on div "Minimum Lot 1,000,000 Full Truck Quantity 0" at bounding box center [206, 134] width 171 height 24
paste input "1,000,00"
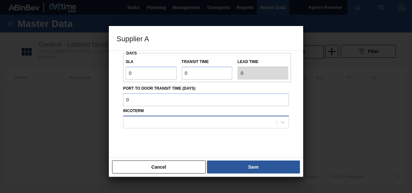
scroll to position [97, 0]
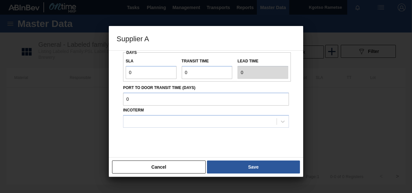
type input "1,000,000"
drag, startPoint x: 143, startPoint y: 75, endPoint x: 98, endPoint y: 73, distance: 44.8
click at [105, 73] on div "Supplier A Source Purchases Transfers Returnable Assets Source 1045390 - CCL La…" at bounding box center [206, 96] width 412 height 193
type input "1"
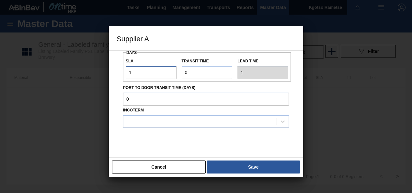
type input "1"
click at [161, 75] on div "SLA 1 Transit time Lead time 1" at bounding box center [207, 67] width 168 height 24
type input "1"
type input "2"
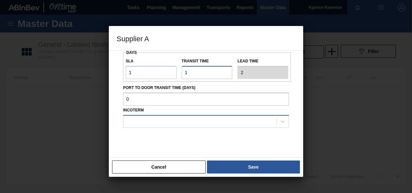
type input "1"
click at [136, 115] on div at bounding box center [206, 121] width 166 height 13
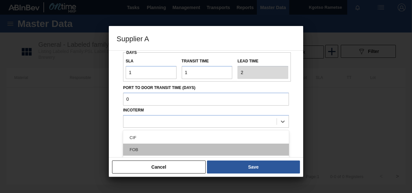
click at [135, 148] on div "FOB" at bounding box center [206, 149] width 166 height 12
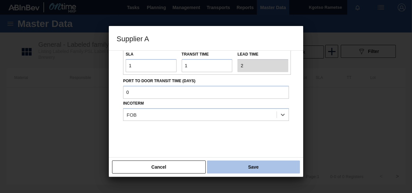
scroll to position [107, 0]
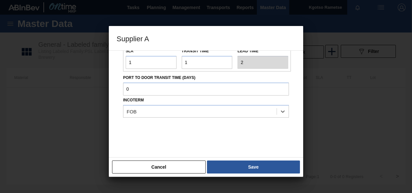
click at [226, 159] on div "Cancel Save" at bounding box center [206, 166] width 195 height 19
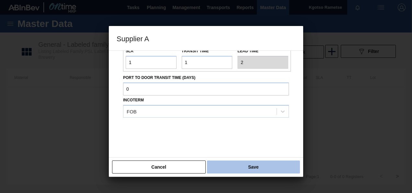
click at [238, 163] on button "Save" at bounding box center [253, 166] width 93 height 13
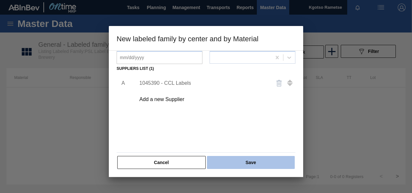
click at [238, 158] on button "Save" at bounding box center [251, 162] width 88 height 13
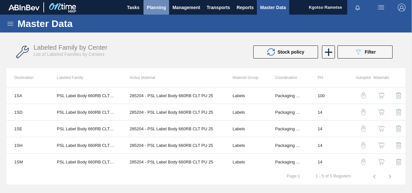
click at [163, 4] on span "Planning" at bounding box center [156, 8] width 19 height 8
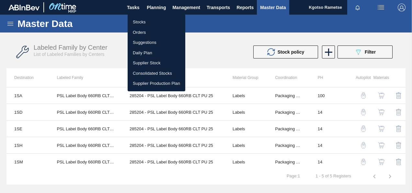
click at [146, 14] on div at bounding box center [206, 96] width 412 height 193
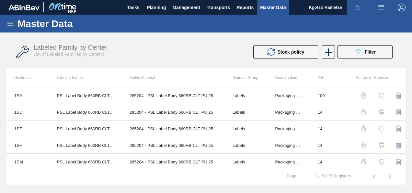
click at [143, 0] on body "Tasks Planning Management Transports Reports Master Data Kgotso Rametse Mark al…" at bounding box center [206, 0] width 412 height 0
click at [157, 6] on span "Planning" at bounding box center [156, 8] width 19 height 8
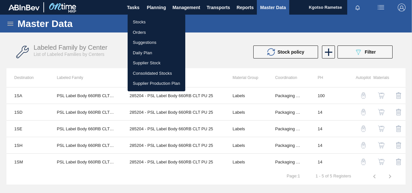
click at [140, 21] on li "Stocks" at bounding box center [157, 22] width 58 height 10
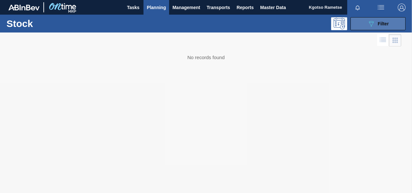
click at [365, 21] on button "089F7B8B-B2A5-4AFE-B5C0-19BA573D28AC Filter" at bounding box center [378, 23] width 55 height 13
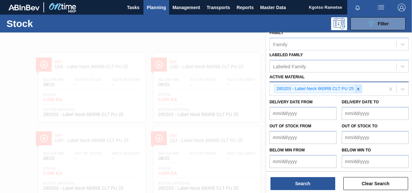
click at [357, 88] on icon at bounding box center [358, 89] width 5 height 5
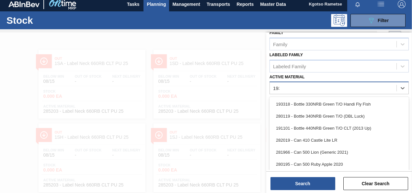
scroll to position [116, 0]
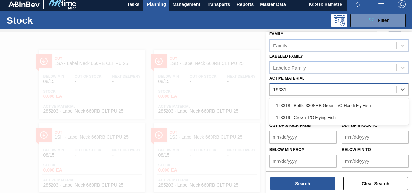
type Material "193318"
click at [345, 103] on div "193318 - Bottle 330NRB Green T/O Handi Fly Fish" at bounding box center [339, 105] width 139 height 12
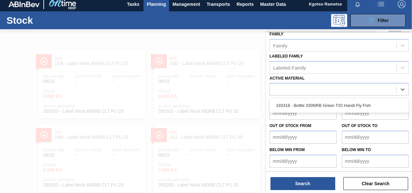
scroll to position [117, 0]
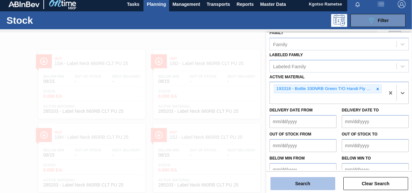
click at [285, 186] on button "Search" at bounding box center [303, 183] width 65 height 13
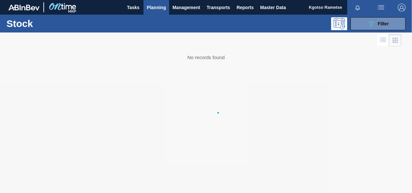
scroll to position [0, 0]
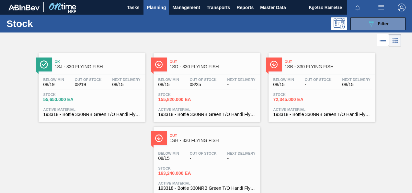
click at [109, 64] on span "1SJ - 330 FLYING FISH" at bounding box center [99, 66] width 88 height 5
click at [191, 66] on span "1SD - 330 FLYING FISH" at bounding box center [214, 66] width 88 height 5
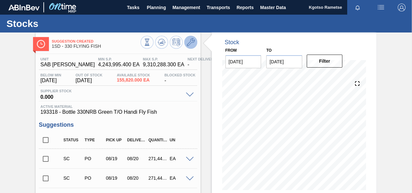
click at [190, 40] on icon at bounding box center [191, 42] width 8 height 8
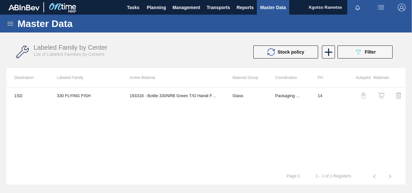
click at [379, 95] on img "button" at bounding box center [381, 95] width 6 height 6
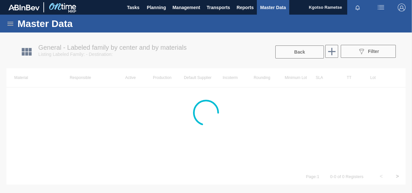
click at [176, 94] on div at bounding box center [206, 112] width 412 height 160
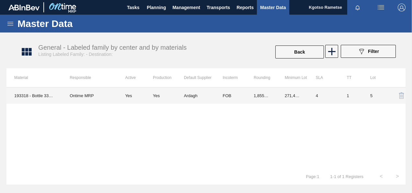
click at [219, 95] on td "FOB" at bounding box center [230, 95] width 31 height 16
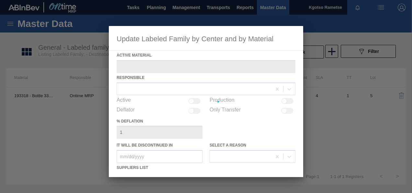
type Material "193318 - Bottle 330NRB Green T/O Handi Fly Fish"
checkbox input "true"
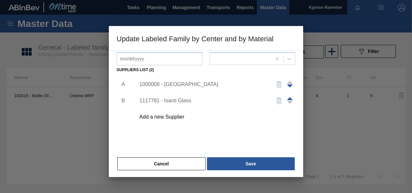
scroll to position [99, 0]
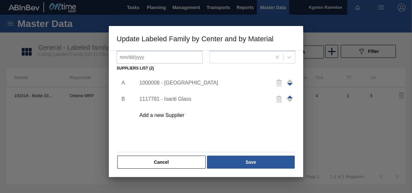
click at [159, 82] on div "1000008 - Ardagh" at bounding box center [202, 83] width 127 height 6
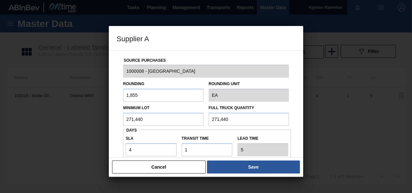
drag, startPoint x: 165, startPoint y: 121, endPoint x: 112, endPoint y: 124, distance: 53.0
click at [112, 124] on div "Source Purchases 1000008 - Ardagh Rounding 1,855 Rounding Unit EA Minimum Lot 2…" at bounding box center [206, 103] width 195 height 107
drag, startPoint x: 130, startPoint y: 123, endPoint x: 88, endPoint y: 125, distance: 42.5
click at [99, 122] on div "Supplier A Source Purchases 1000008 - Ardagh Rounding 1,855 Rounding Unit EA Mi…" at bounding box center [206, 96] width 412 height 193
drag, startPoint x: 91, startPoint y: 126, endPoint x: 67, endPoint y: 128, distance: 23.4
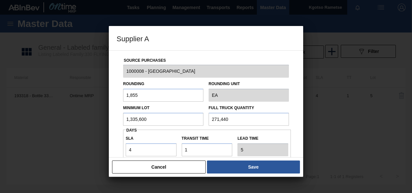
click at [73, 127] on div "Supplier A Source Purchases 1000008 - Ardagh Rounding 1,855 Rounding Unit EA Mi…" at bounding box center [206, 96] width 412 height 193
type input "1,335,600"
drag, startPoint x: 231, startPoint y: 121, endPoint x: 187, endPoint y: 120, distance: 43.5
click at [196, 120] on div "Minimum Lot 1,335,600 Full Truck Quantity 271,440" at bounding box center [206, 114] width 171 height 24
paste input "1,335,60"
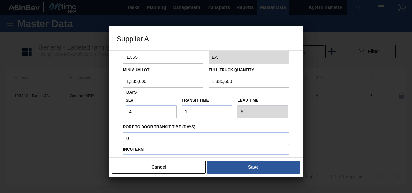
scroll to position [97, 0]
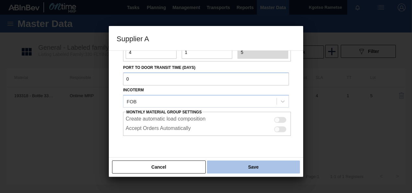
type input "1,335,600"
click at [222, 166] on button "Save" at bounding box center [253, 166] width 93 height 13
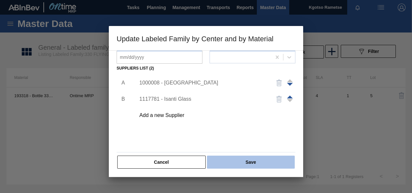
click at [224, 161] on button "Save" at bounding box center [251, 161] width 88 height 13
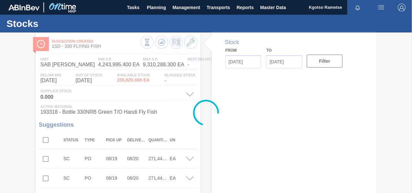
type input "[DATE]"
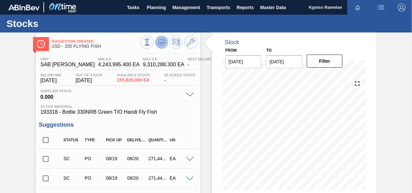
click at [162, 46] on span at bounding box center [162, 42] width 8 height 8
